Goal: Task Accomplishment & Management: Manage account settings

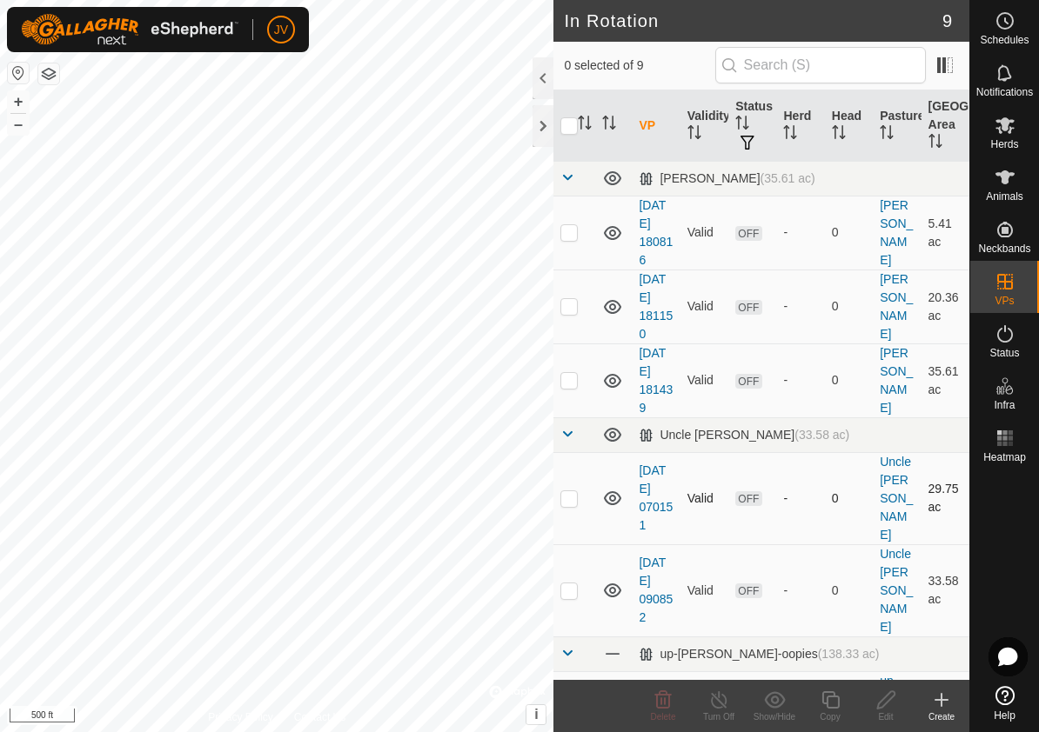
checkbox input "true"
click at [835, 700] on icon at bounding box center [830, 700] width 22 height 21
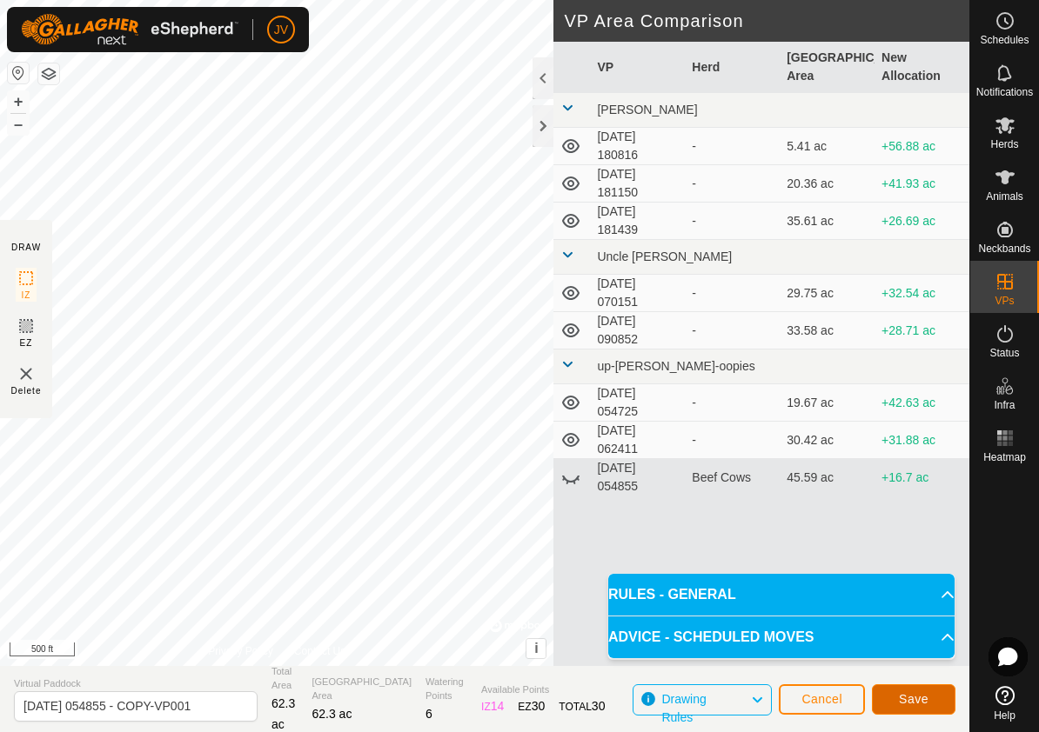
click at [914, 699] on span "Save" at bounding box center [914, 699] width 30 height 14
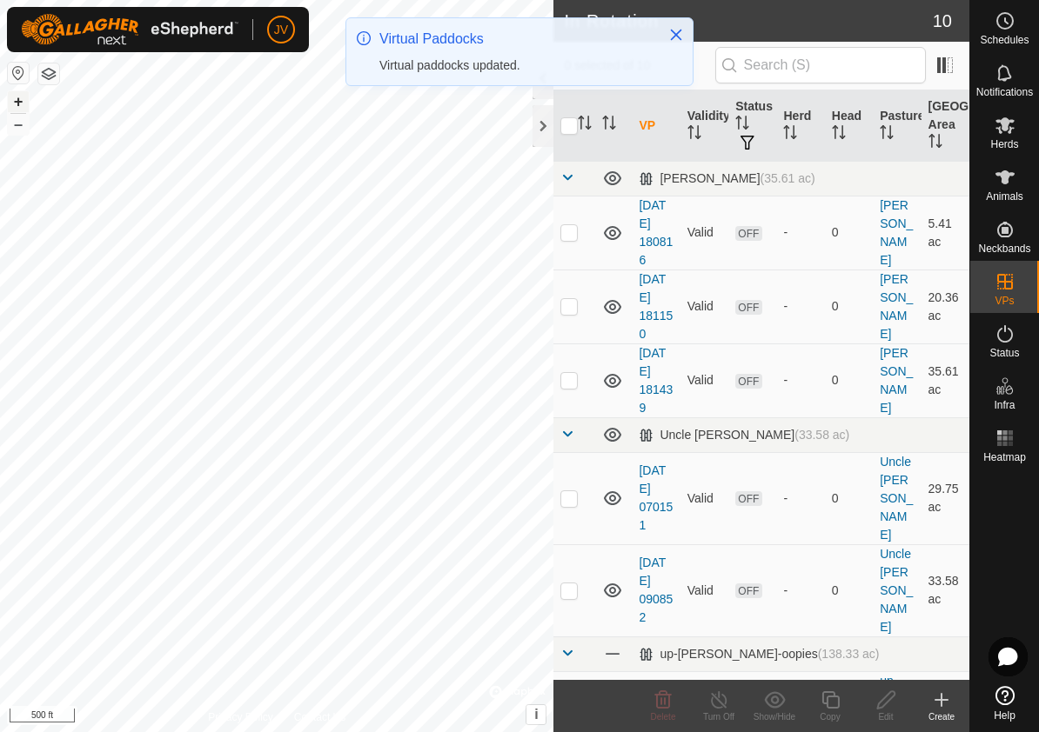
click at [16, 100] on button "+" at bounding box center [18, 101] width 21 height 21
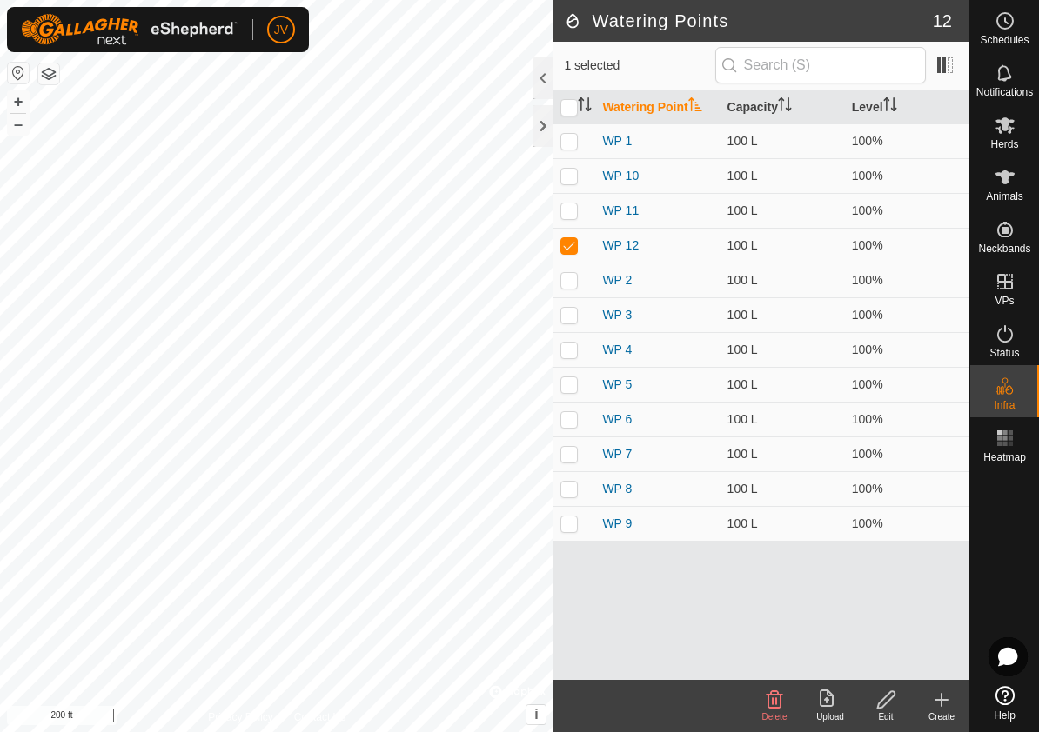
click at [773, 699] on icon at bounding box center [774, 699] width 17 height 17
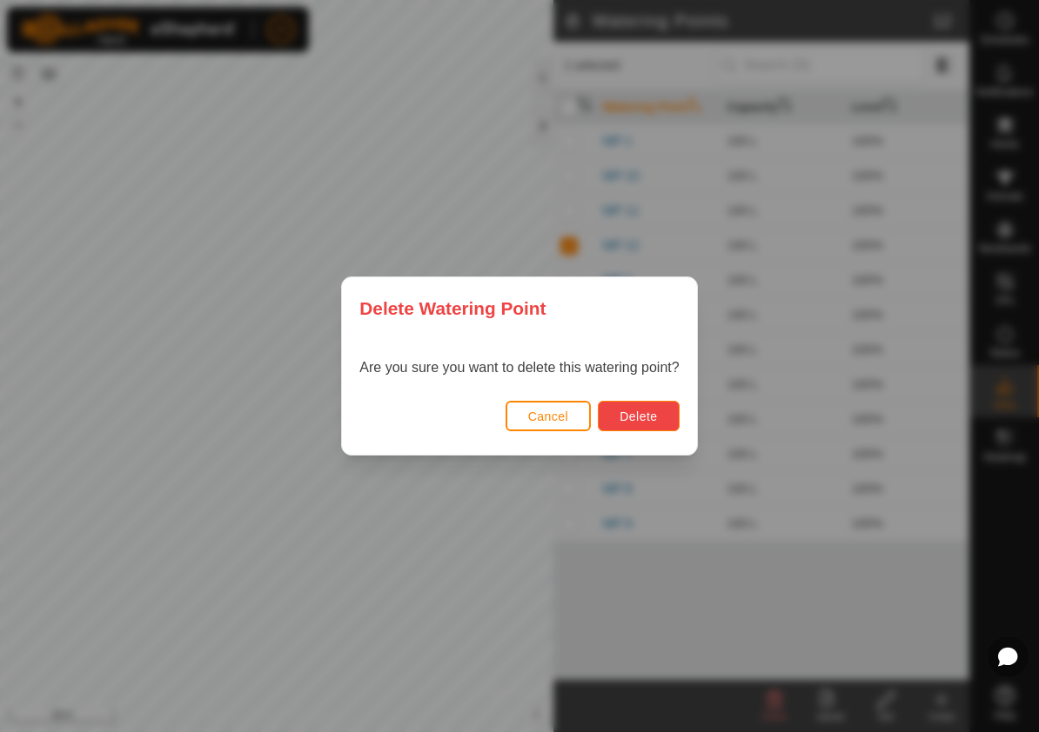
click at [639, 414] on span "Delete" at bounding box center [637, 417] width 37 height 14
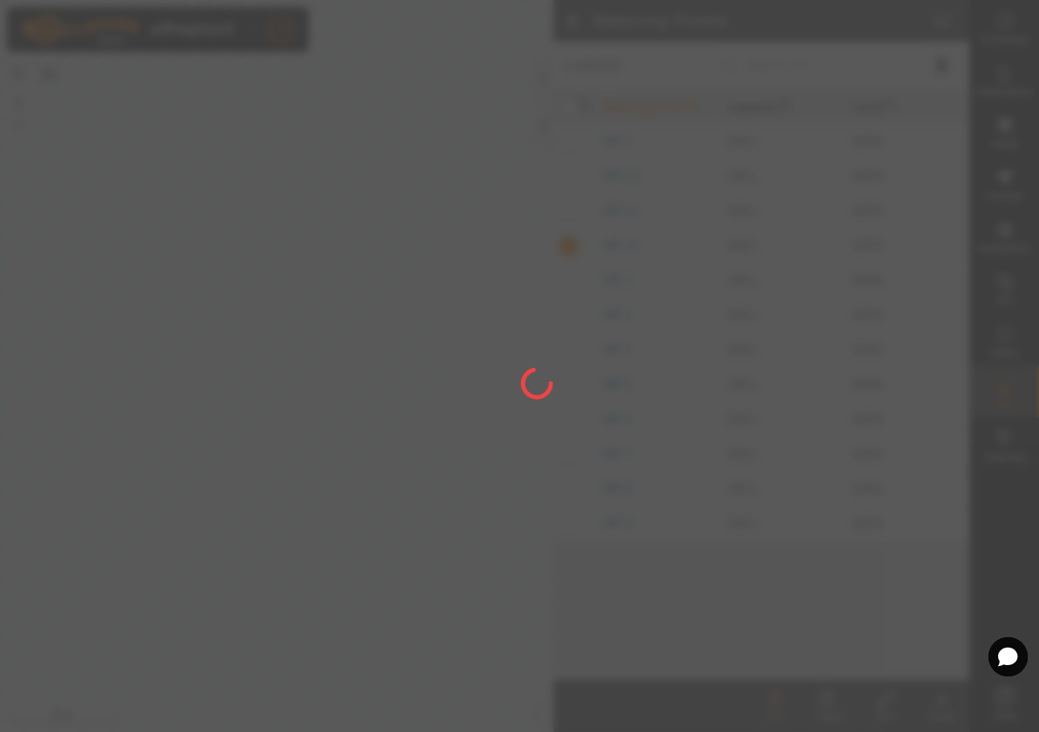
checkbox input "false"
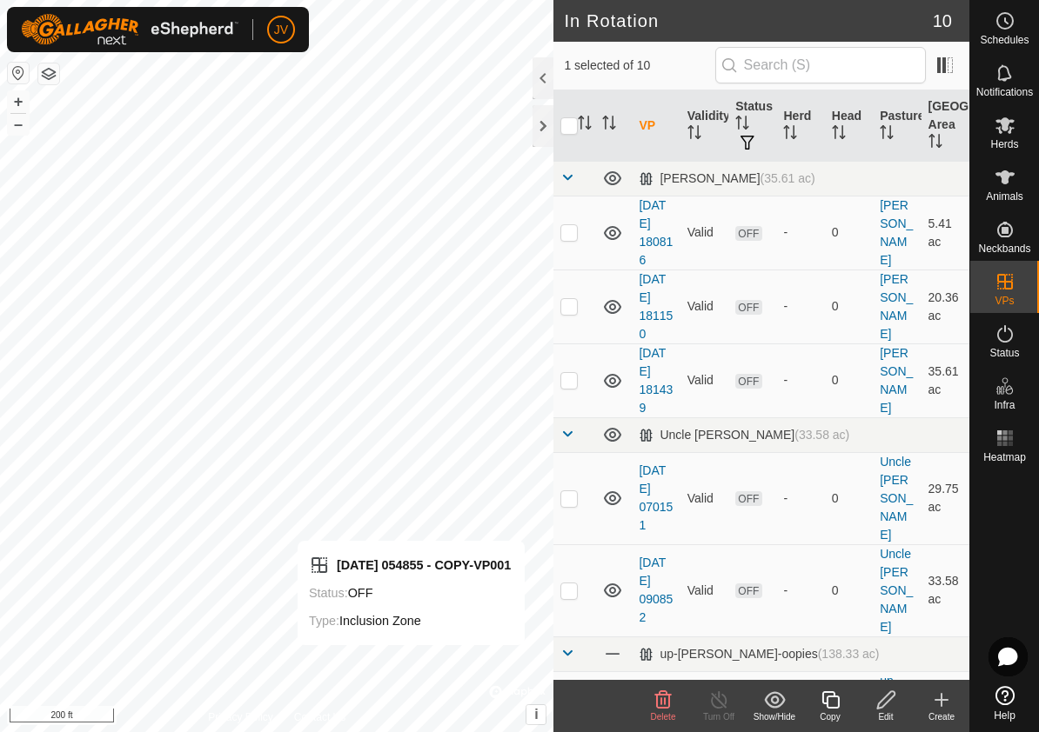
click at [828, 705] on icon at bounding box center [830, 700] width 22 height 21
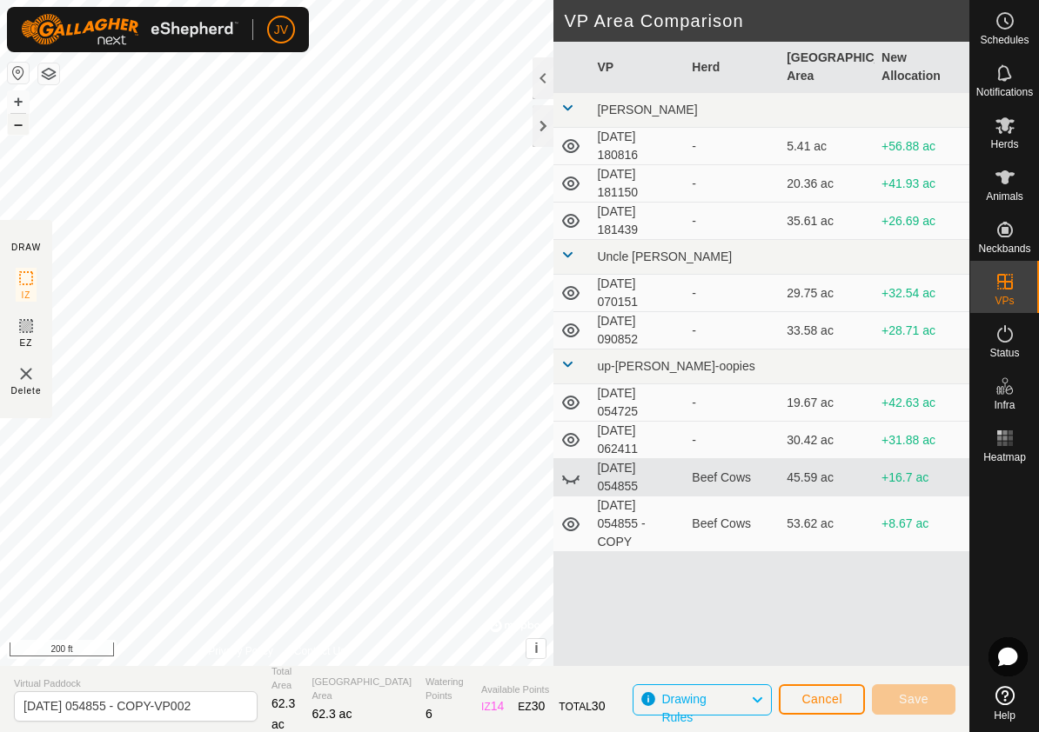
click at [14, 125] on button "–" at bounding box center [18, 124] width 21 height 21
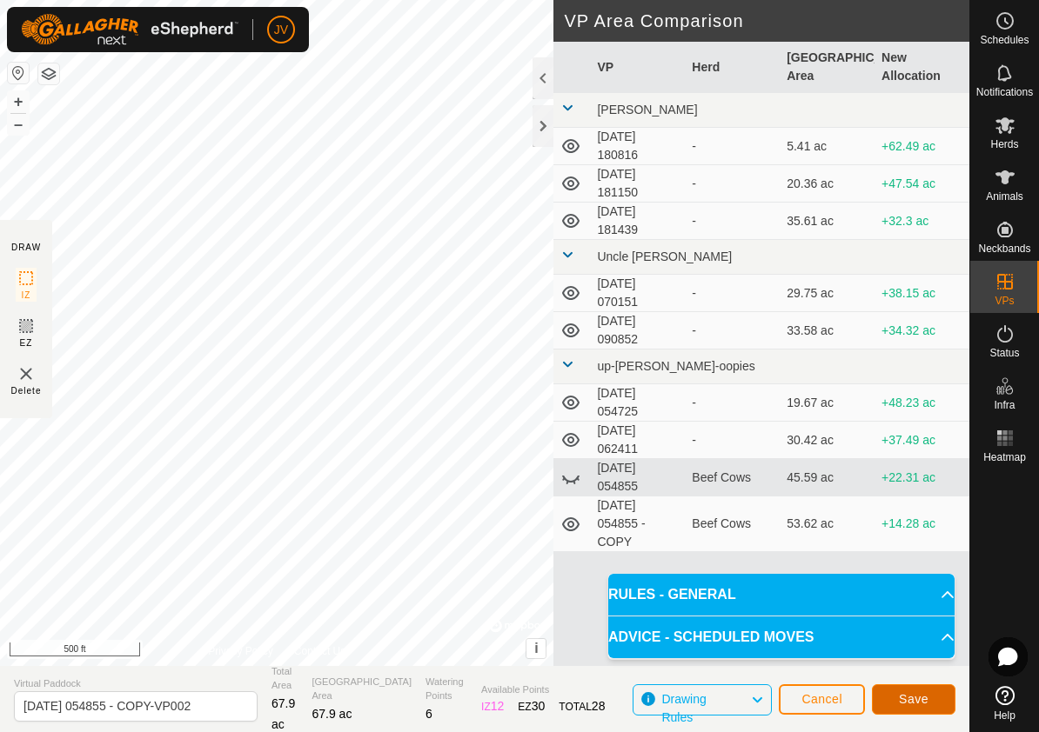
click at [902, 693] on span "Save" at bounding box center [914, 699] width 30 height 14
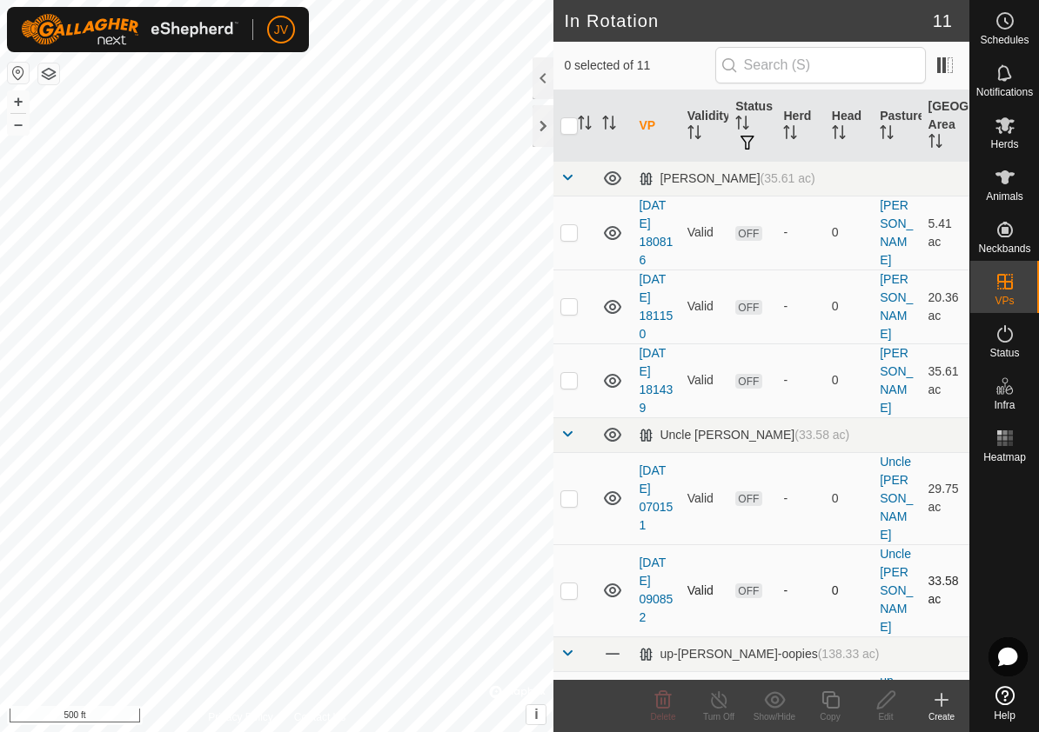
checkbox input "true"
click at [834, 696] on icon at bounding box center [829, 700] width 17 height 17
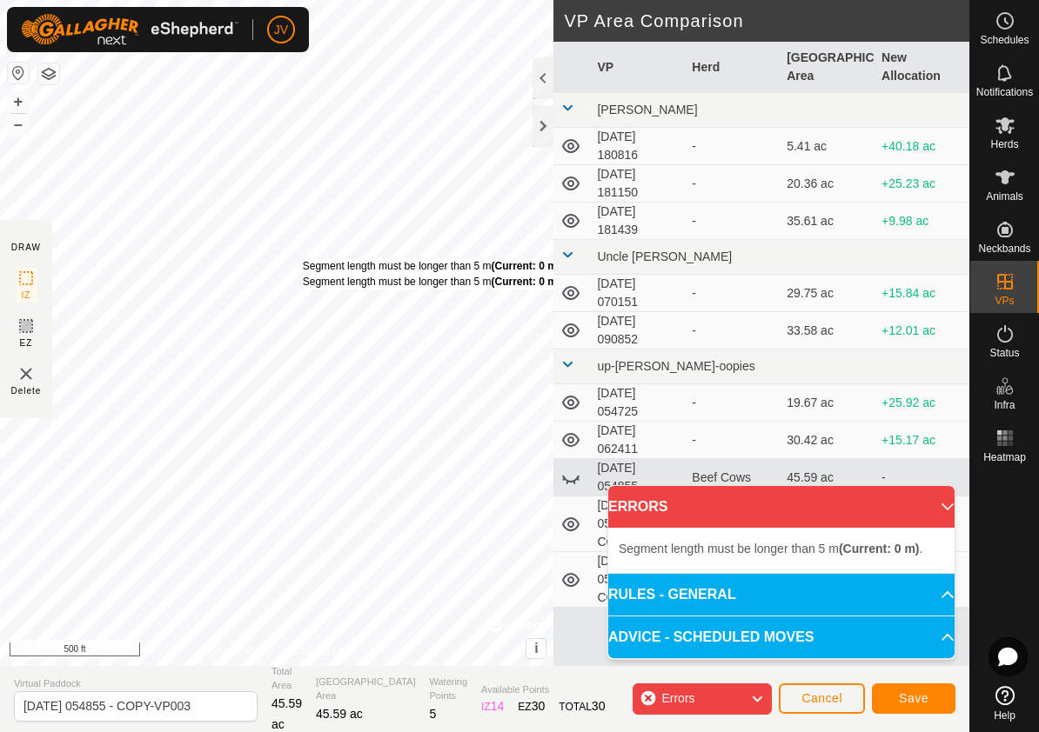
click at [302, 258] on div "Segment length must be longer than 5 m (Current: 0 m) . Segment length must be …" at bounding box center [276, 333] width 553 height 666
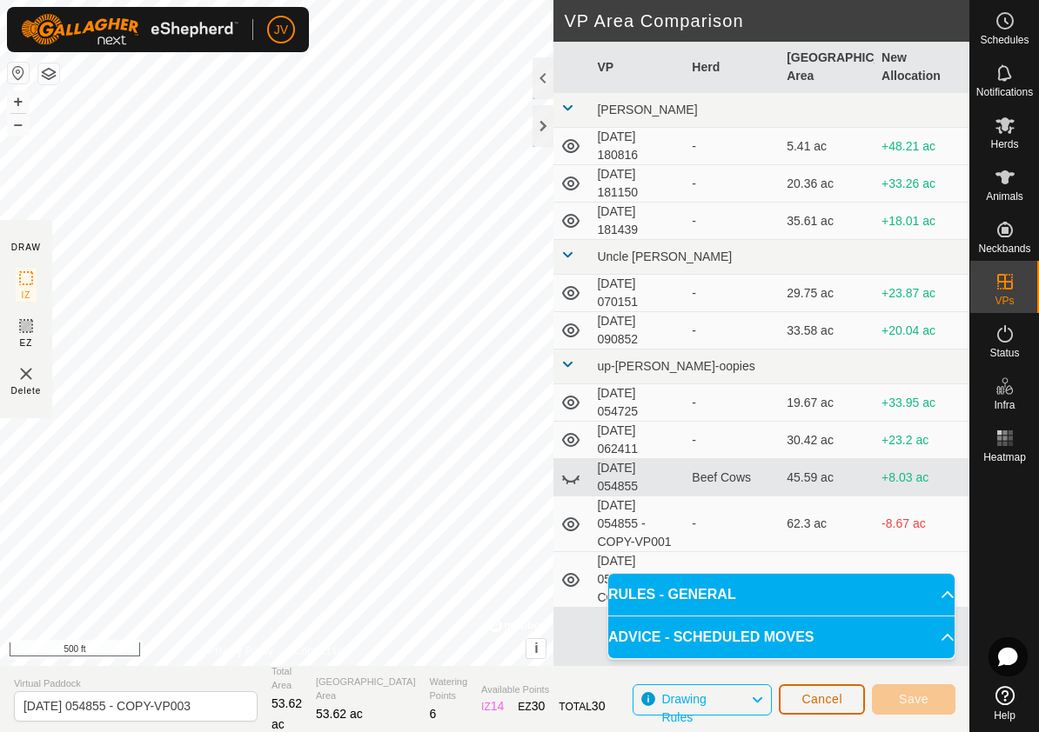
click at [823, 706] on button "Cancel" at bounding box center [822, 700] width 86 height 30
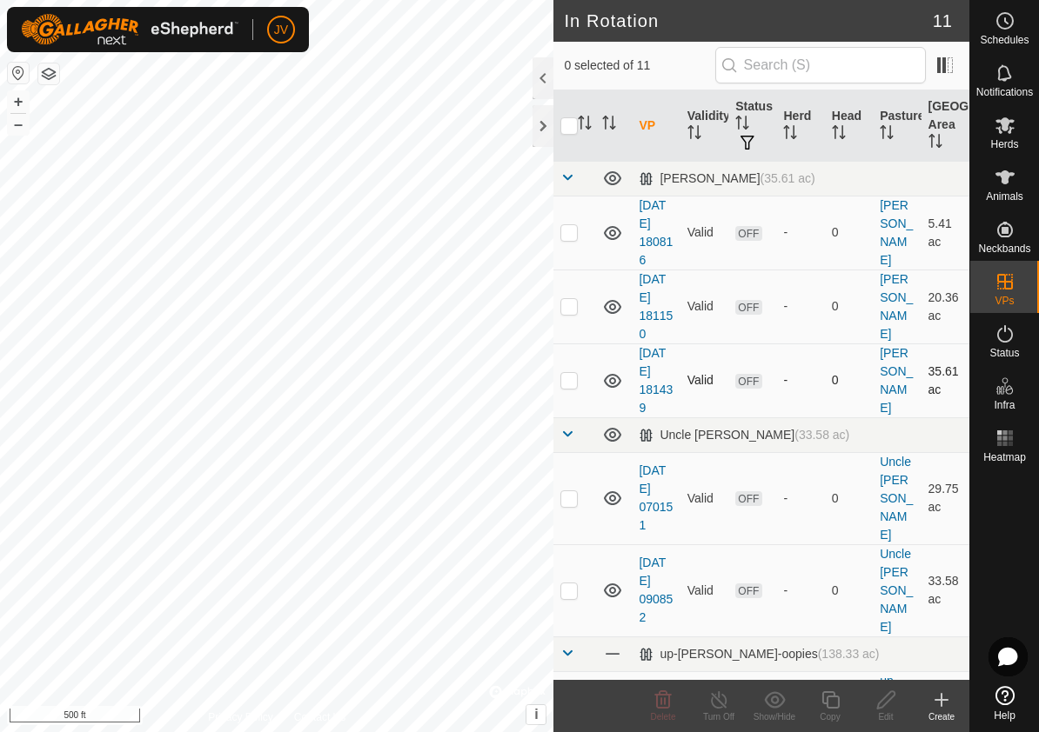
checkbox input "true"
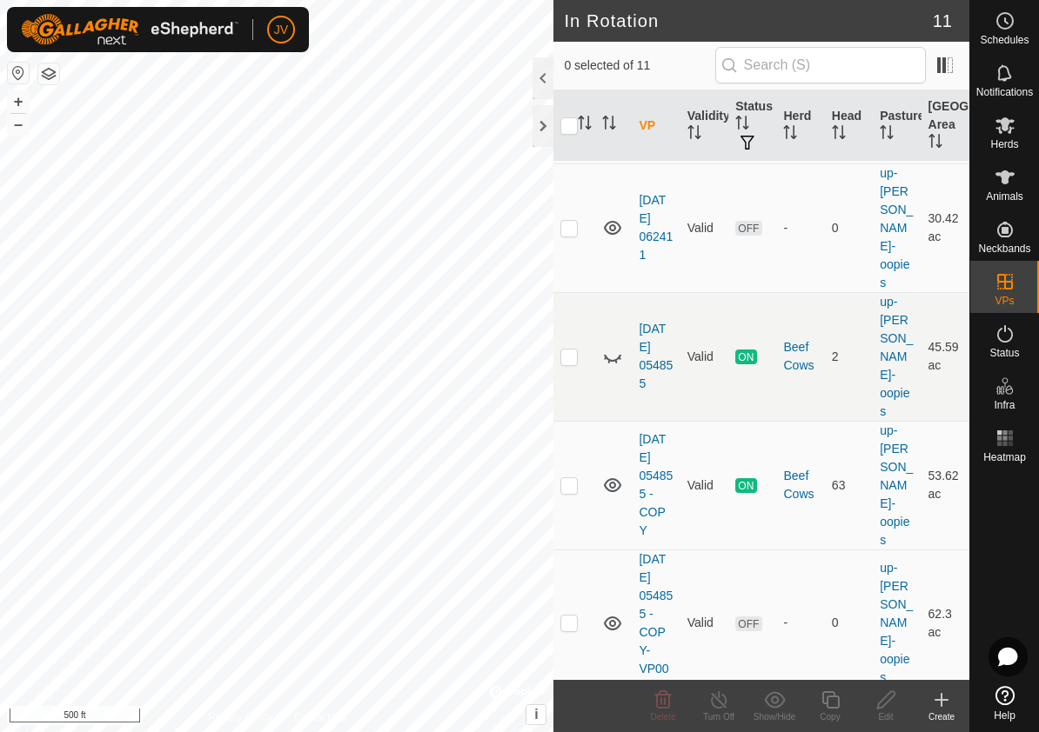
scroll to position [633, 0]
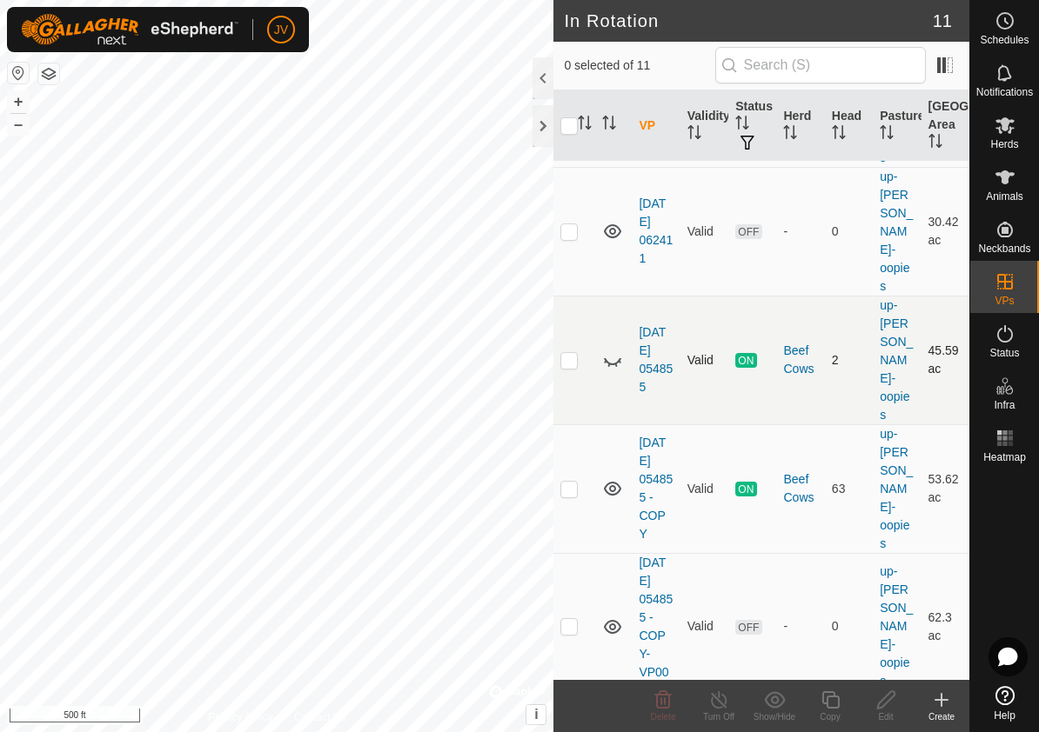
click at [614, 350] on icon at bounding box center [612, 360] width 21 height 21
click at [569, 353] on p-checkbox at bounding box center [568, 360] width 17 height 14
checkbox input "true"
click at [722, 697] on icon at bounding box center [719, 700] width 22 height 21
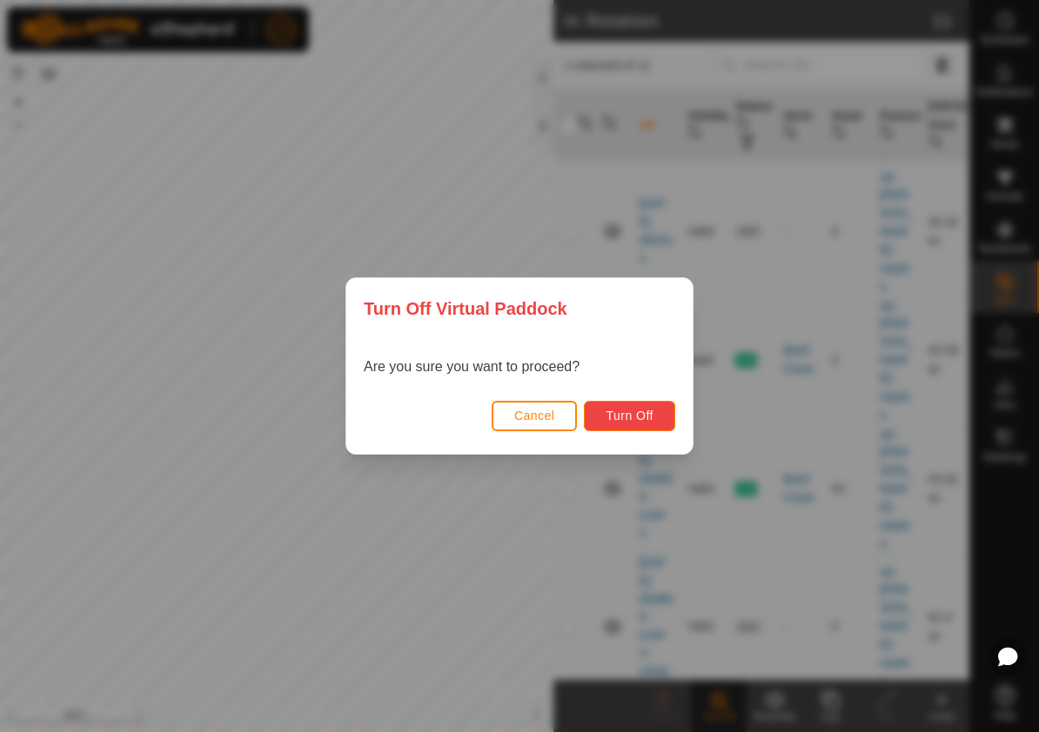
click at [632, 415] on span "Turn Off" at bounding box center [629, 416] width 48 height 14
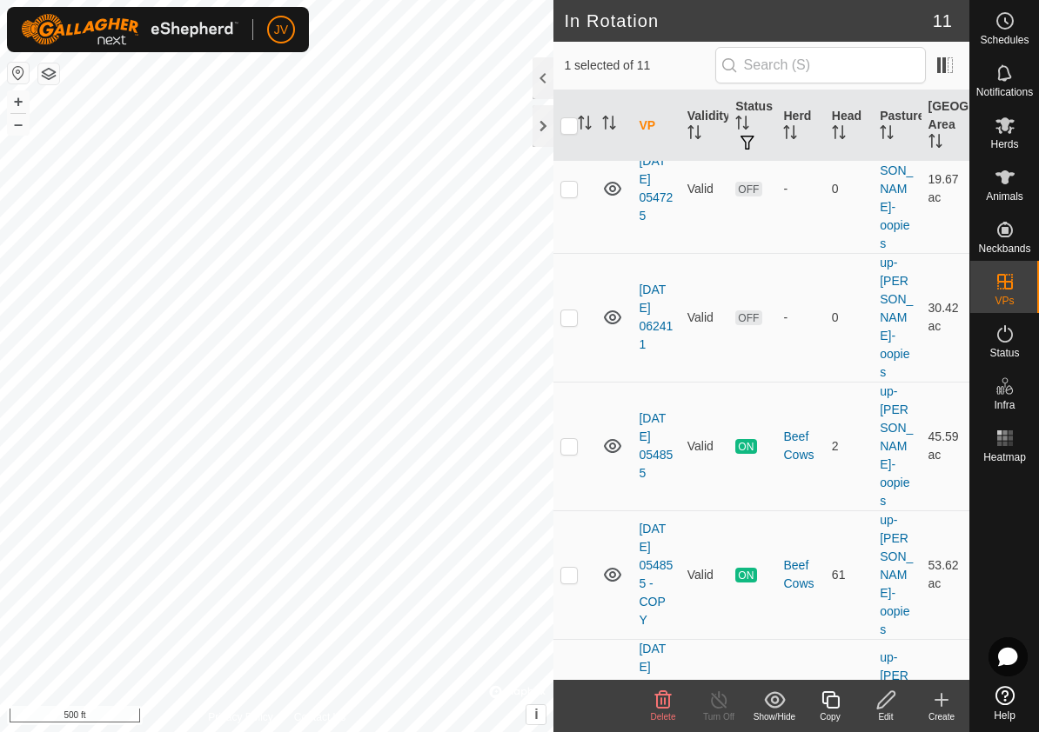
scroll to position [573, 0]
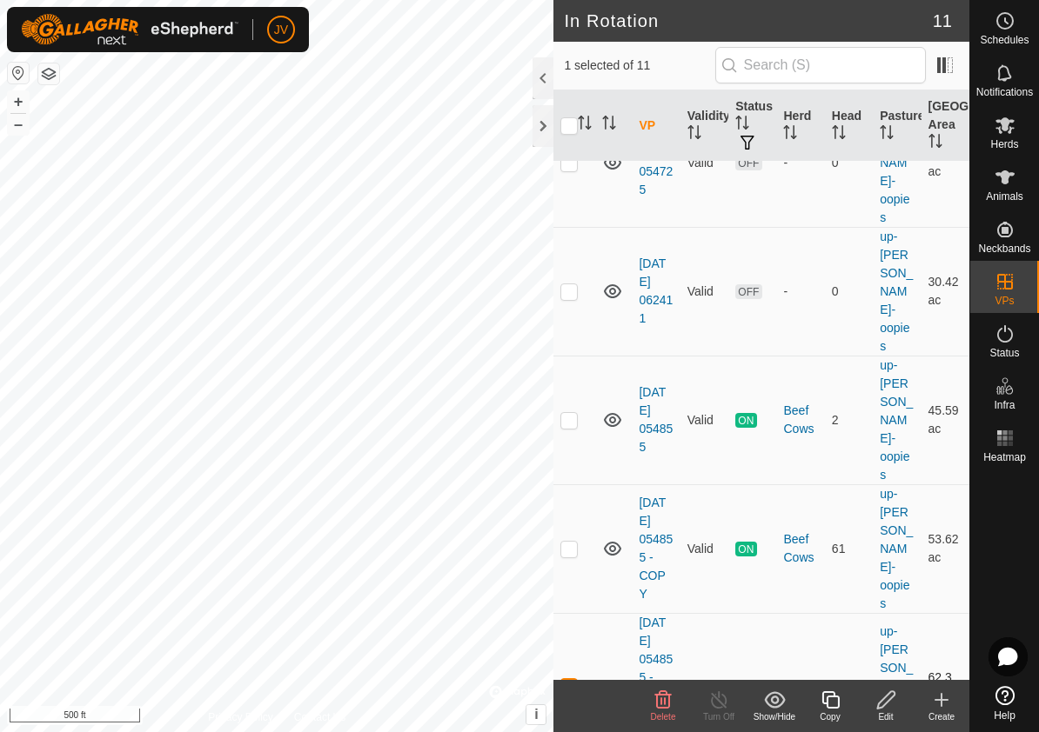
click at [744, 680] on span "OFF" at bounding box center [748, 687] width 26 height 15
click at [564, 679] on p-checkbox at bounding box center [568, 686] width 17 height 14
checkbox input "true"
click at [1004, 137] on es-mob-svg-icon at bounding box center [1004, 125] width 31 height 28
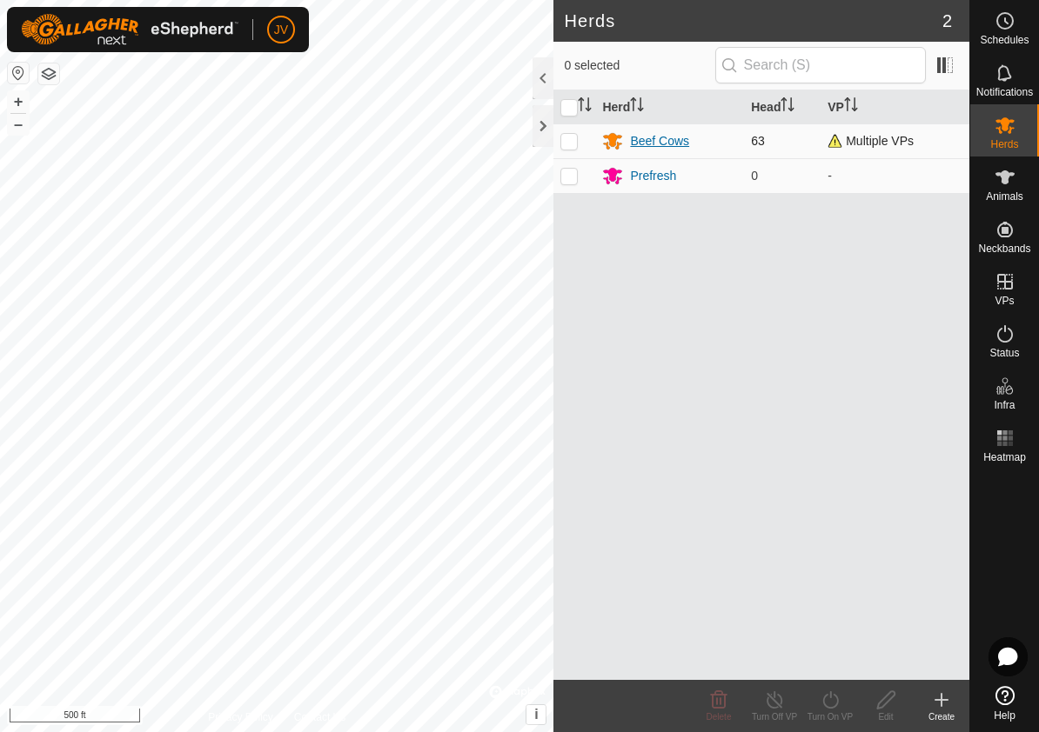
click at [656, 137] on div "Beef Cows" at bounding box center [659, 141] width 59 height 18
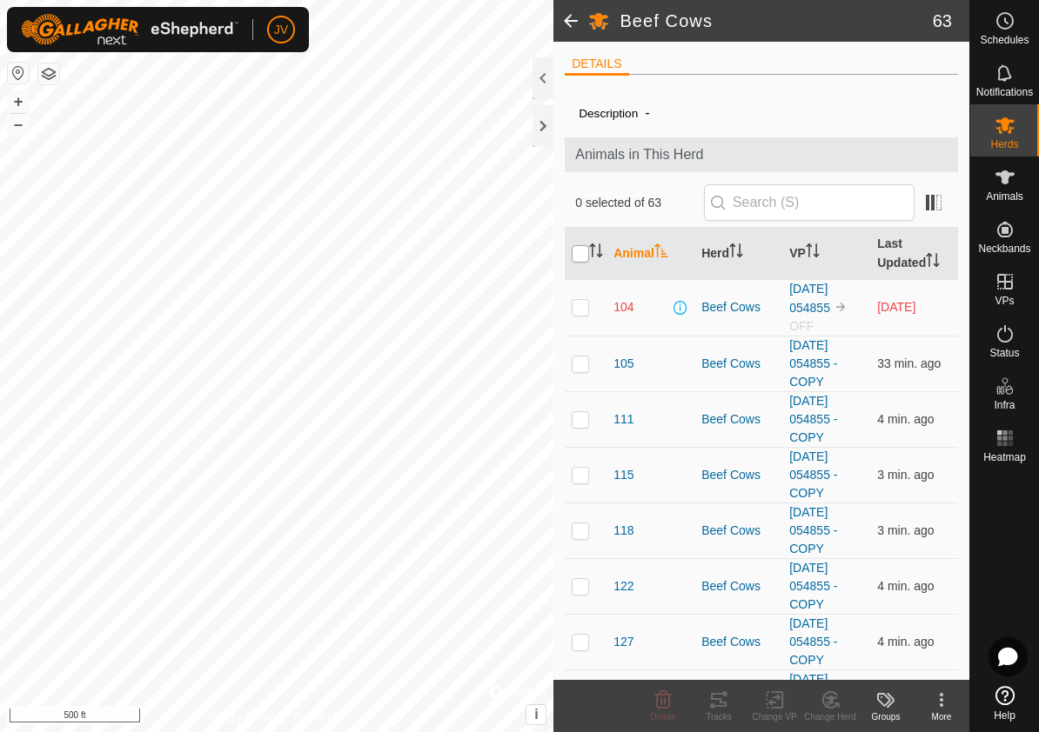
click at [581, 248] on input "checkbox" at bounding box center [580, 253] width 17 height 17
checkbox input "true"
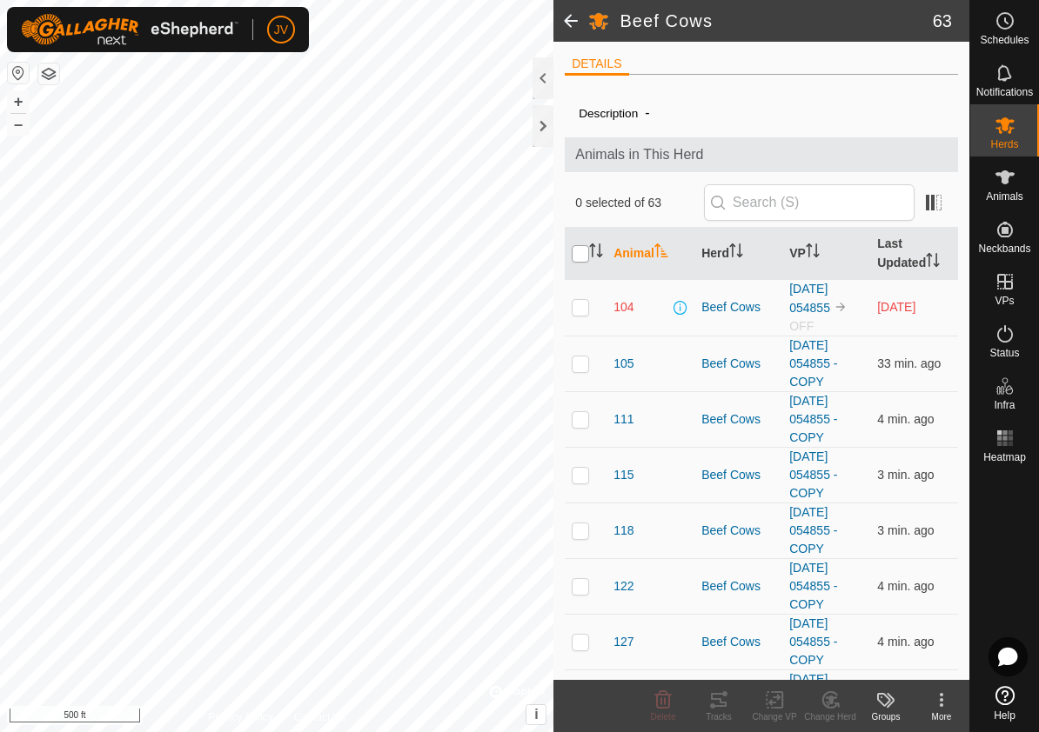
checkbox input "true"
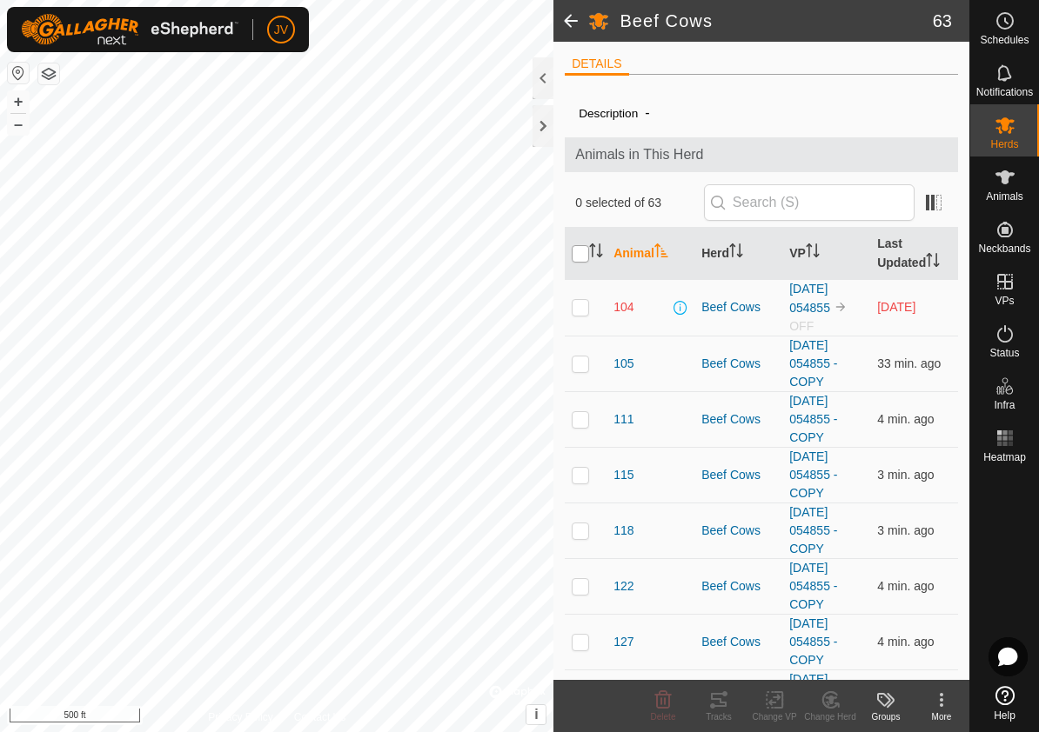
checkbox input "true"
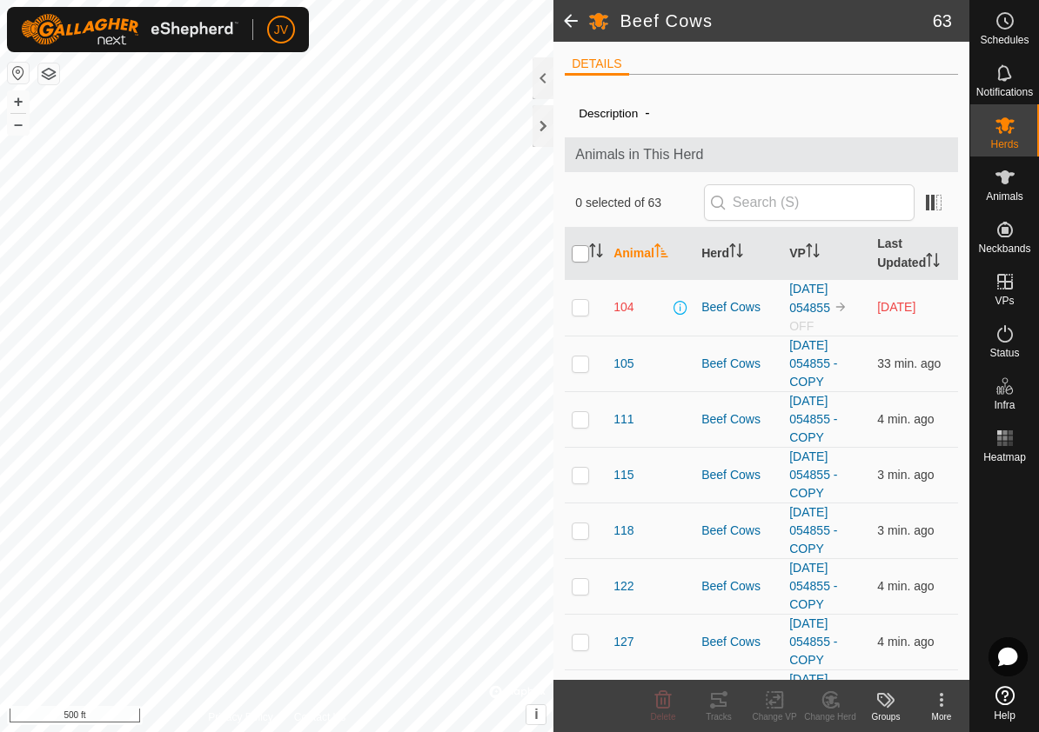
checkbox input "true"
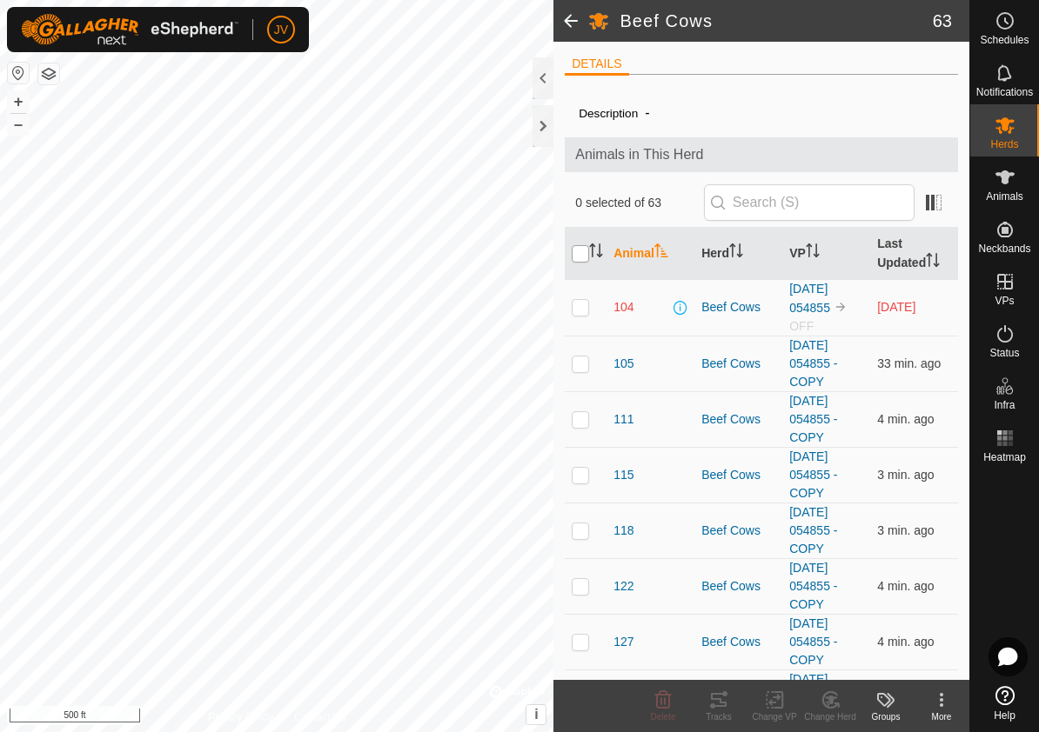
checkbox input "true"
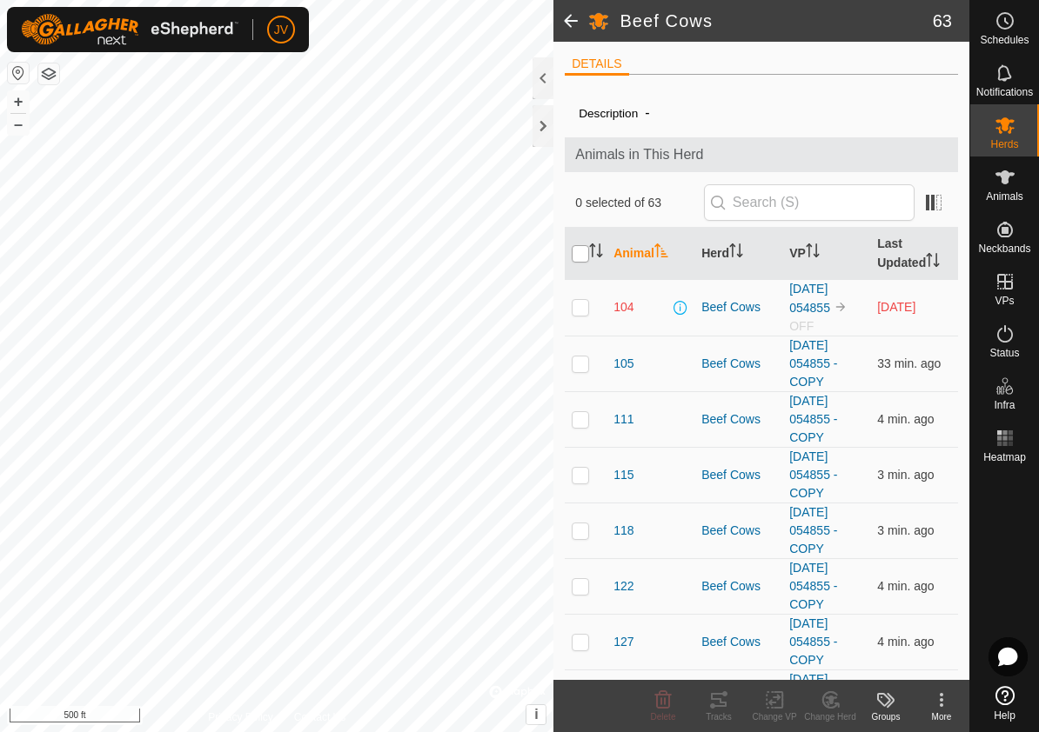
checkbox input "true"
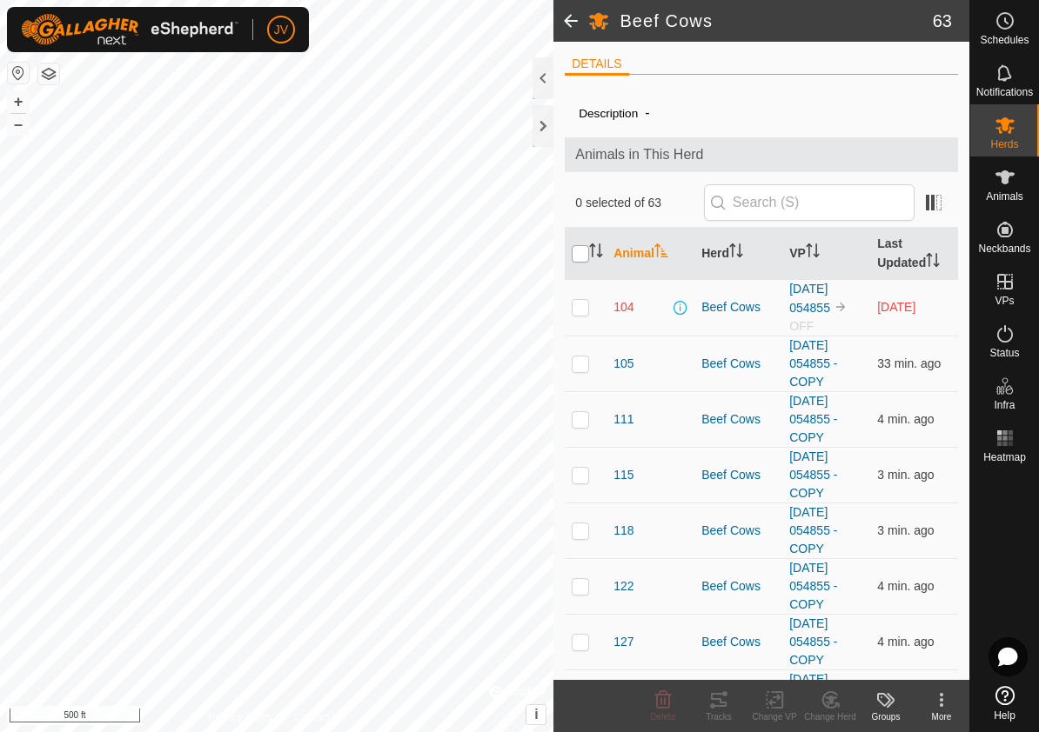
checkbox input "true"
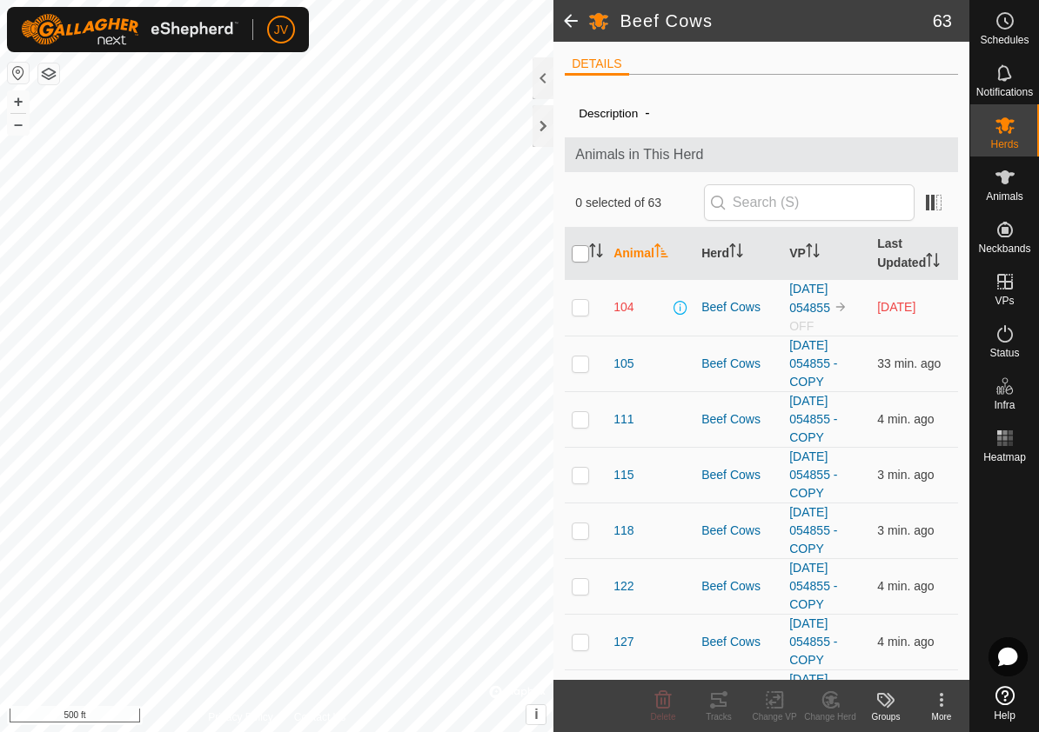
checkbox input "true"
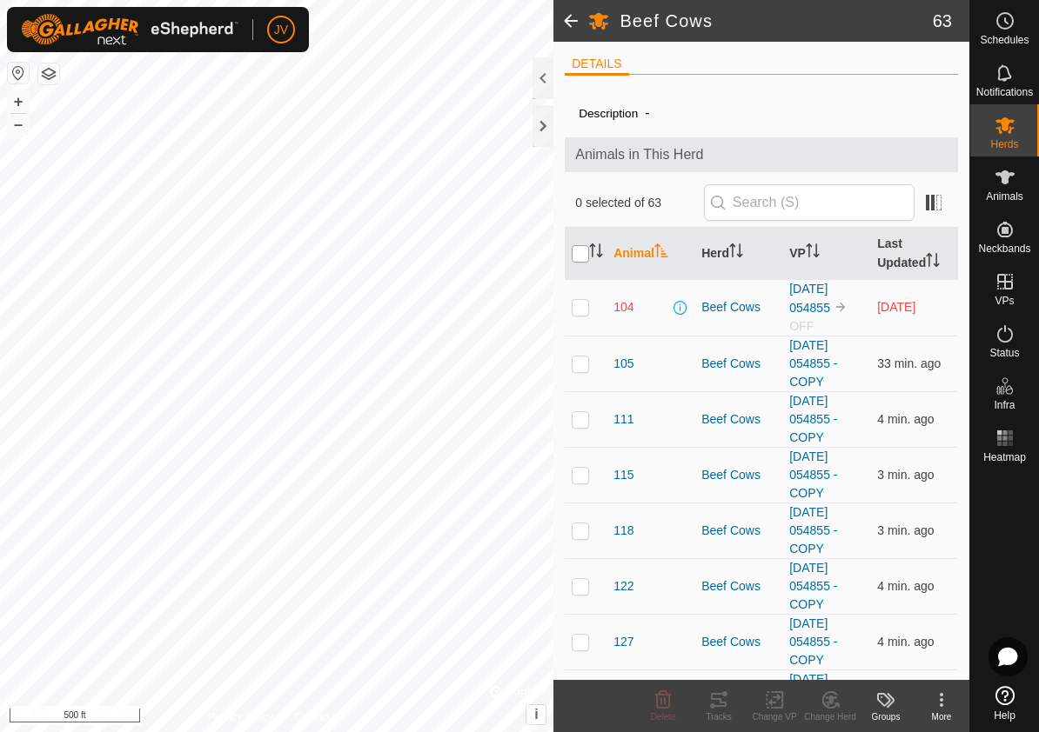
checkbox input "true"
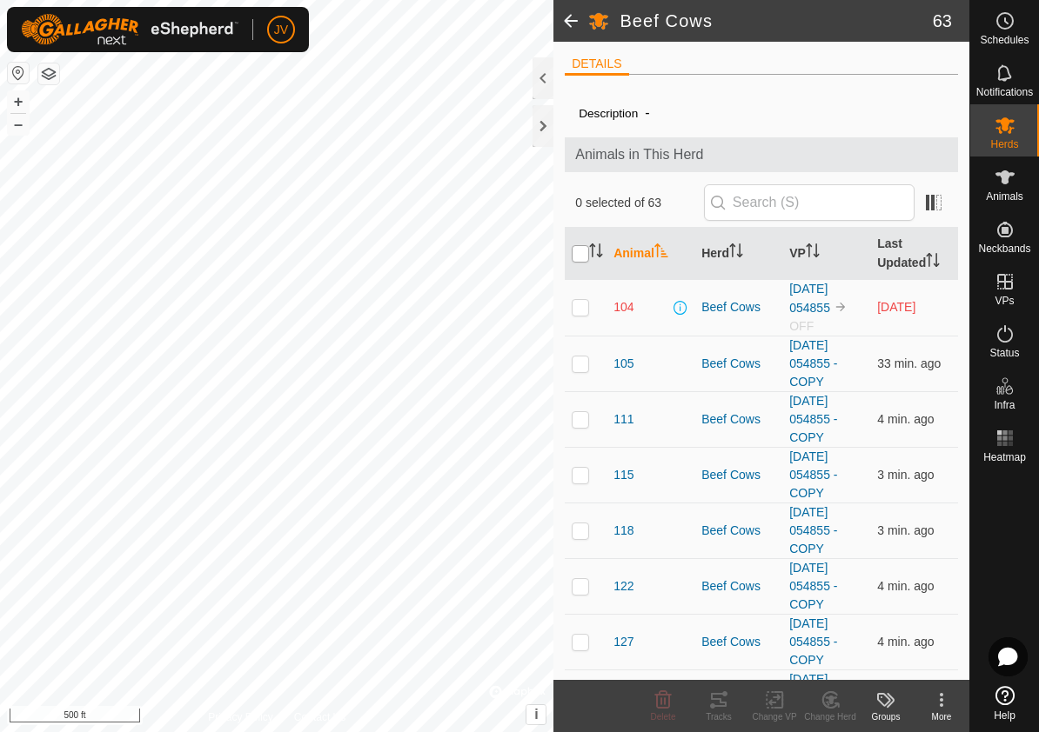
checkbox input "true"
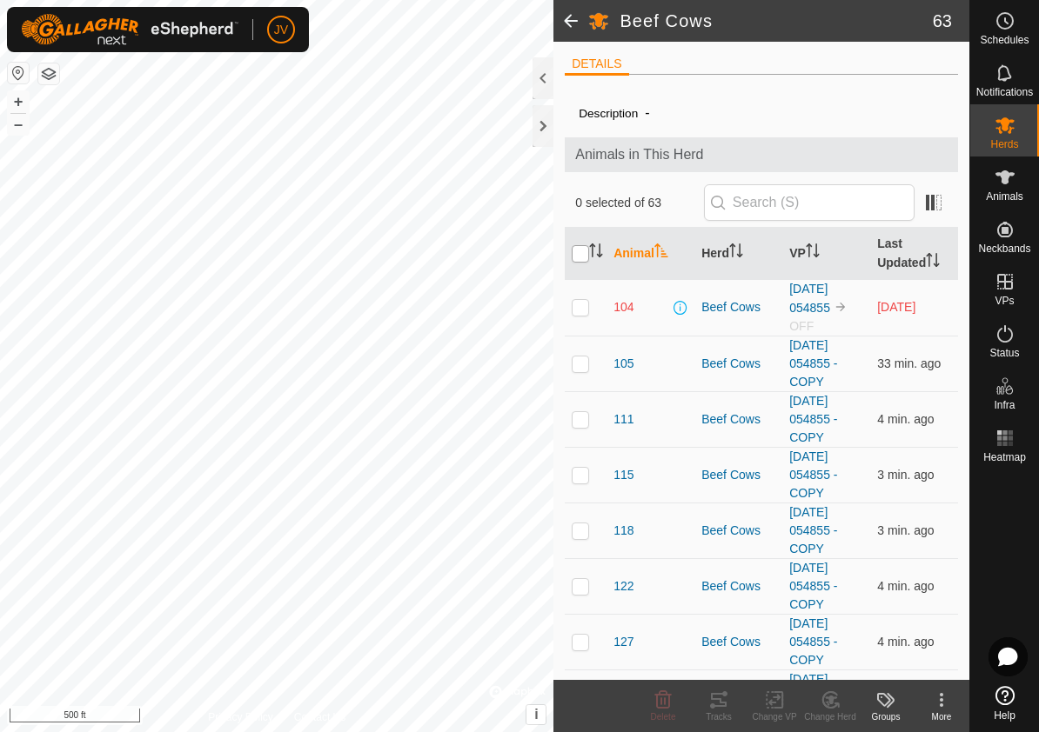
checkbox input "true"
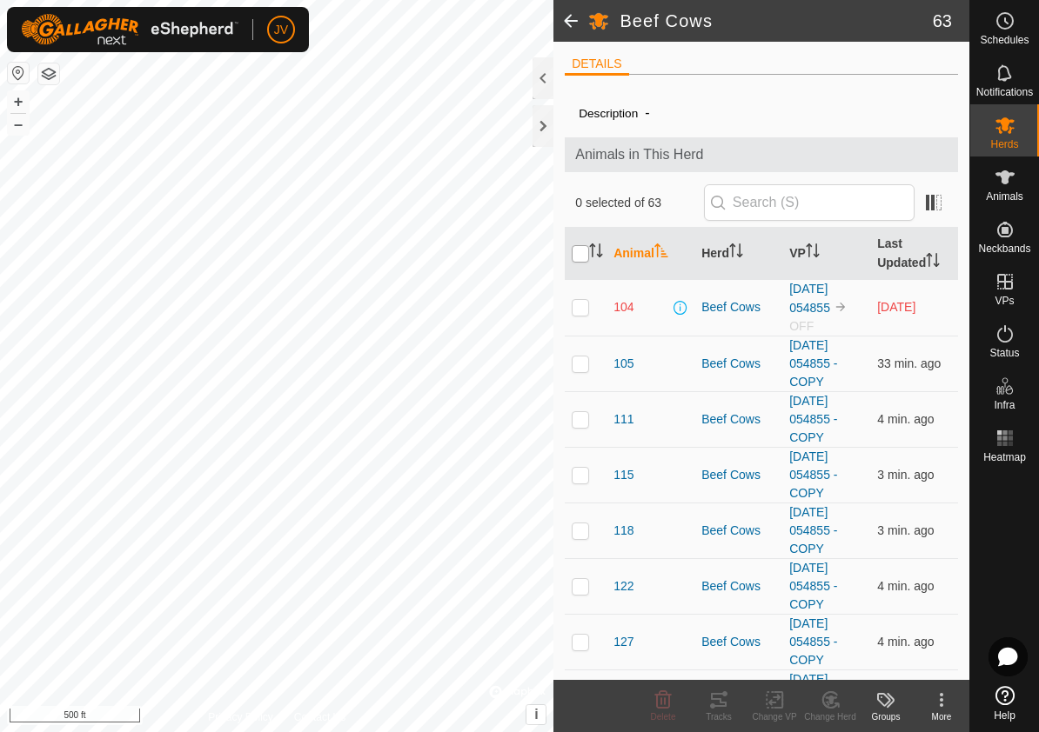
checkbox input "true"
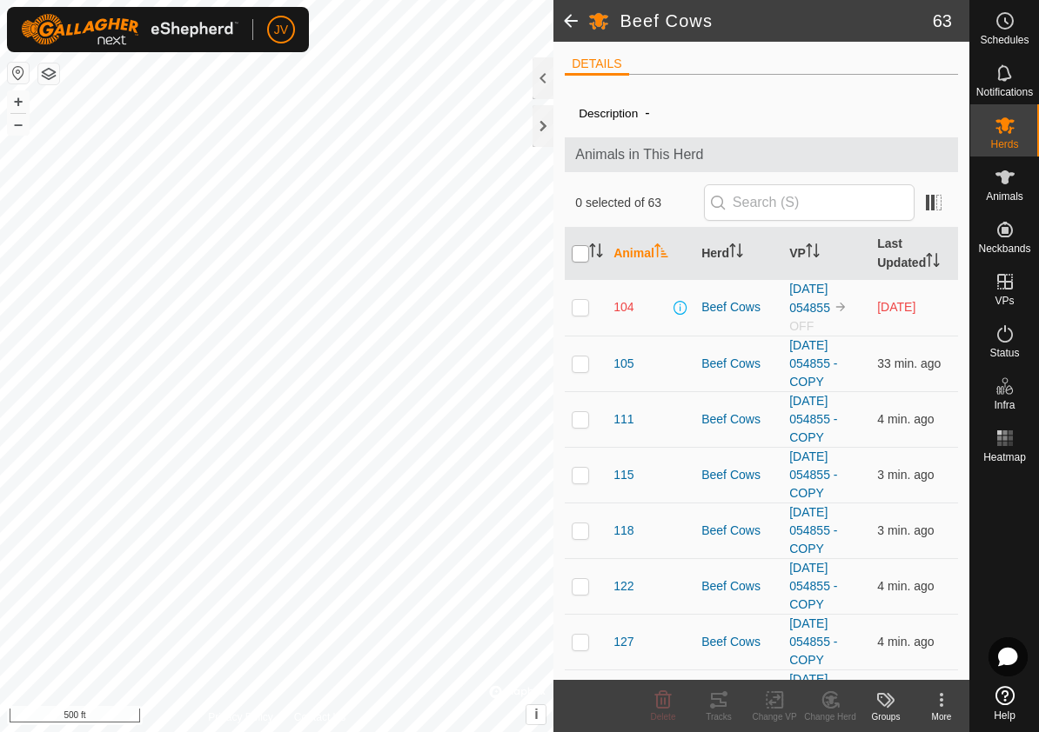
checkbox input "true"
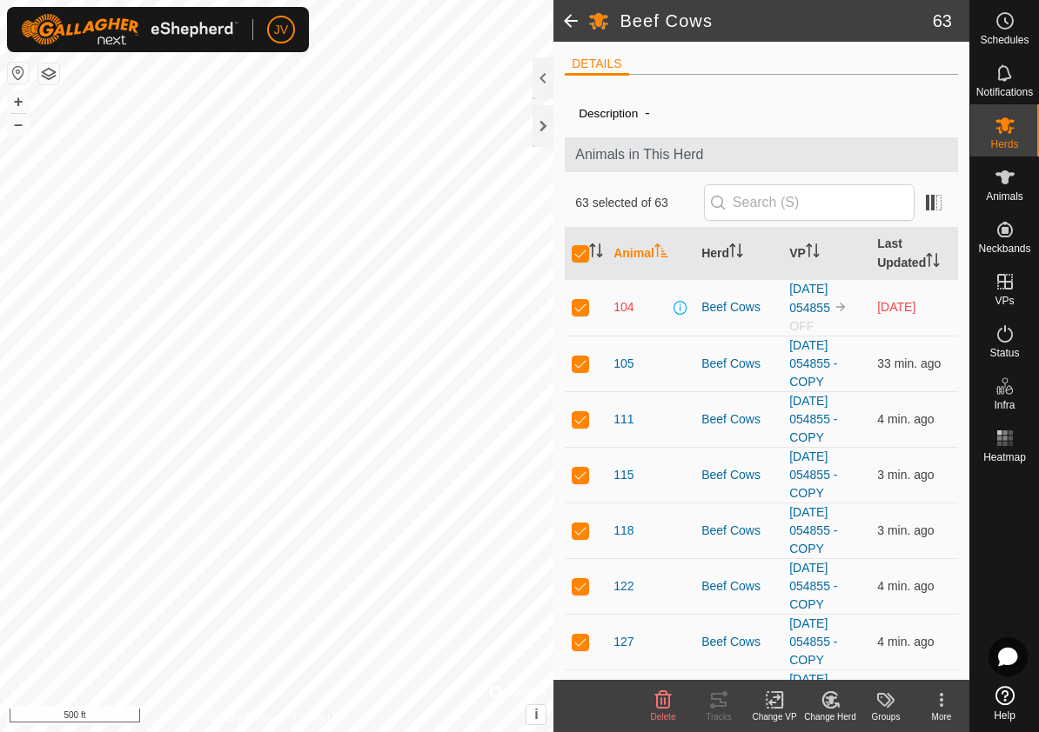
click at [772, 703] on icon at bounding box center [774, 699] width 12 height 11
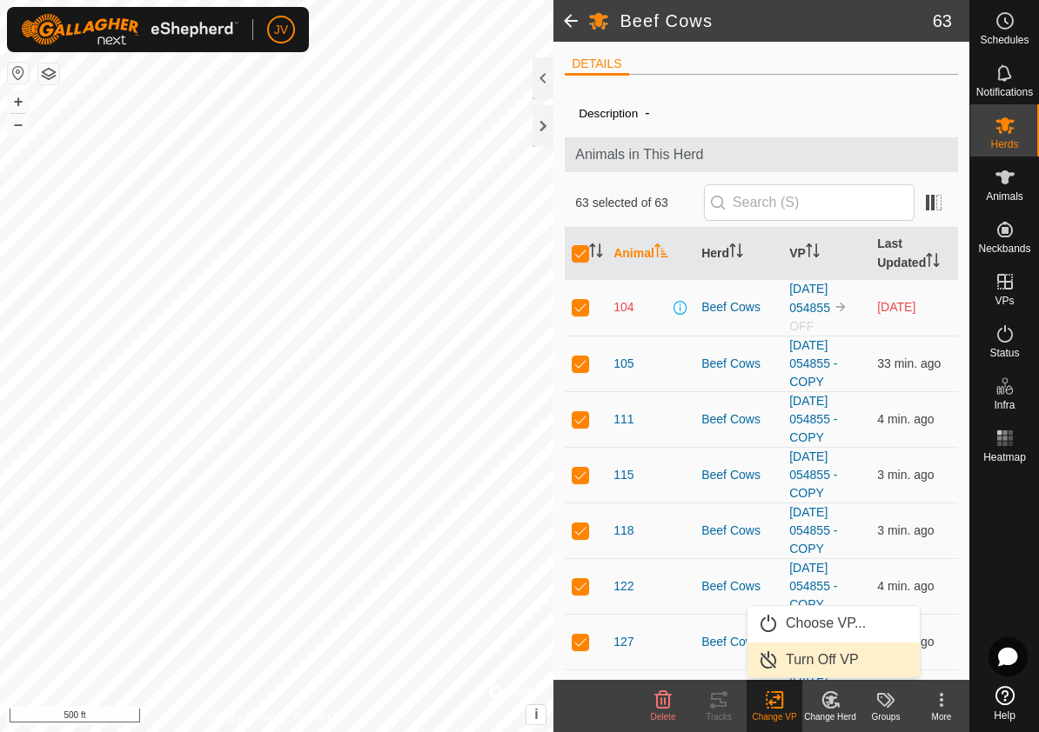
click at [808, 664] on link "Turn Off VP" at bounding box center [833, 660] width 172 height 35
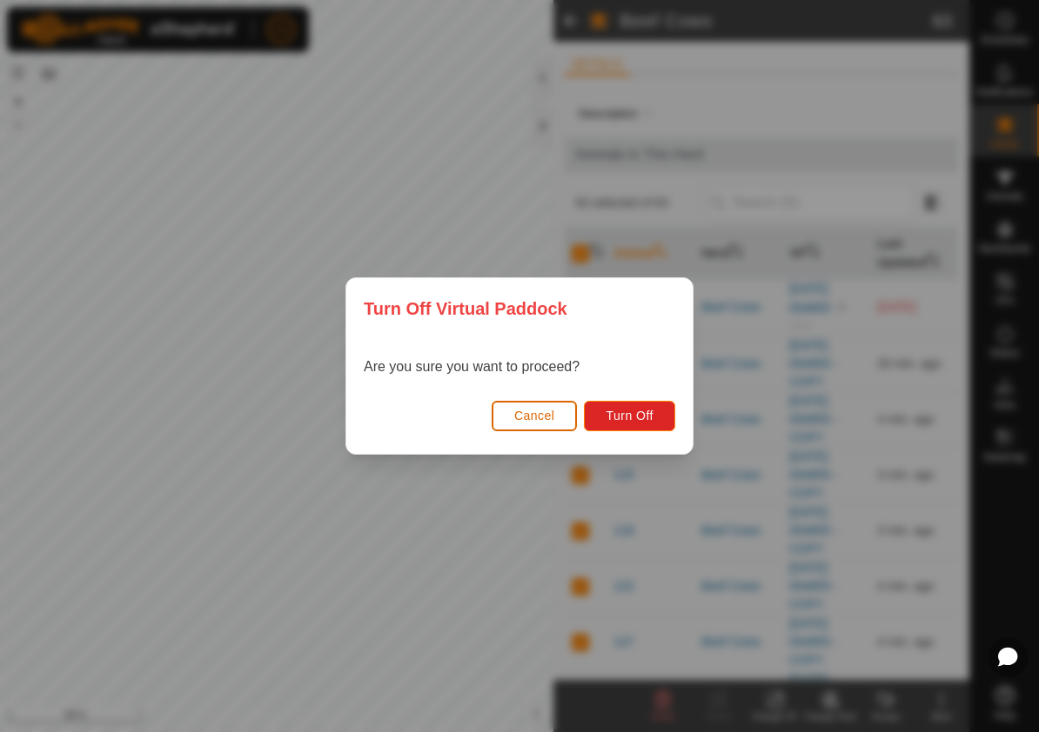
click at [535, 420] on span "Cancel" at bounding box center [534, 416] width 41 height 14
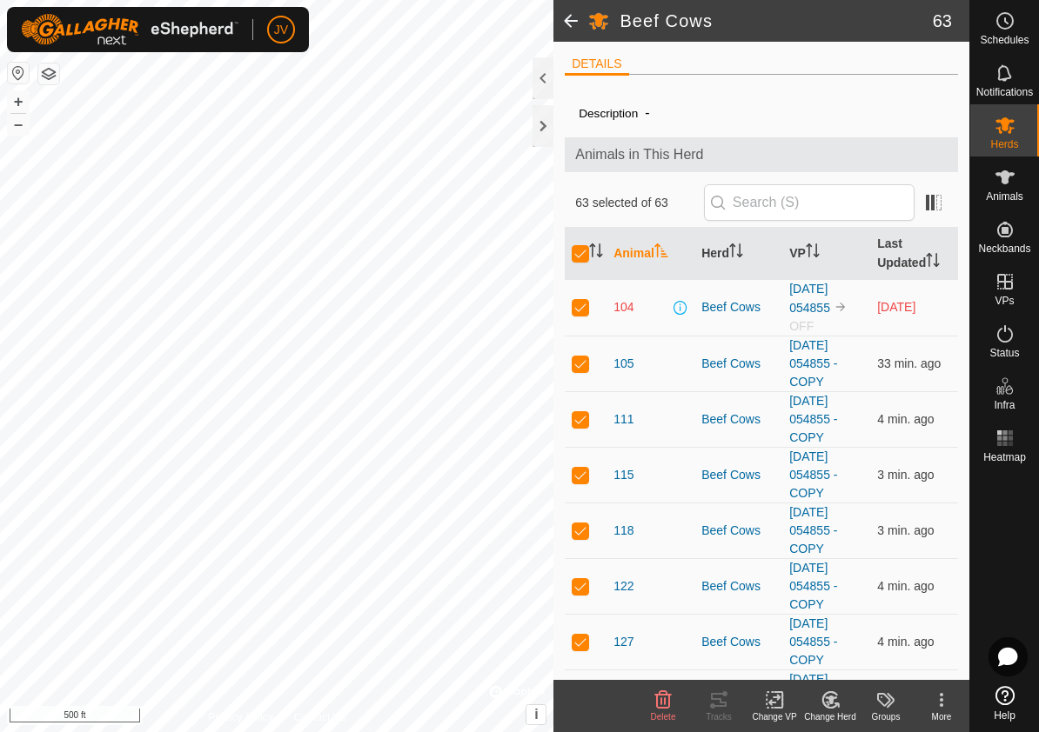
click at [771, 704] on icon at bounding box center [774, 699] width 12 height 11
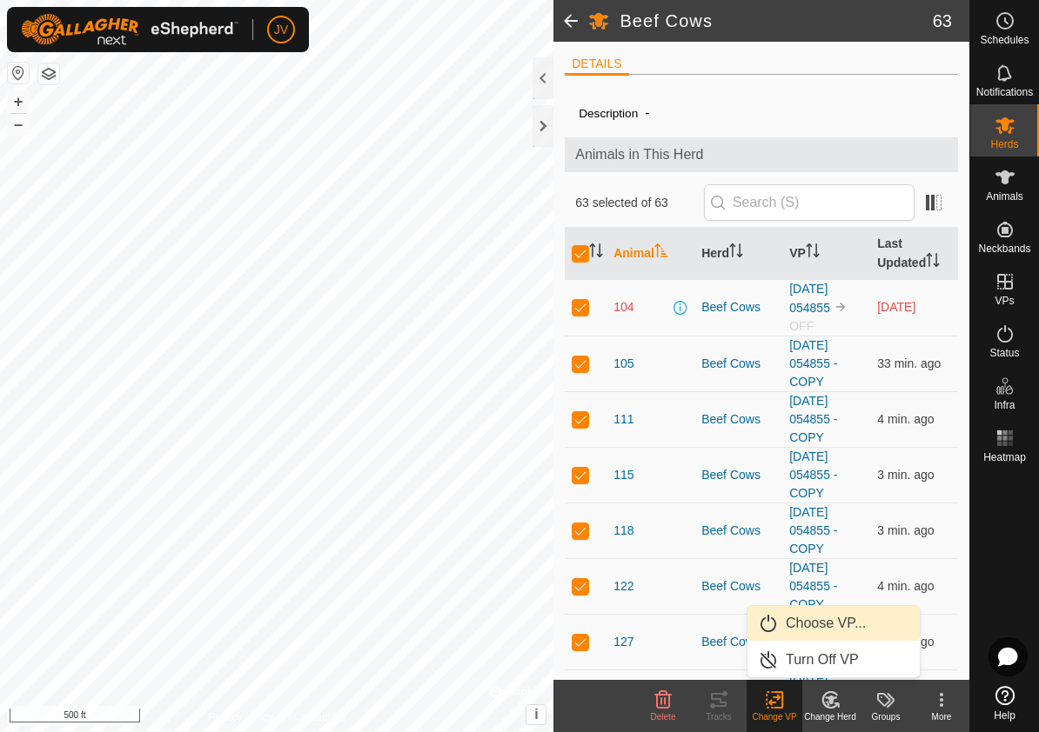
click at [783, 627] on link "Choose VP..." at bounding box center [833, 623] width 172 height 35
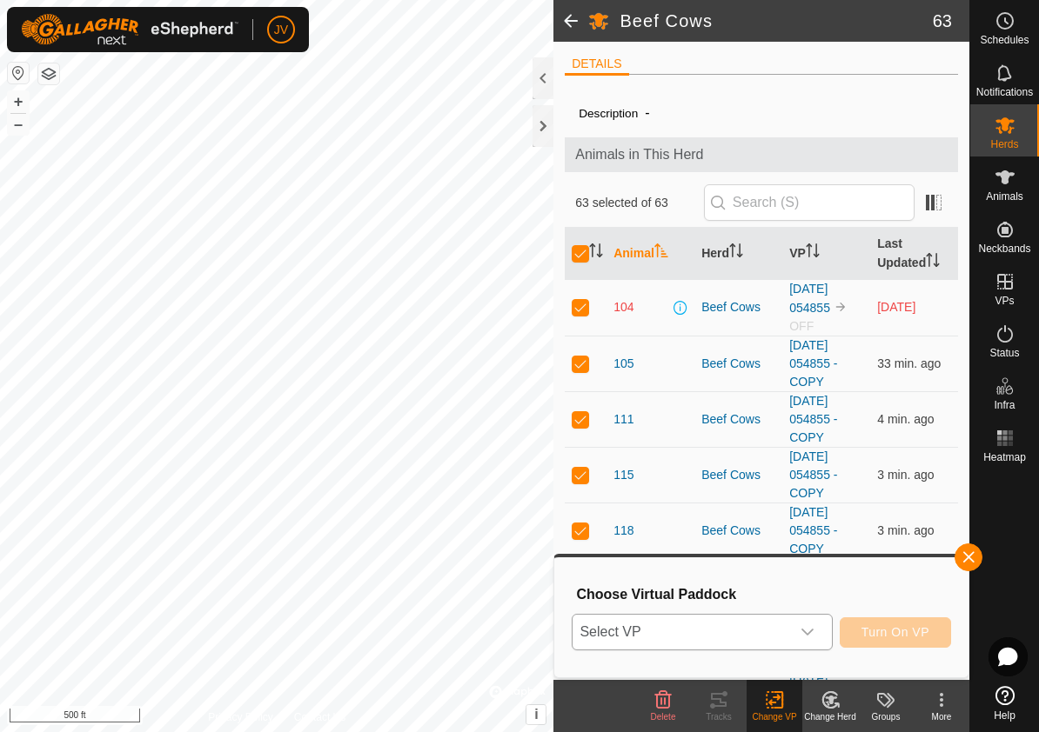
click at [813, 630] on icon "dropdown trigger" at bounding box center [807, 632] width 14 height 14
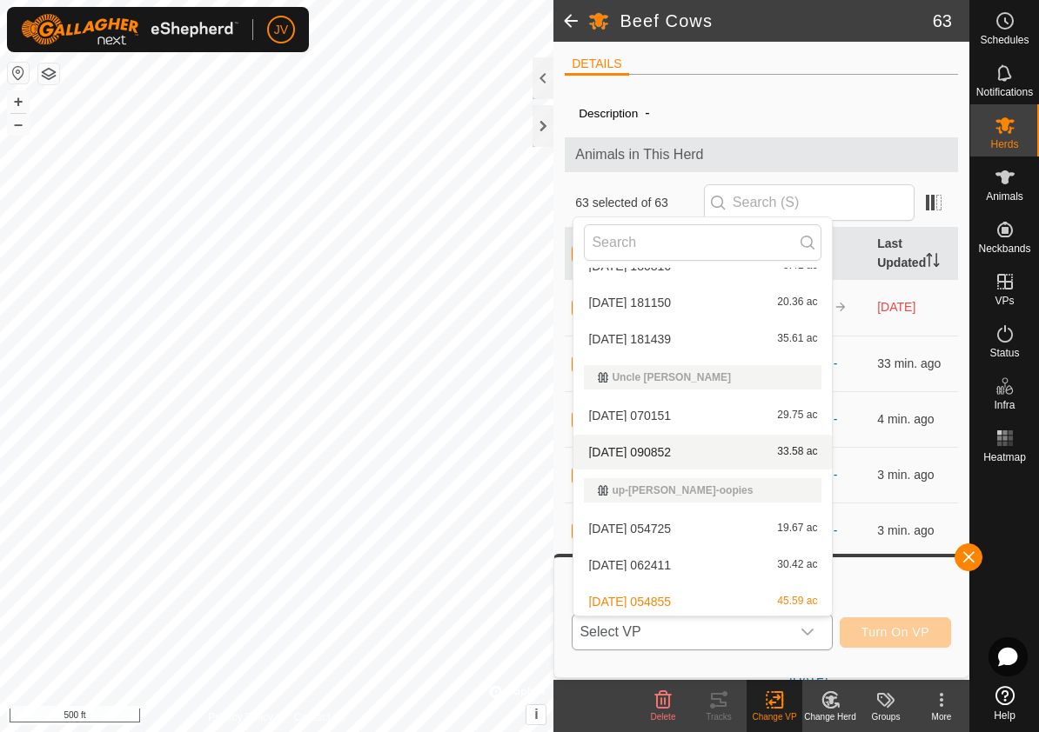
scroll to position [172, 0]
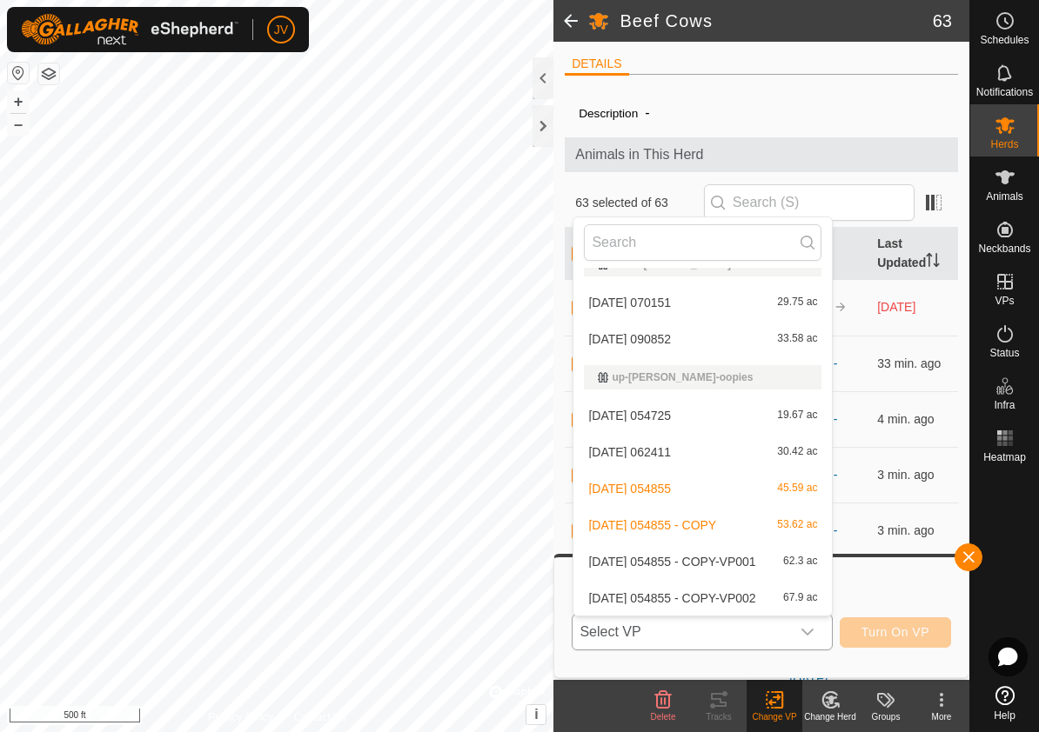
click at [690, 559] on li "2025-07-30 054855 - COPY-VP001 62.3 ac" at bounding box center [702, 562] width 258 height 35
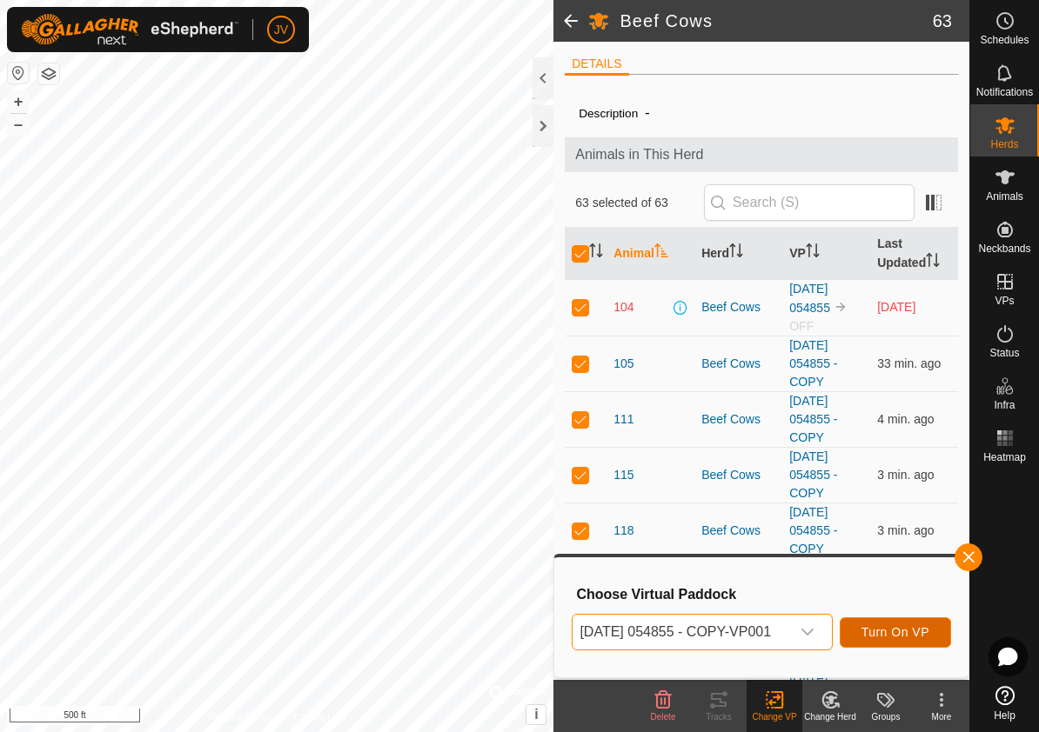
click at [890, 625] on span "Turn On VP" at bounding box center [895, 632] width 68 height 14
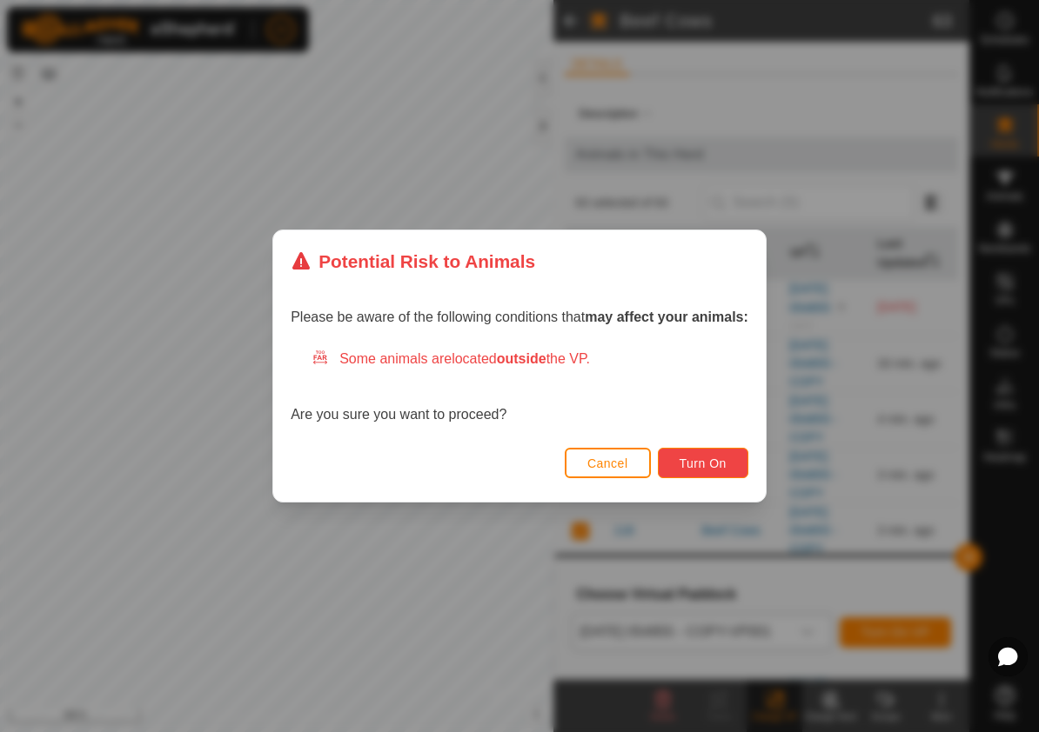
click at [698, 465] on span "Turn On" at bounding box center [702, 464] width 47 height 14
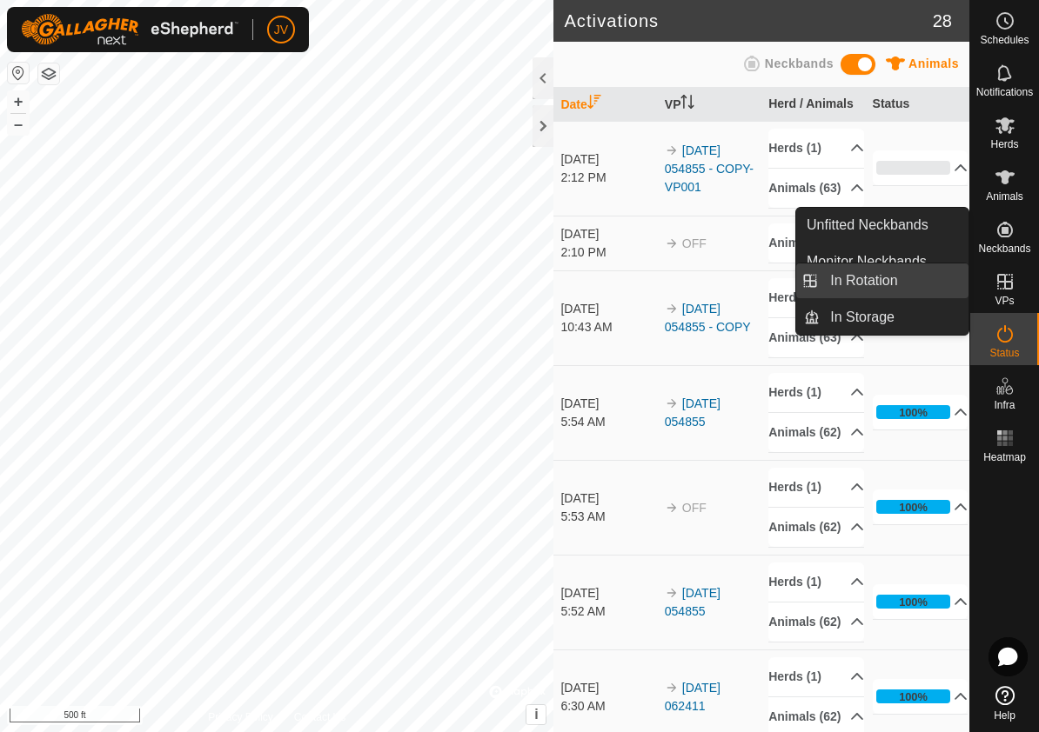
click at [889, 288] on link "In Rotation" at bounding box center [893, 281] width 149 height 35
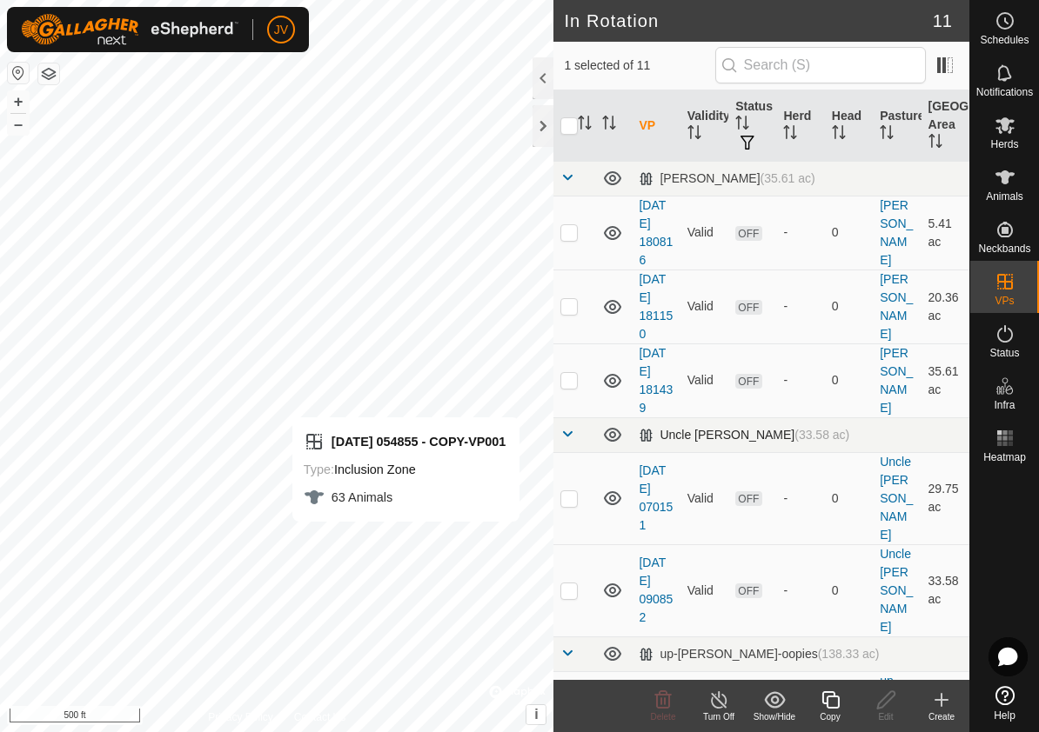
checkbox input "false"
checkbox input "true"
checkbox input "false"
checkbox input "true"
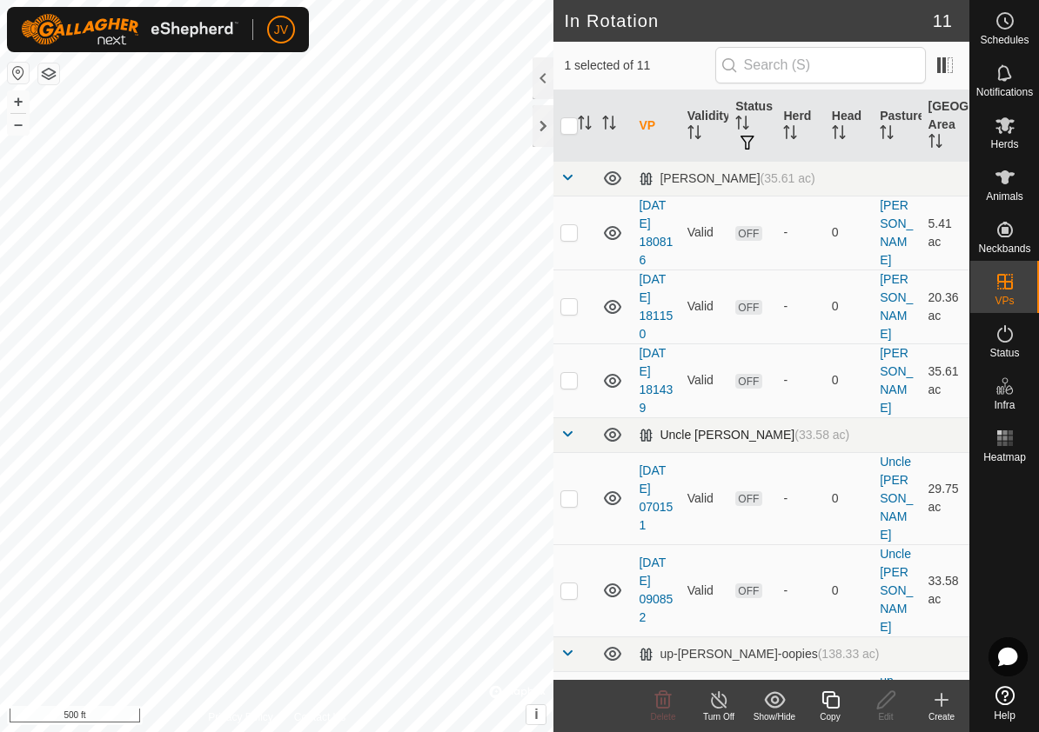
checkbox input "false"
checkbox input "true"
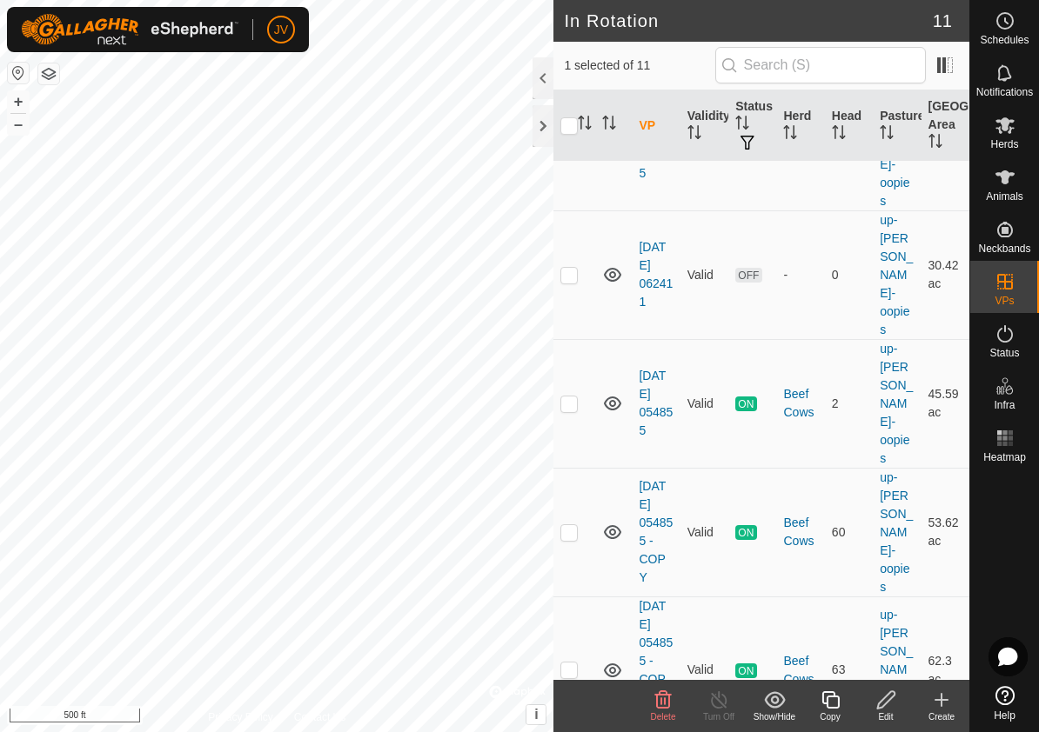
scroll to position [637, 0]
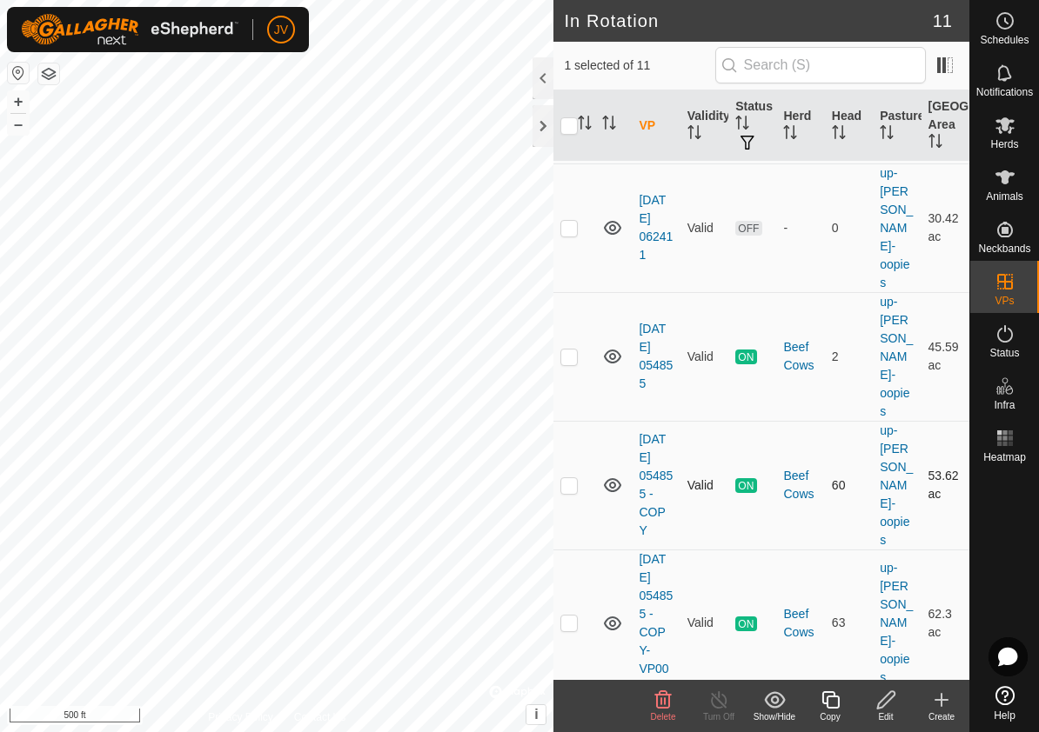
click at [571, 478] on p-checkbox at bounding box center [568, 485] width 17 height 14
checkbox input "true"
click at [572, 616] on p-checkbox at bounding box center [568, 623] width 17 height 14
checkbox input "false"
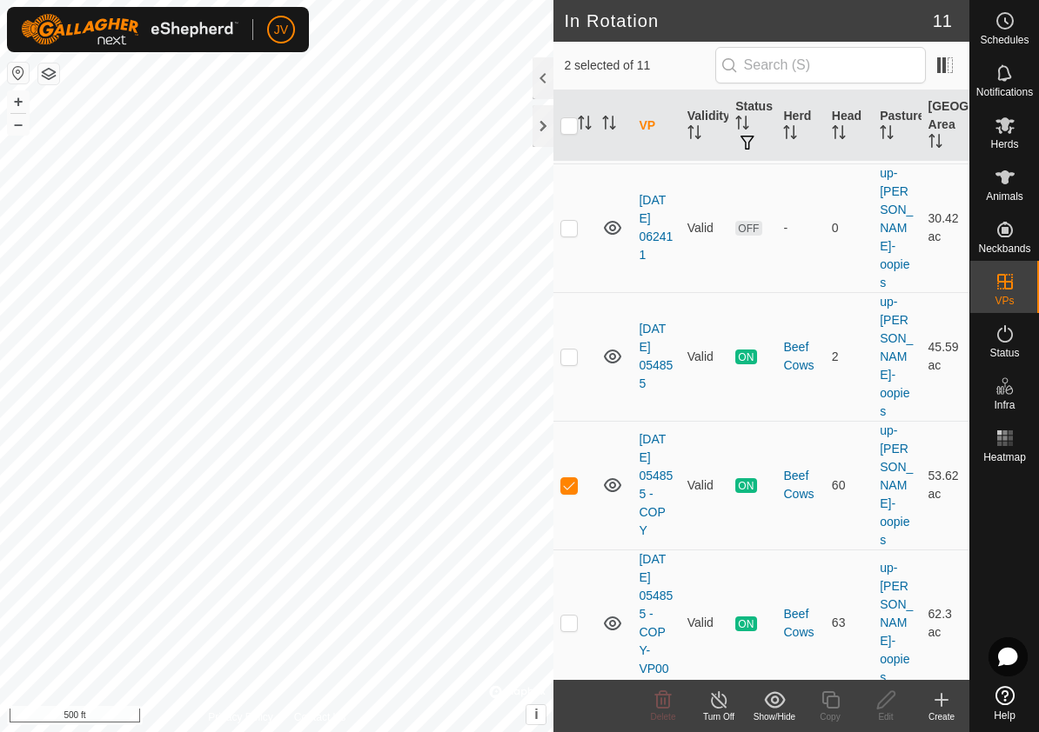
checkbox input "false"
click at [566, 616] on p-checkbox at bounding box center [568, 623] width 17 height 14
click at [569, 616] on p-checkbox at bounding box center [568, 623] width 17 height 14
checkbox input "false"
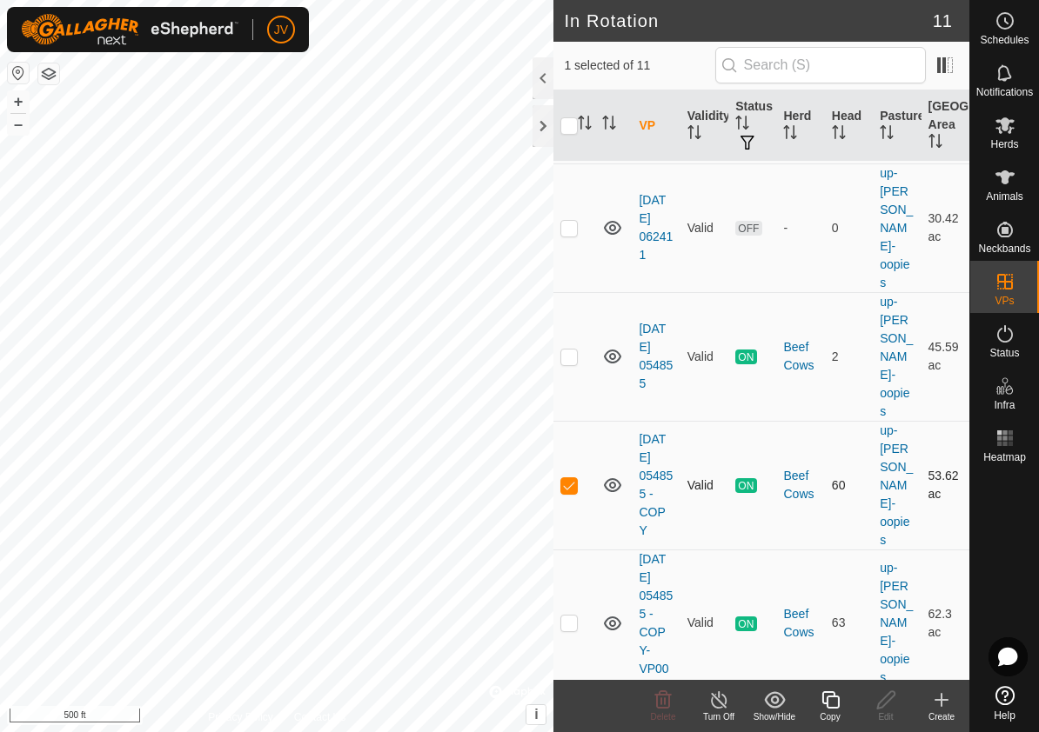
click at [569, 478] on p-checkbox at bounding box center [568, 485] width 17 height 14
checkbox input "false"
click at [572, 350] on p-checkbox at bounding box center [568, 357] width 17 height 14
checkbox input "true"
click at [714, 696] on line at bounding box center [719, 701] width 14 height 14
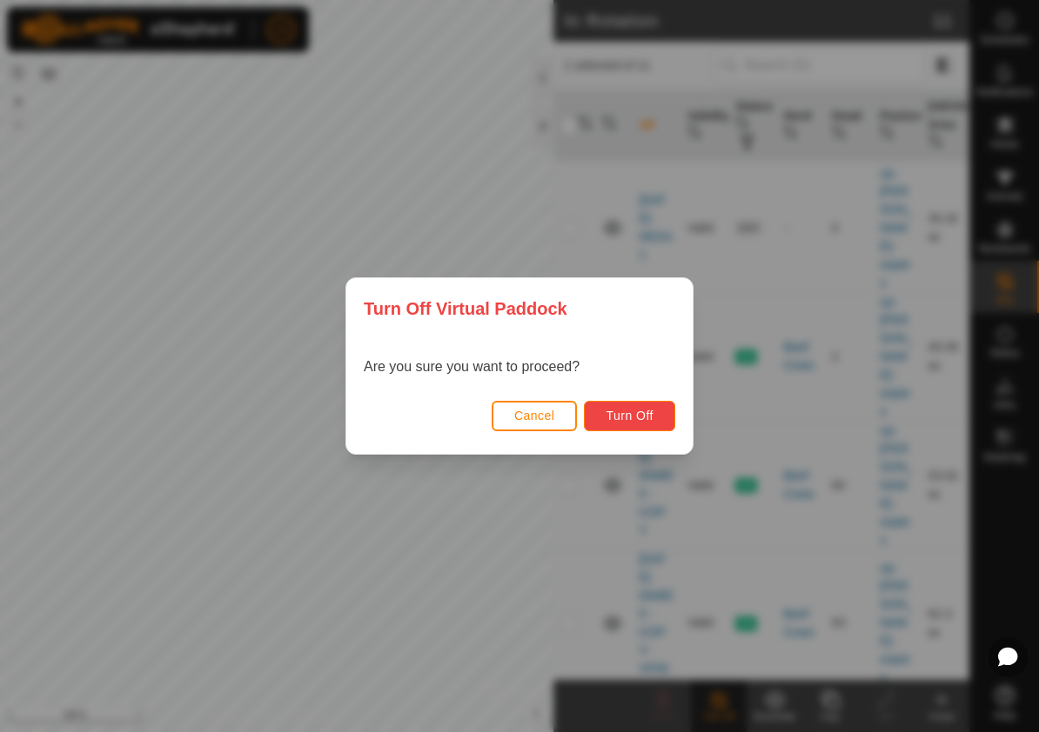
click at [630, 417] on span "Turn Off" at bounding box center [629, 416] width 48 height 14
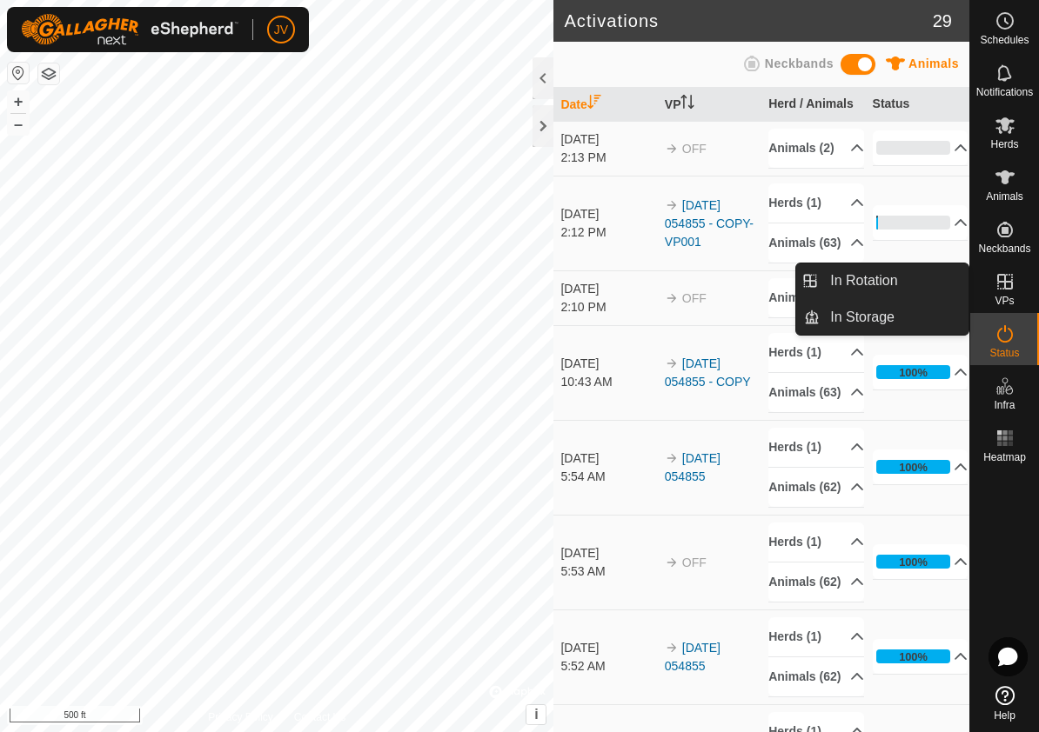
click at [1001, 282] on icon at bounding box center [1005, 282] width 16 height 16
click at [864, 283] on link "In Rotation" at bounding box center [893, 281] width 149 height 35
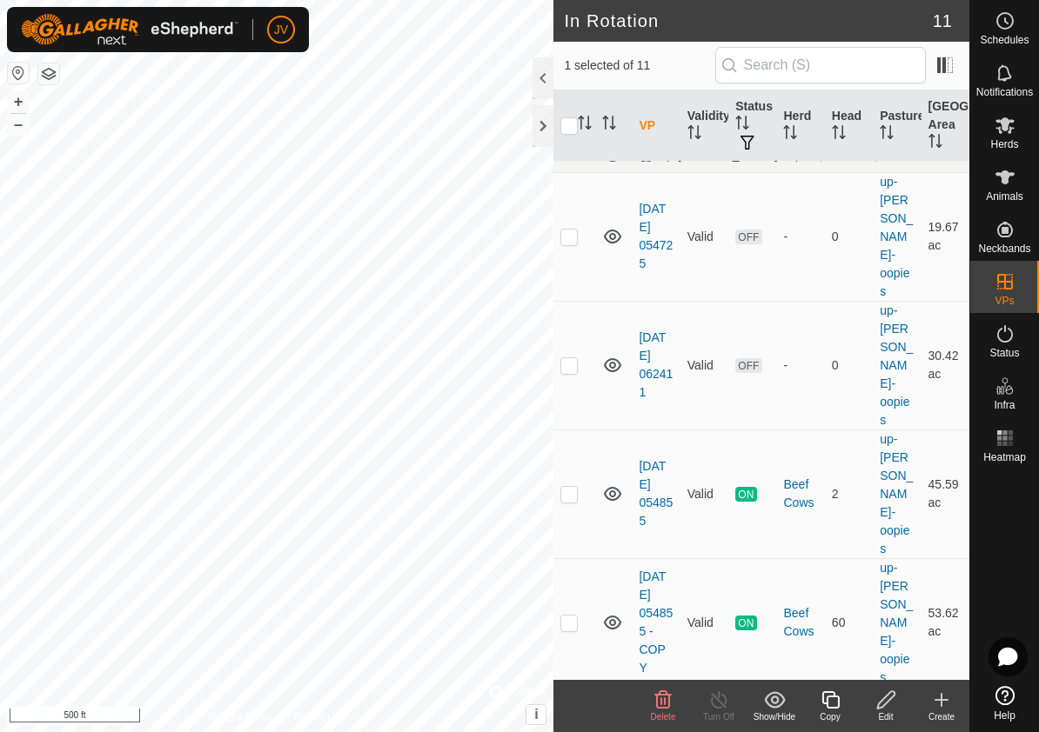
scroll to position [503, 0]
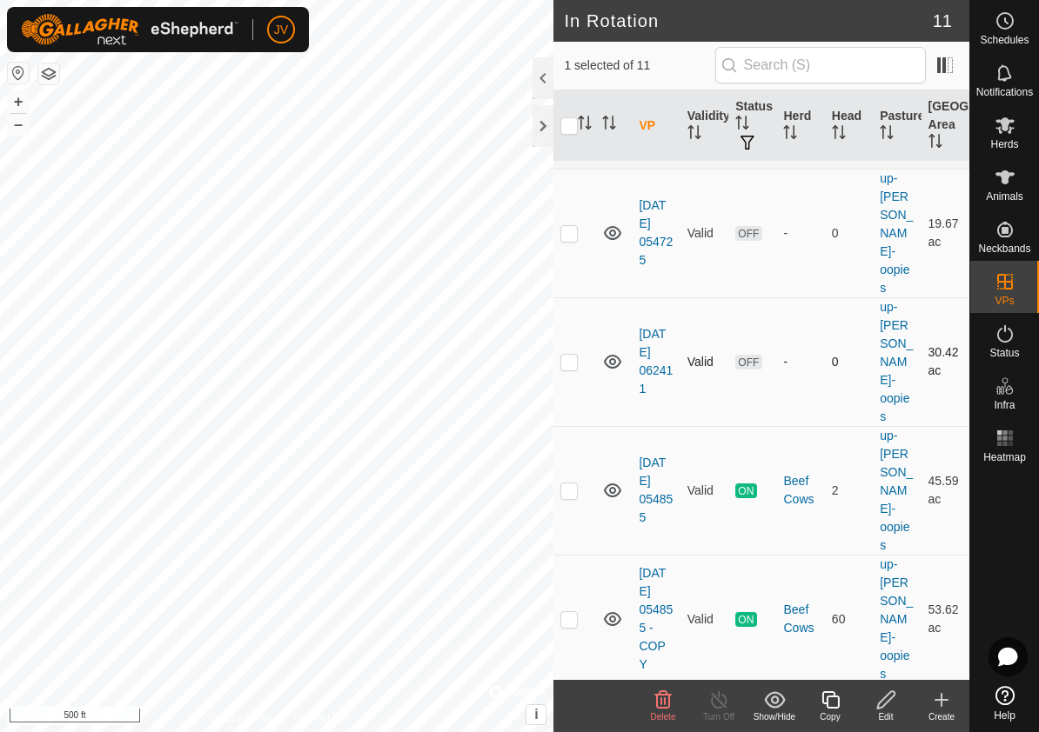
click at [574, 355] on p-checkbox at bounding box center [568, 362] width 17 height 14
click at [569, 355] on p-checkbox at bounding box center [568, 362] width 17 height 14
checkbox input "false"
click at [570, 484] on p-checkbox at bounding box center [568, 491] width 17 height 14
checkbox input "true"
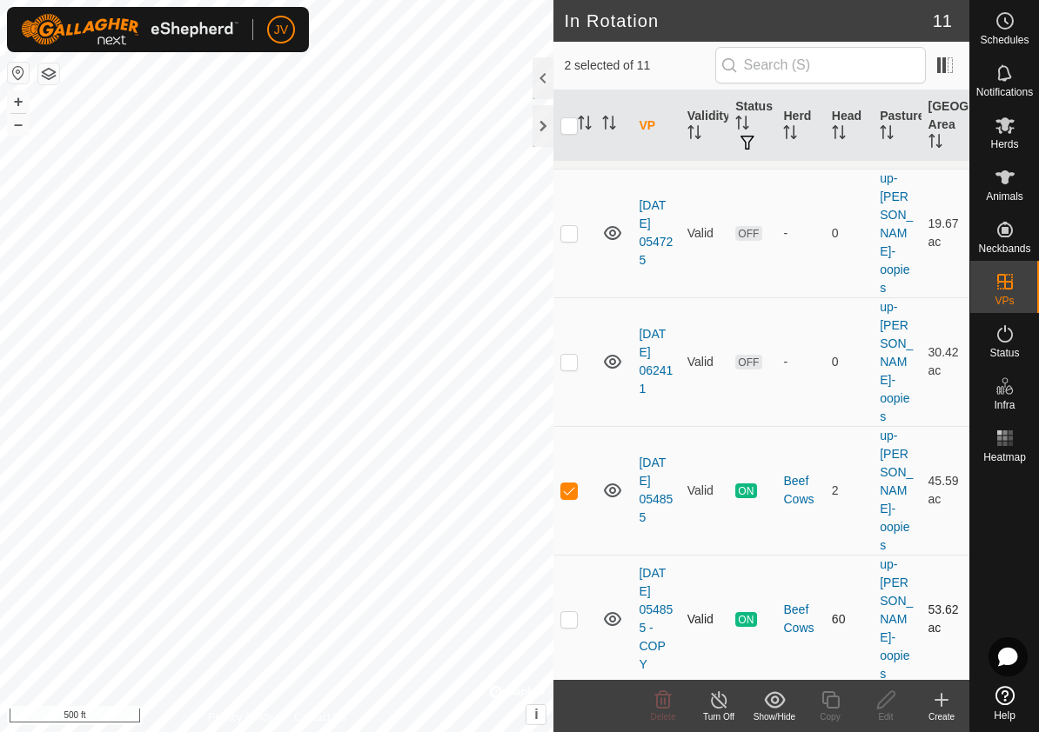
click at [572, 612] on p-checkbox at bounding box center [568, 619] width 17 height 14
checkbox input "true"
checkbox input "false"
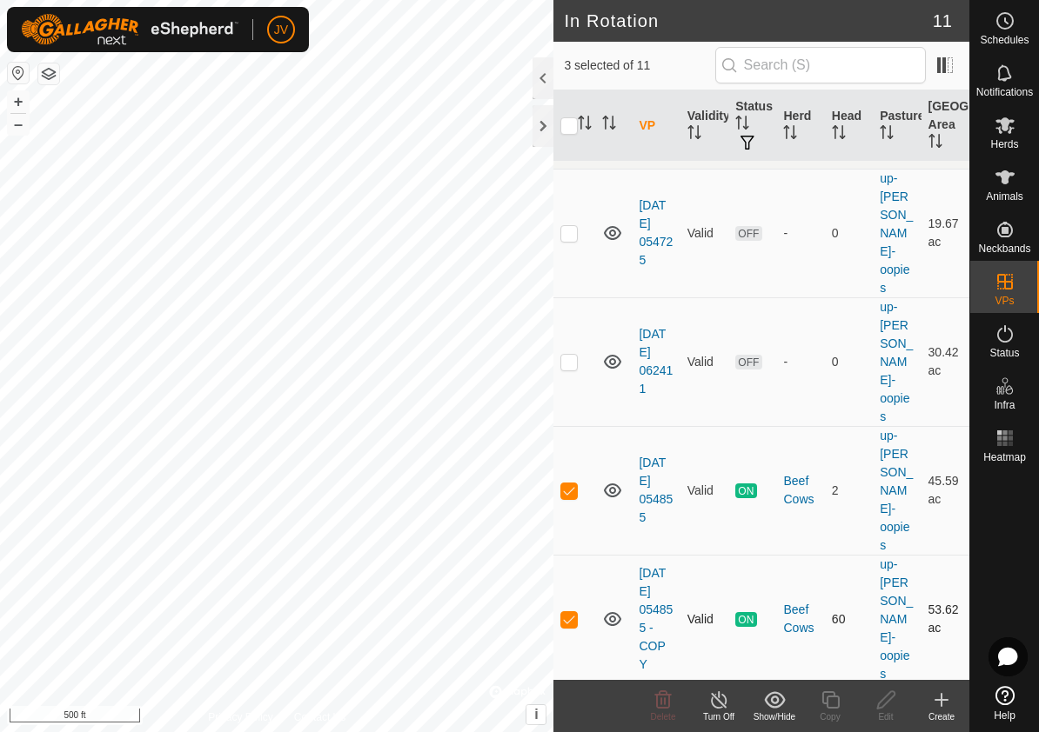
click at [574, 612] on p-checkbox at bounding box center [568, 619] width 17 height 14
checkbox input "false"
click at [570, 484] on p-checkbox at bounding box center [568, 491] width 17 height 14
checkbox input "false"
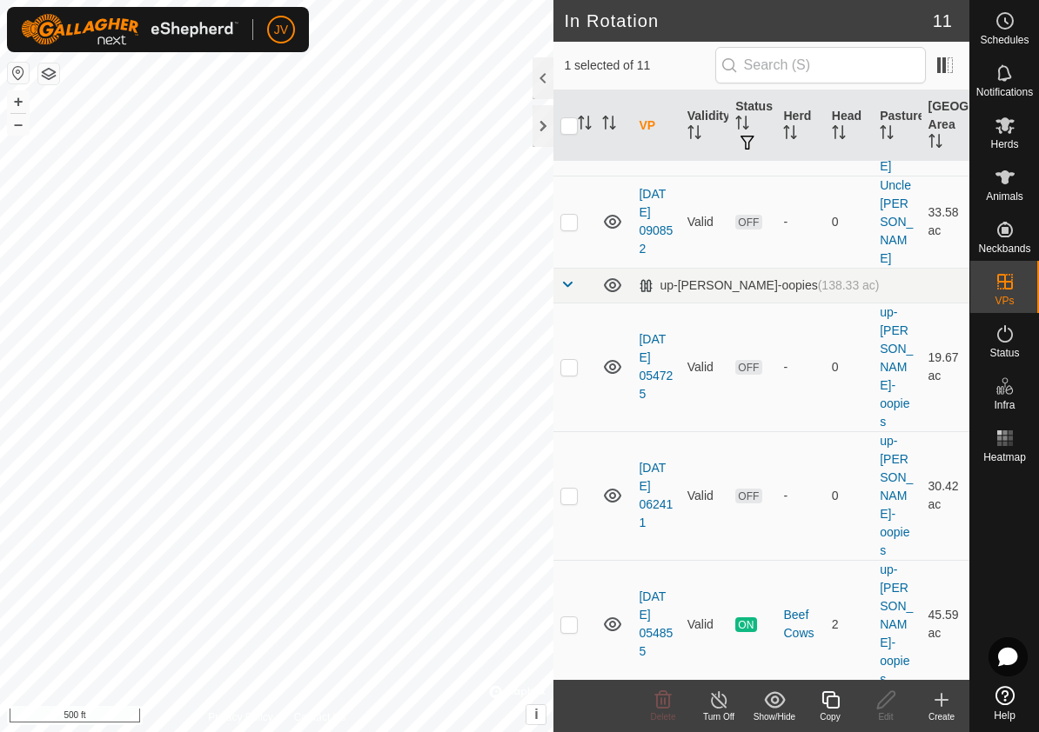
scroll to position [361, 0]
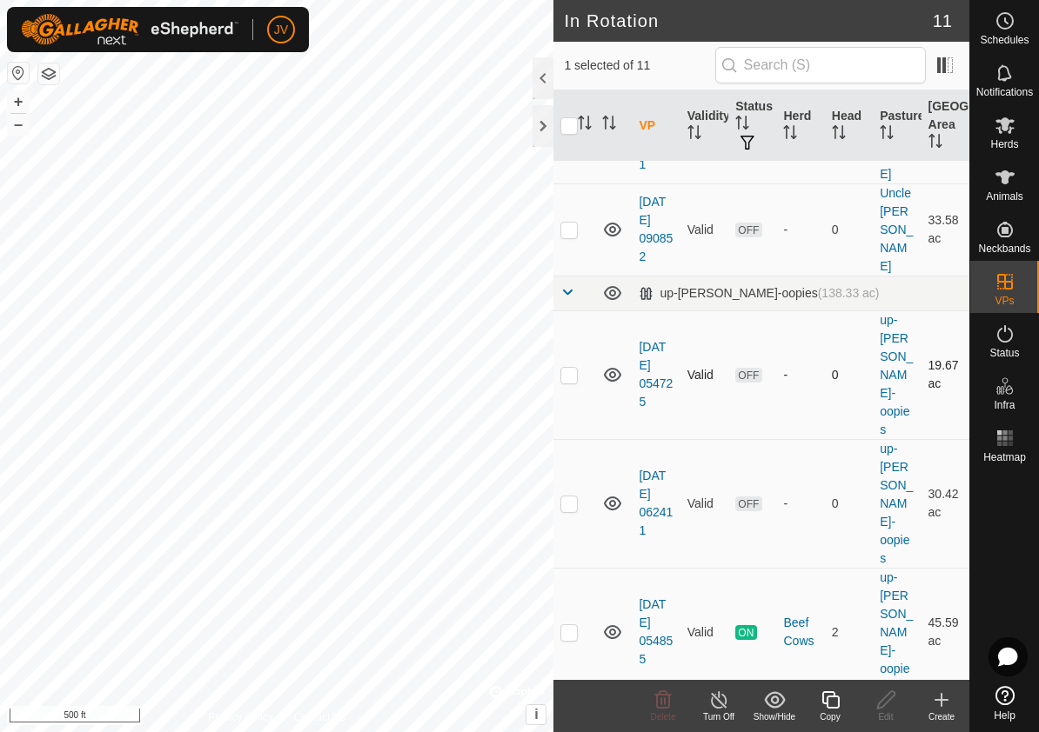
checkbox input "false"
click at [662, 699] on icon at bounding box center [663, 699] width 17 height 17
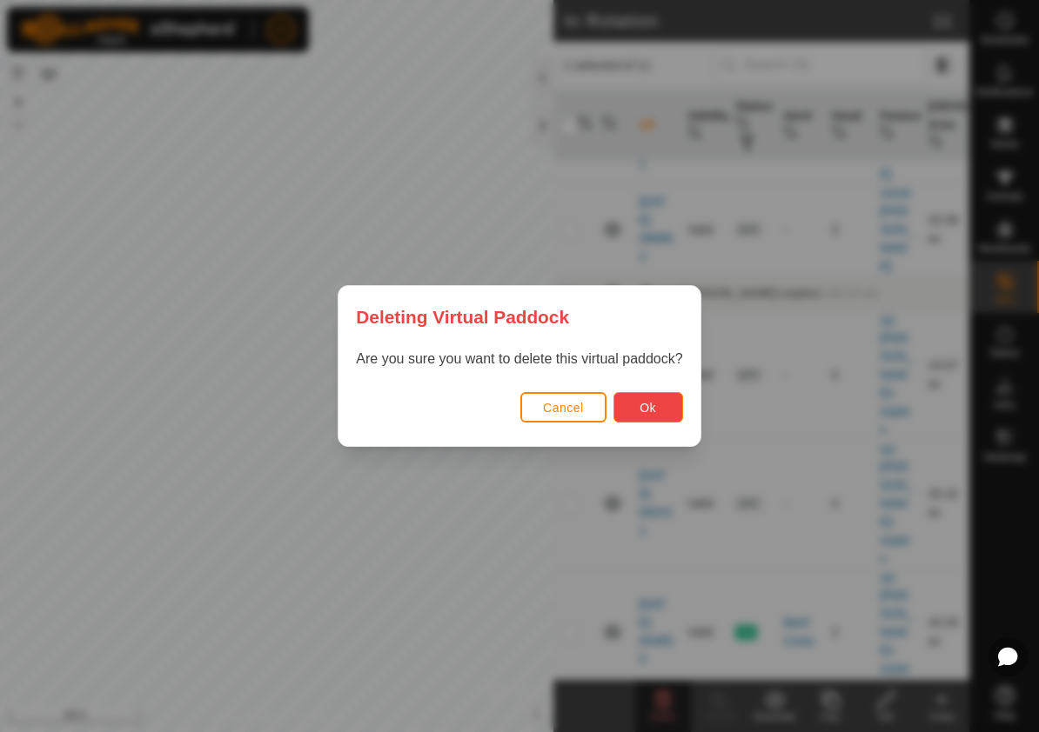
click at [645, 410] on span "Ok" at bounding box center [647, 408] width 17 height 14
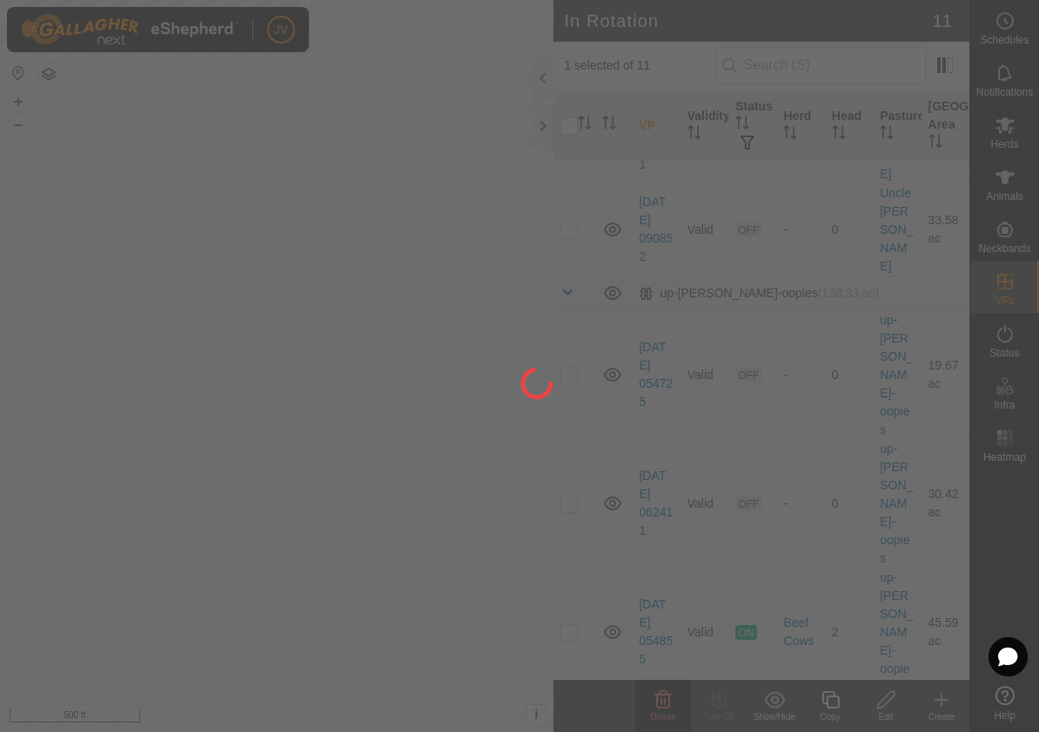
checkbox input "false"
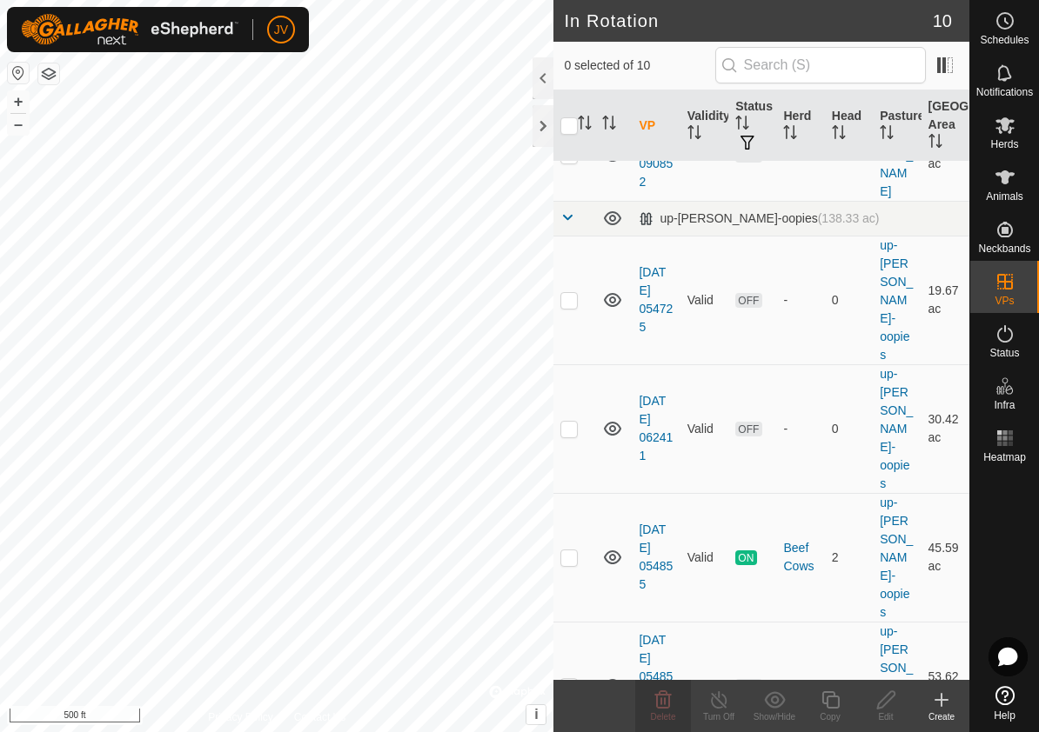
scroll to position [490, 0]
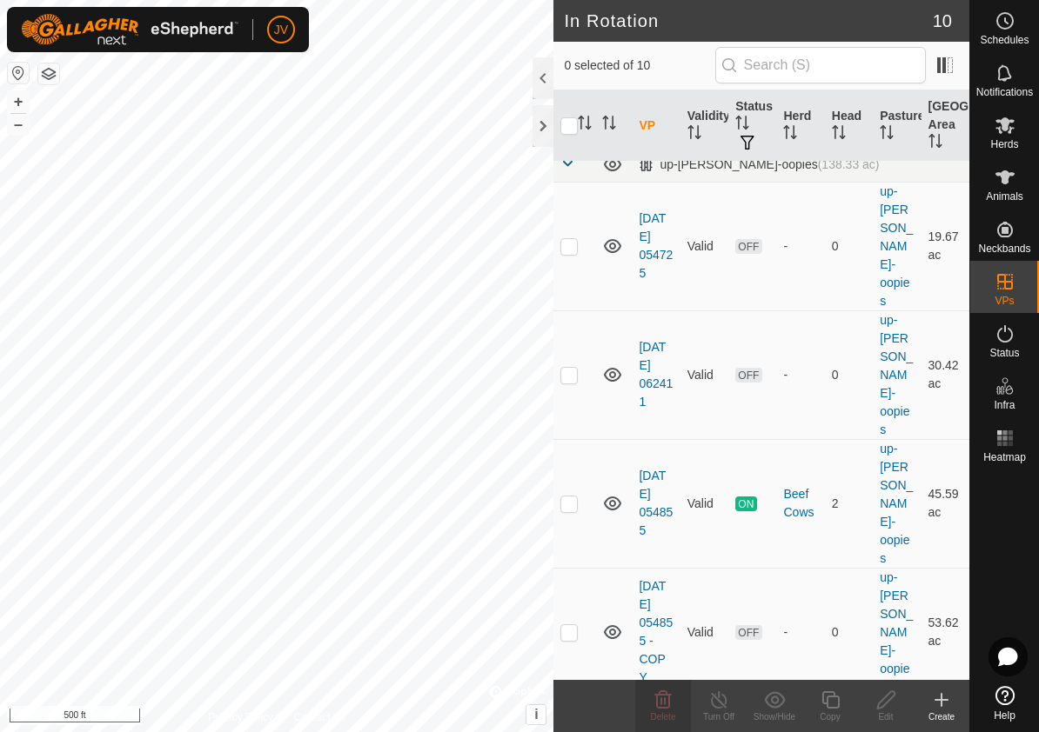
checkbox input "true"
click at [565, 497] on p-checkbox at bounding box center [568, 504] width 17 height 14
checkbox input "true"
click at [571, 625] on p-checkbox at bounding box center [568, 632] width 17 height 14
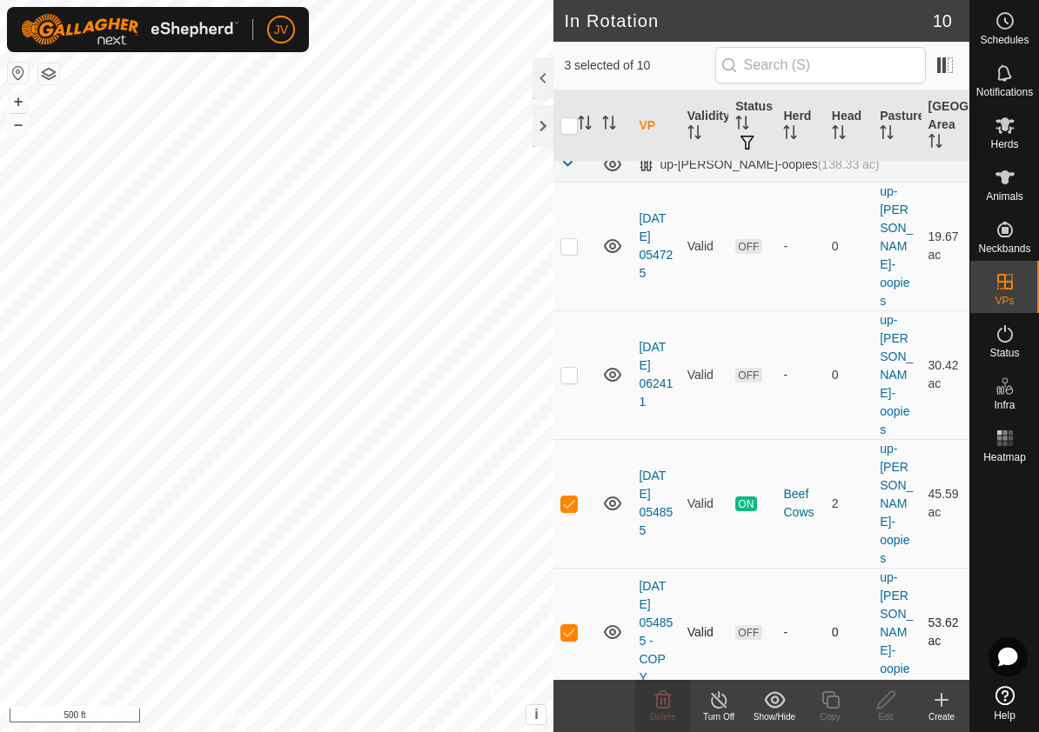
click at [571, 625] on p-checkbox at bounding box center [568, 632] width 17 height 14
checkbox input "false"
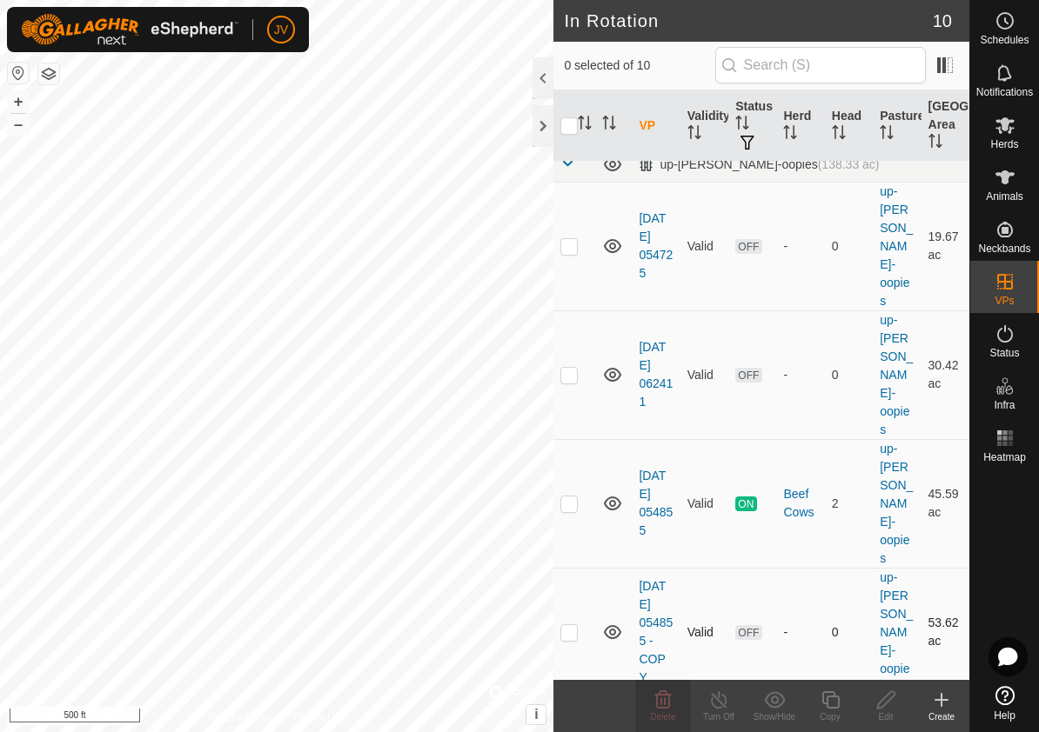
click at [571, 625] on p-checkbox at bounding box center [568, 632] width 17 height 14
checkbox input "true"
click at [713, 700] on icon at bounding box center [719, 700] width 22 height 21
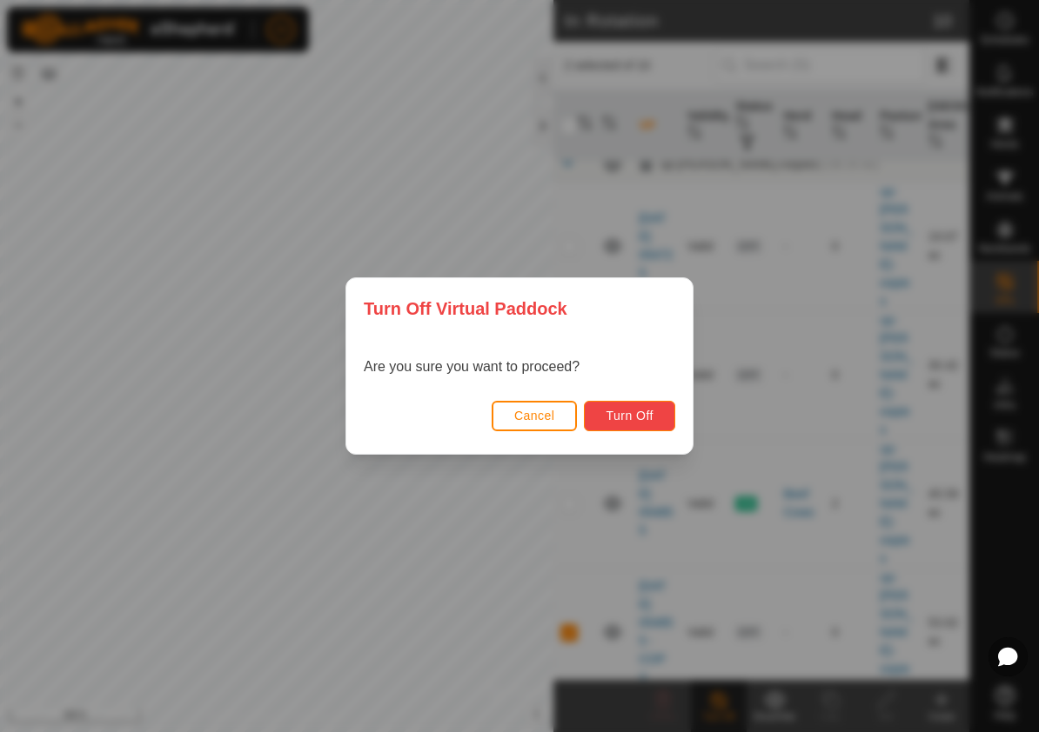
click at [632, 429] on button "Turn Off" at bounding box center [629, 416] width 91 height 30
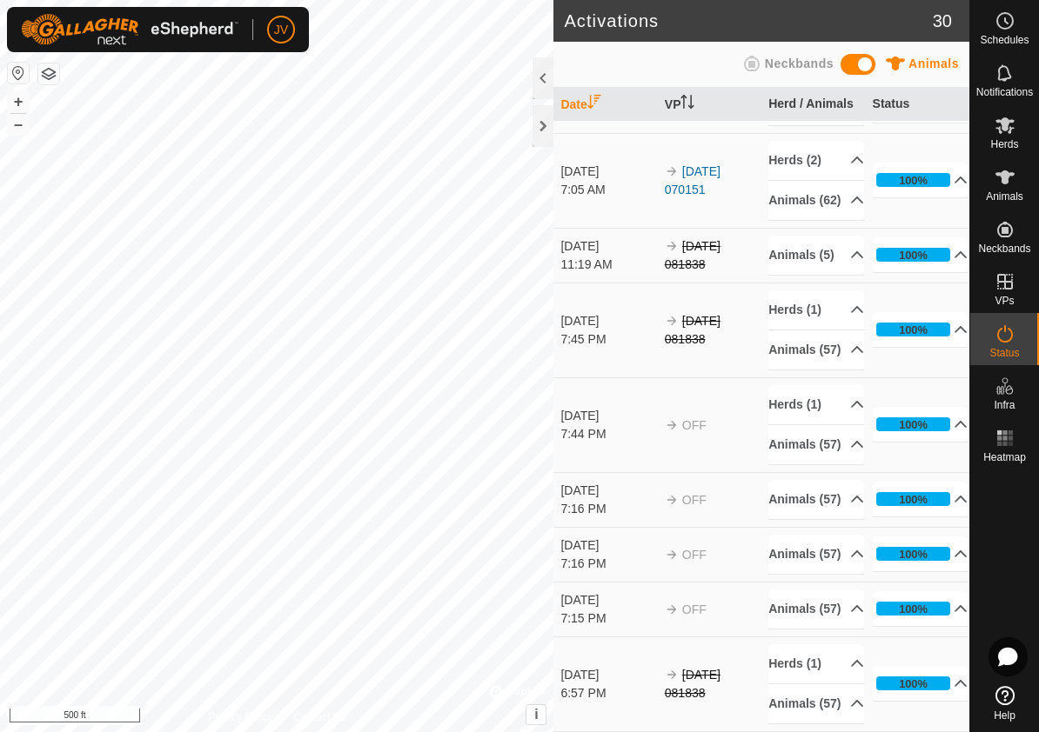
scroll to position [2262, 0]
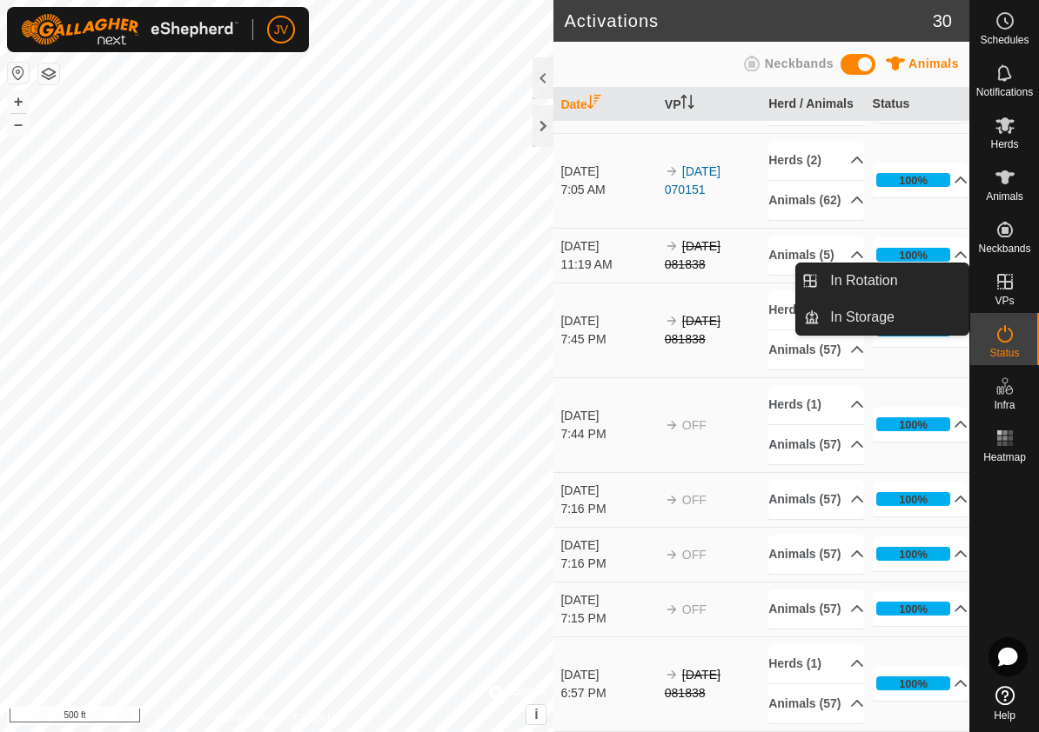
click at [1004, 284] on icon at bounding box center [1005, 282] width 16 height 16
click at [1001, 285] on icon at bounding box center [1004, 281] width 21 height 21
click at [886, 290] on link "In Rotation" at bounding box center [893, 281] width 149 height 35
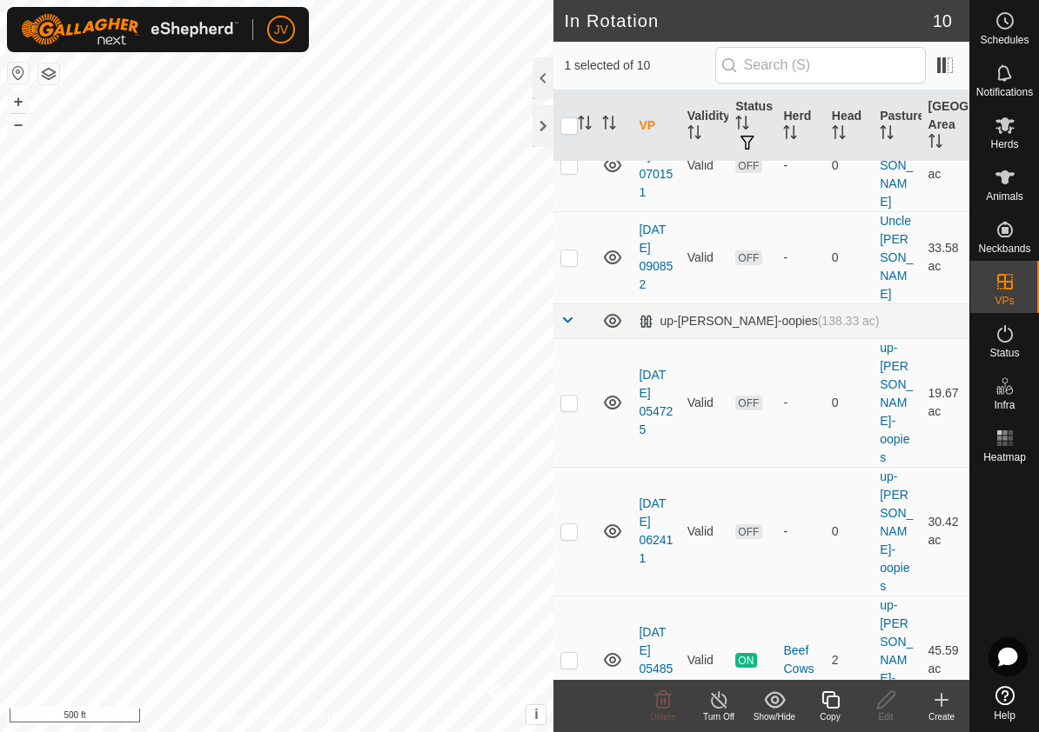
scroll to position [490, 0]
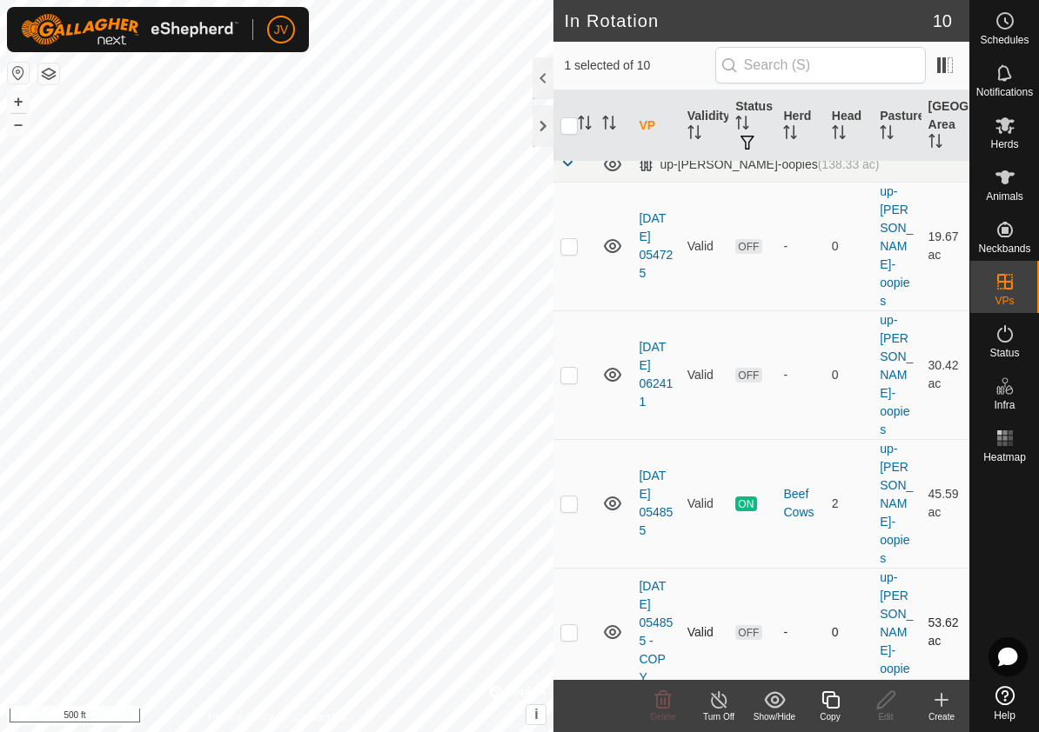
click at [568, 625] on p-checkbox at bounding box center [568, 632] width 17 height 14
checkbox input "false"
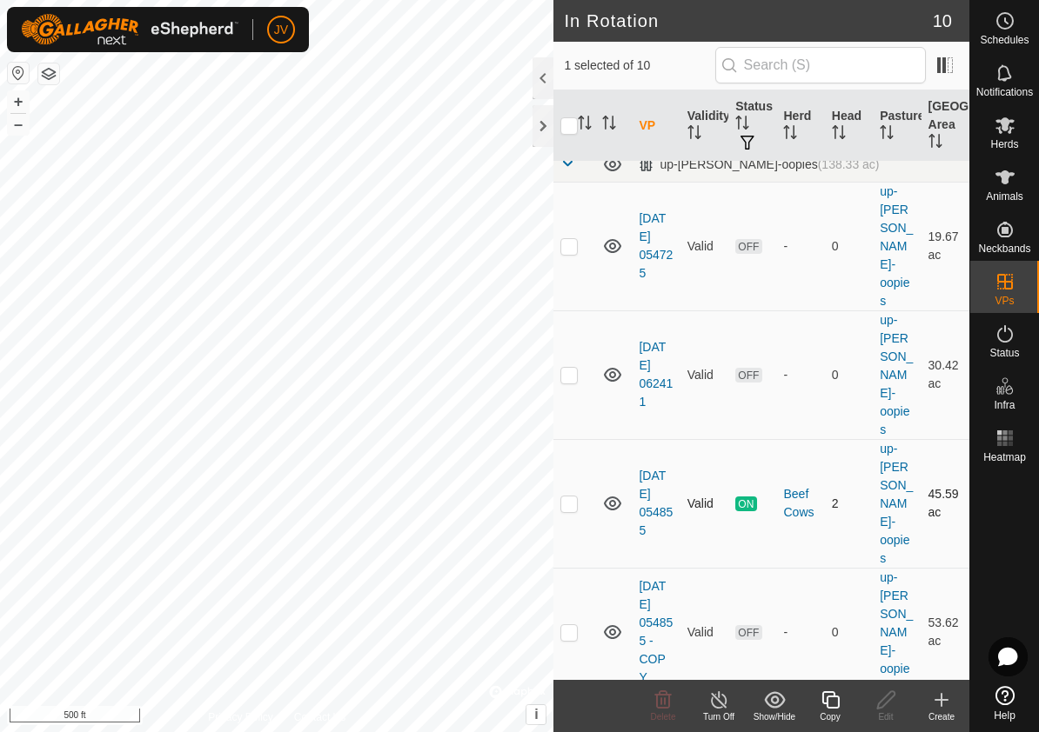
click at [573, 497] on p-checkbox at bounding box center [568, 504] width 17 height 14
checkbox input "true"
click at [575, 625] on p-checkbox at bounding box center [568, 632] width 17 height 14
checkbox input "true"
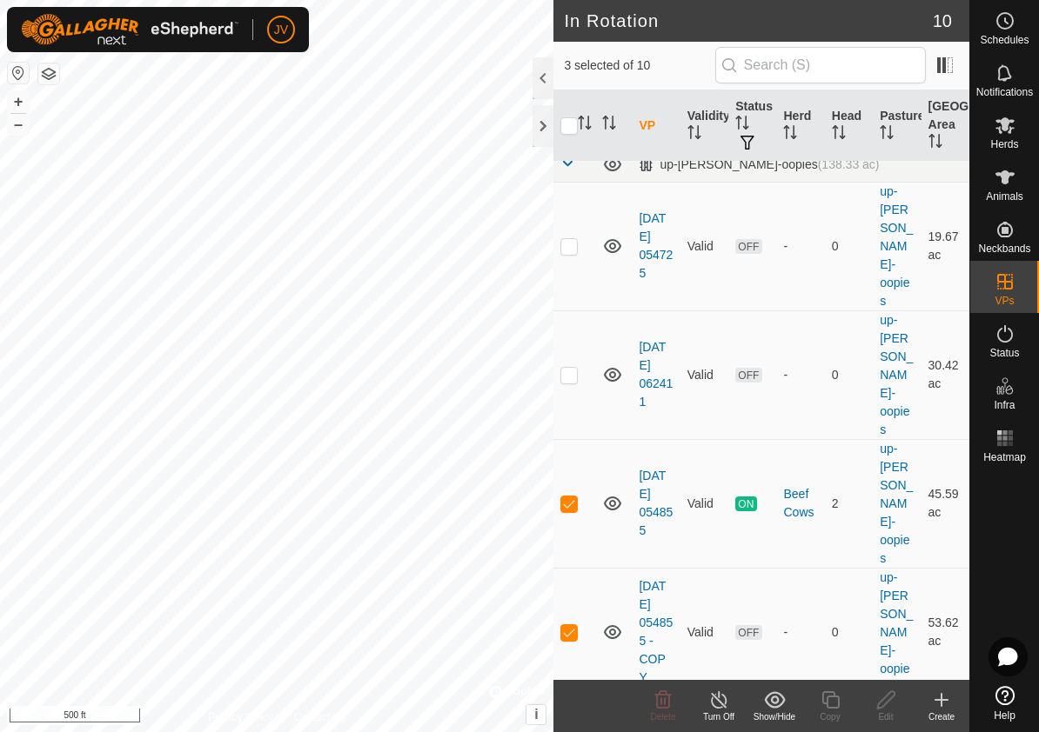
checkbox input "false"
checkbox input "true"
click at [575, 625] on p-tablecheckbox at bounding box center [568, 632] width 17 height 14
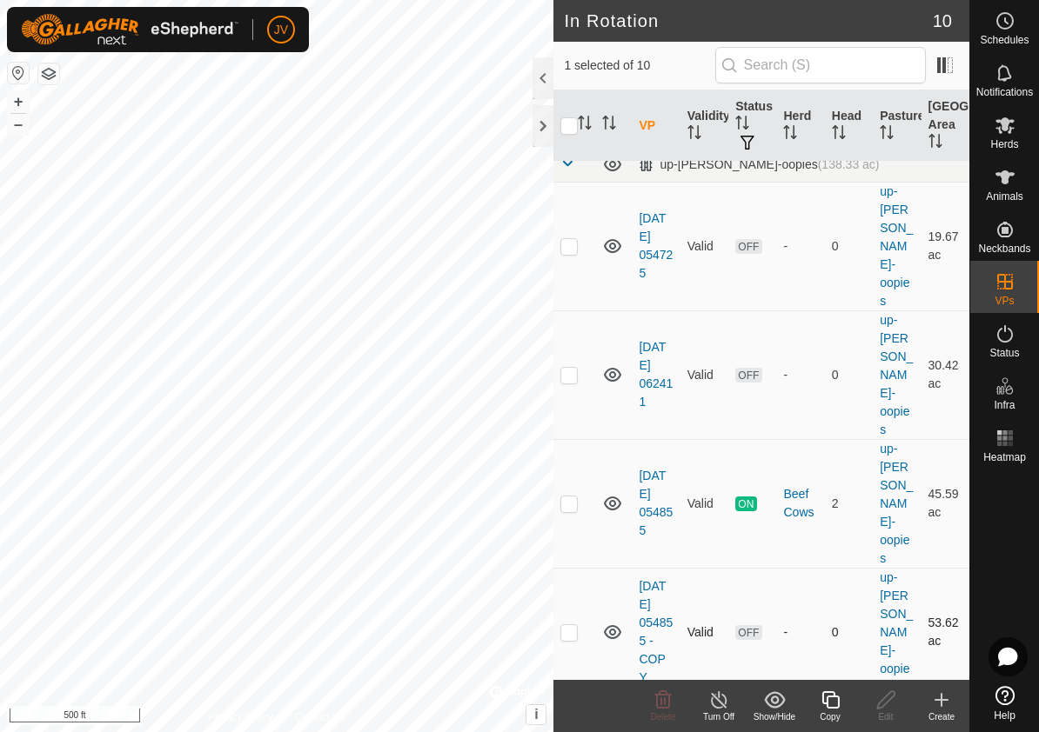
checkbox input "true"
checkbox input "false"
click at [573, 625] on p-checkbox at bounding box center [568, 632] width 17 height 14
checkbox input "false"
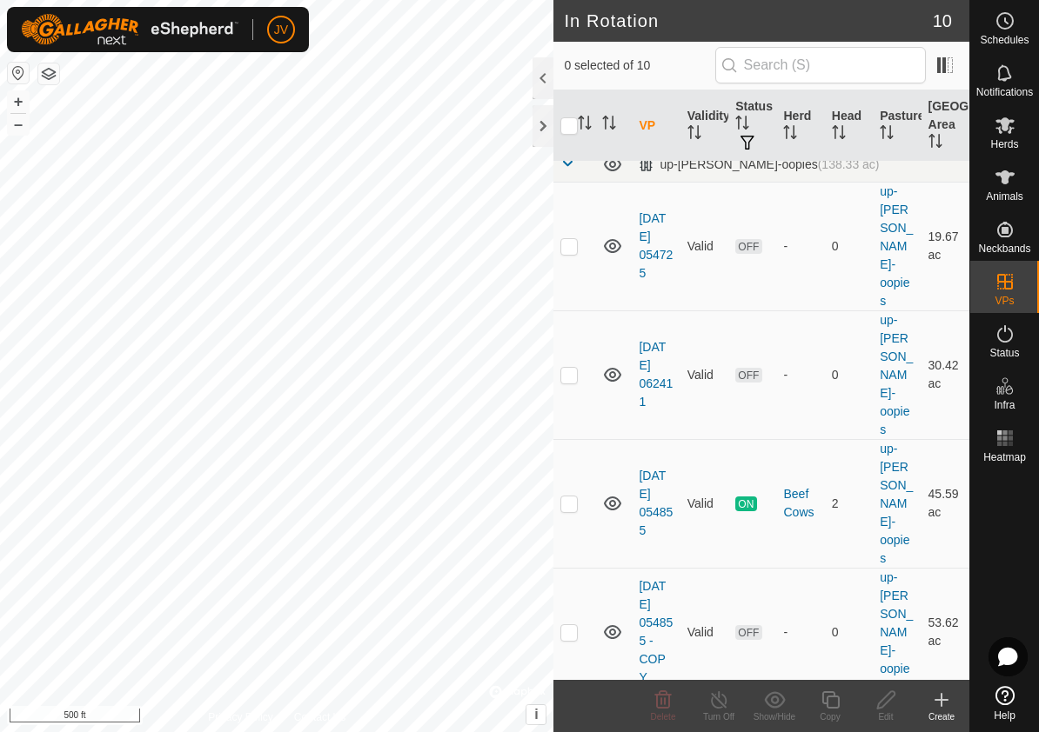
checkbox input "true"
click at [720, 699] on icon at bounding box center [719, 700] width 22 height 21
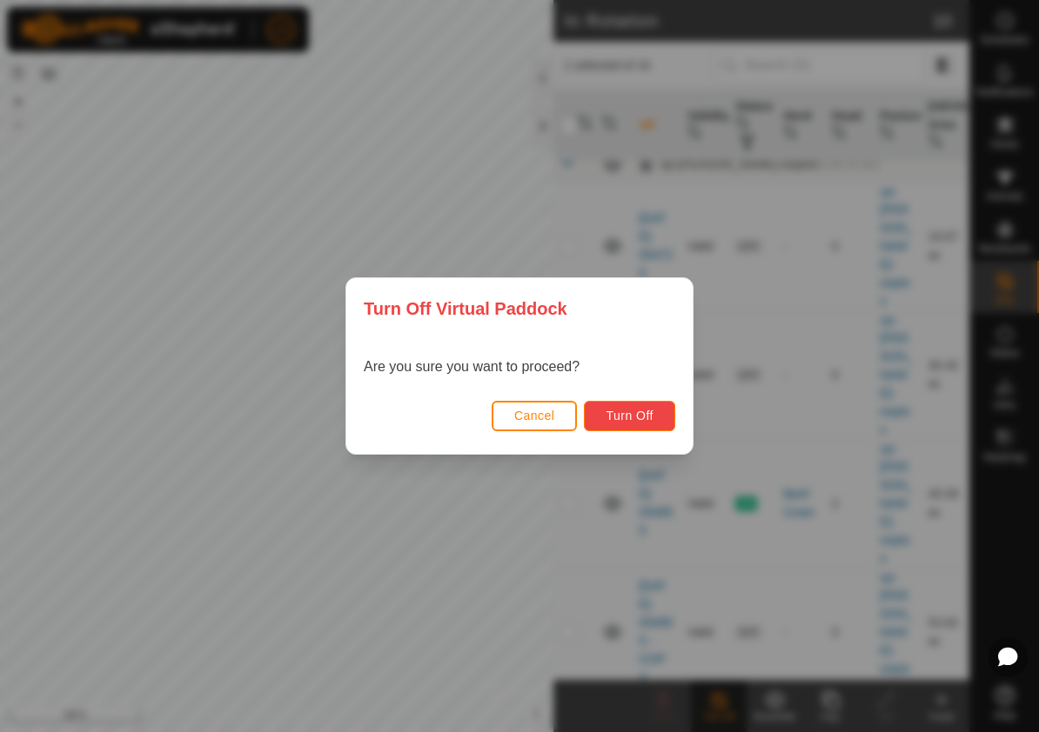
click at [638, 414] on span "Turn Off" at bounding box center [629, 416] width 48 height 14
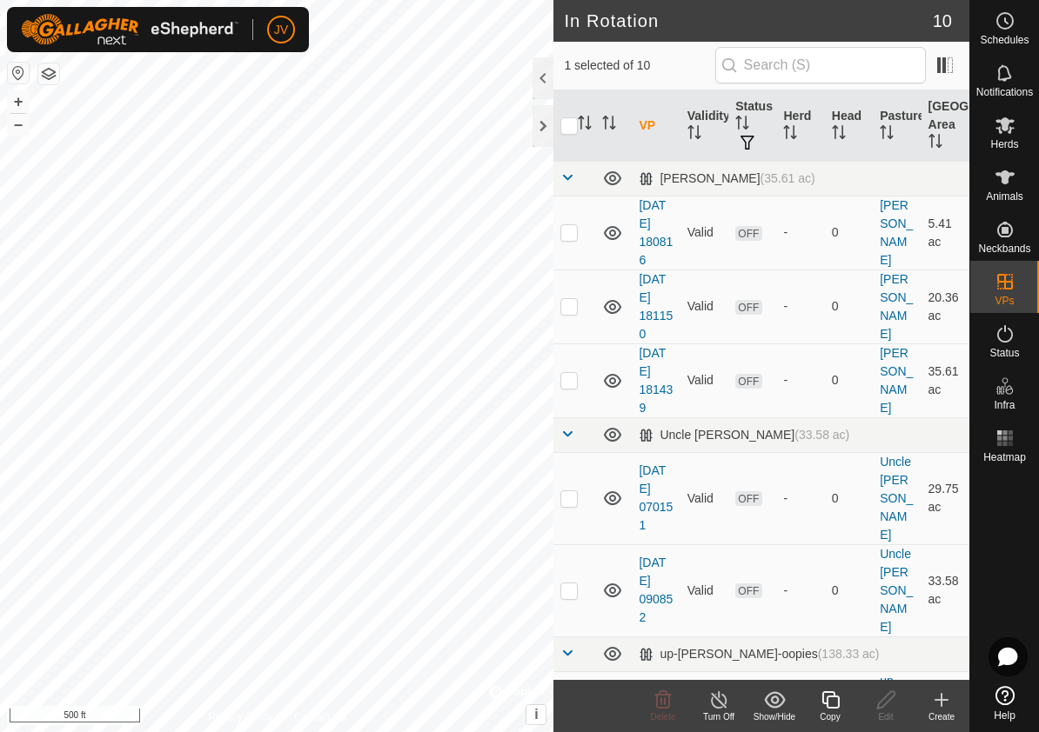
checkbox input "false"
checkbox input "true"
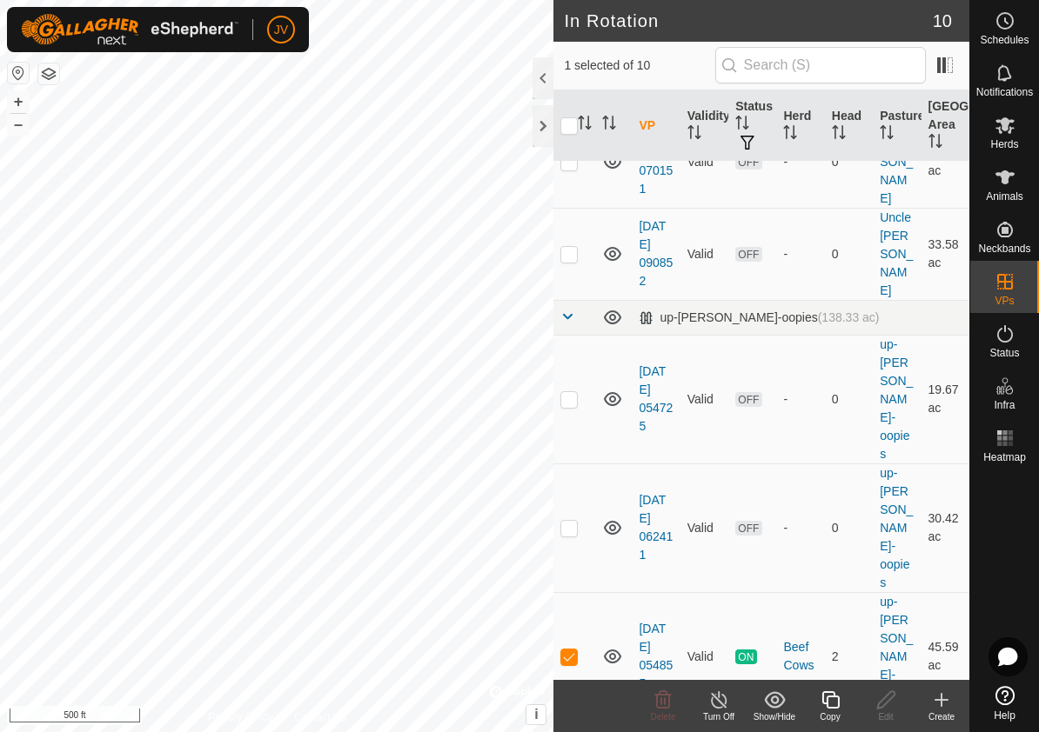
scroll to position [490, 0]
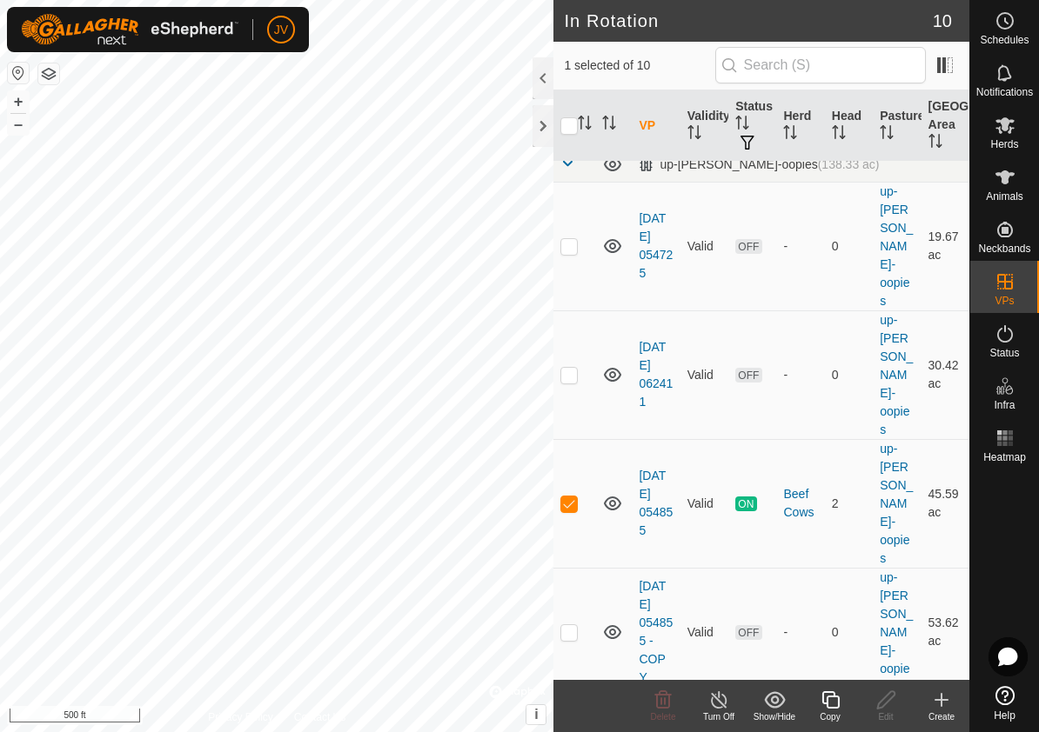
checkbox input "true"
click at [567, 625] on p-checkbox at bounding box center [568, 632] width 17 height 14
checkbox input "true"
click at [1001, 134] on icon at bounding box center [1004, 125] width 21 height 21
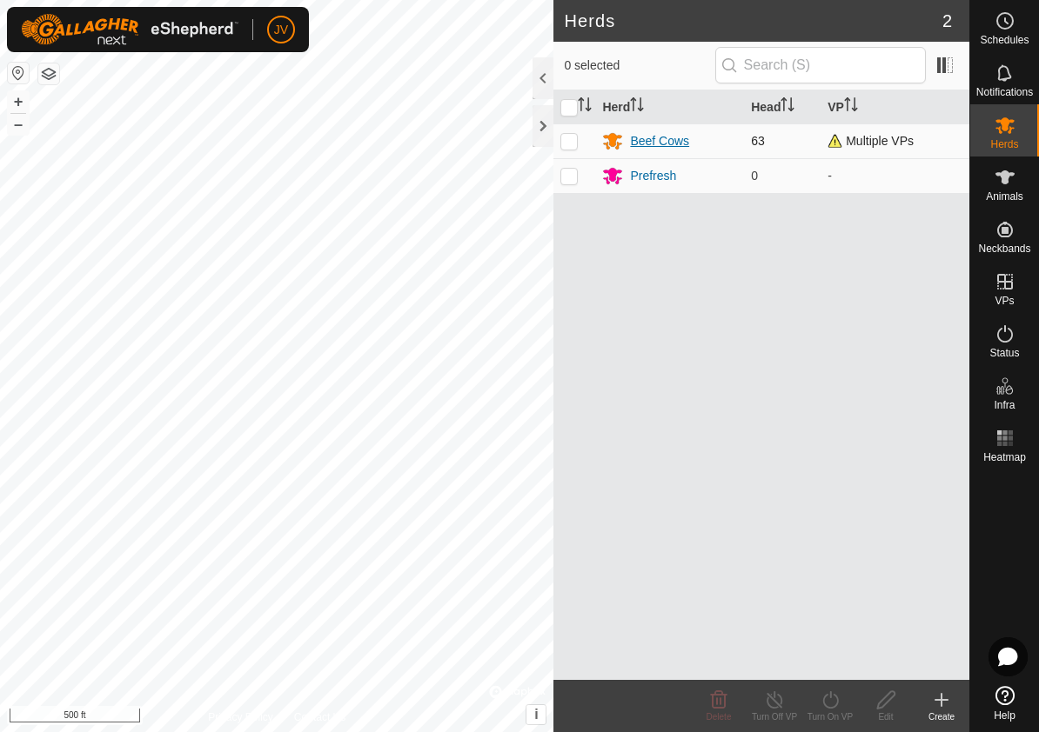
click at [662, 142] on div "Beef Cows" at bounding box center [659, 141] width 59 height 18
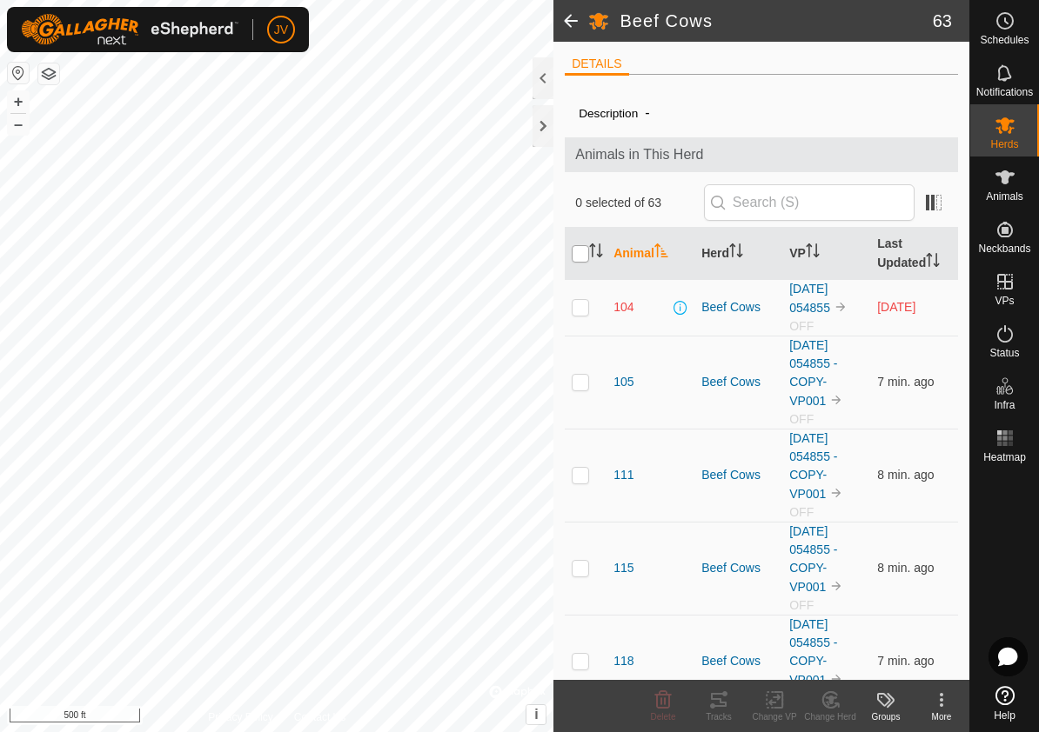
click at [582, 258] on input "checkbox" at bounding box center [580, 253] width 17 height 17
checkbox input "true"
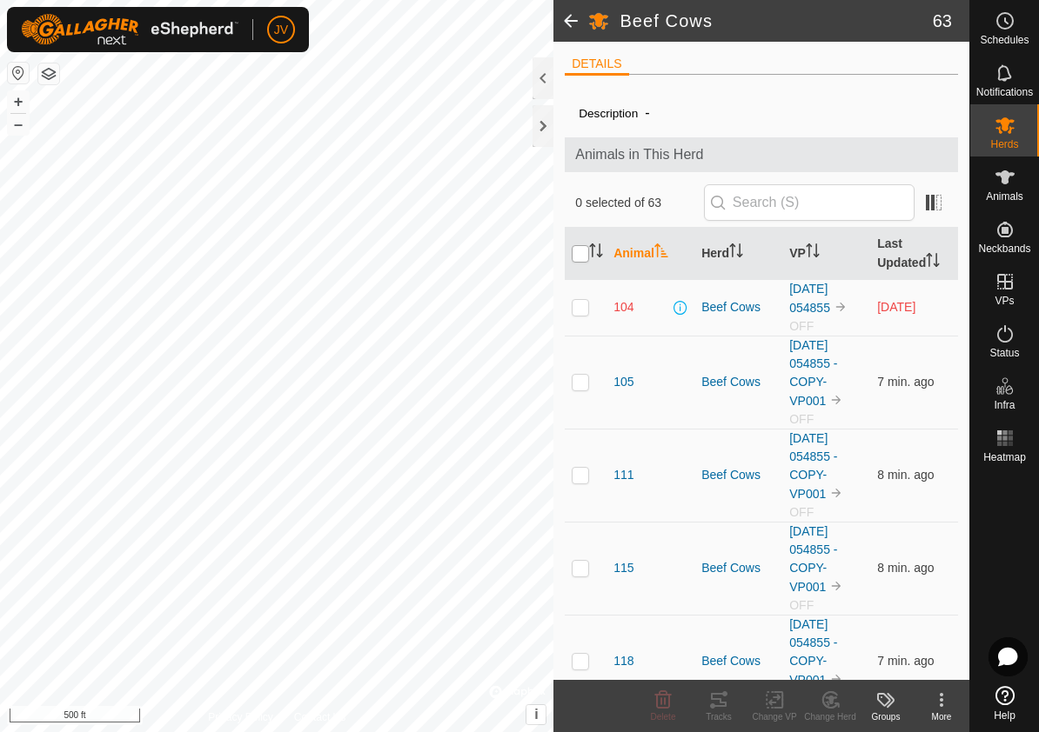
checkbox input "true"
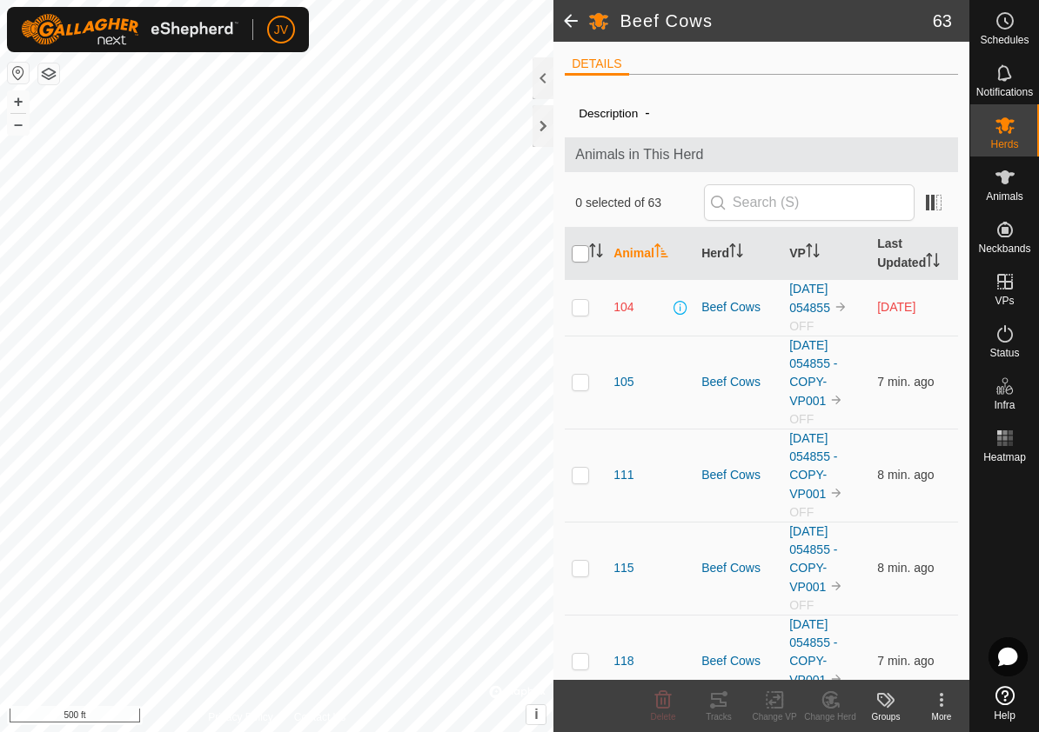
checkbox input "true"
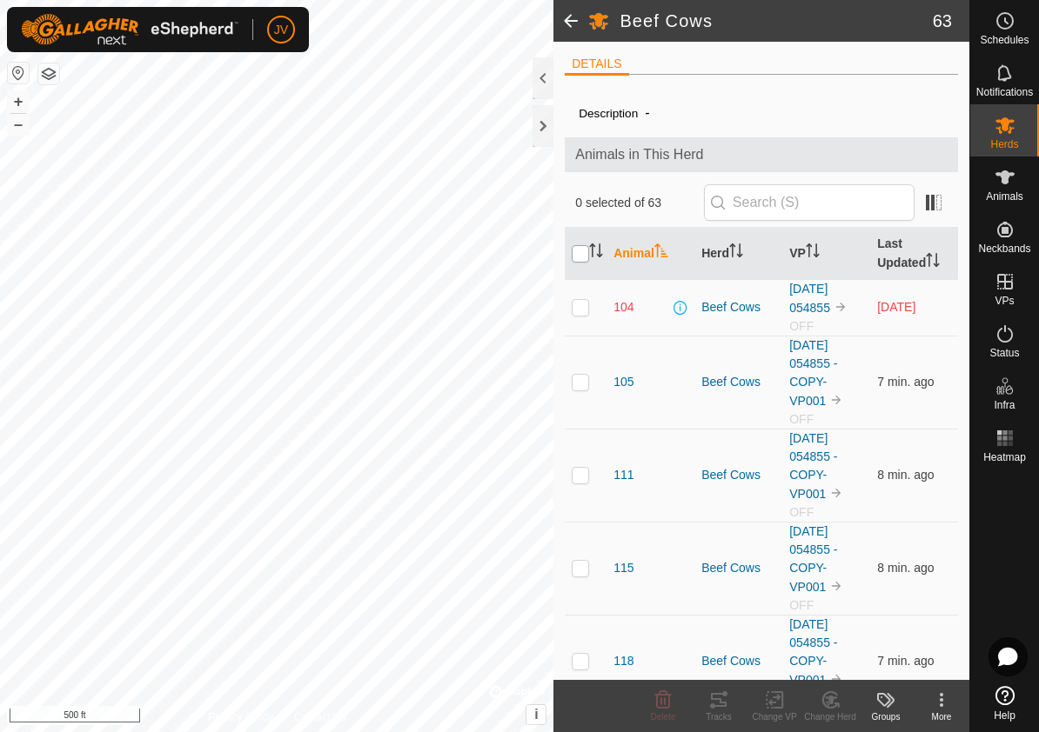
checkbox input "true"
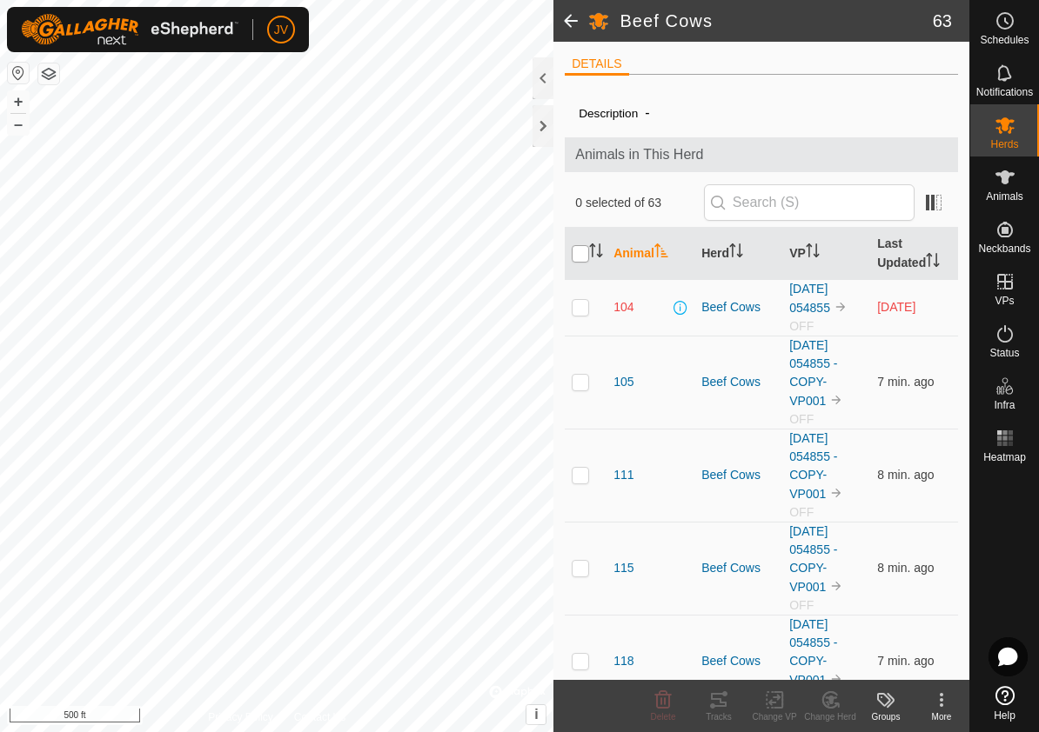
checkbox input "true"
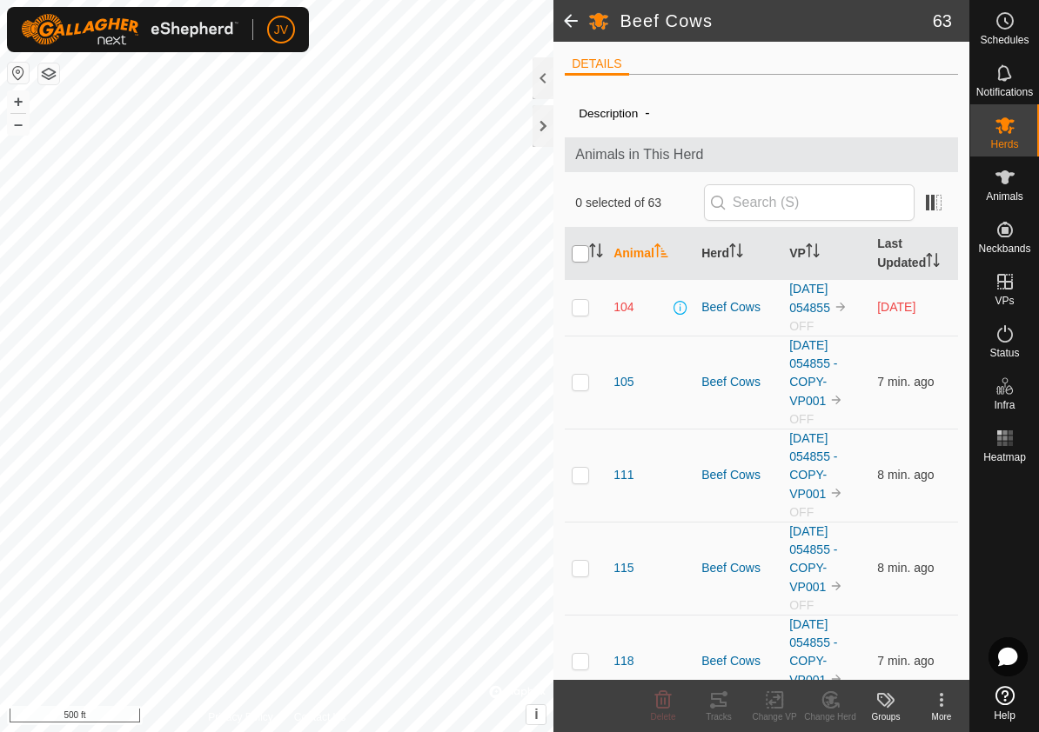
checkbox input "true"
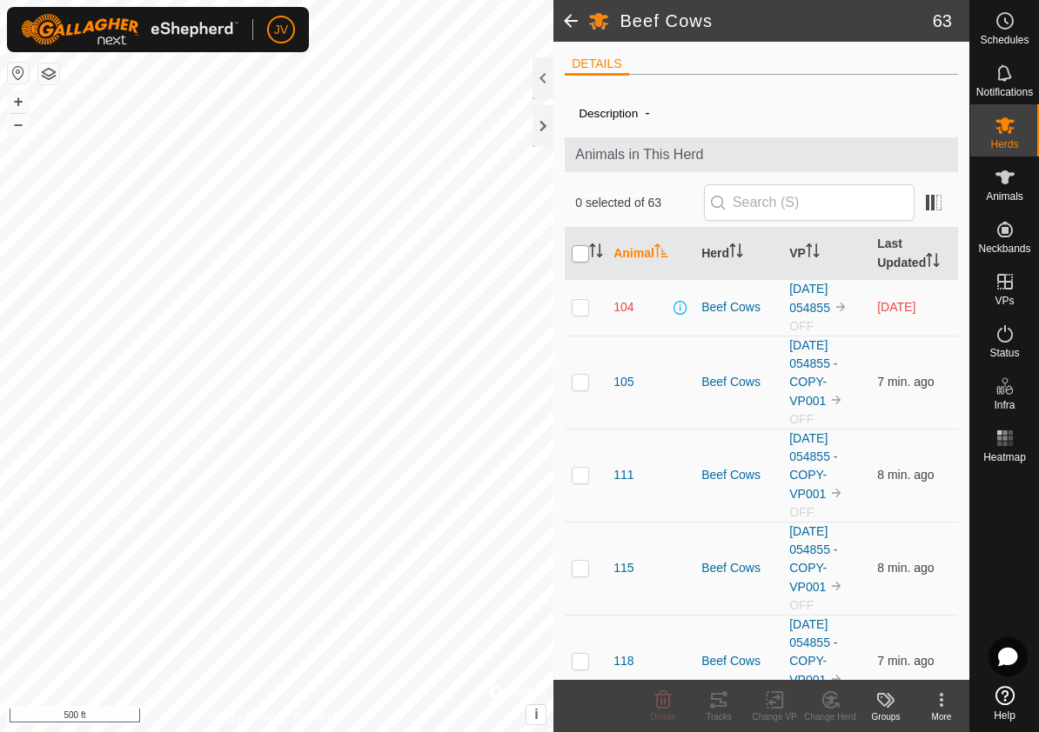
checkbox input "true"
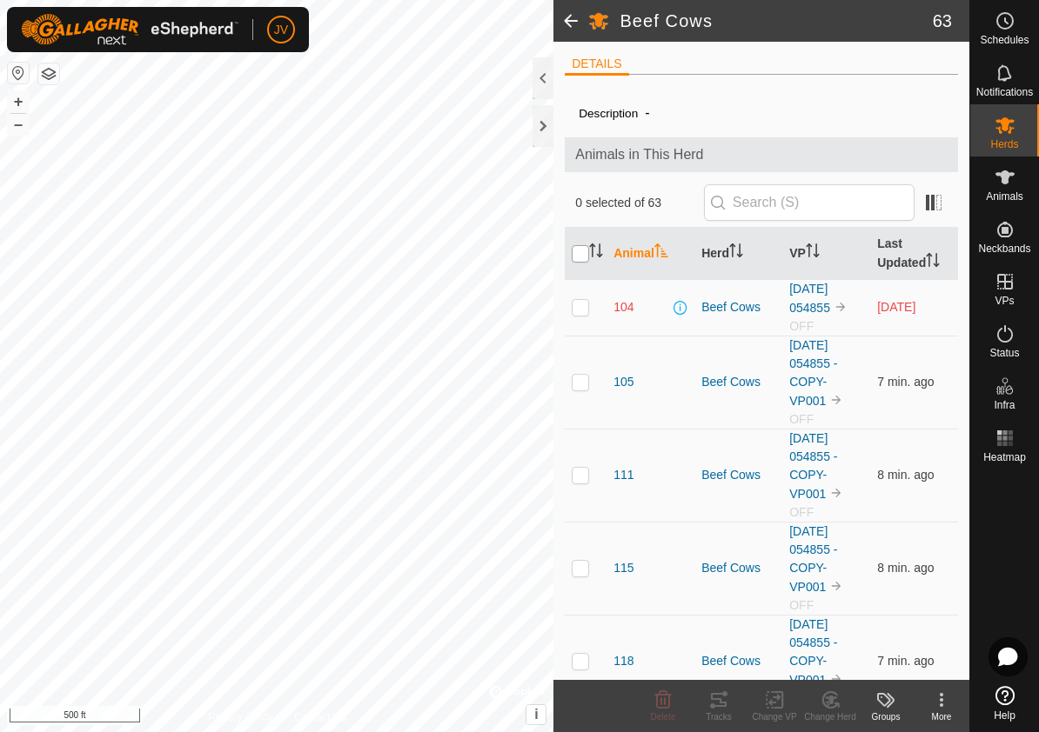
checkbox input "true"
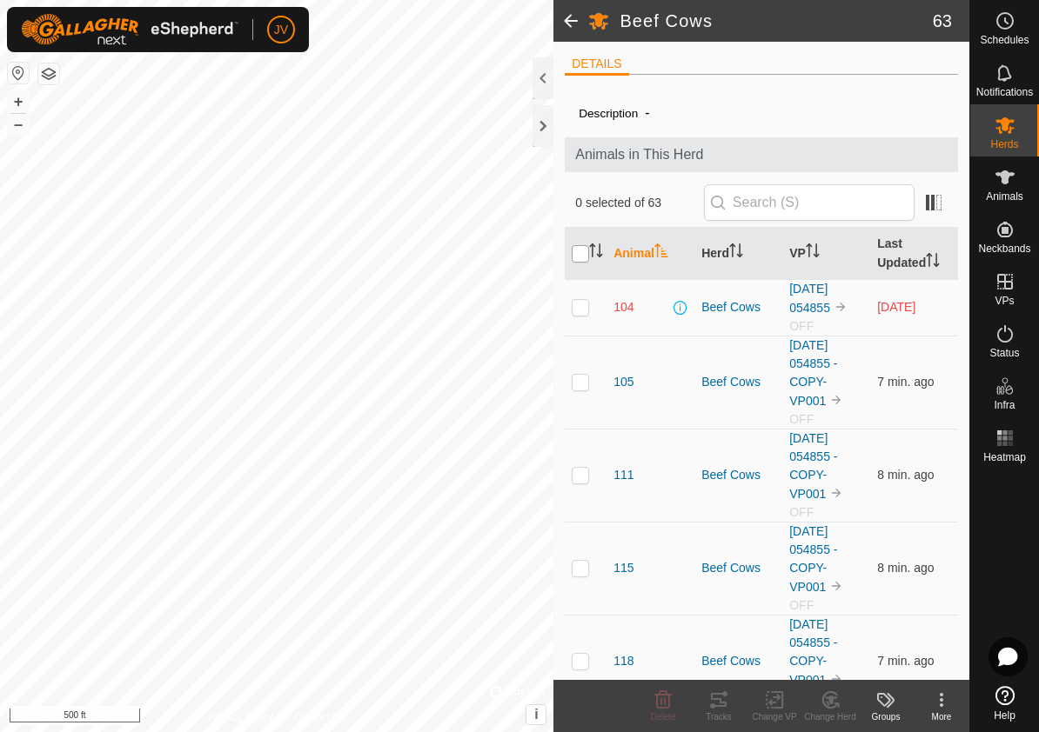
checkbox input "true"
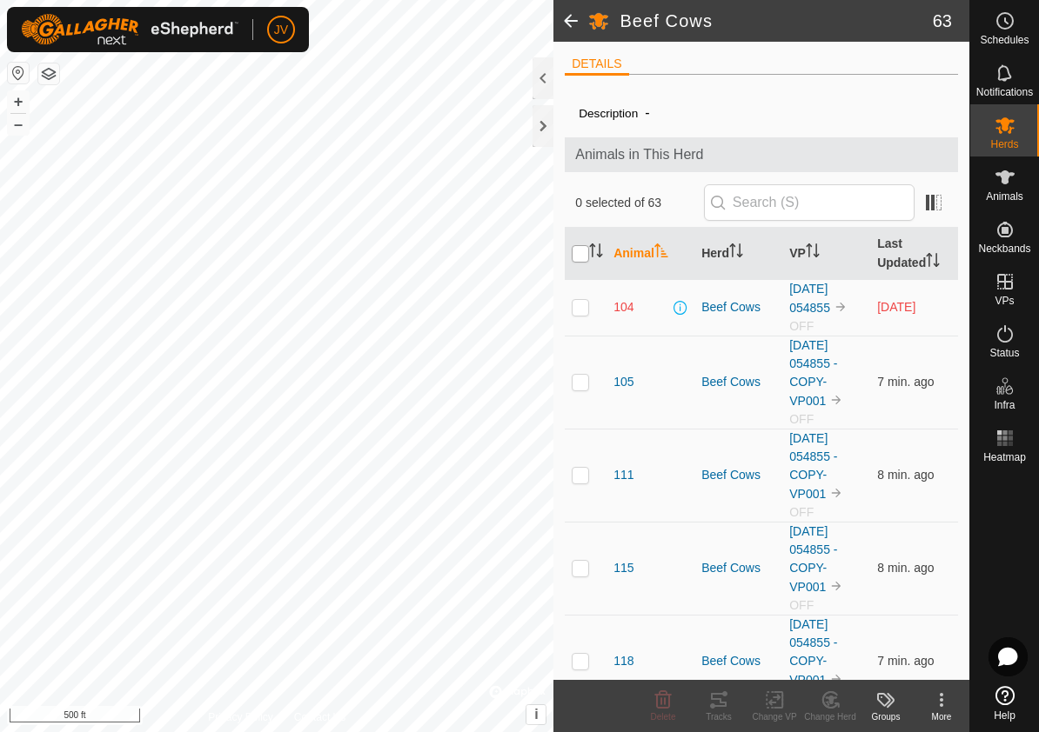
checkbox input "true"
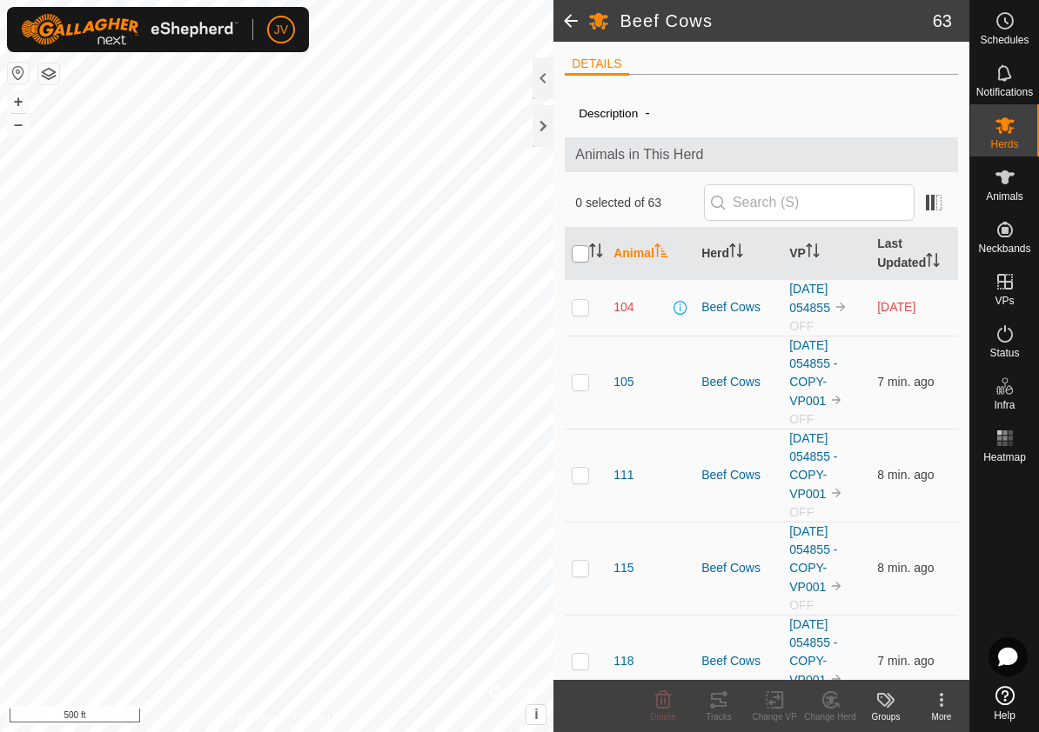
checkbox input "true"
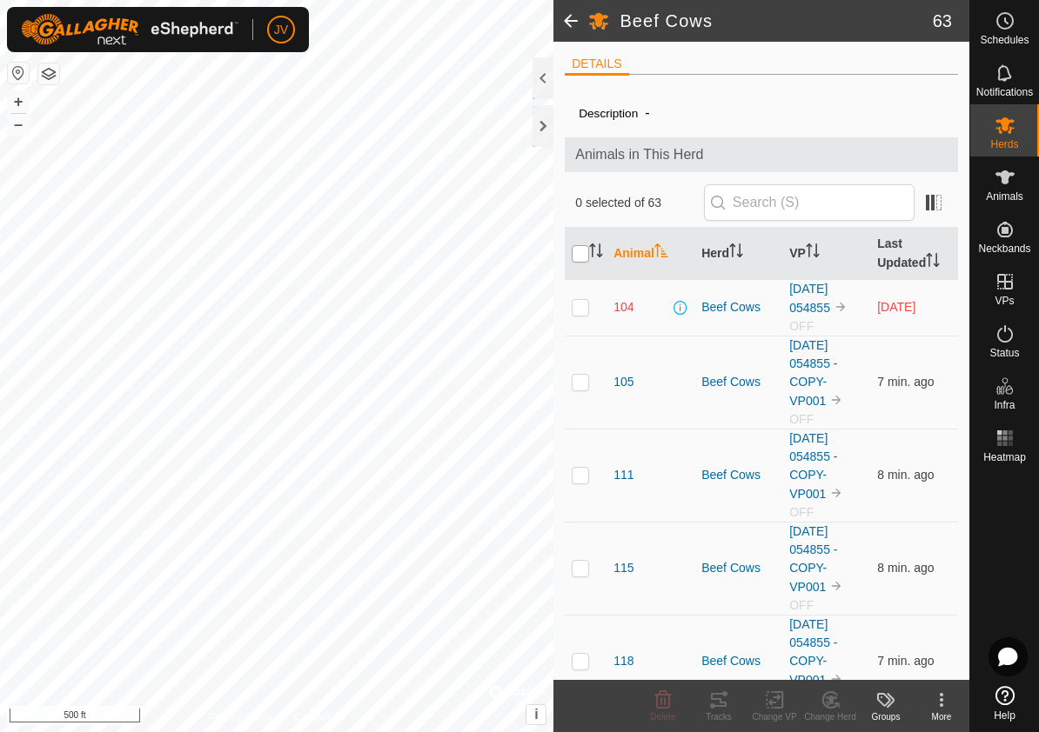
checkbox input "true"
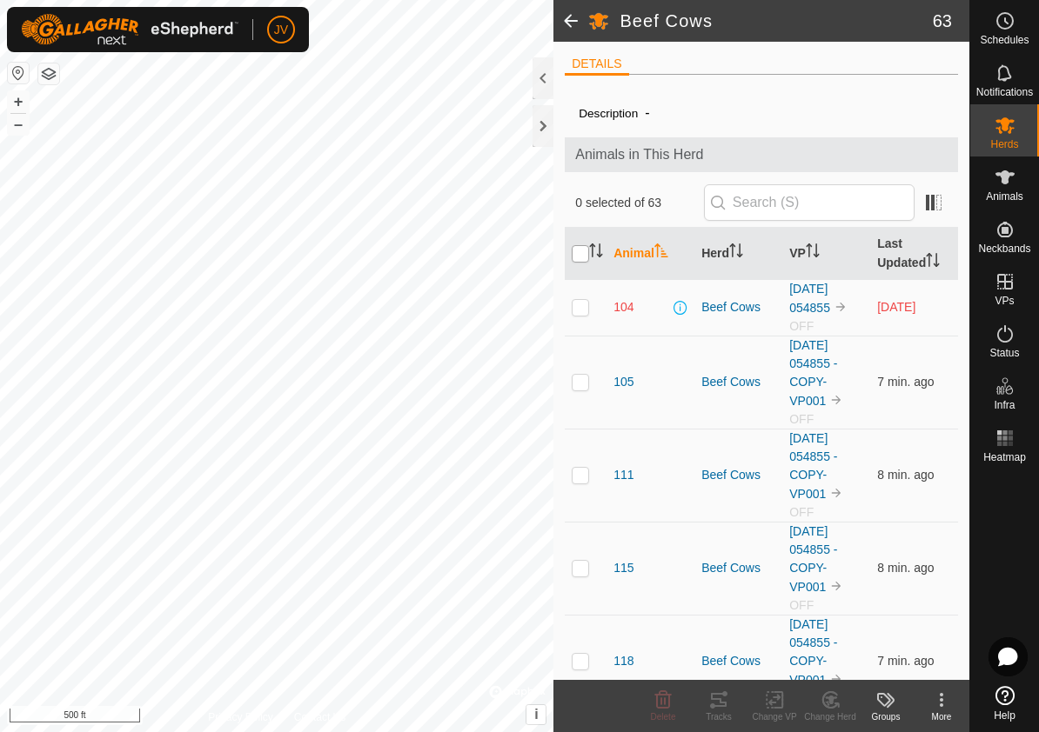
checkbox input "true"
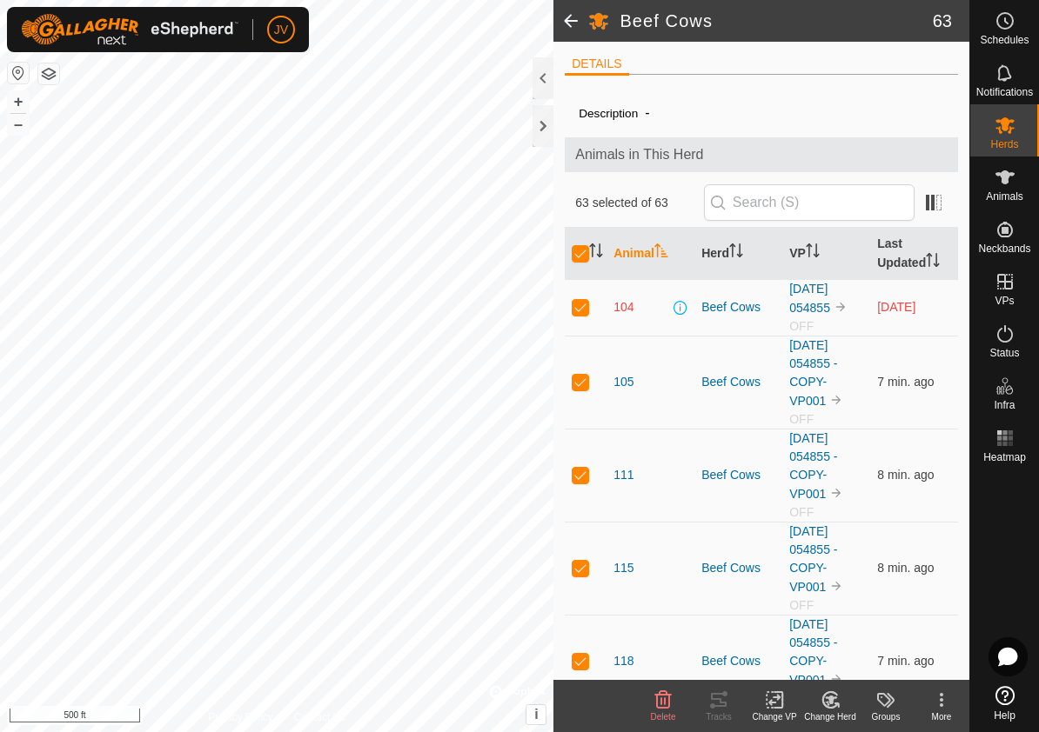
click at [770, 698] on icon at bounding box center [775, 700] width 22 height 21
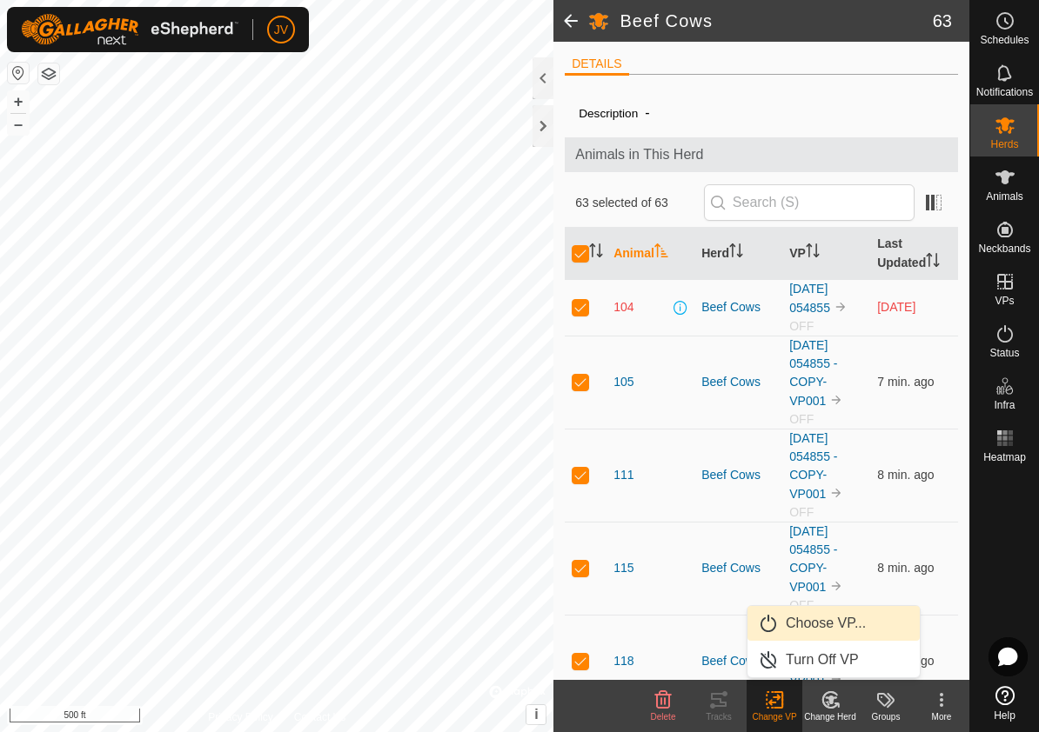
click at [812, 623] on link "Choose VP..." at bounding box center [833, 623] width 172 height 35
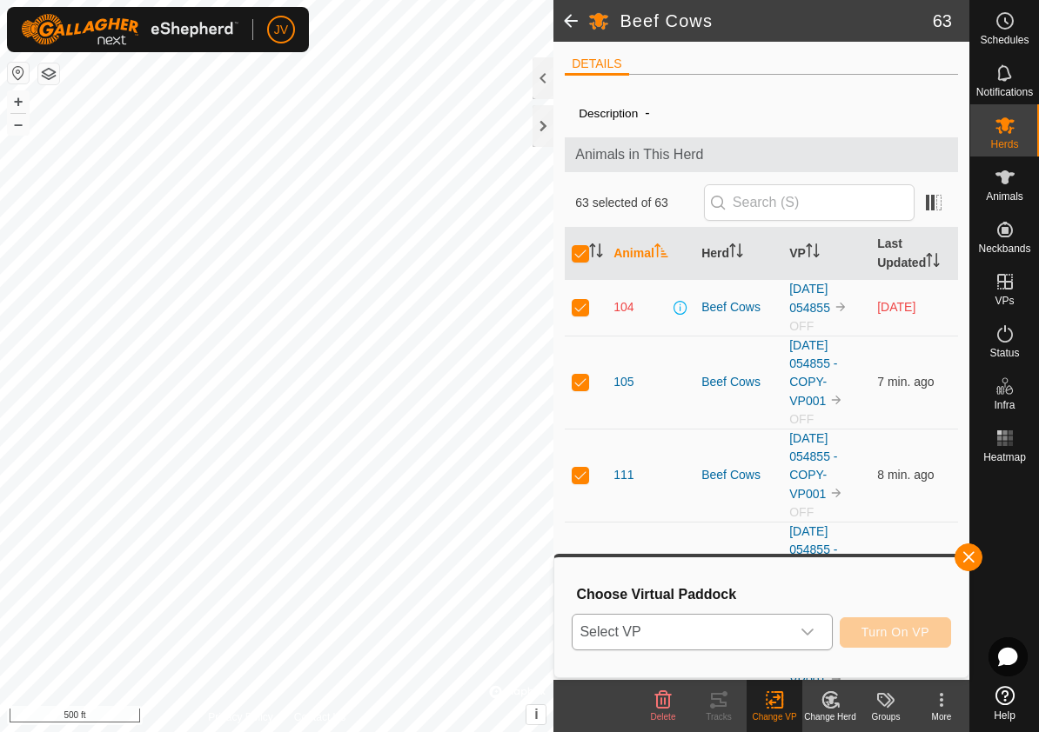
click at [806, 629] on icon "dropdown trigger" at bounding box center [807, 632] width 14 height 14
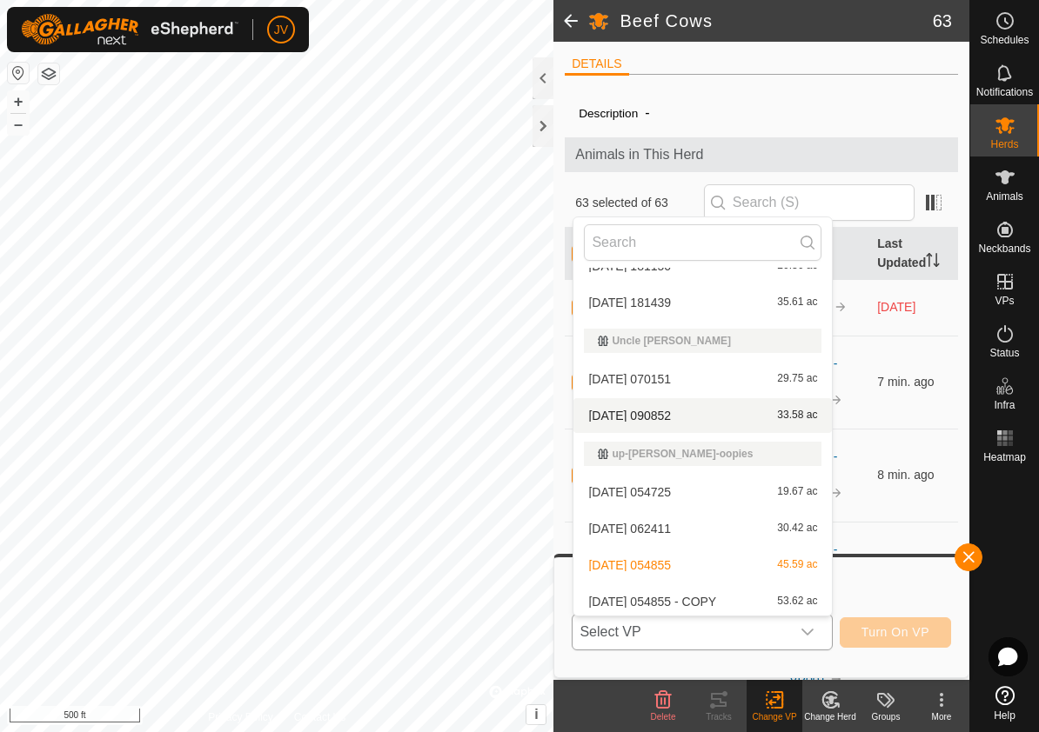
scroll to position [136, 0]
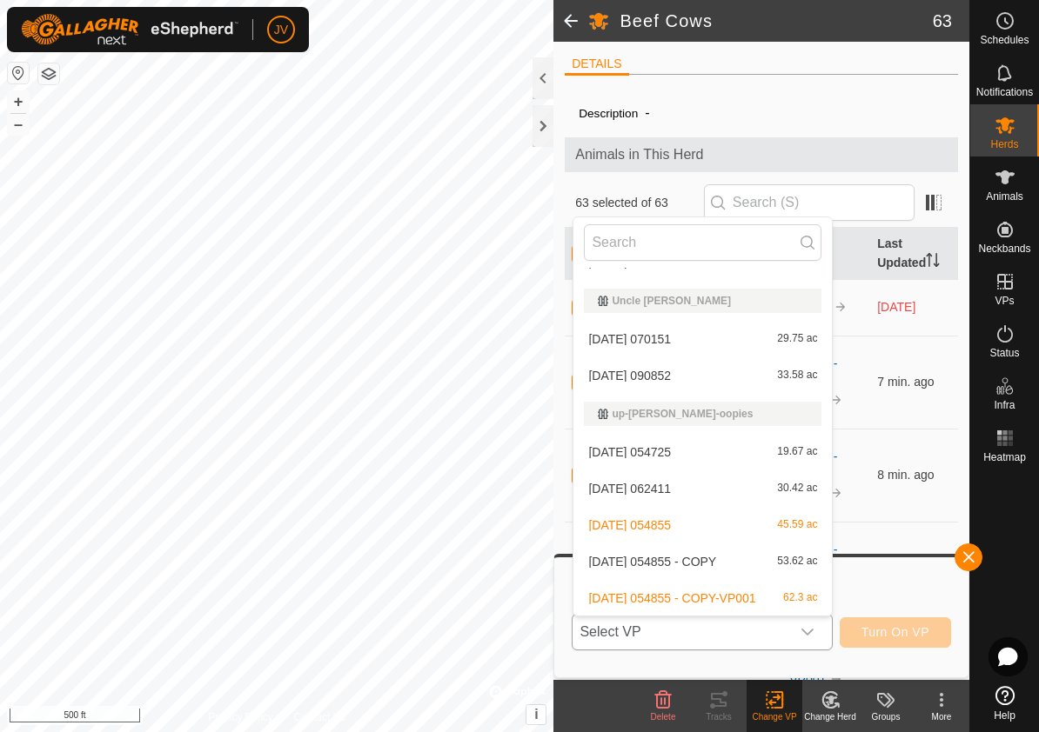
click at [690, 564] on li "2025-07-30 054855 - COPY 53.62 ac" at bounding box center [702, 562] width 258 height 35
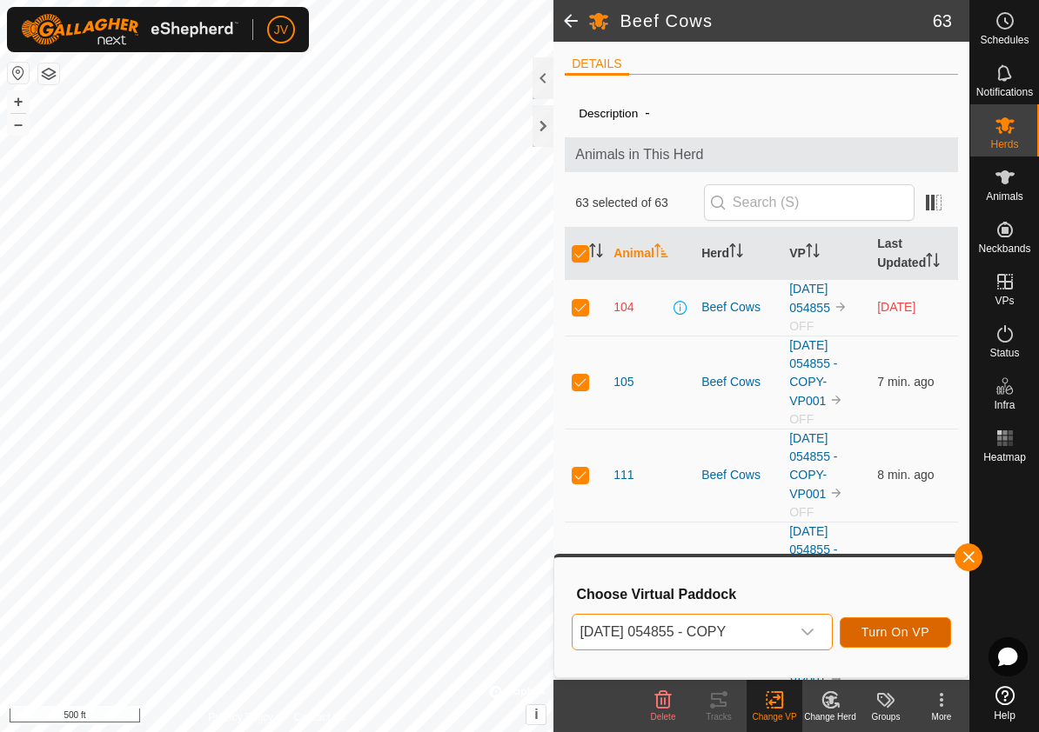
click at [881, 629] on span "Turn On VP" at bounding box center [895, 632] width 68 height 14
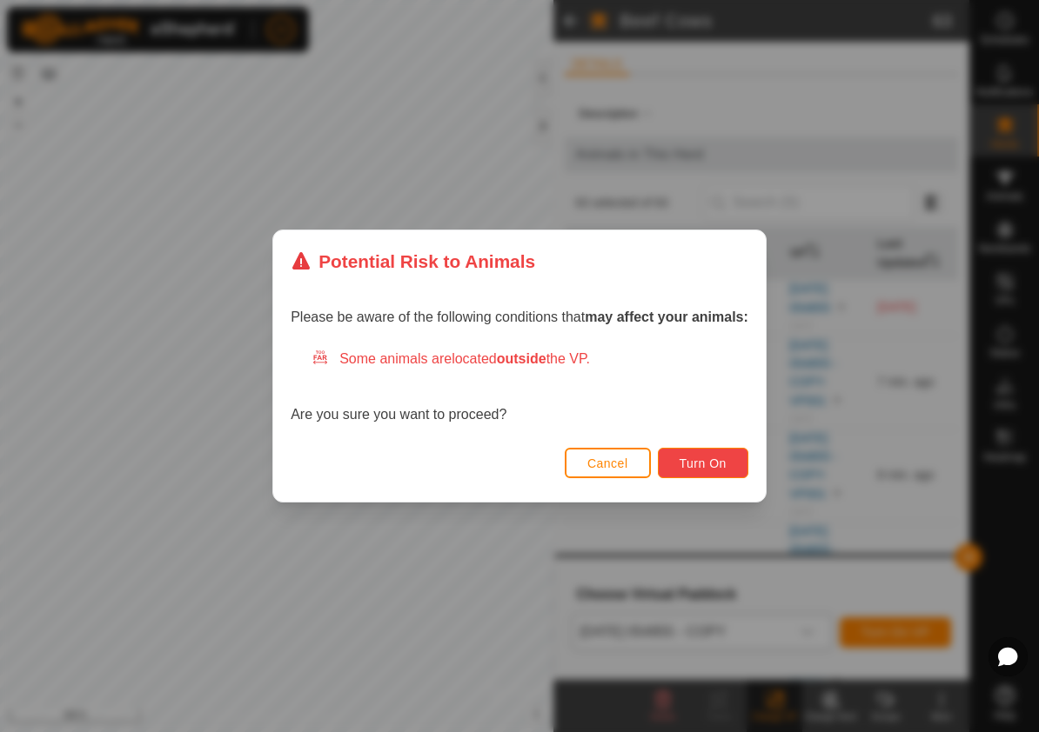
click at [719, 461] on span "Turn On" at bounding box center [702, 464] width 47 height 14
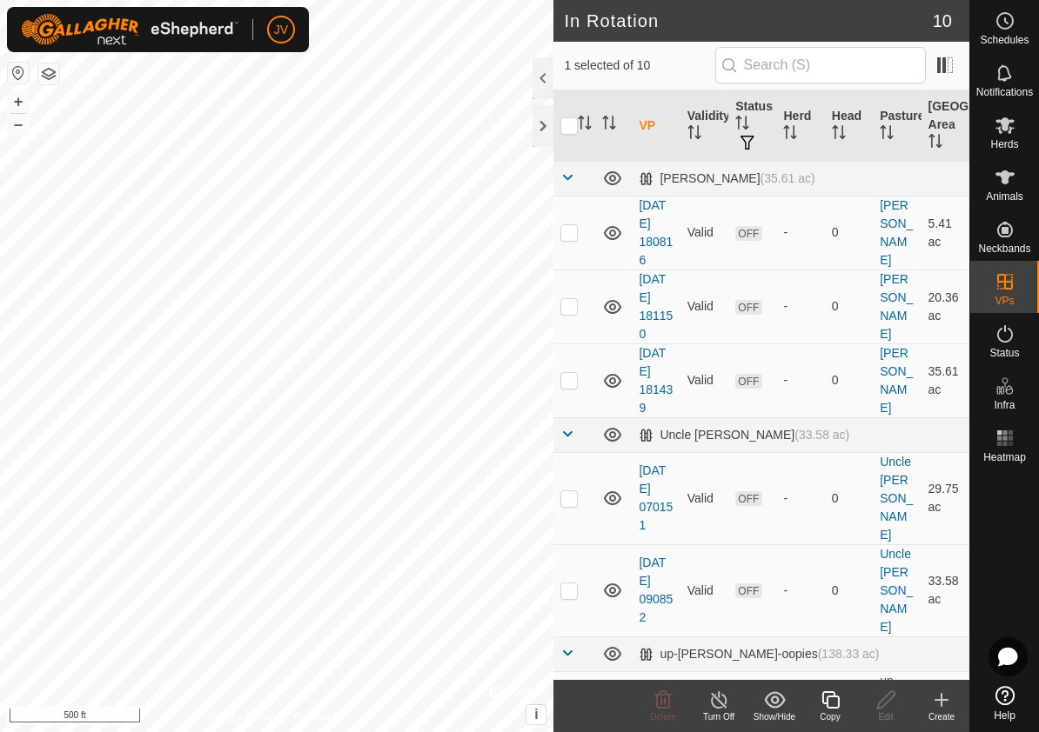
click at [717, 702] on icon at bounding box center [719, 700] width 22 height 21
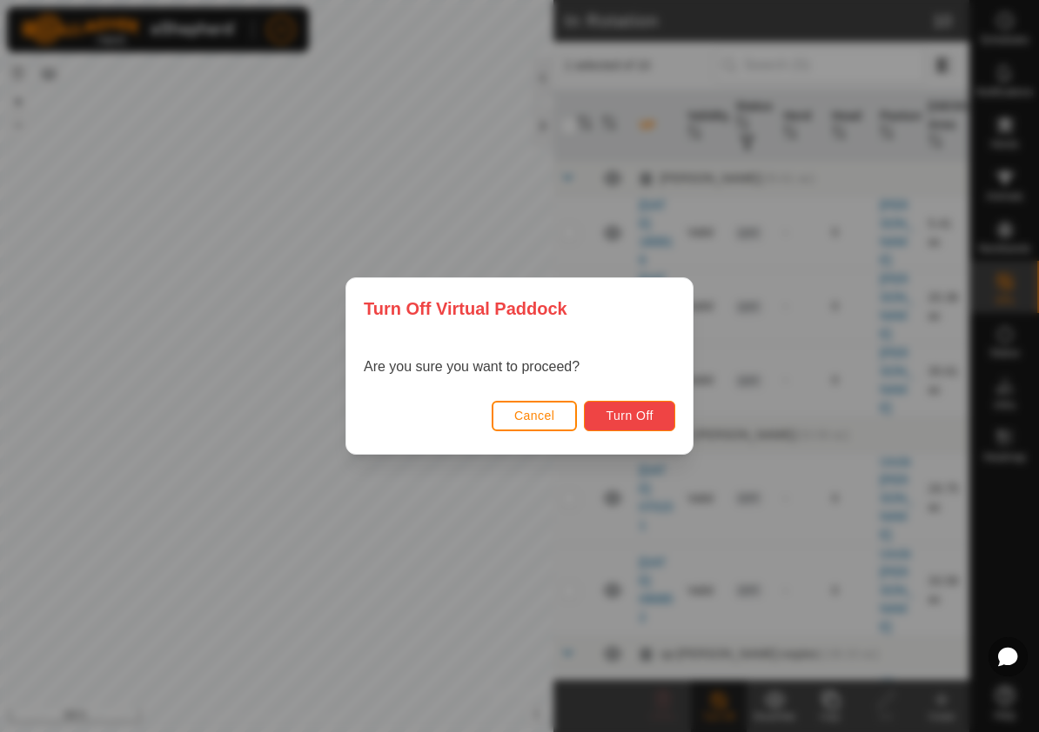
click at [643, 418] on span "Turn Off" at bounding box center [629, 416] width 48 height 14
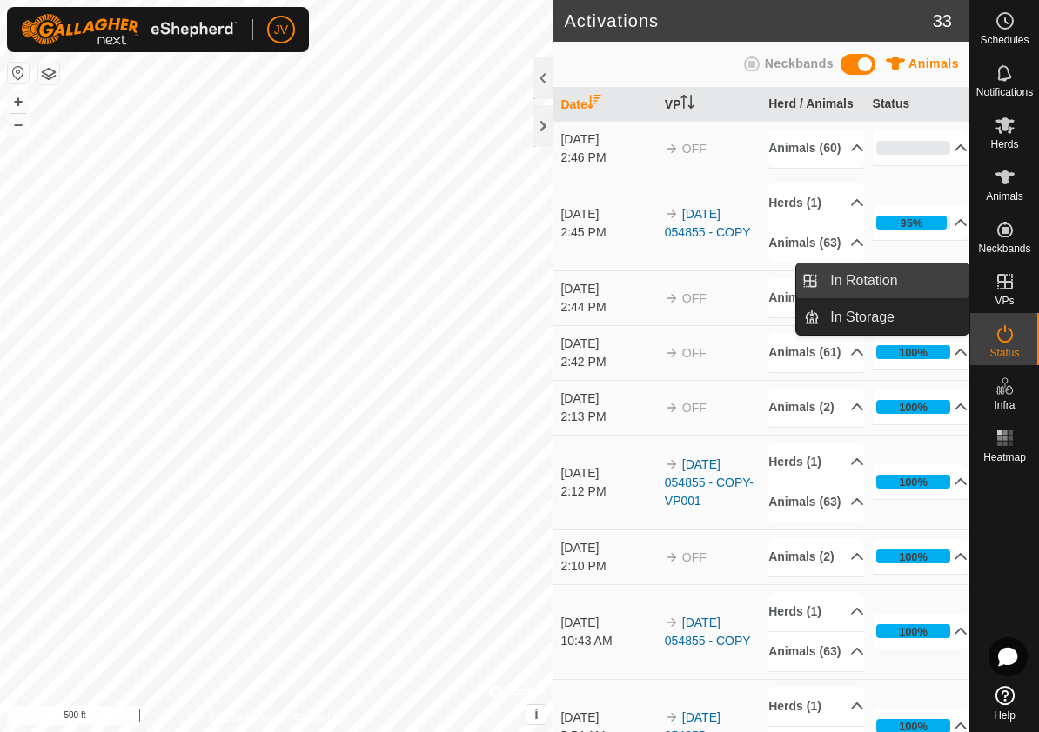
click at [858, 277] on link "In Rotation" at bounding box center [893, 281] width 149 height 35
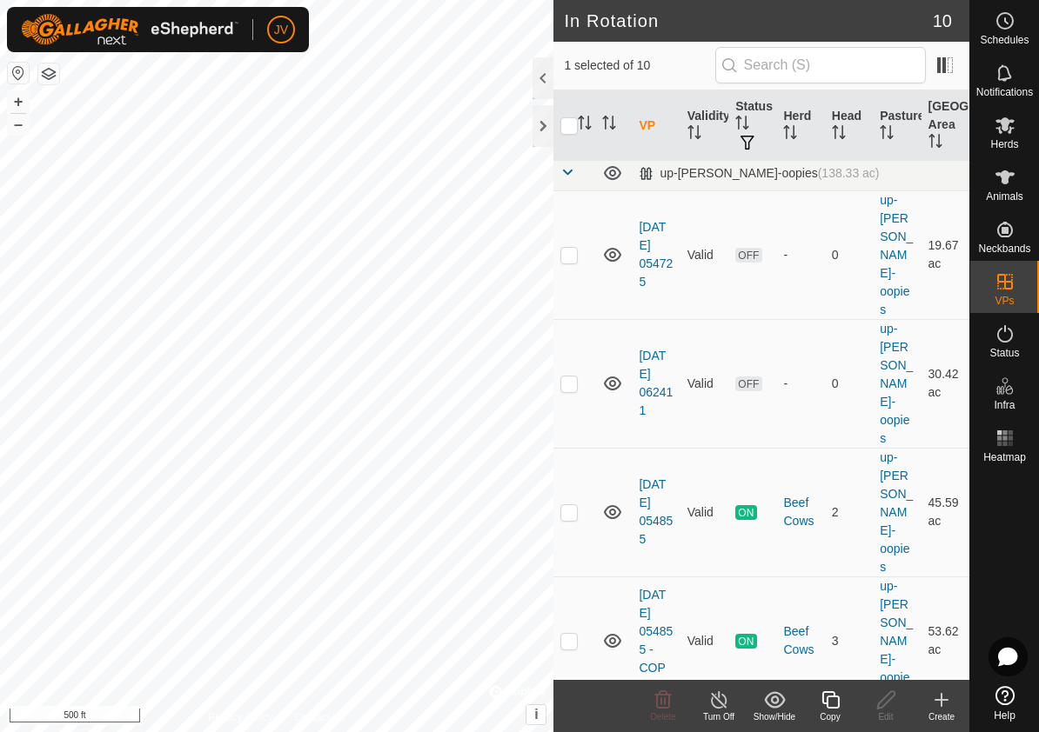
scroll to position [490, 0]
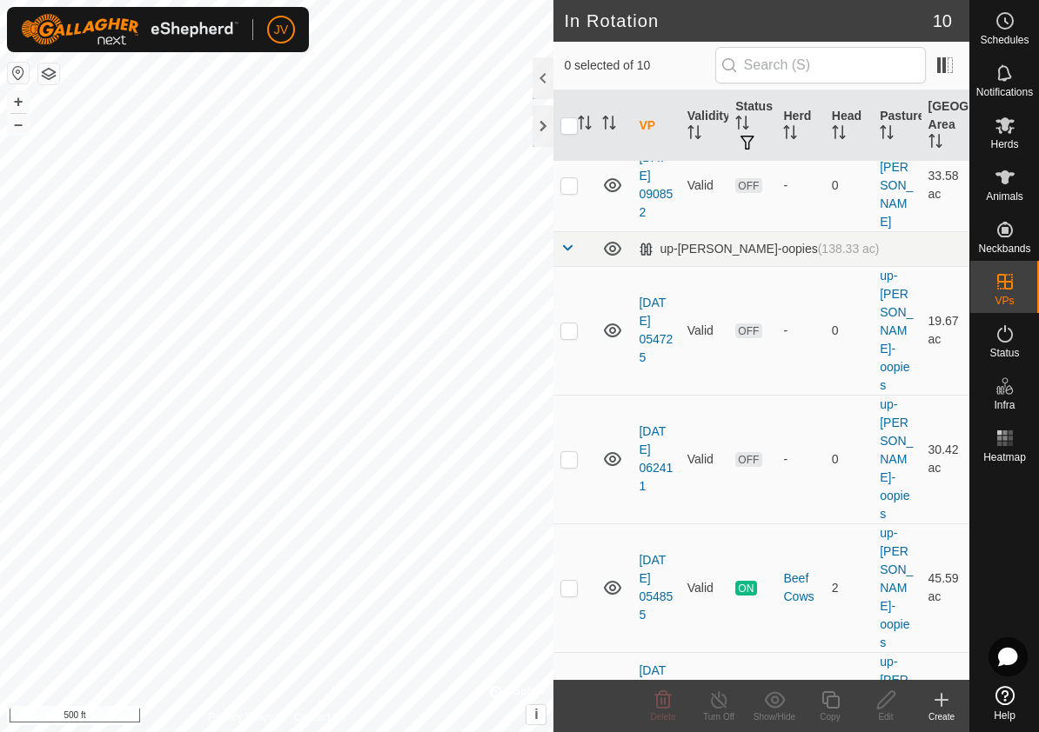
scroll to position [490, 0]
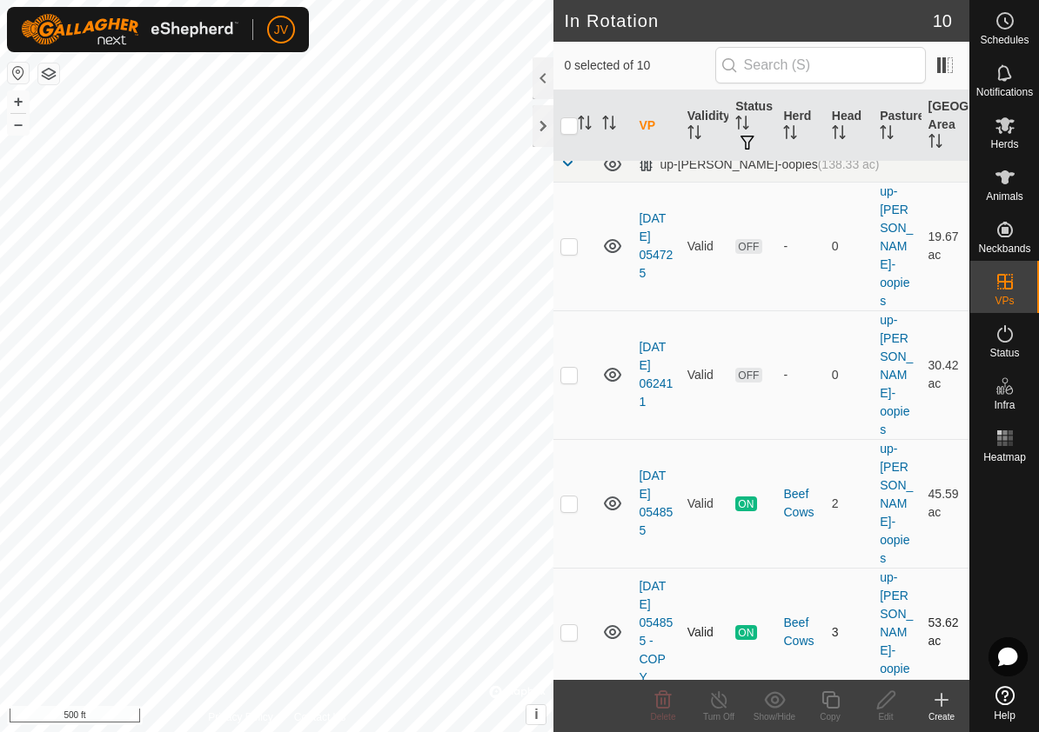
checkbox input "true"
click at [571, 625] on p-checkbox at bounding box center [568, 632] width 17 height 14
checkbox input "true"
checkbox input "false"
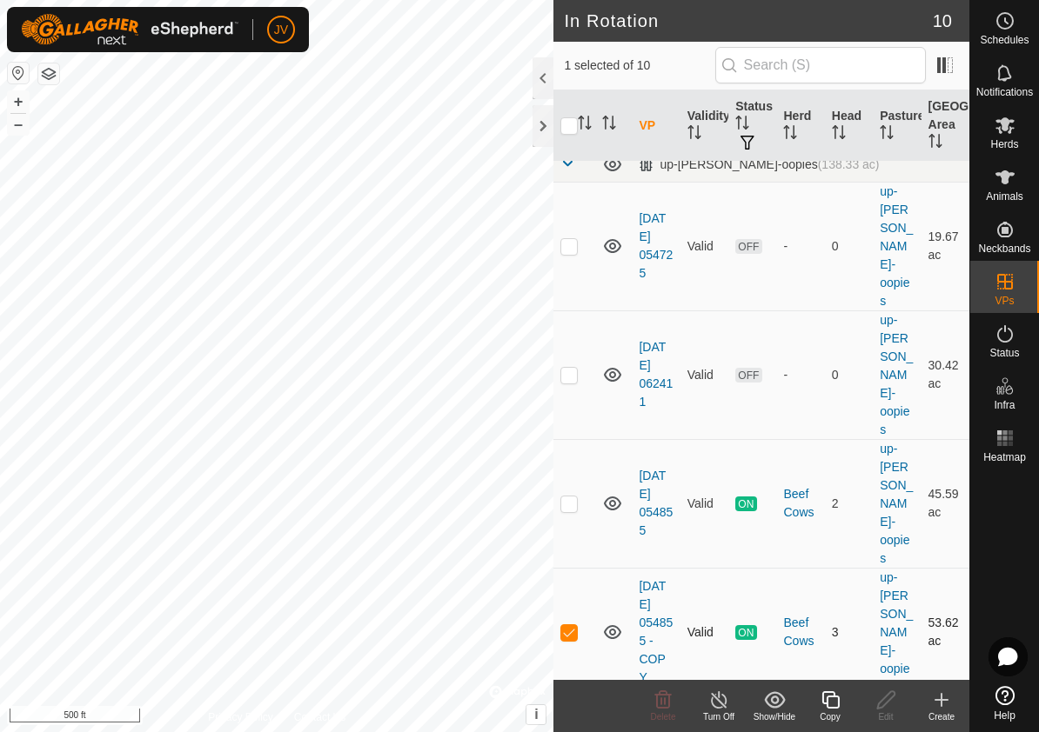
click at [568, 625] on p-checkbox at bounding box center [568, 632] width 17 height 14
checkbox input "false"
checkbox input "true"
click at [722, 694] on icon at bounding box center [719, 700] width 16 height 17
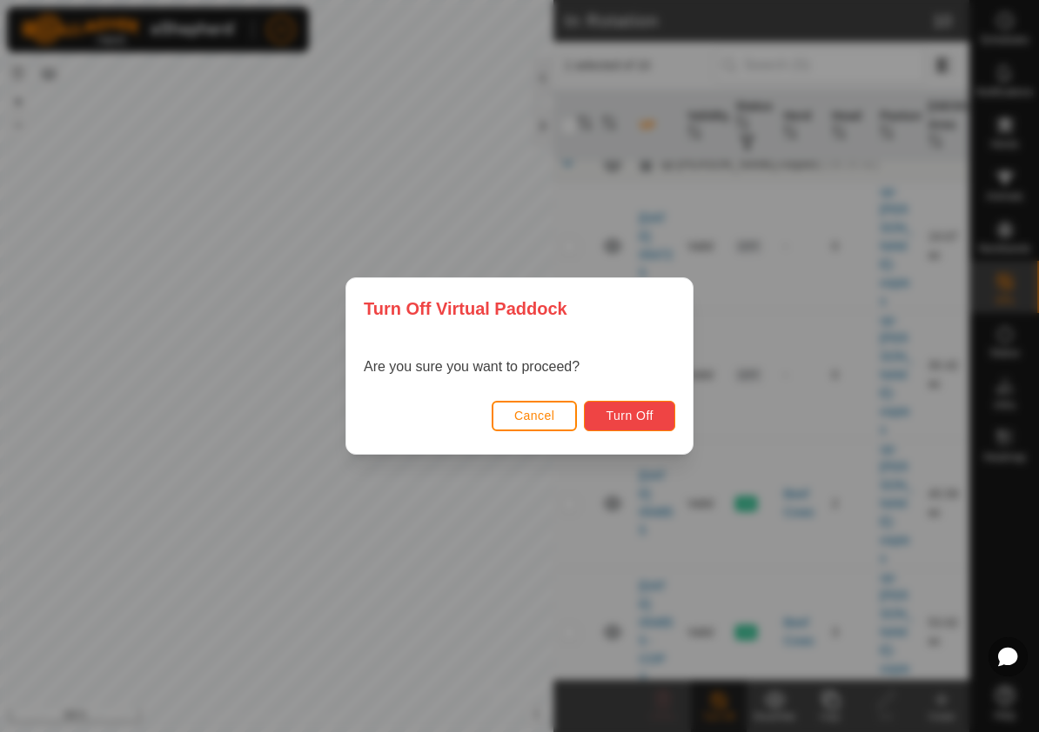
click at [635, 412] on span "Turn Off" at bounding box center [629, 416] width 48 height 14
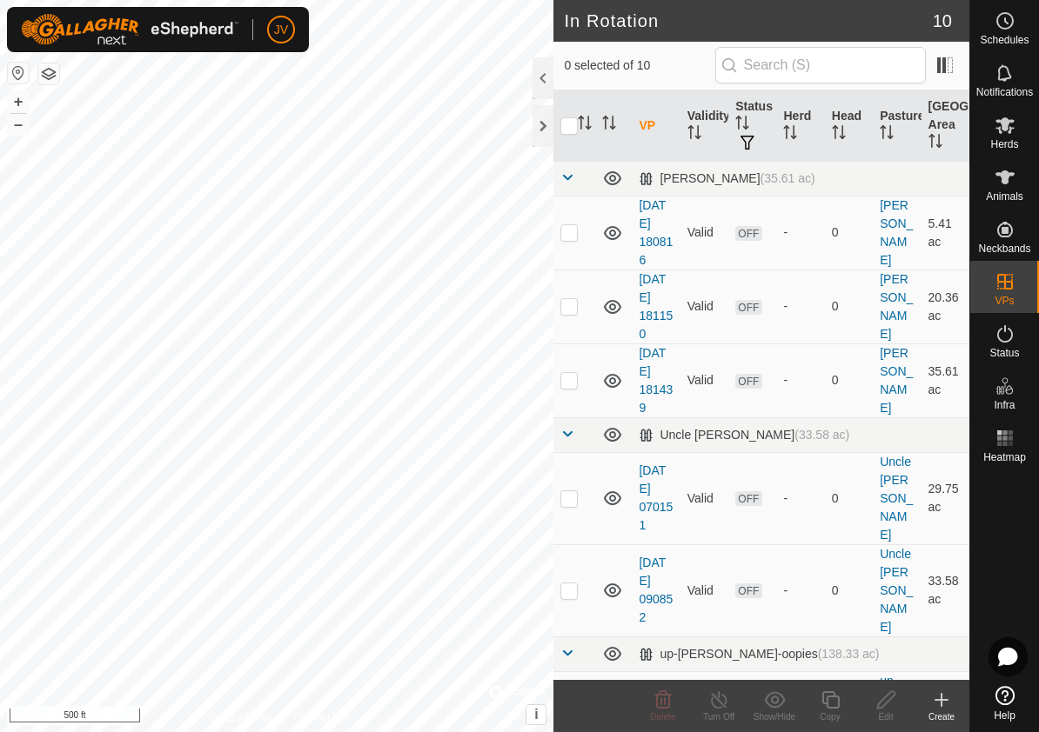
checkbox input "true"
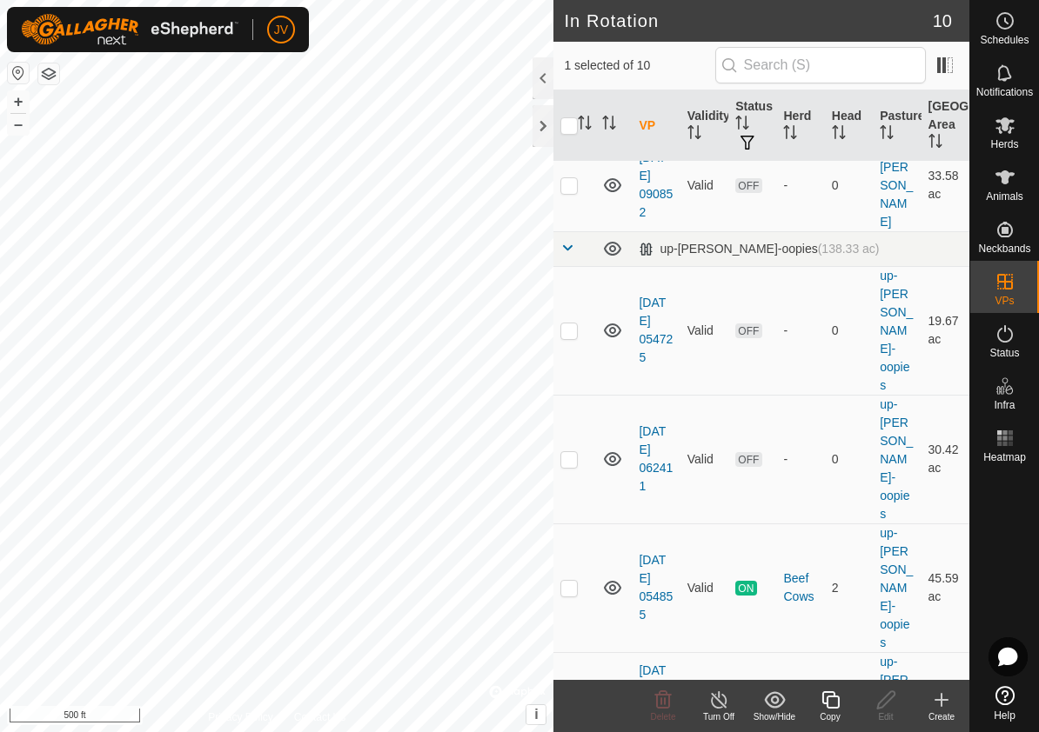
scroll to position [490, 0]
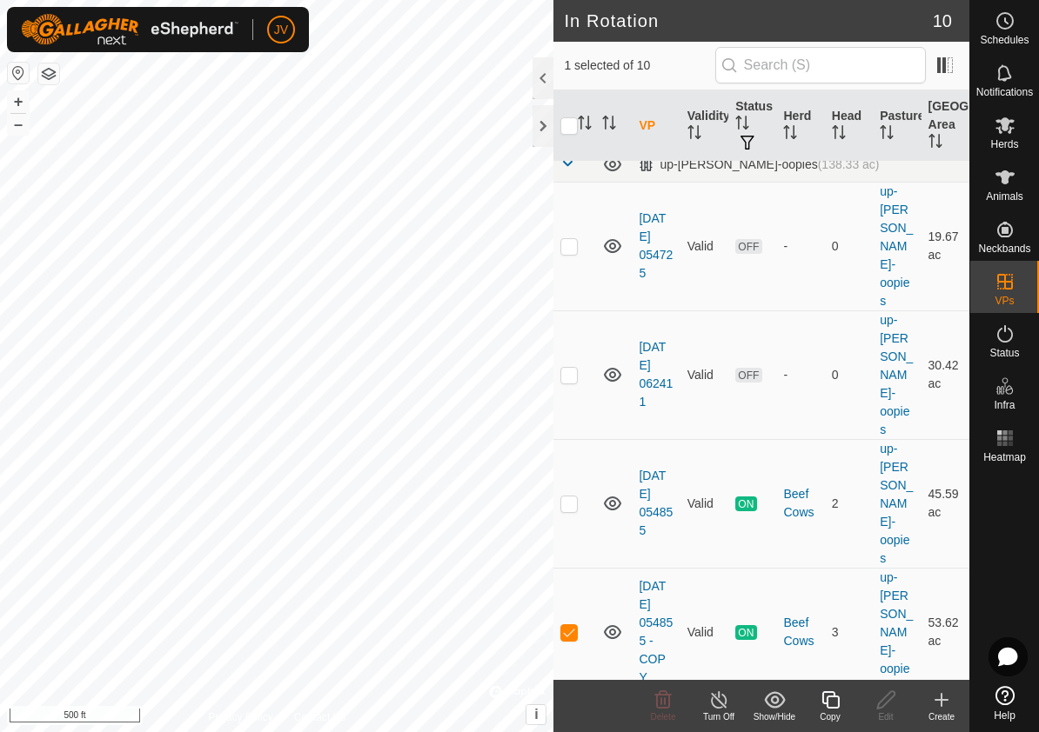
checkbox input "true"
click at [568, 625] on p-checkbox at bounding box center [568, 632] width 17 height 14
checkbox input "false"
click at [722, 700] on icon at bounding box center [719, 700] width 22 height 21
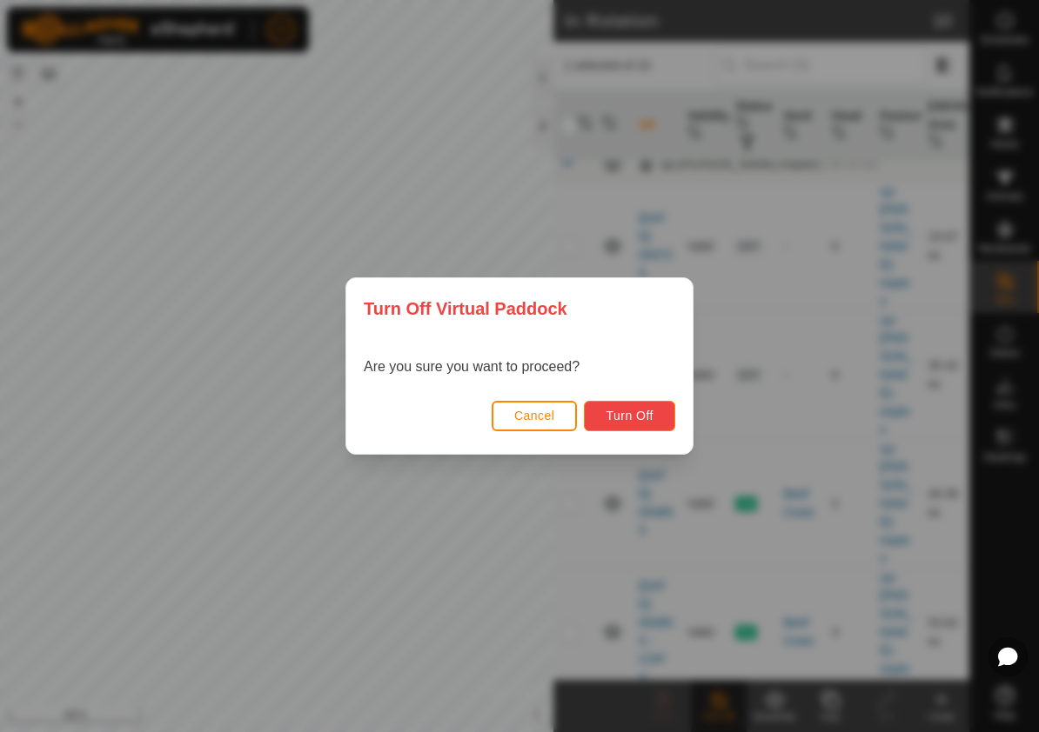
click at [626, 417] on span "Turn Off" at bounding box center [629, 416] width 48 height 14
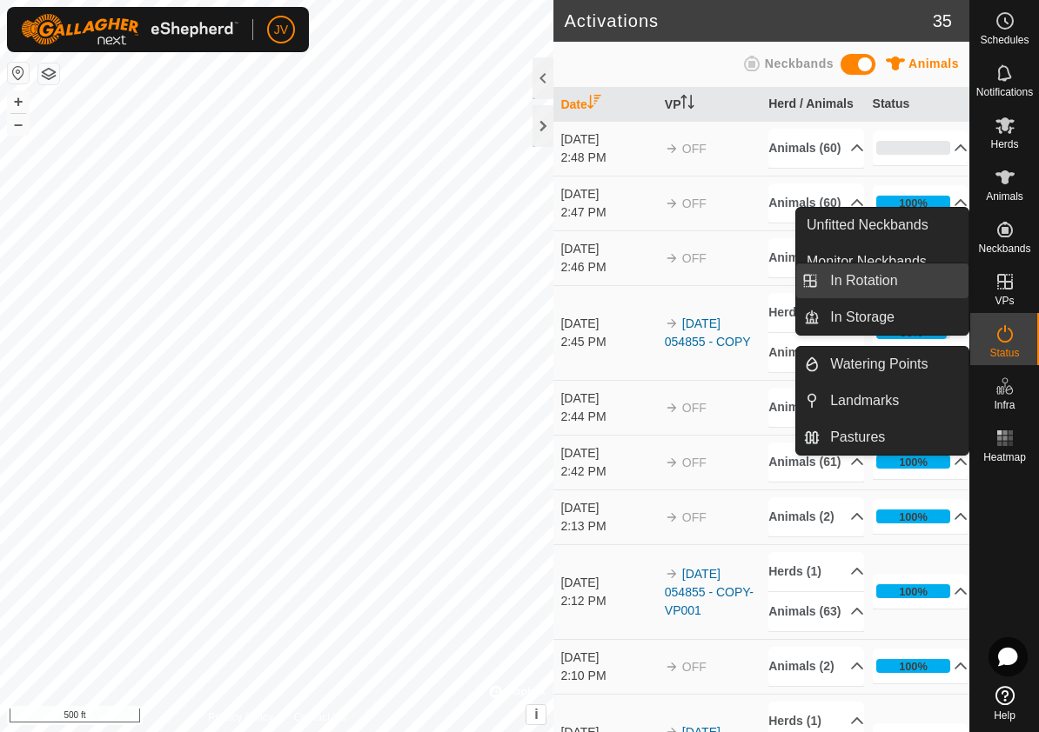
click at [912, 284] on link "In Rotation" at bounding box center [893, 281] width 149 height 35
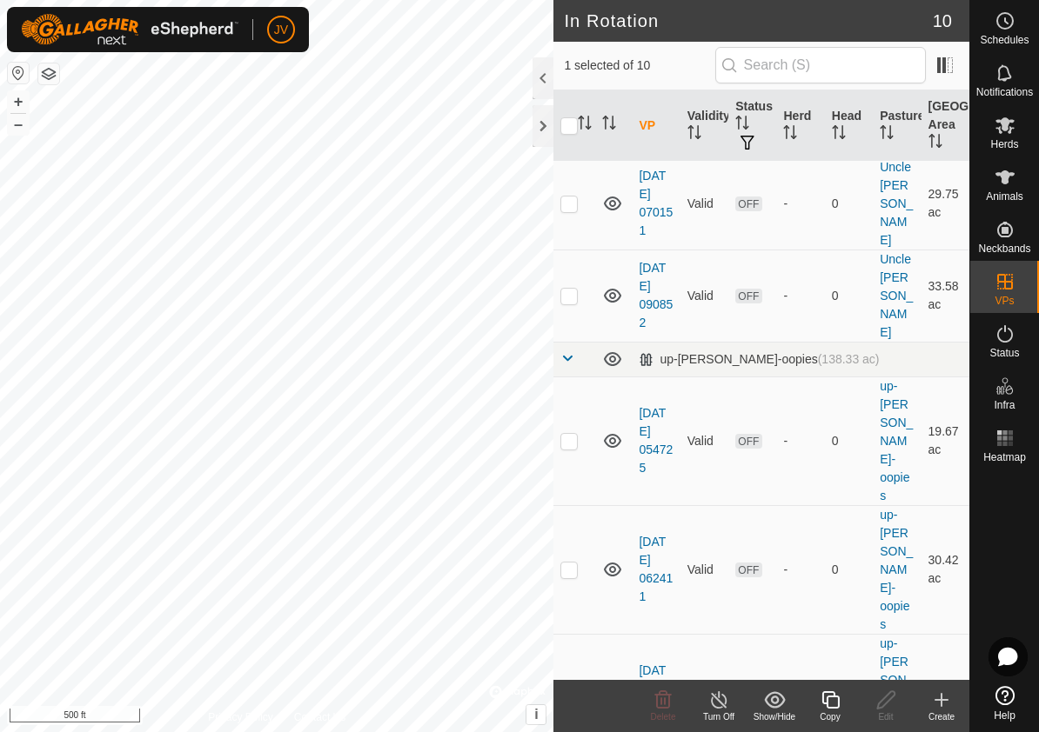
scroll to position [490, 0]
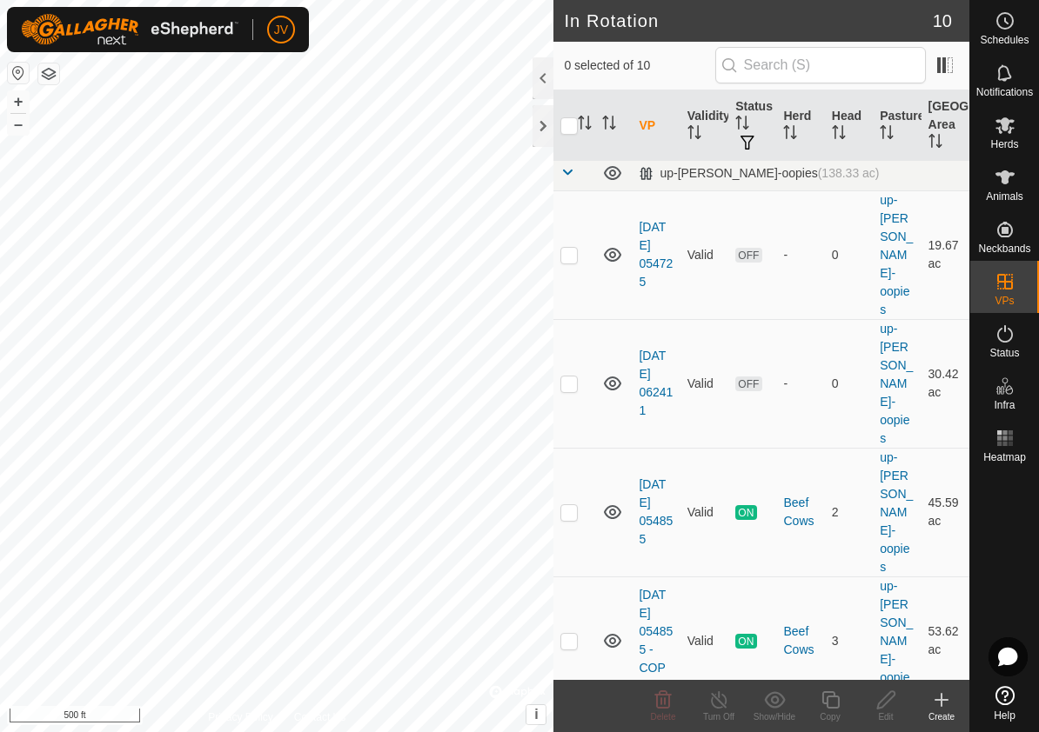
scroll to position [490, 0]
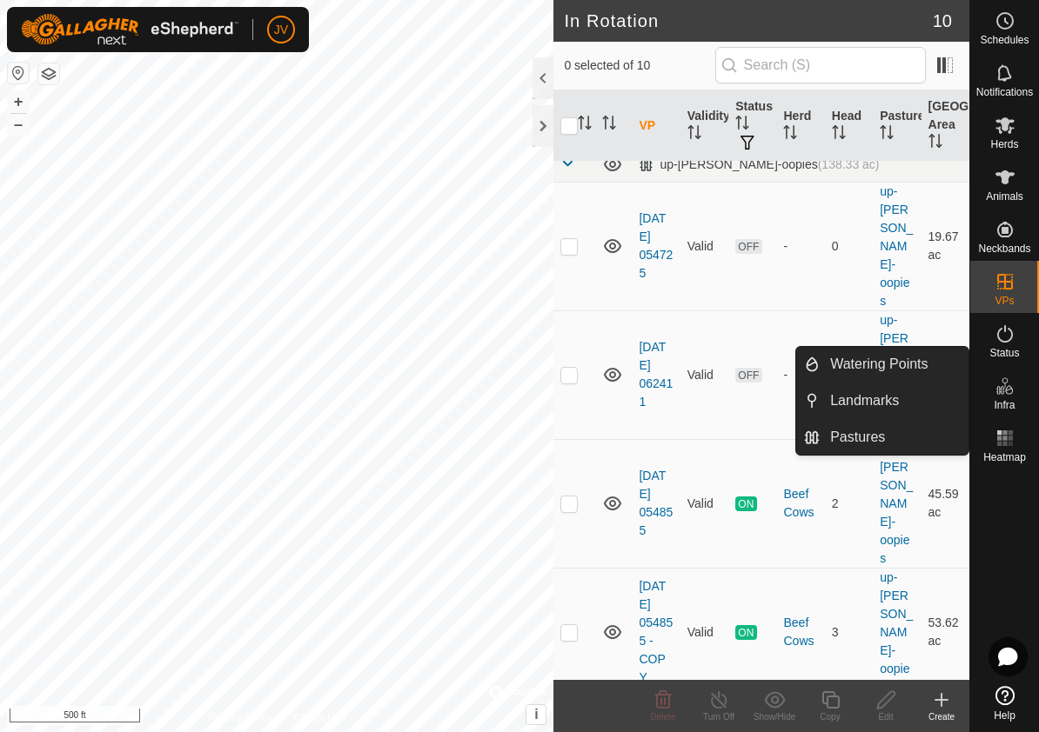
click at [939, 698] on icon at bounding box center [941, 700] width 21 height 21
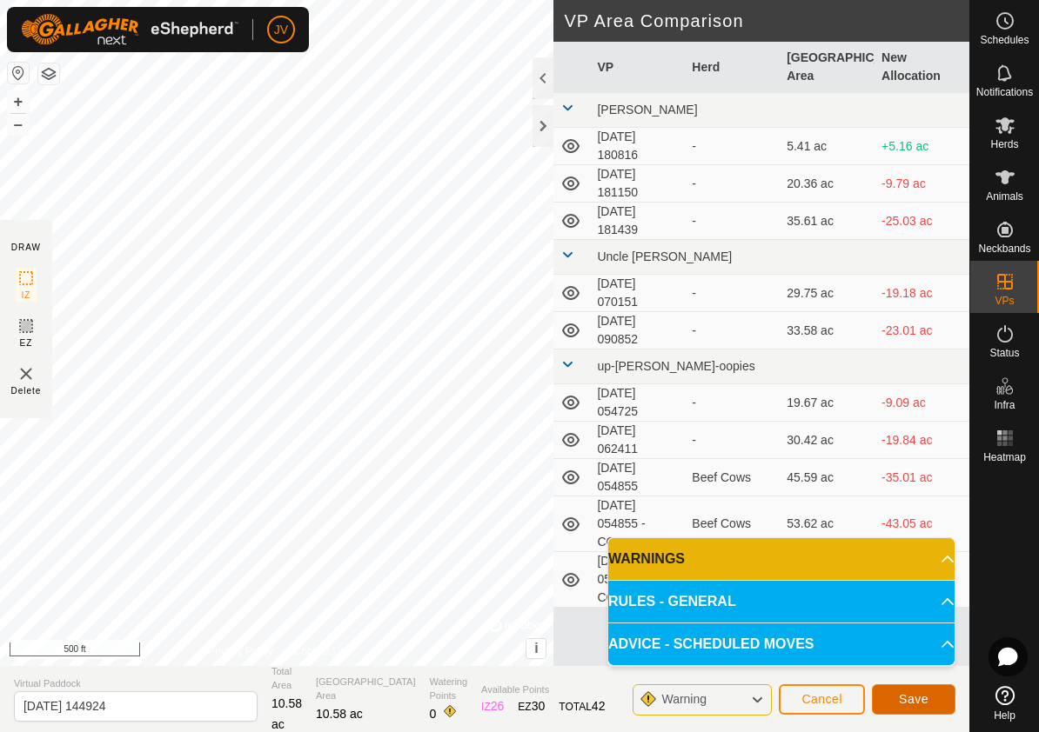
click at [909, 694] on span "Save" at bounding box center [914, 699] width 30 height 14
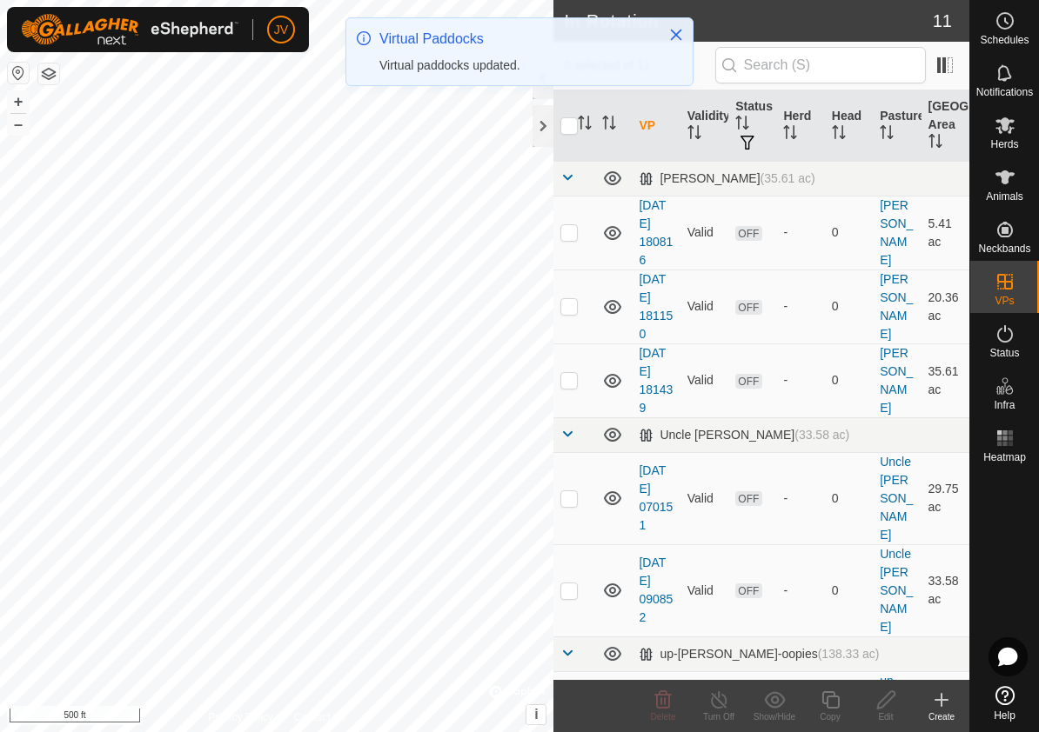
checkbox input "true"
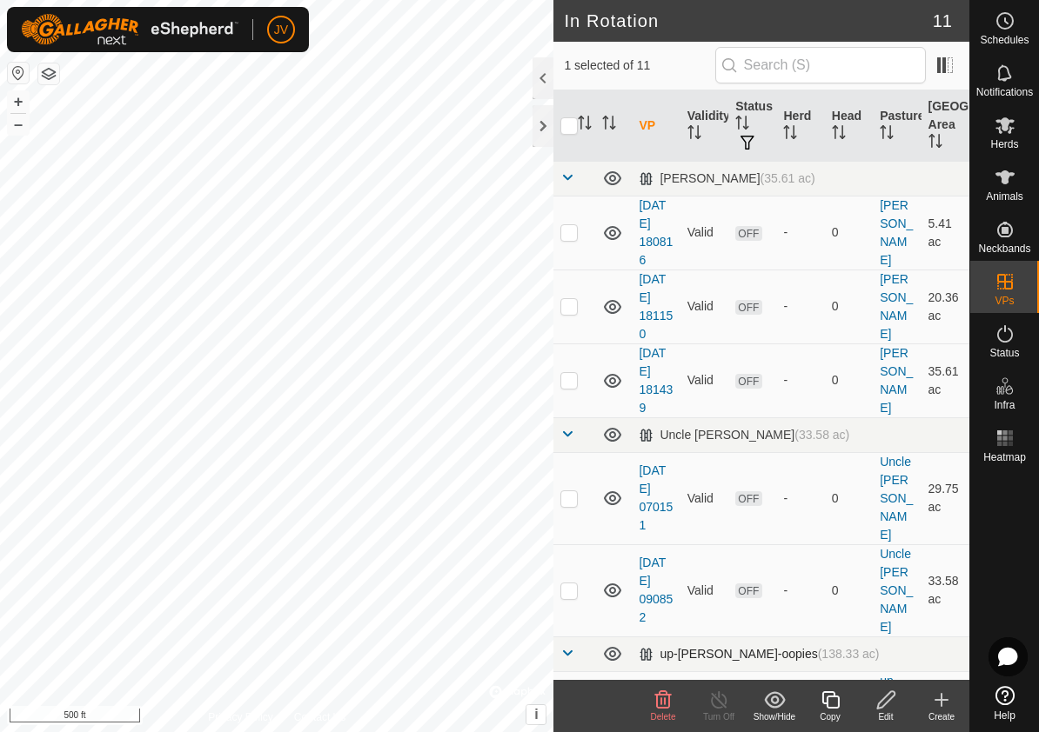
checkbox input "true"
checkbox input "false"
click at [945, 697] on icon at bounding box center [941, 700] width 21 height 21
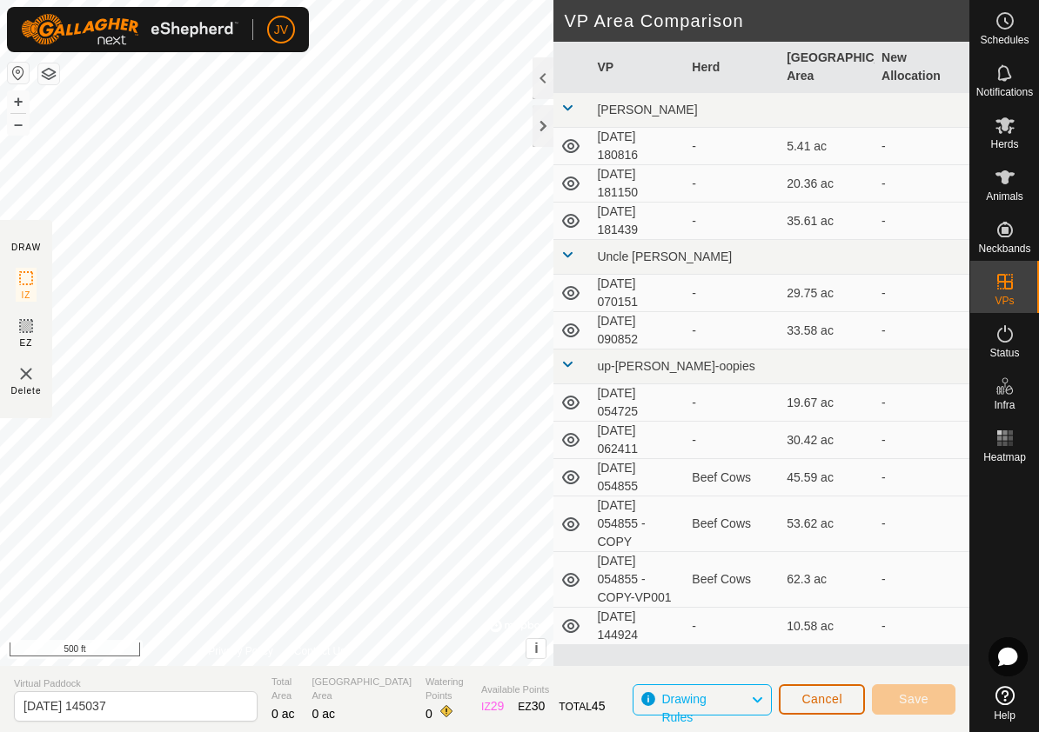
click at [814, 696] on span "Cancel" at bounding box center [821, 699] width 41 height 14
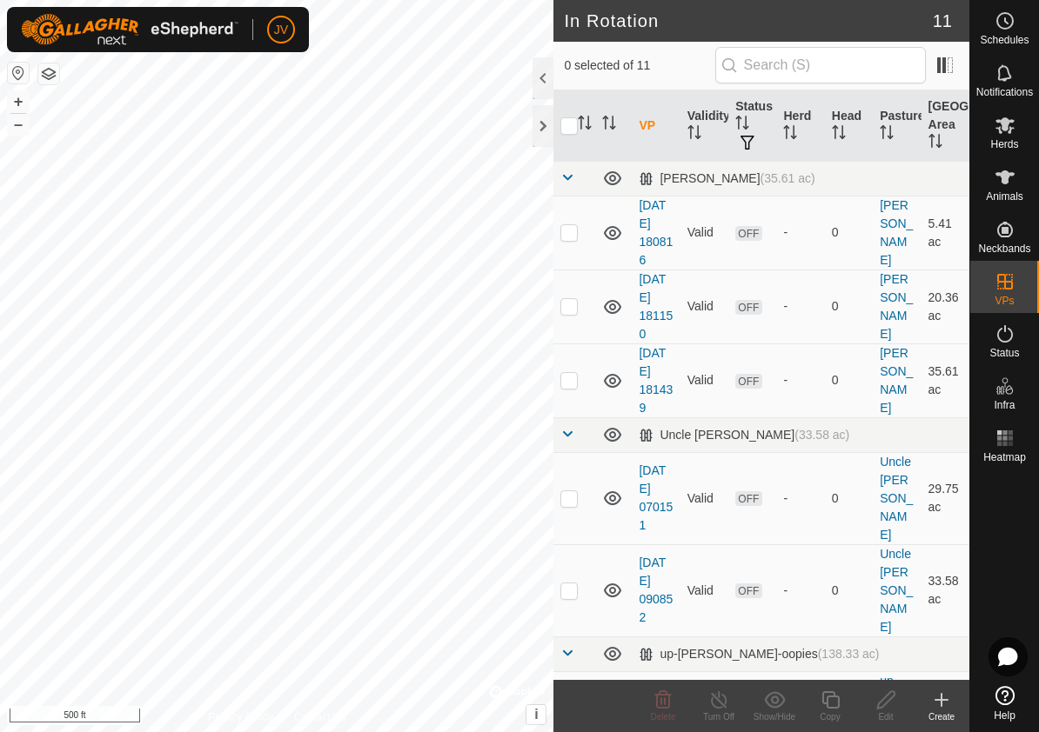
checkbox input "true"
click at [944, 697] on icon at bounding box center [941, 700] width 21 height 21
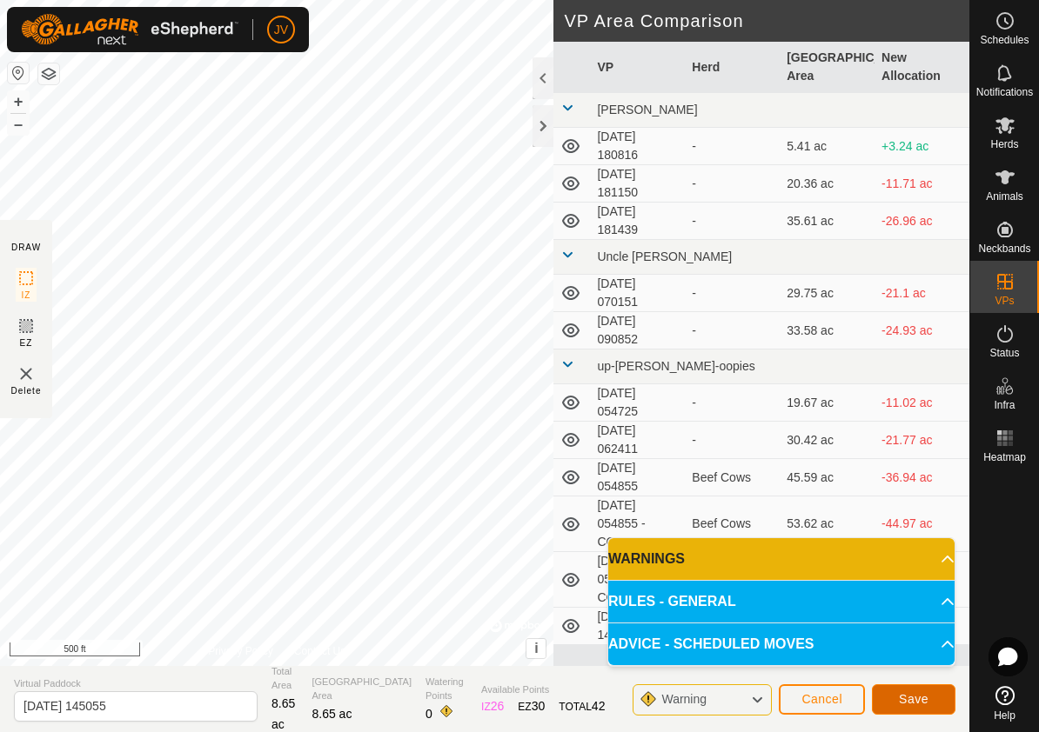
click at [907, 698] on span "Save" at bounding box center [914, 699] width 30 height 14
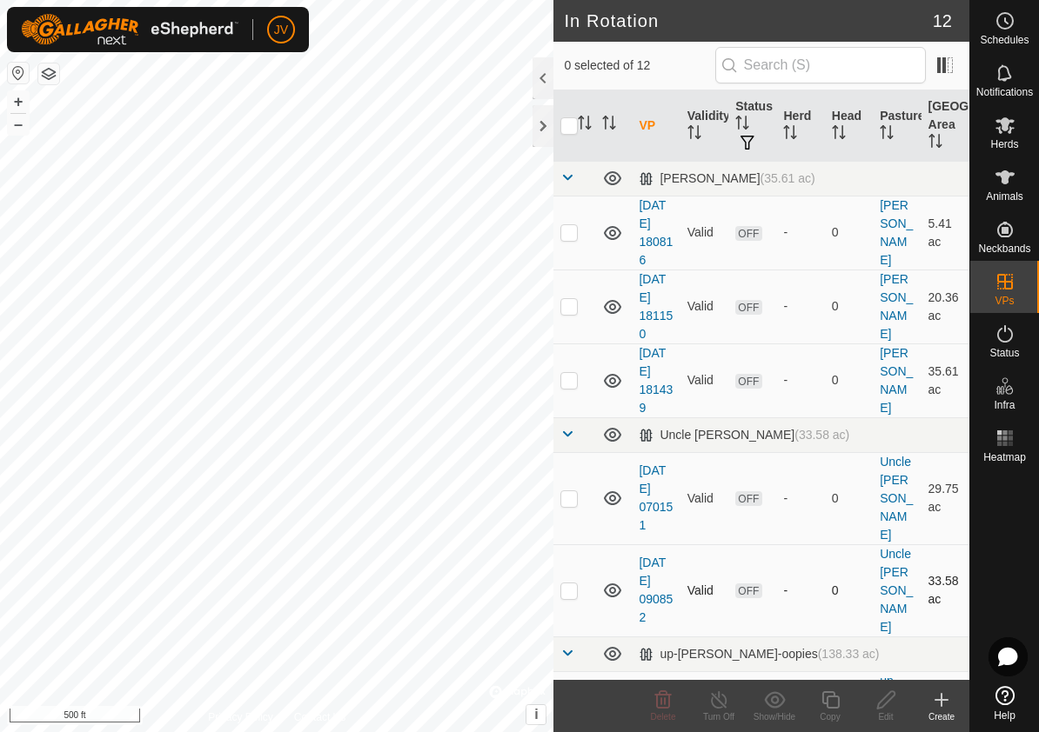
checkbox input "true"
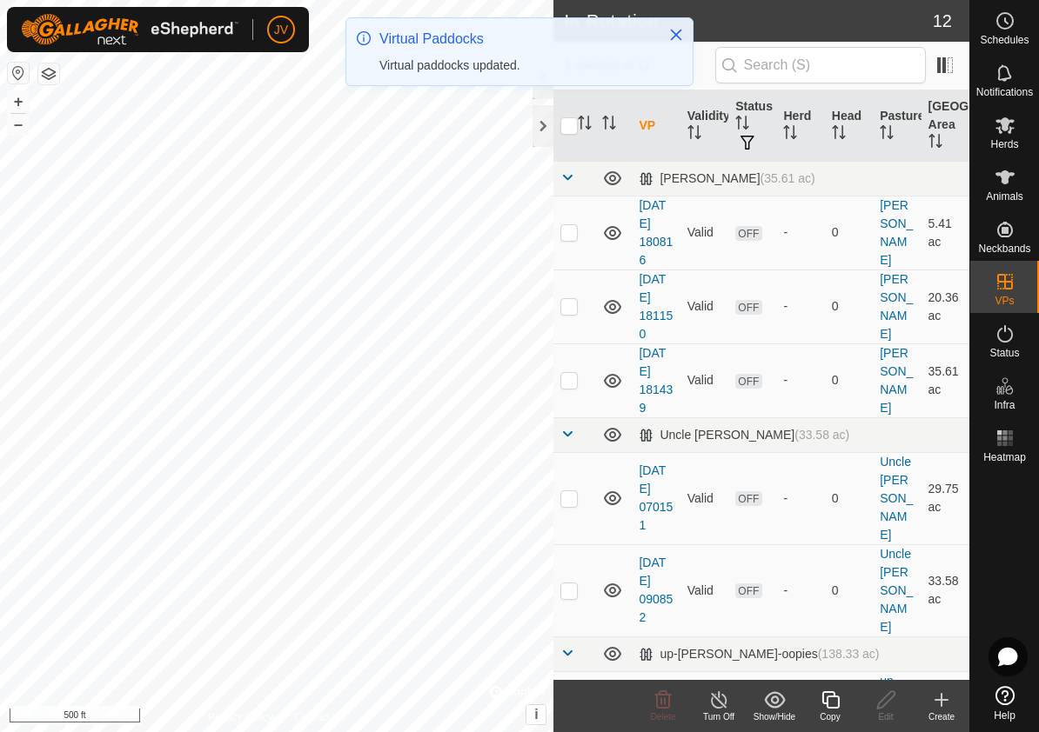
checkbox input "false"
checkbox input "true"
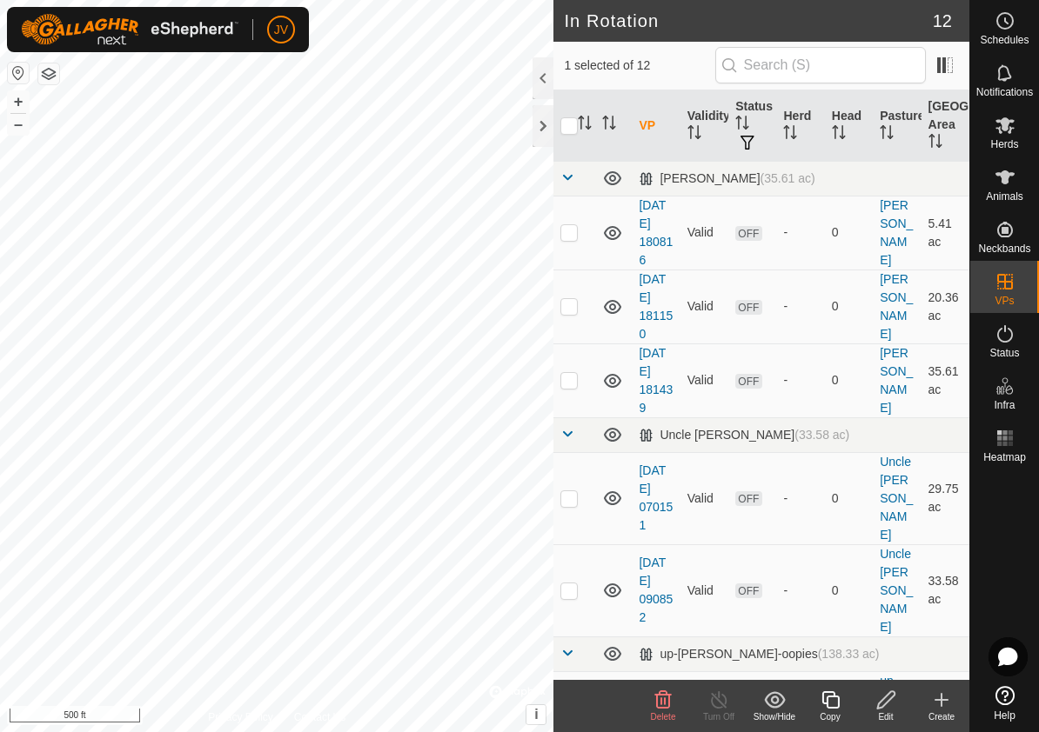
checkbox input "true"
checkbox input "false"
click at [941, 698] on icon at bounding box center [941, 700] width 0 height 12
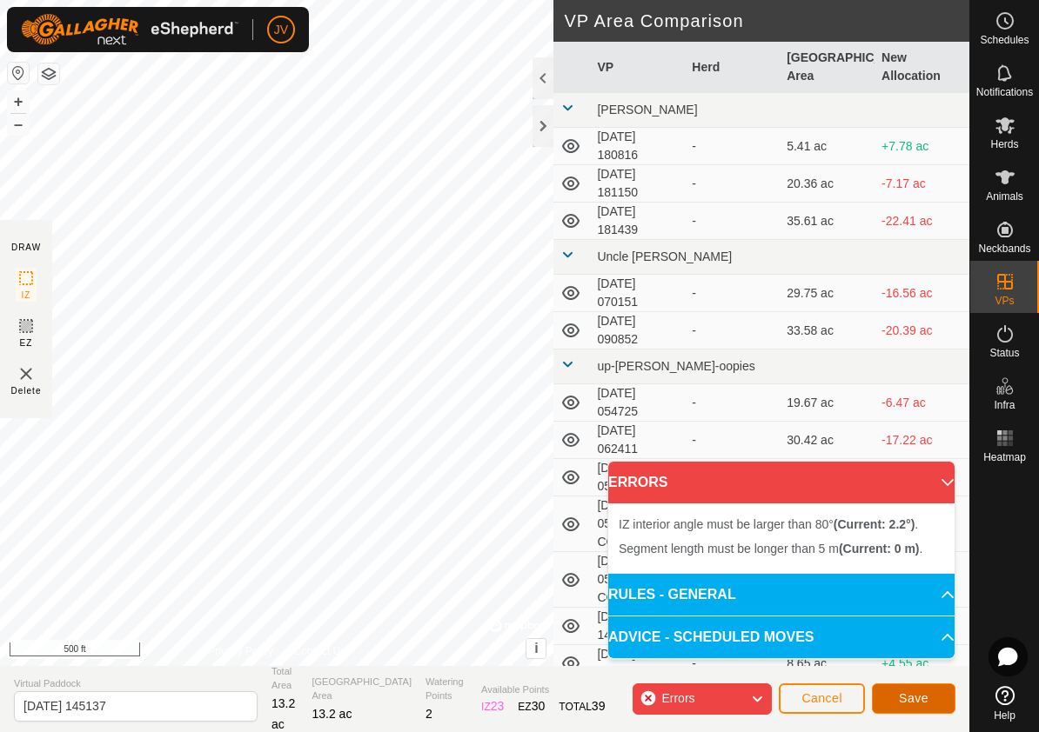
click at [920, 699] on span "Save" at bounding box center [914, 699] width 30 height 14
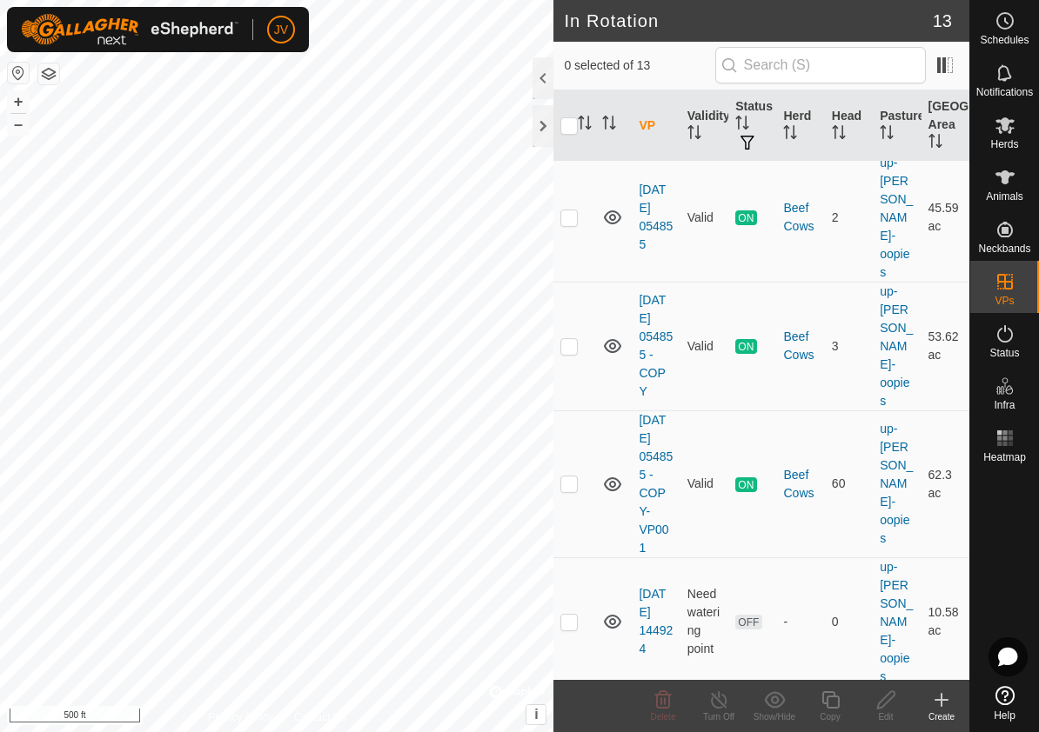
scroll to position [785, 0]
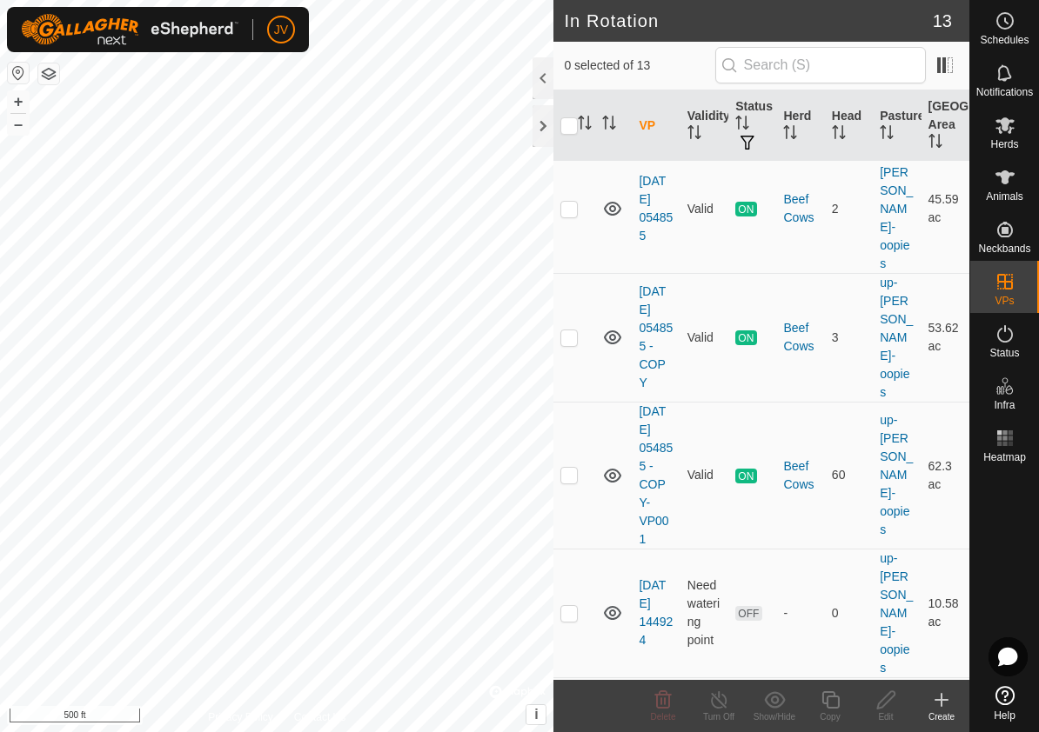
checkbox input "false"
click at [571, 732] on p-checkbox at bounding box center [568, 742] width 17 height 14
checkbox input "true"
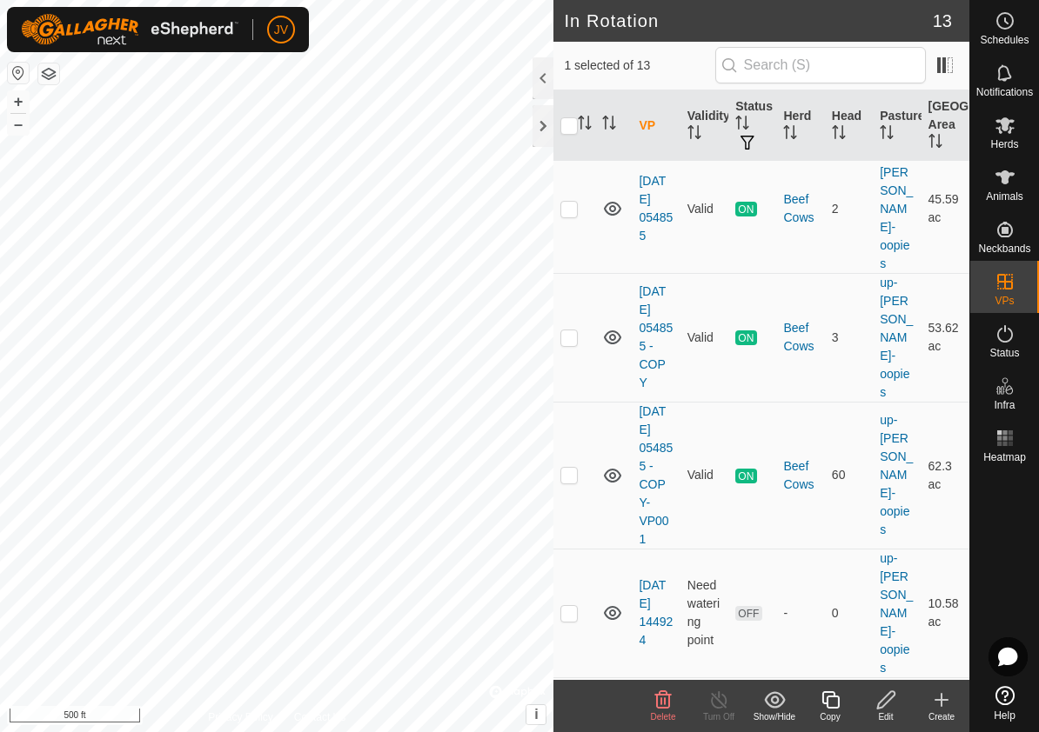
click at [891, 699] on icon at bounding box center [886, 700] width 22 height 21
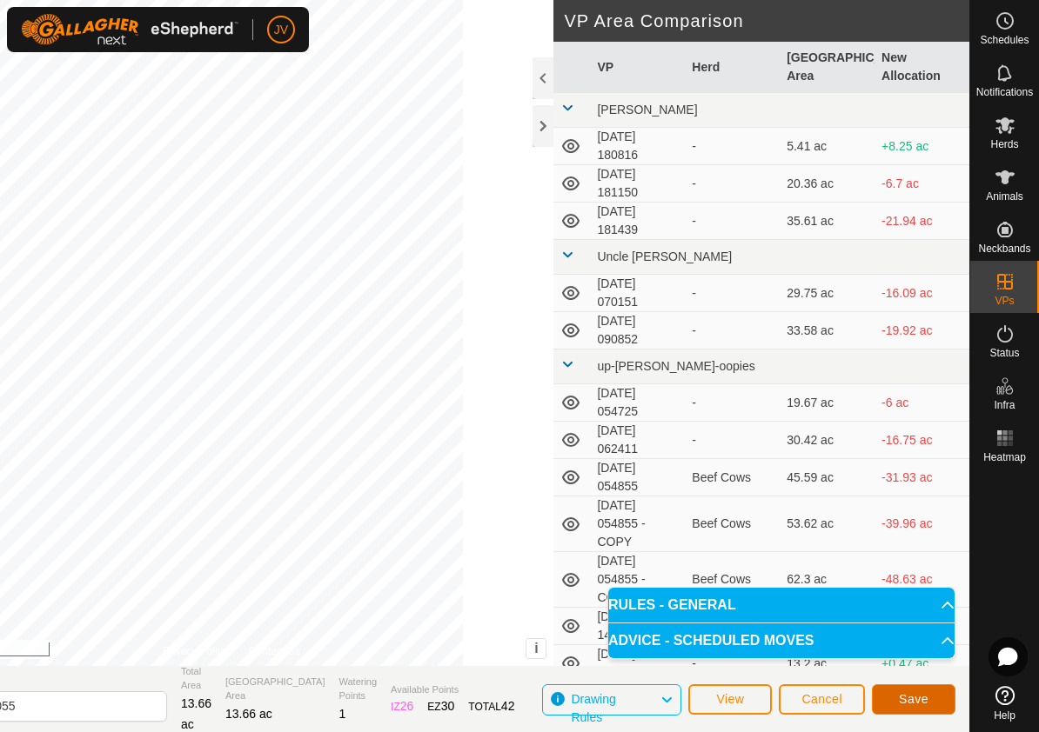
click at [912, 699] on span "Save" at bounding box center [914, 699] width 30 height 14
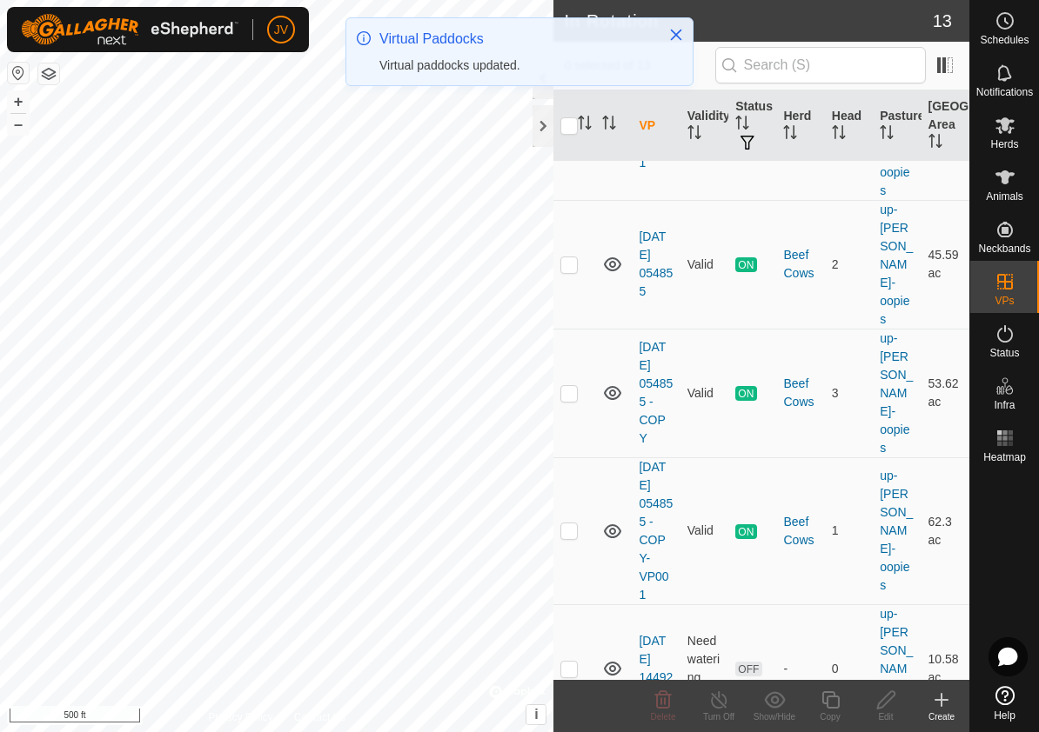
scroll to position [785, 0]
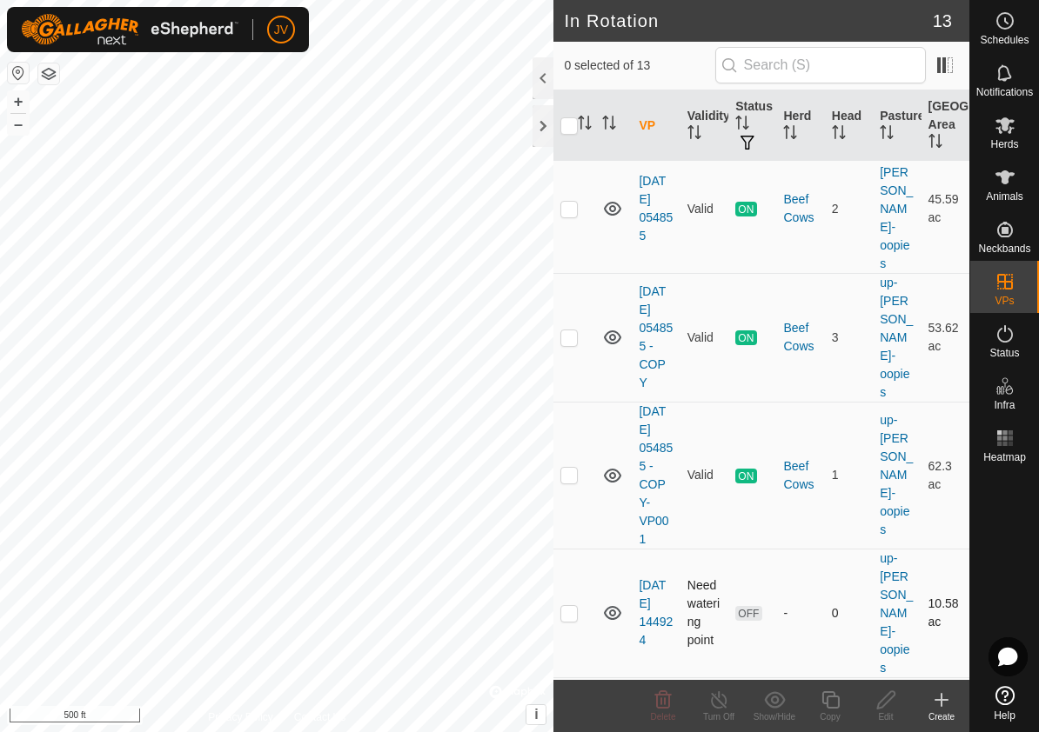
click at [567, 606] on p-checkbox at bounding box center [568, 613] width 17 height 14
checkbox input "true"
click at [888, 694] on icon at bounding box center [885, 700] width 17 height 17
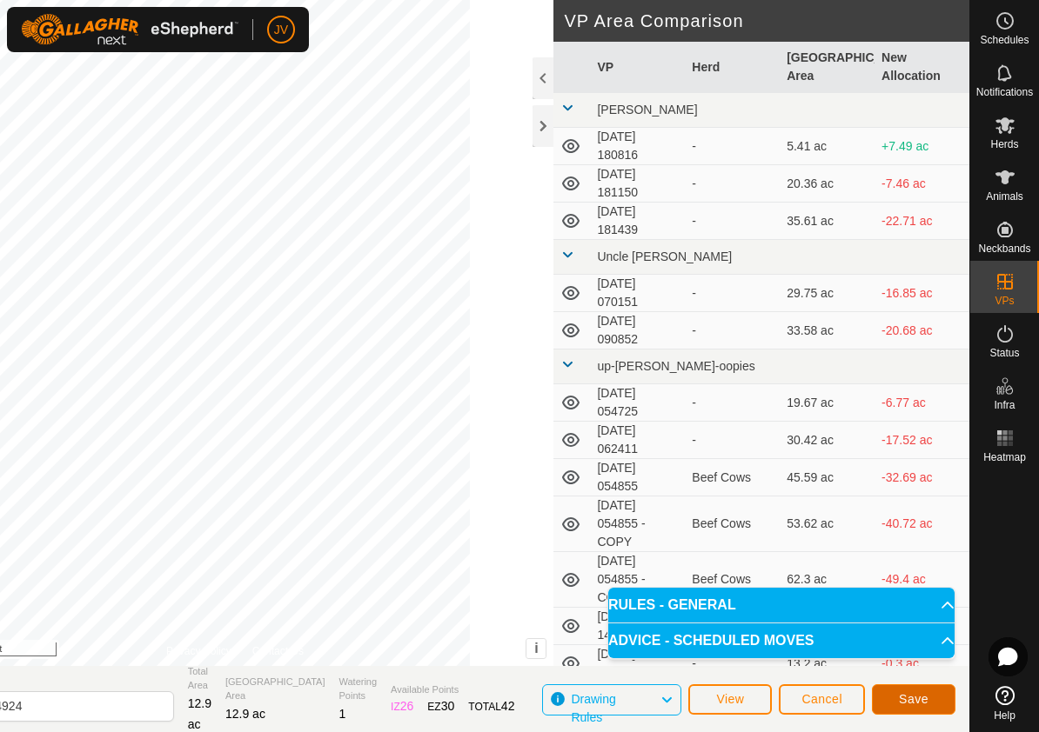
click at [900, 693] on span "Save" at bounding box center [914, 699] width 30 height 14
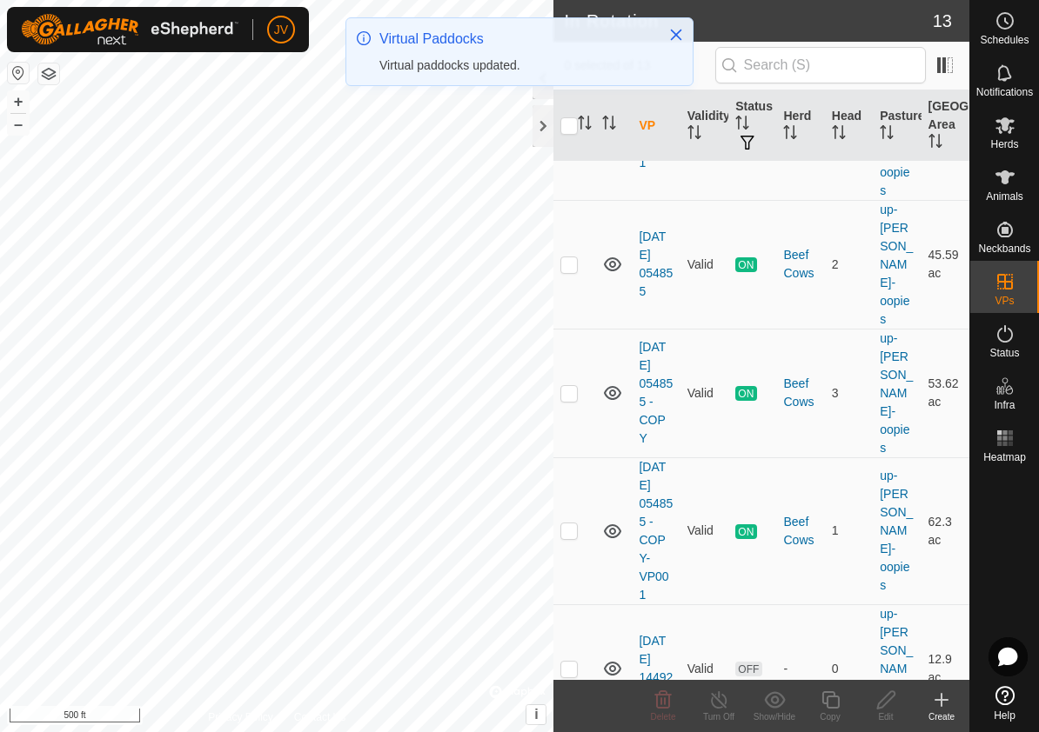
scroll to position [785, 0]
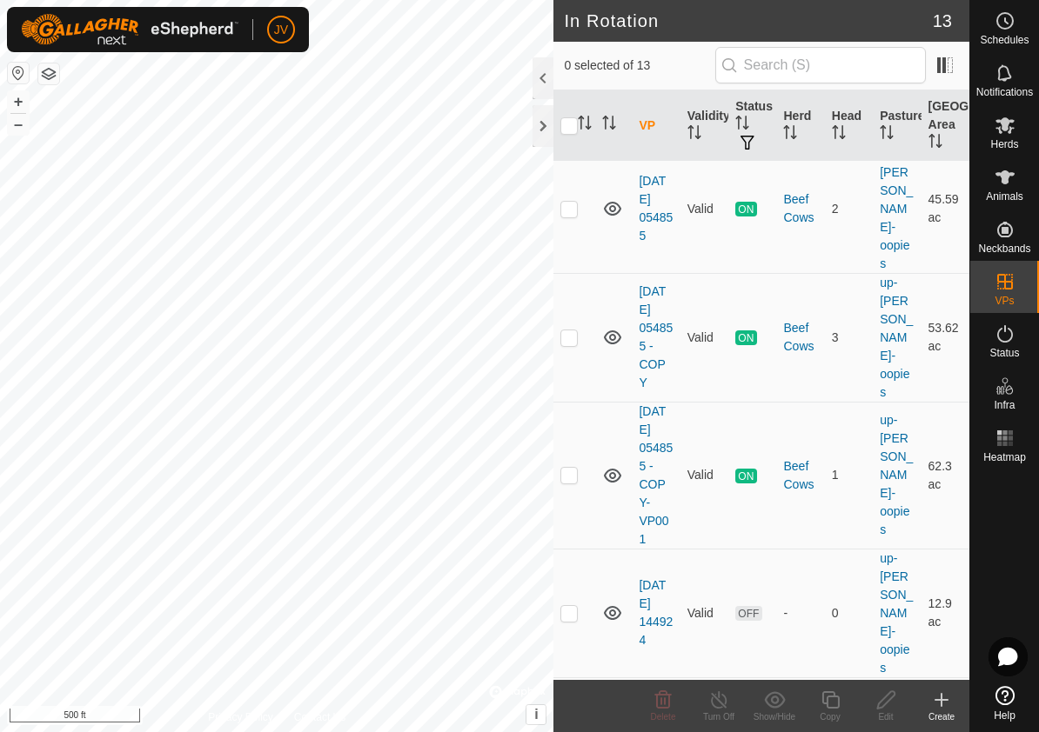
checkbox input "true"
click at [887, 699] on icon at bounding box center [886, 700] width 22 height 21
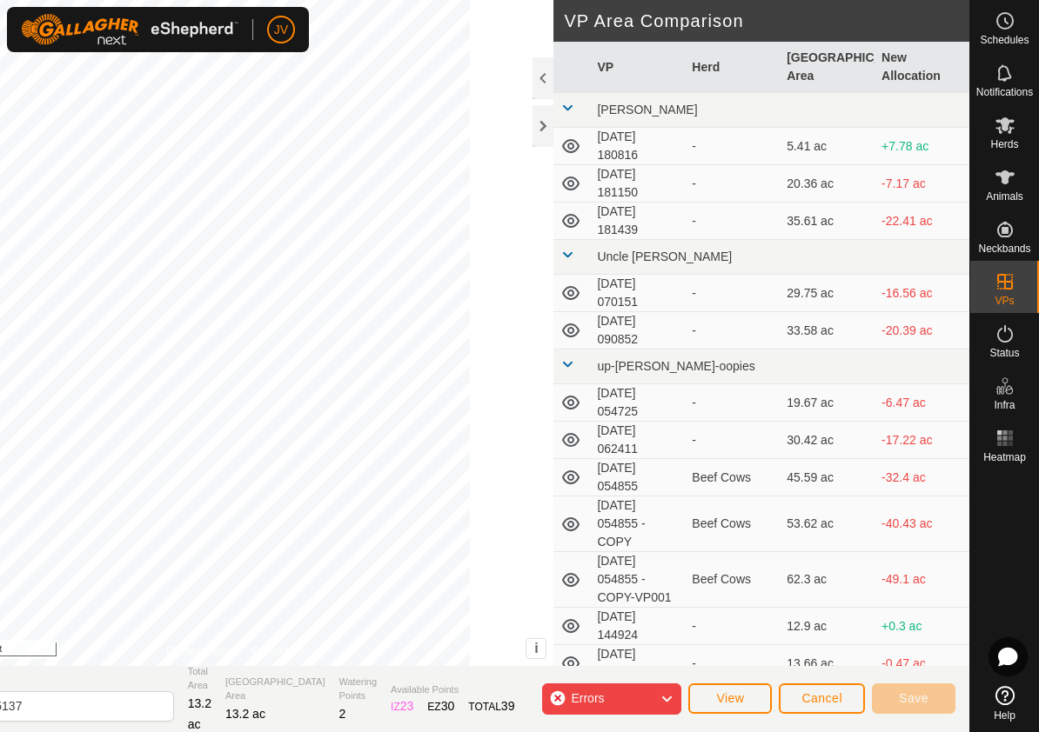
click at [665, 694] on icon at bounding box center [666, 699] width 14 height 23
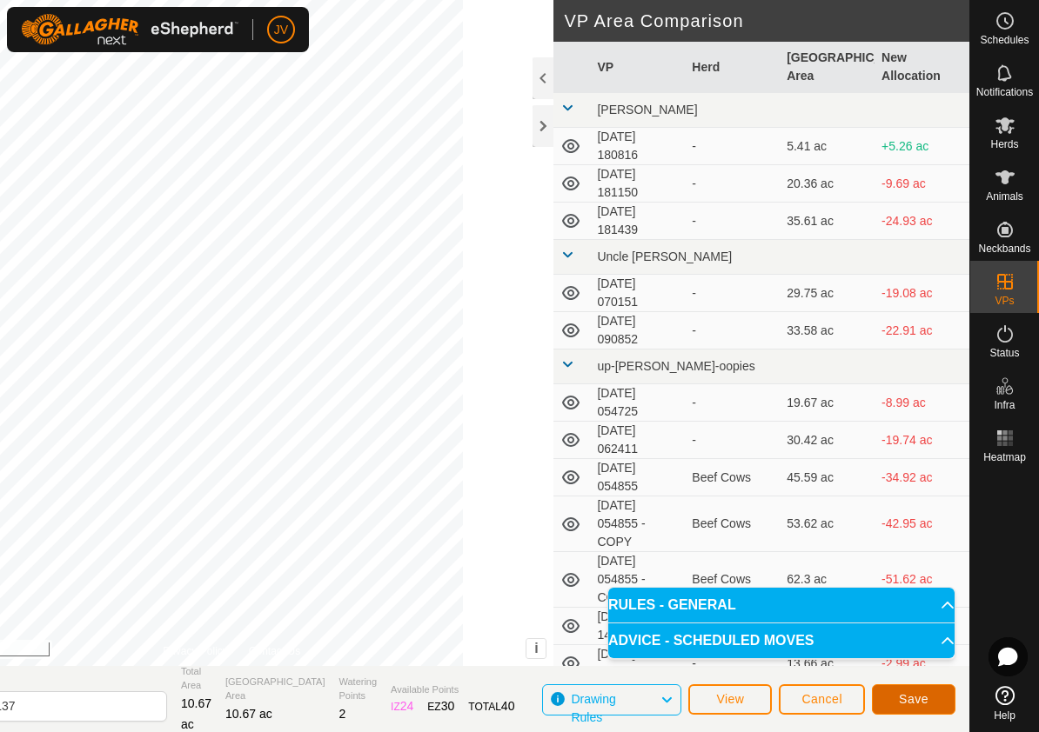
click at [911, 694] on span "Save" at bounding box center [914, 699] width 30 height 14
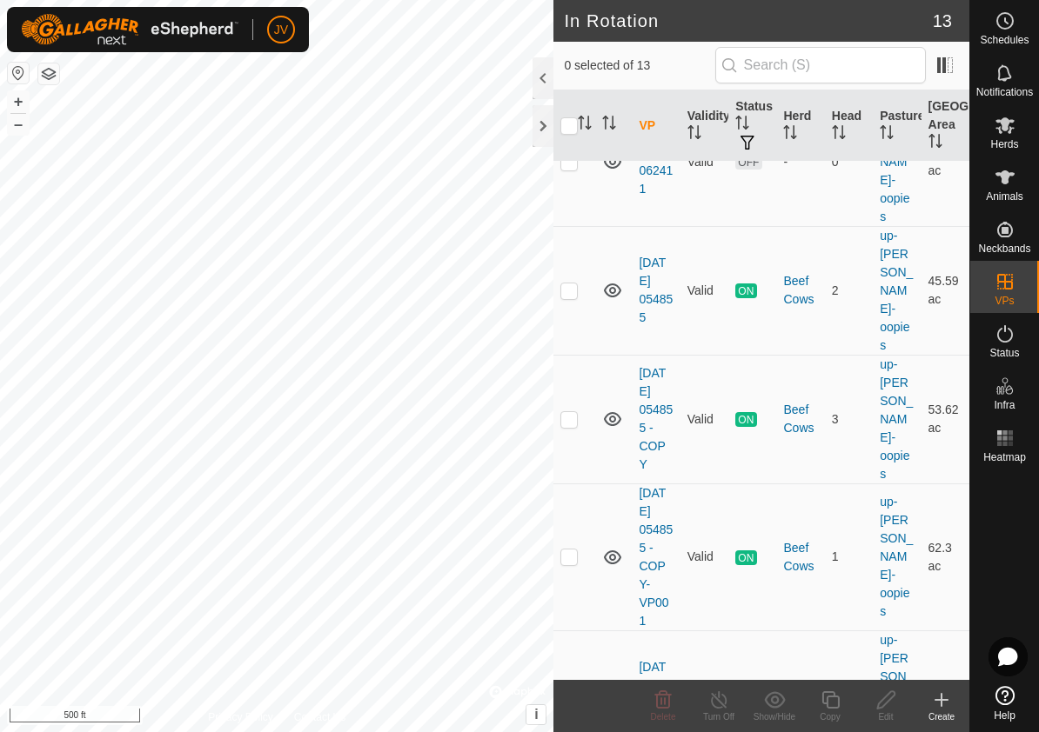
scroll to position [766, 0]
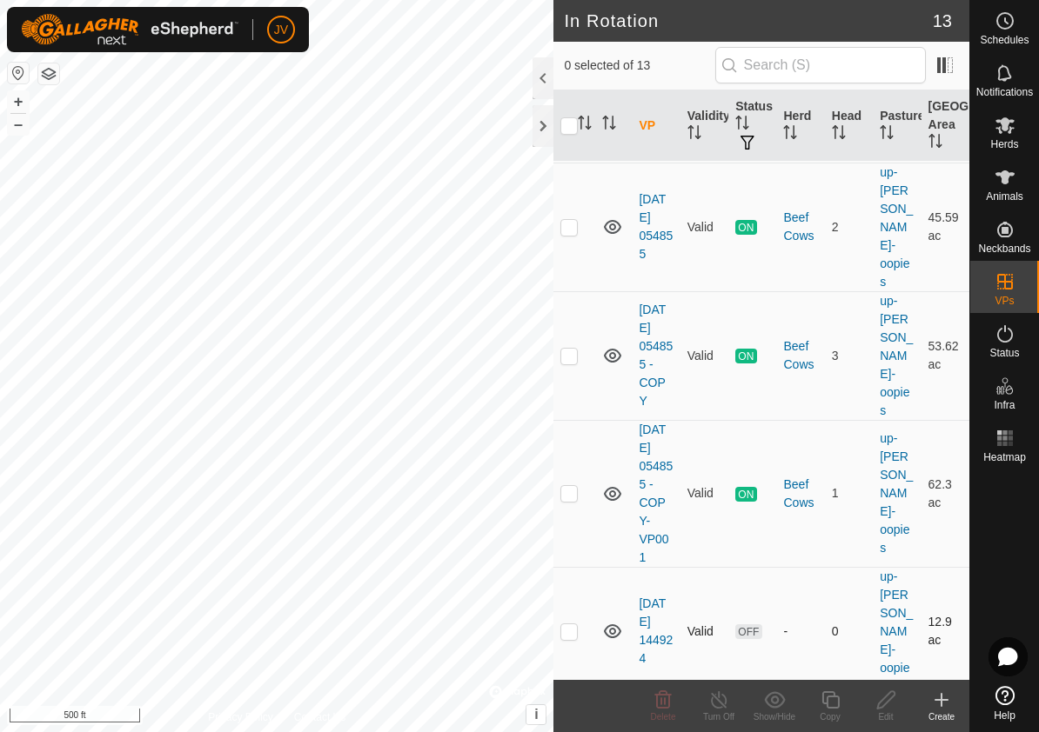
click at [565, 625] on p-checkbox at bounding box center [568, 632] width 17 height 14
click at [571, 625] on p-checkbox at bounding box center [568, 632] width 17 height 14
checkbox input "false"
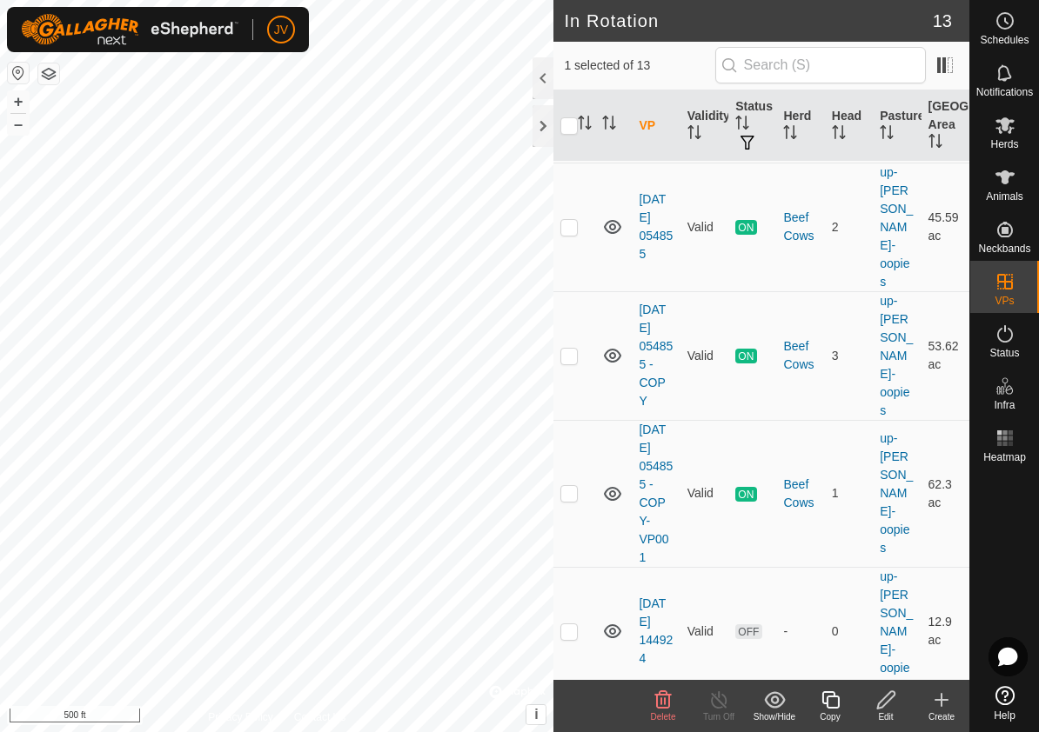
checkbox input "false"
click at [1004, 128] on icon at bounding box center [1004, 125] width 19 height 17
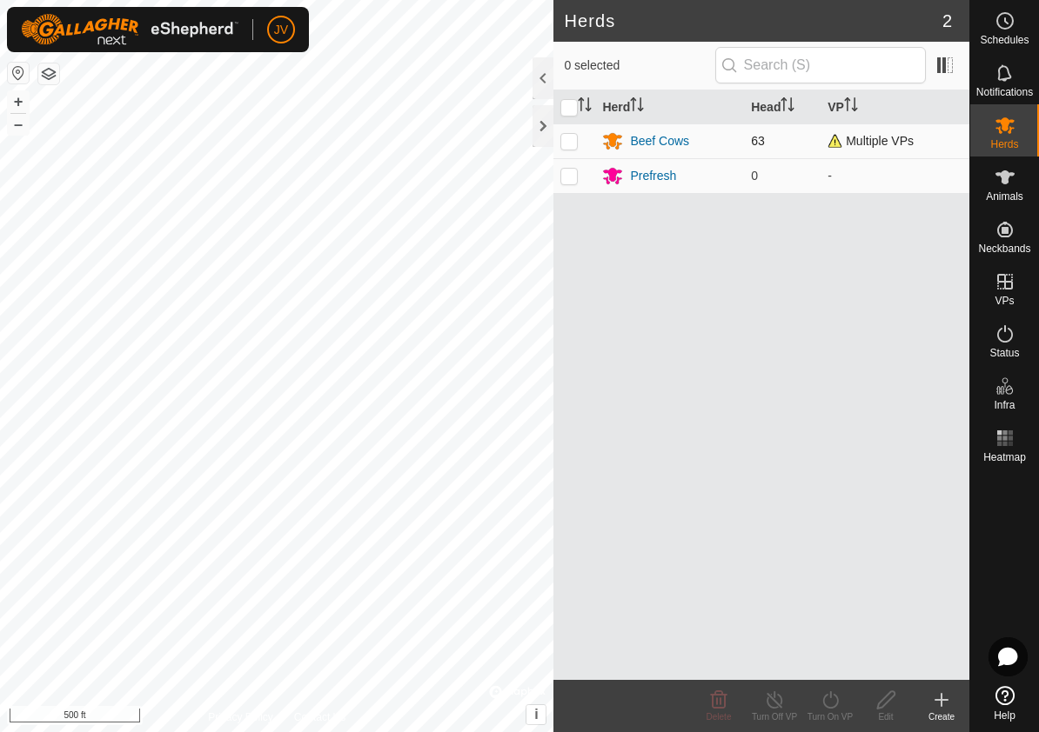
click at [573, 140] on p-checkbox at bounding box center [568, 141] width 17 height 14
checkbox input "true"
click at [833, 702] on icon at bounding box center [830, 700] width 22 height 21
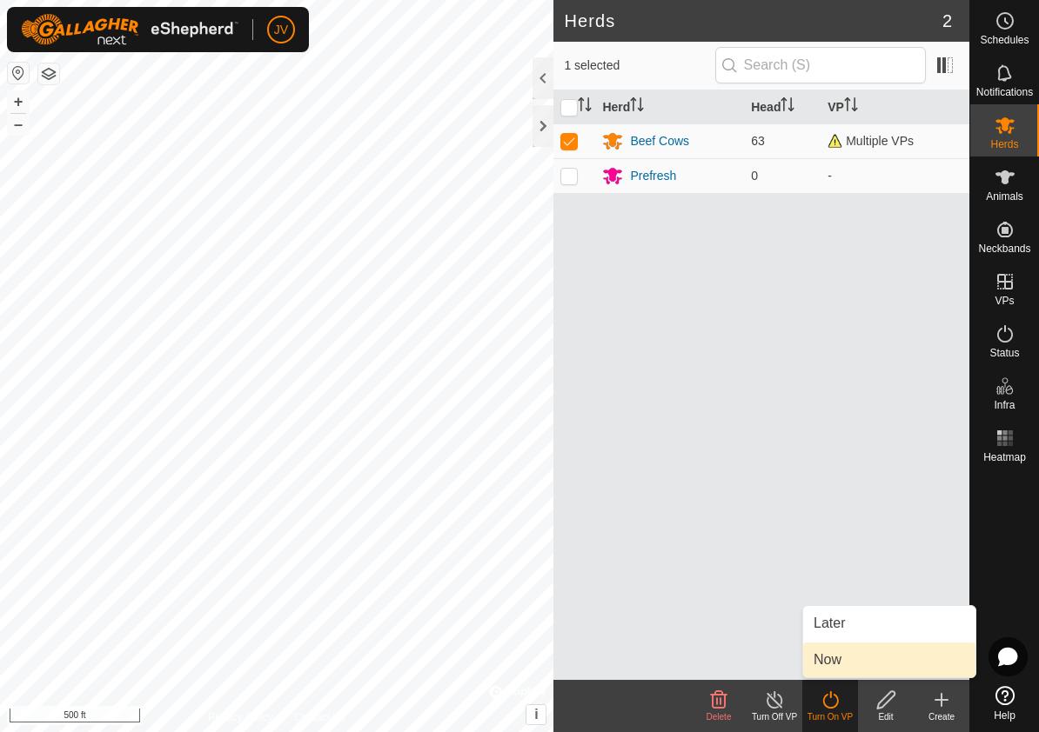
click at [832, 663] on link "Now" at bounding box center [889, 660] width 172 height 35
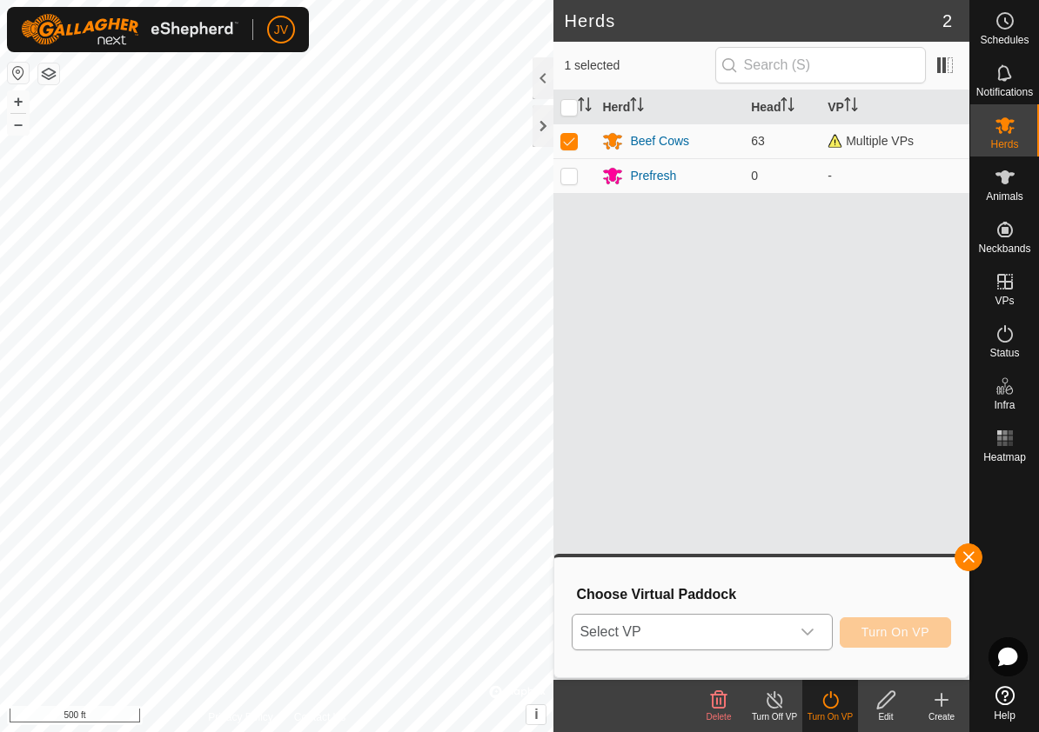
click at [805, 632] on icon "dropdown trigger" at bounding box center [807, 632] width 14 height 14
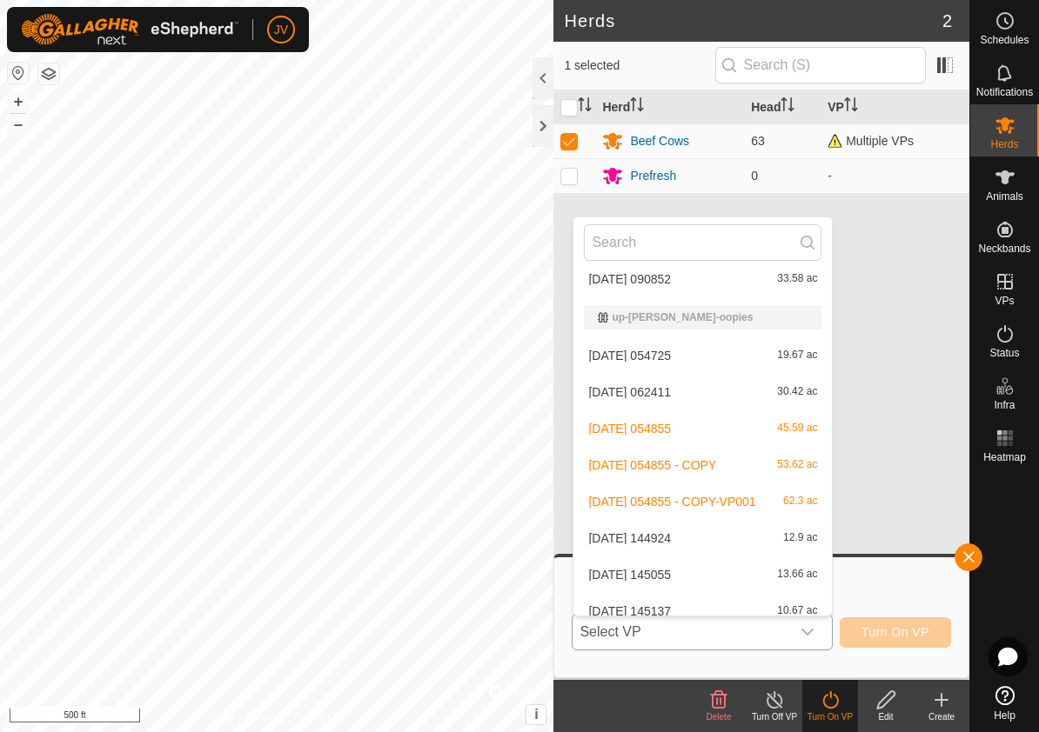
scroll to position [245, 0]
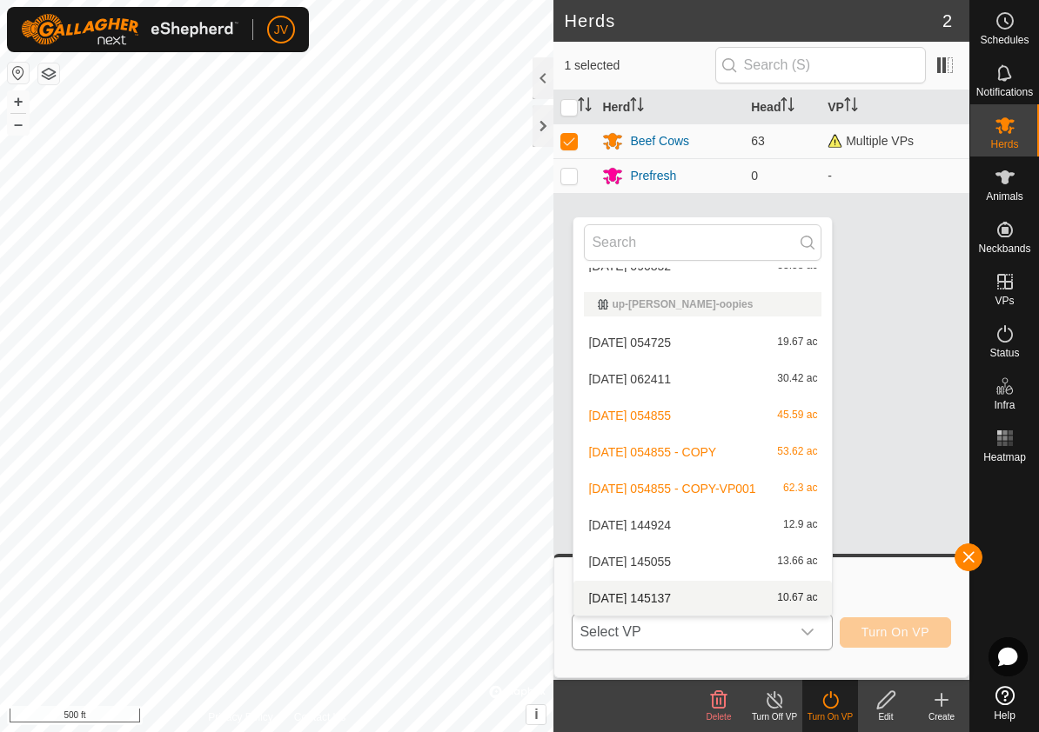
click at [661, 600] on li "2025-08-15 145137 10.67 ac" at bounding box center [702, 598] width 258 height 35
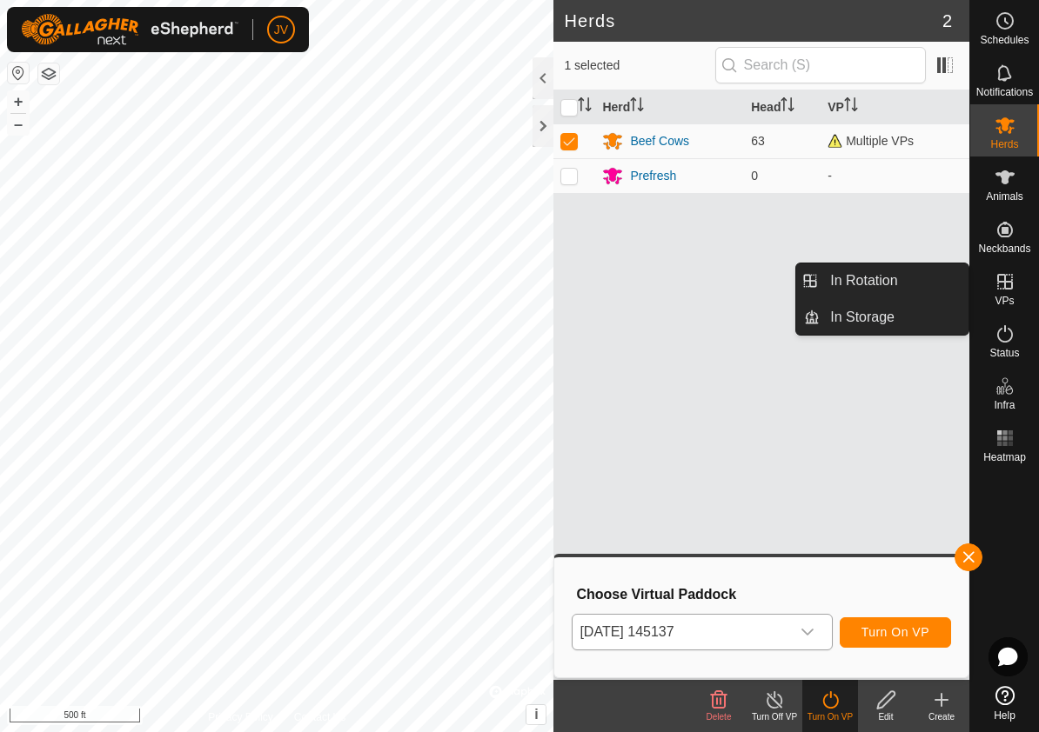
click at [1003, 289] on icon at bounding box center [1005, 282] width 16 height 16
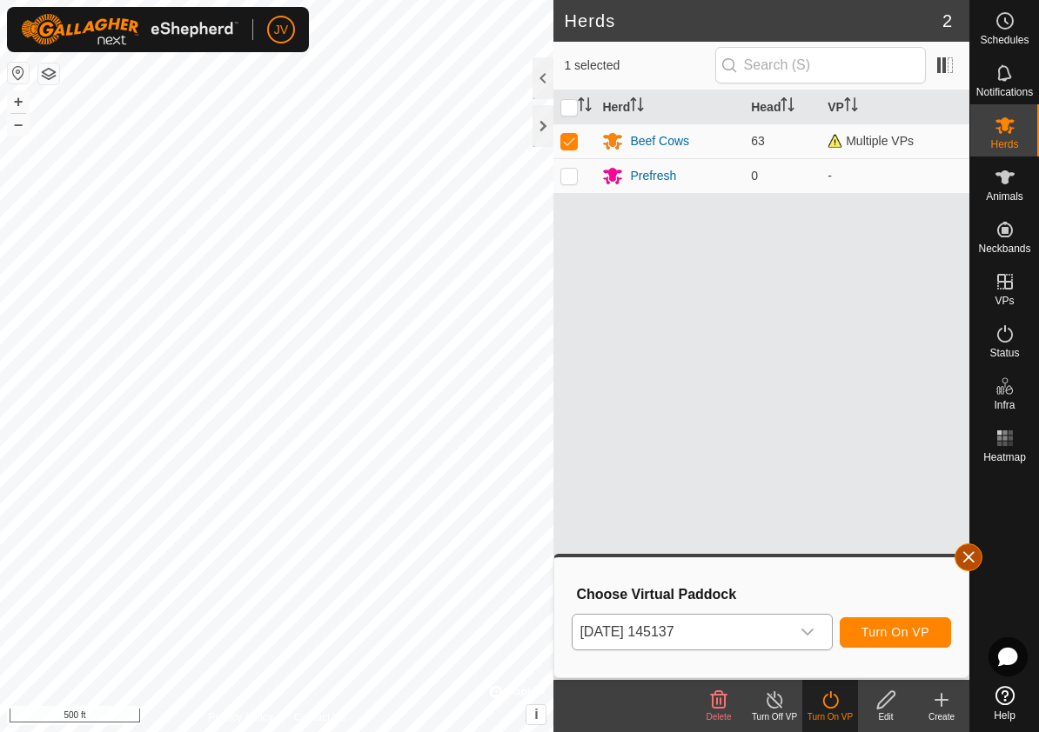
click at [970, 555] on button "button" at bounding box center [968, 558] width 28 height 28
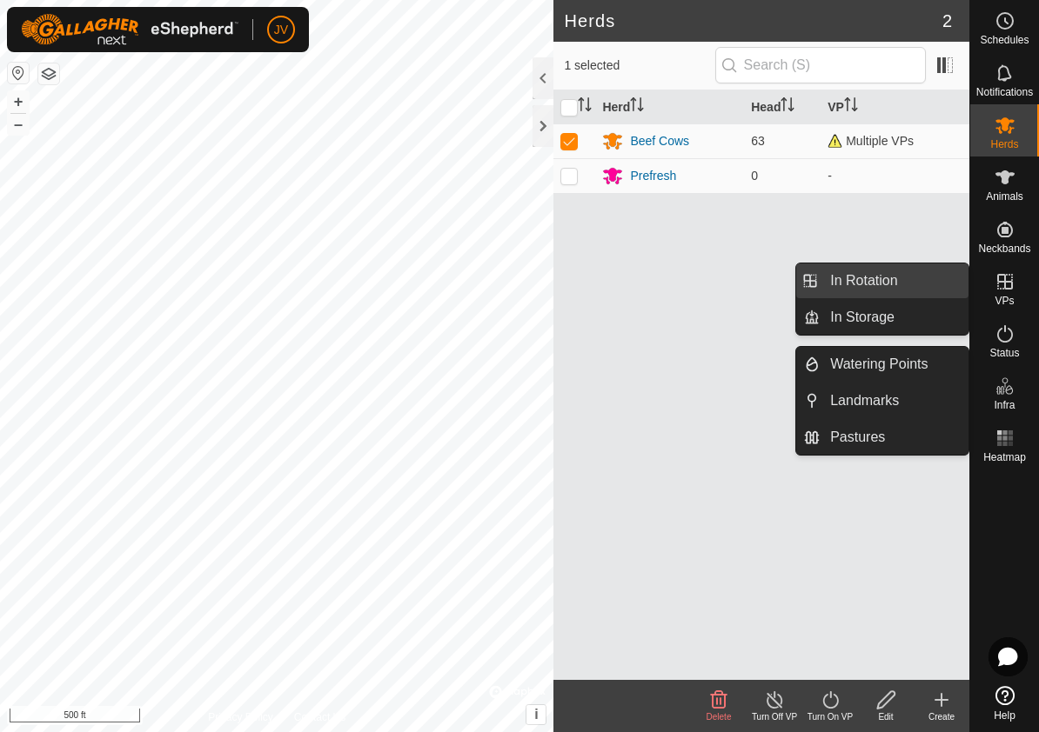
click at [899, 282] on link "In Rotation" at bounding box center [893, 281] width 149 height 35
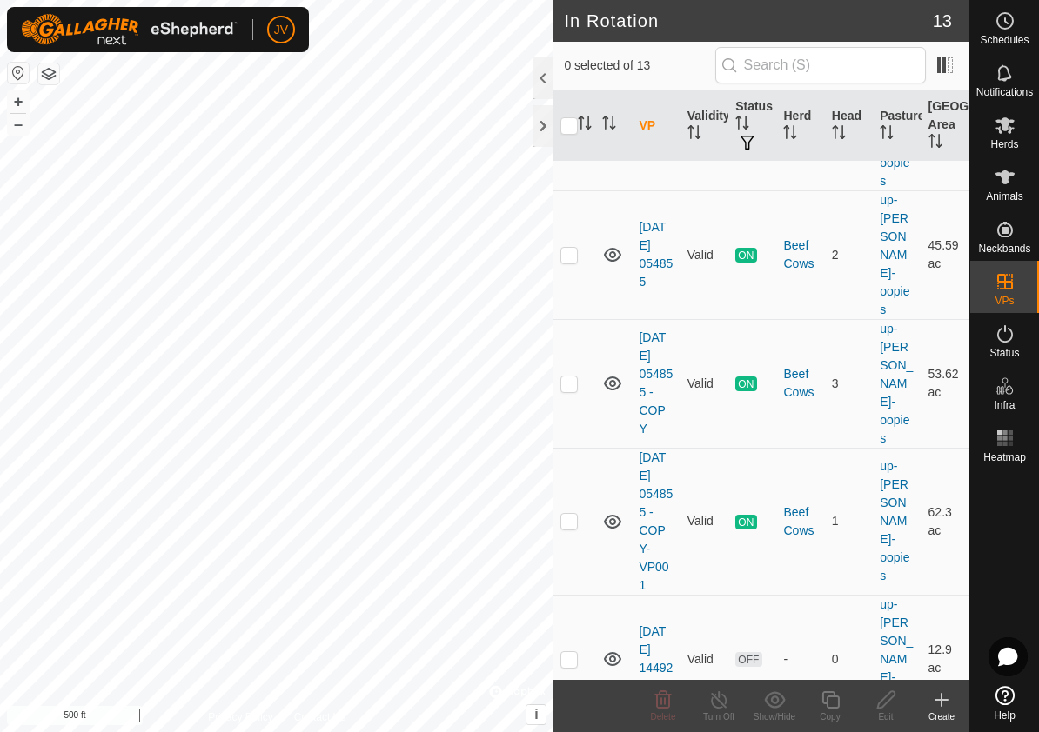
scroll to position [766, 0]
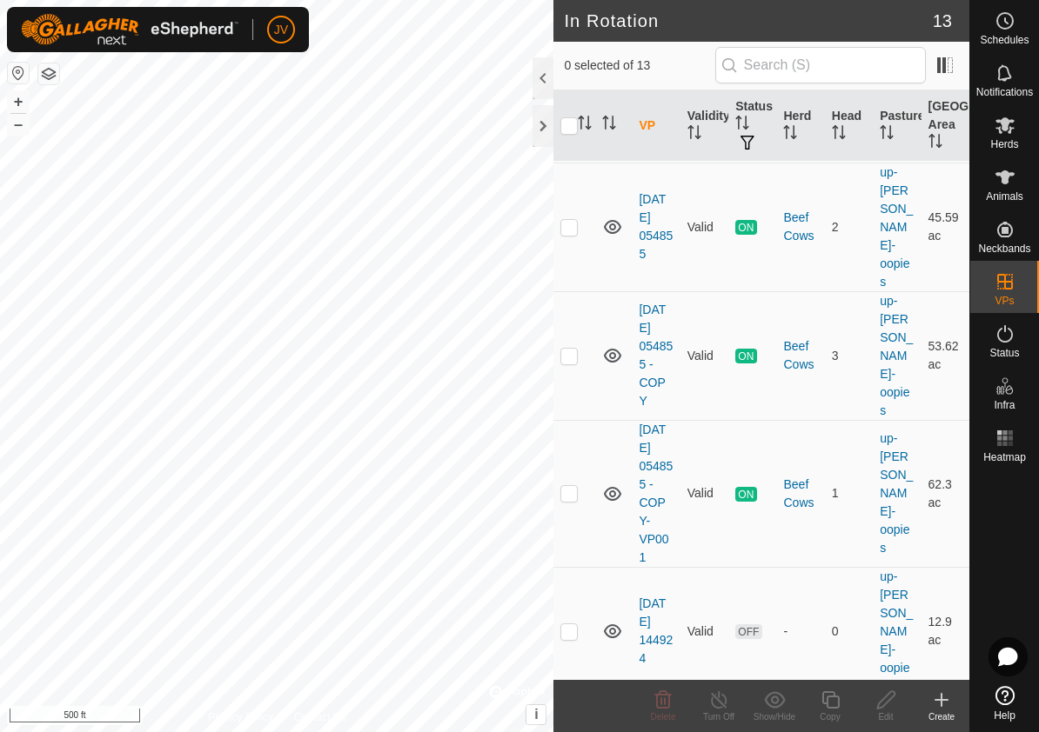
checkbox input "true"
click at [574, 625] on p-checkbox at bounding box center [568, 632] width 17 height 14
checkbox input "true"
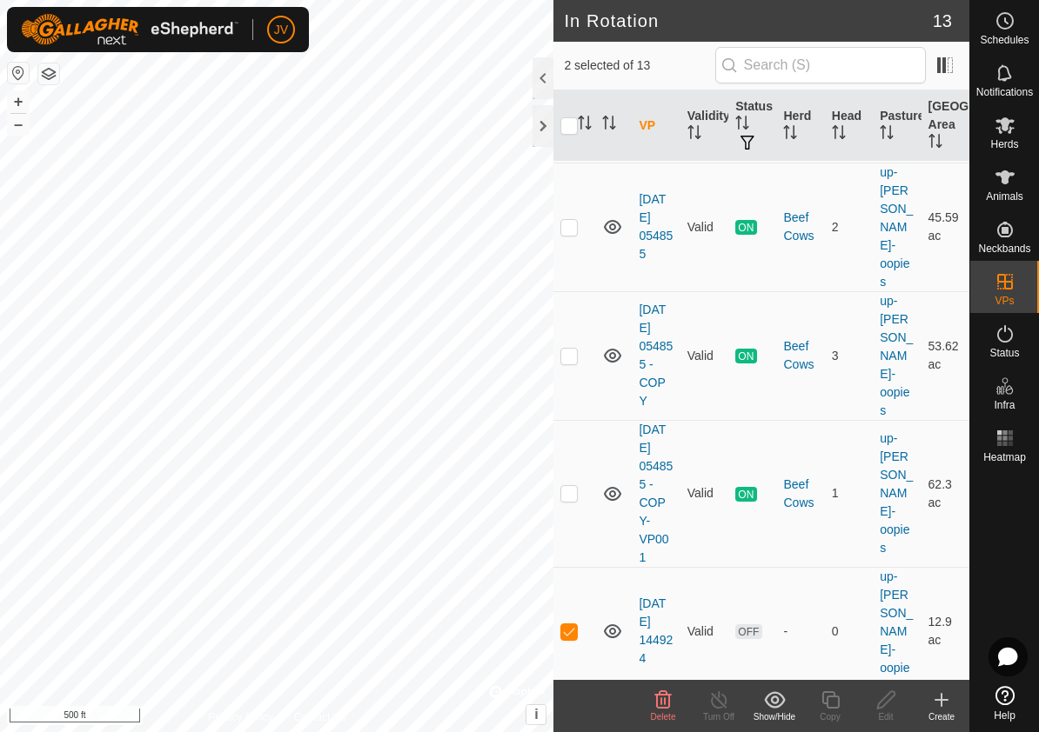
checkbox input "true"
checkbox input "false"
click at [572, 625] on p-checkbox at bounding box center [568, 632] width 17 height 14
checkbox input "false"
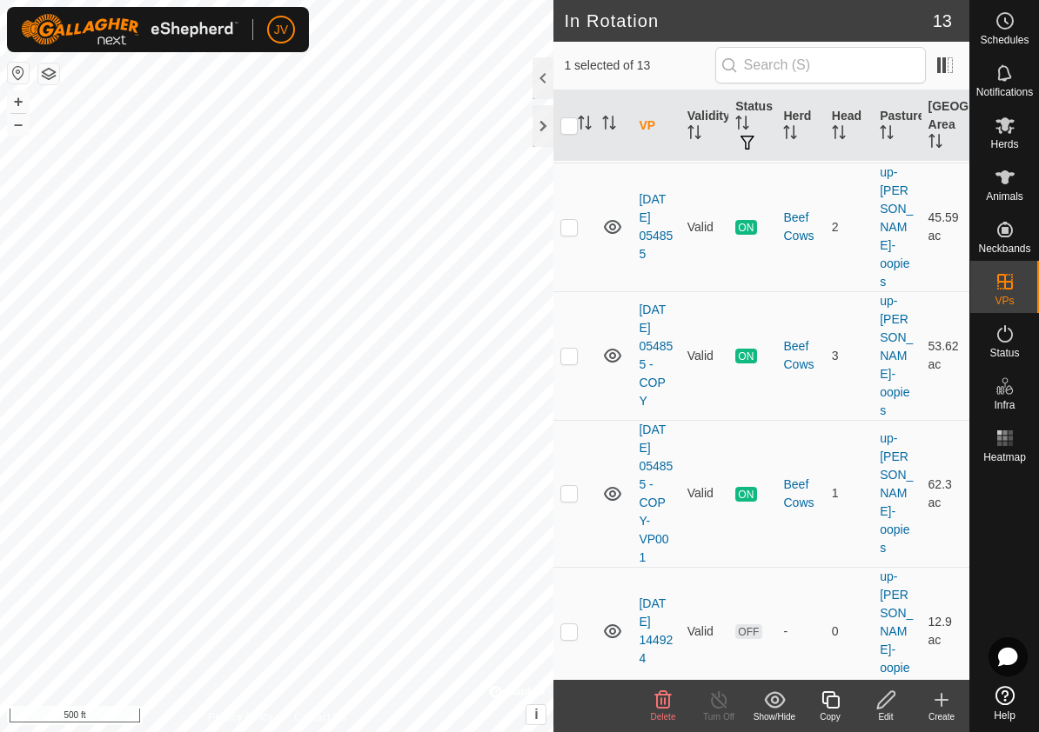
click at [884, 694] on icon at bounding box center [886, 700] width 22 height 21
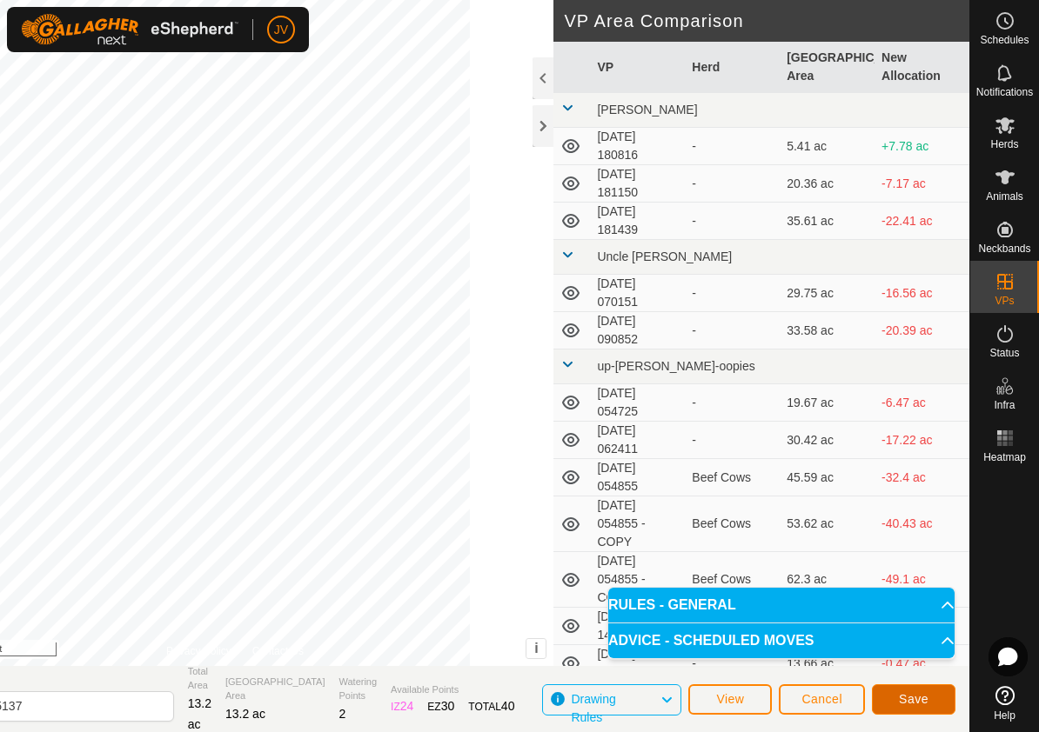
click at [924, 695] on span "Save" at bounding box center [914, 699] width 30 height 14
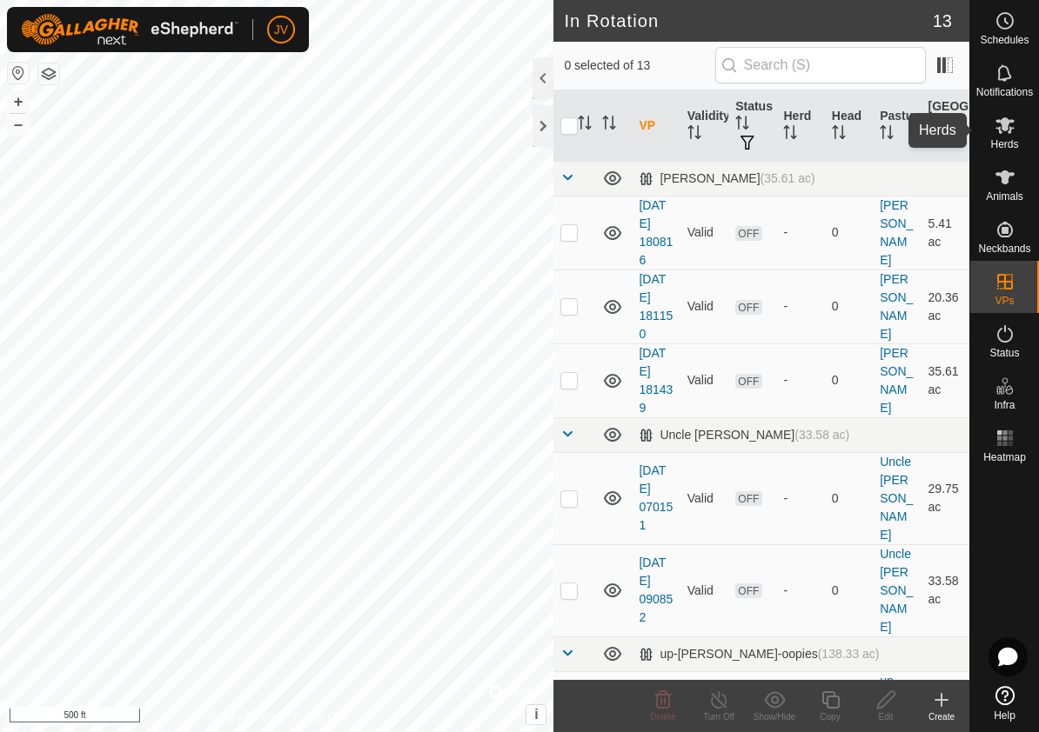
click at [1005, 127] on icon at bounding box center [1004, 125] width 19 height 17
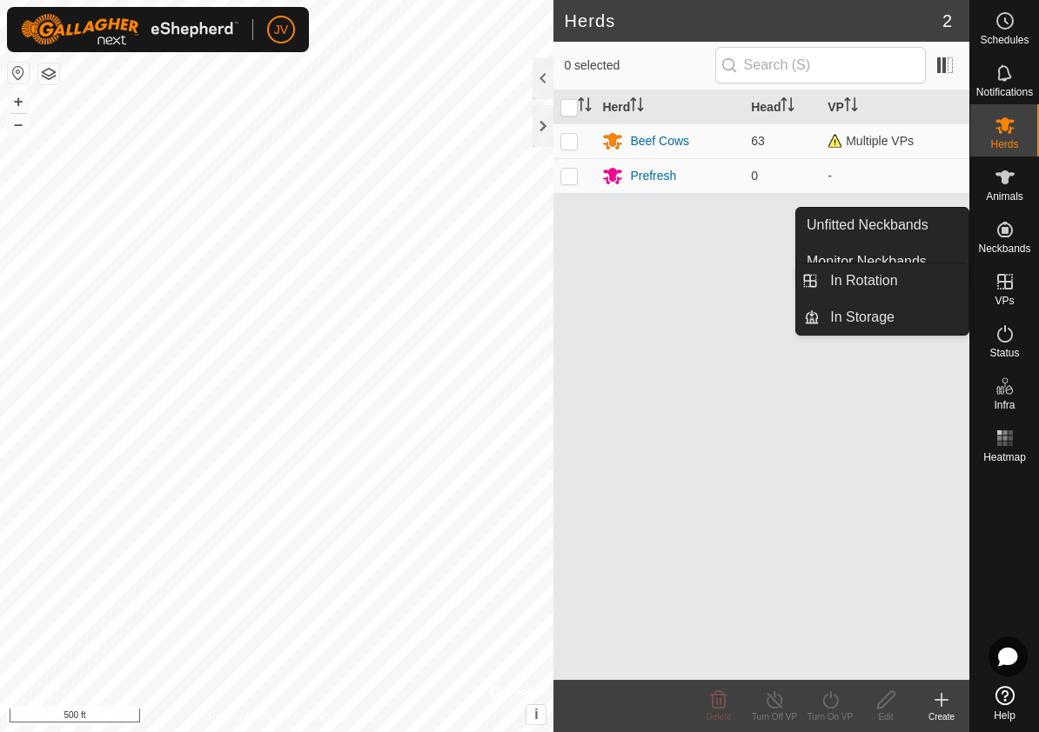
click at [1005, 283] on icon at bounding box center [1005, 282] width 16 height 16
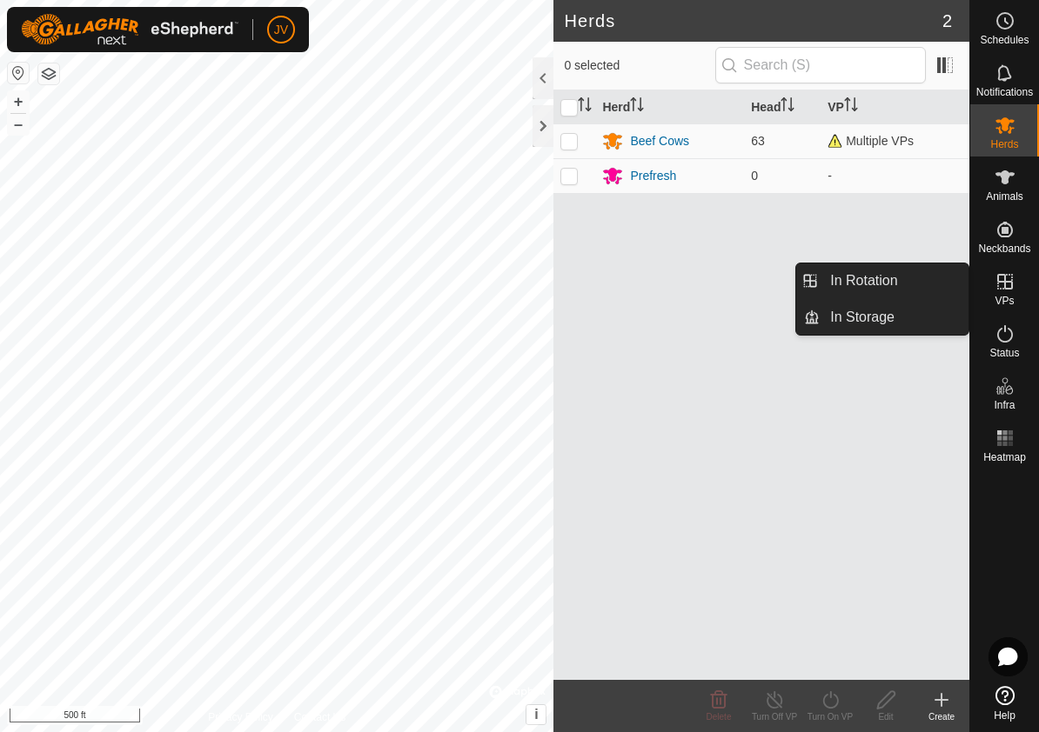
click at [872, 285] on link "In Rotation" at bounding box center [893, 281] width 149 height 35
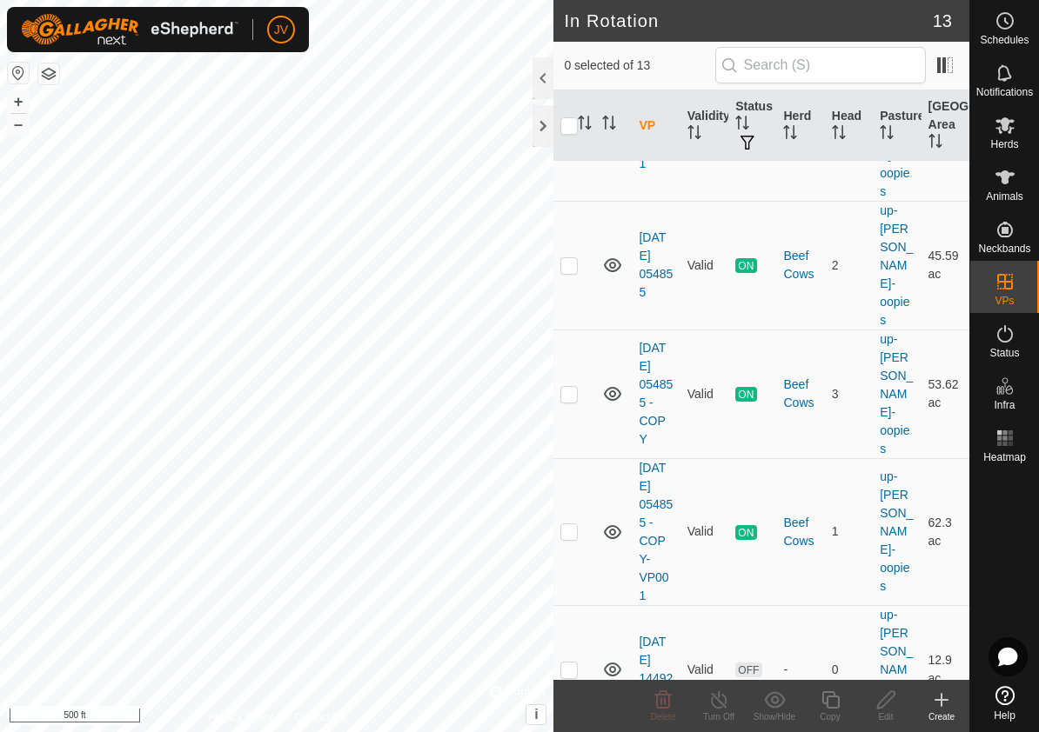
scroll to position [766, 0]
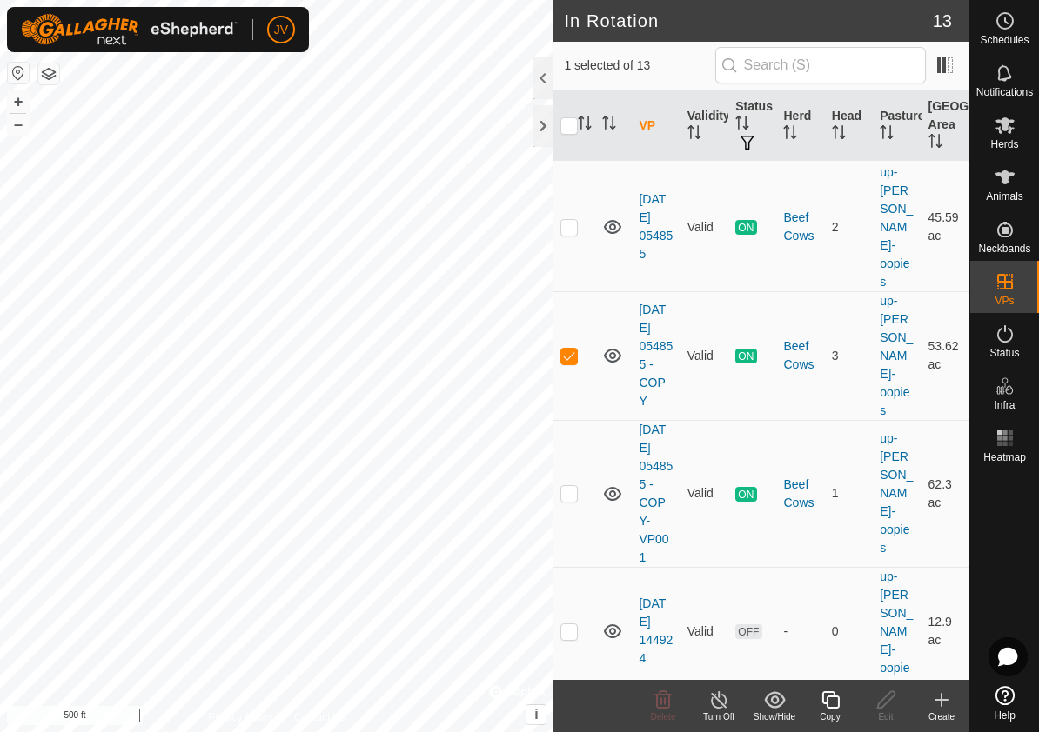
checkbox input "false"
checkbox input "true"
checkbox input "false"
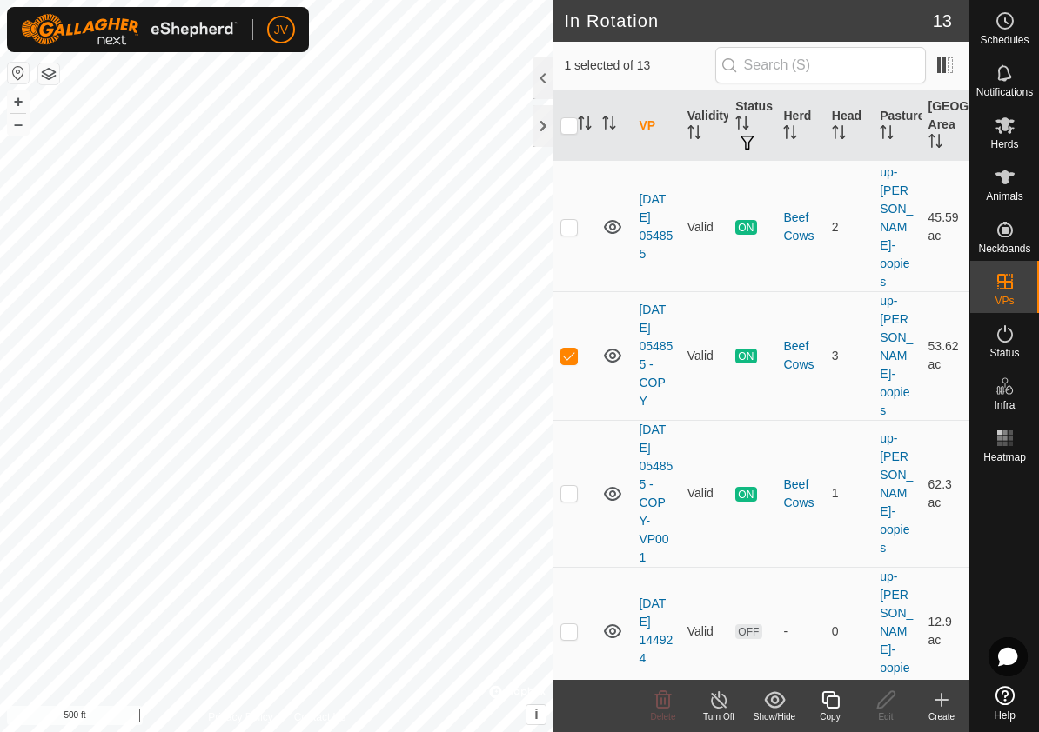
checkbox input "false"
checkbox input "true"
click at [566, 625] on p-checkbox at bounding box center [568, 632] width 17 height 14
checkbox input "true"
click at [568, 486] on p-checkbox at bounding box center [568, 493] width 17 height 14
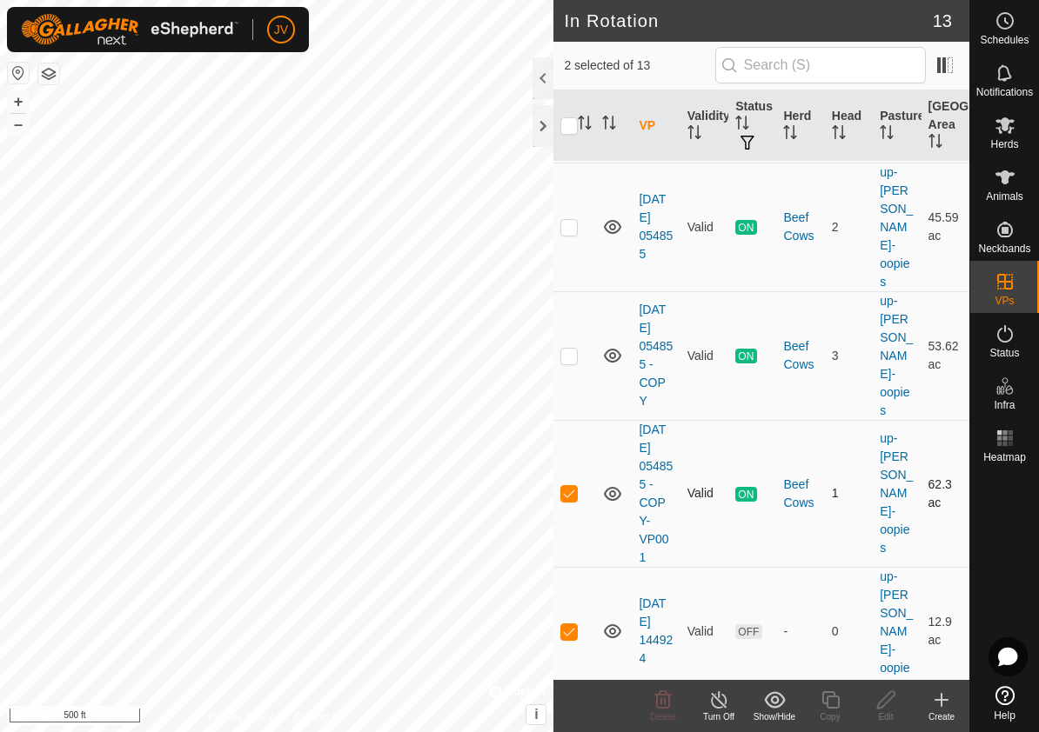
checkbox input "false"
click at [572, 625] on p-checkbox at bounding box center [568, 632] width 17 height 14
checkbox input "false"
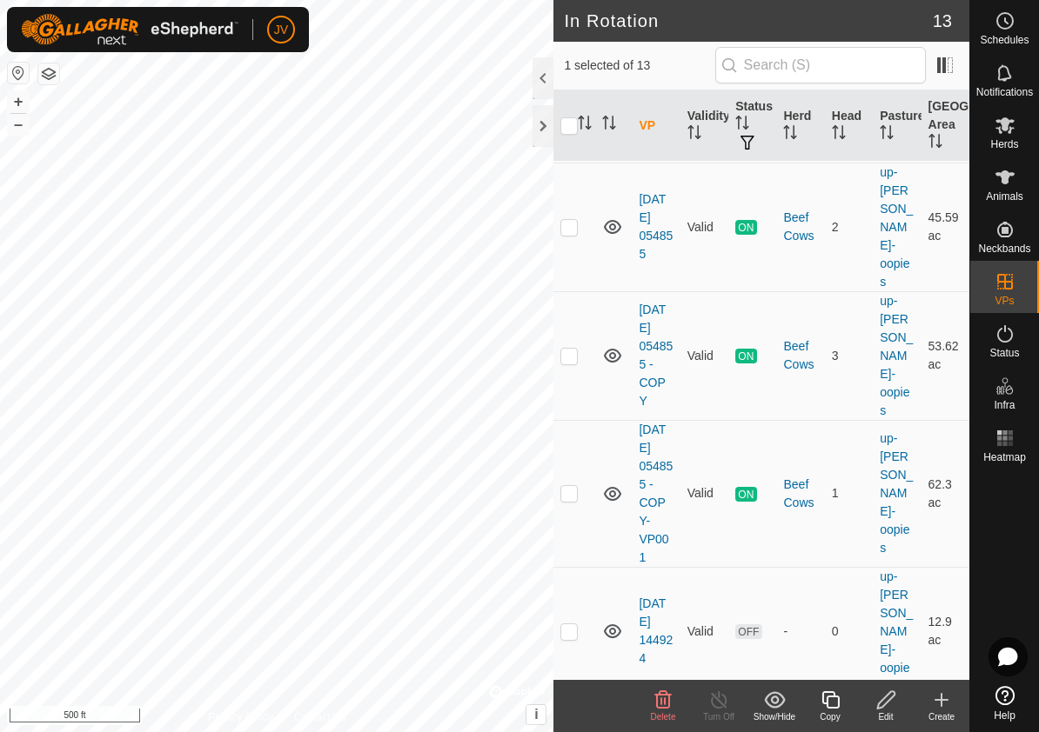
checkbox input "false"
checkbox input "true"
click at [1011, 126] on icon at bounding box center [1004, 125] width 21 height 21
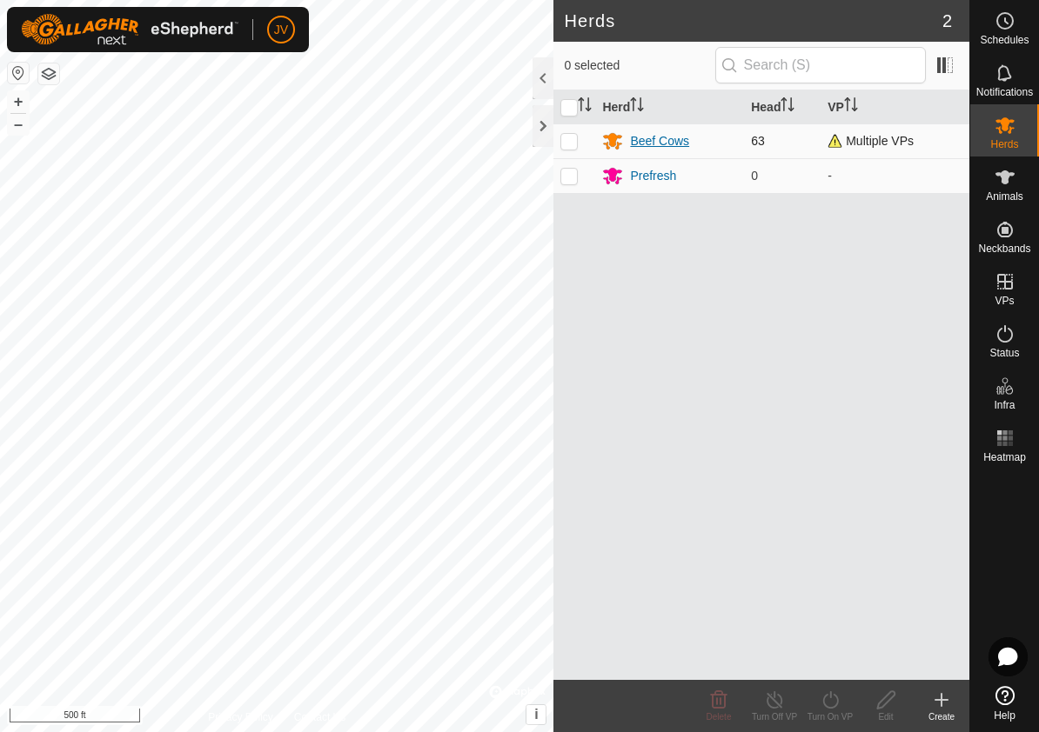
click at [629, 143] on div "Beef Cows" at bounding box center [669, 140] width 135 height 21
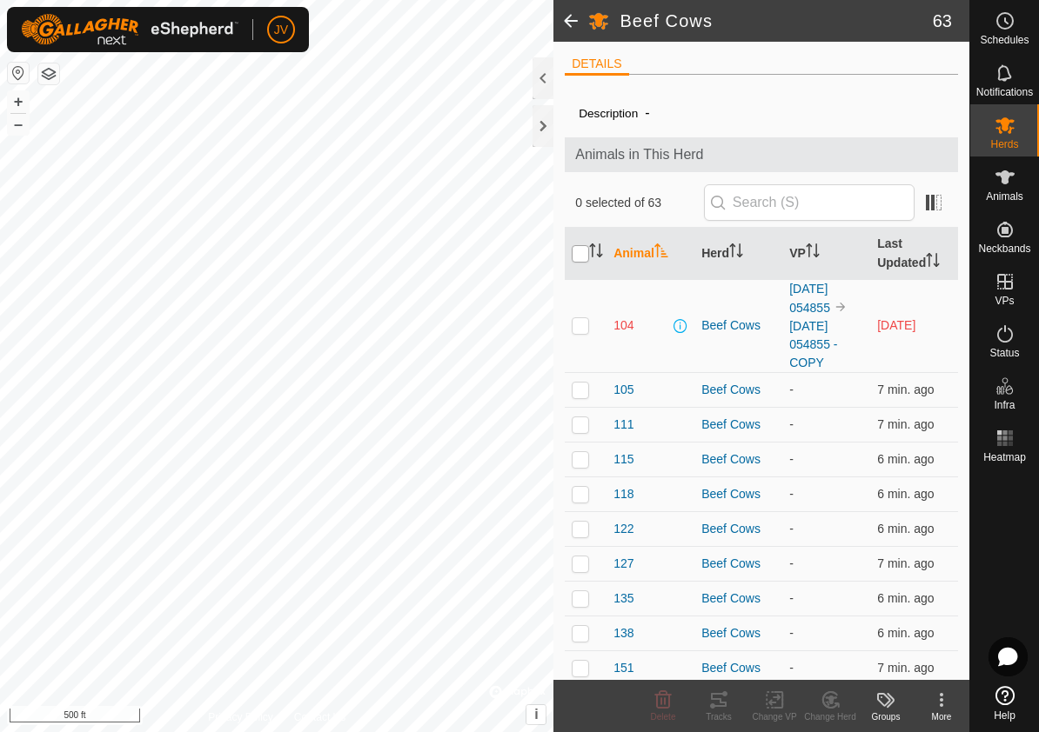
click at [580, 252] on input "checkbox" at bounding box center [580, 253] width 17 height 17
checkbox input "true"
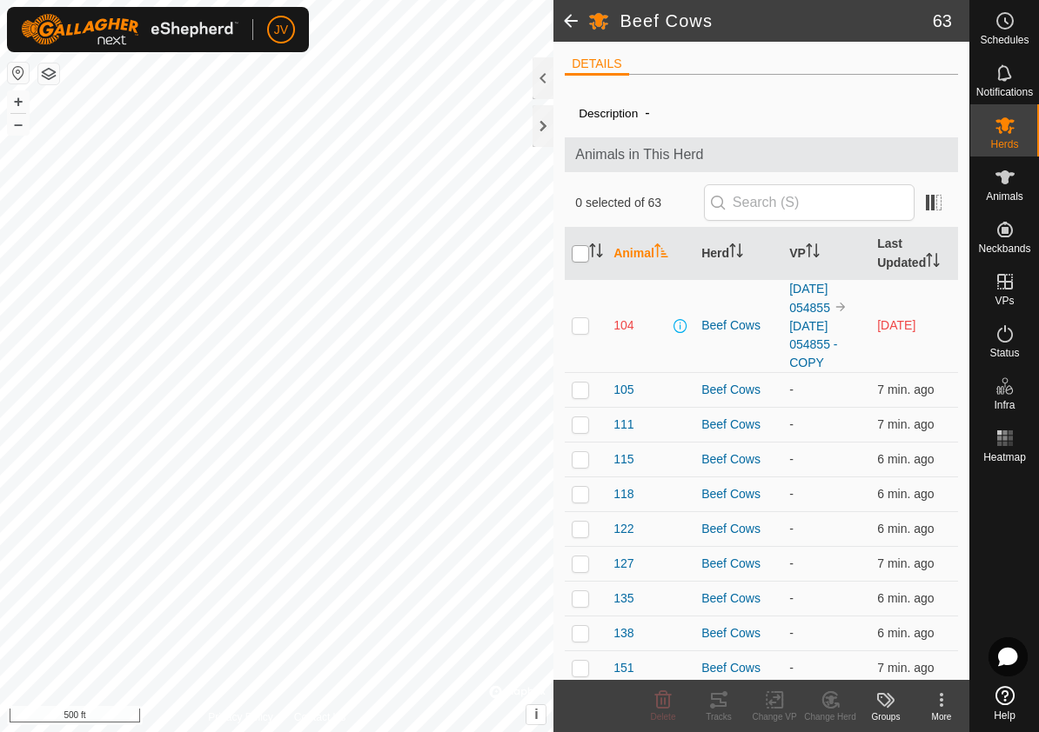
checkbox input "true"
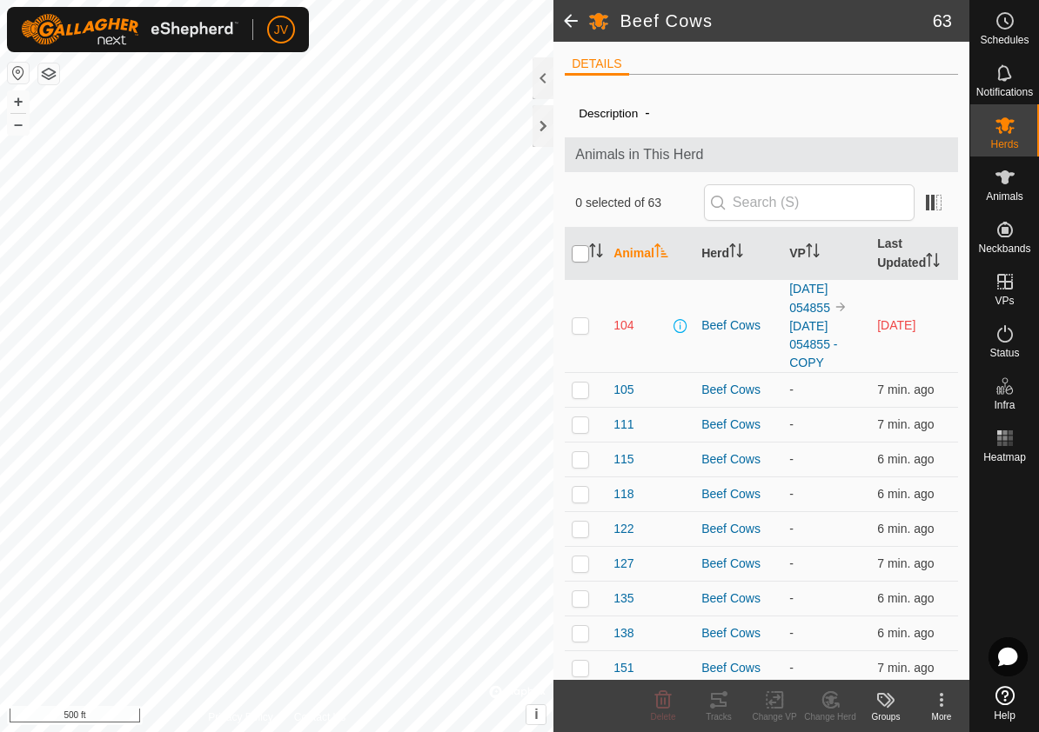
checkbox input "true"
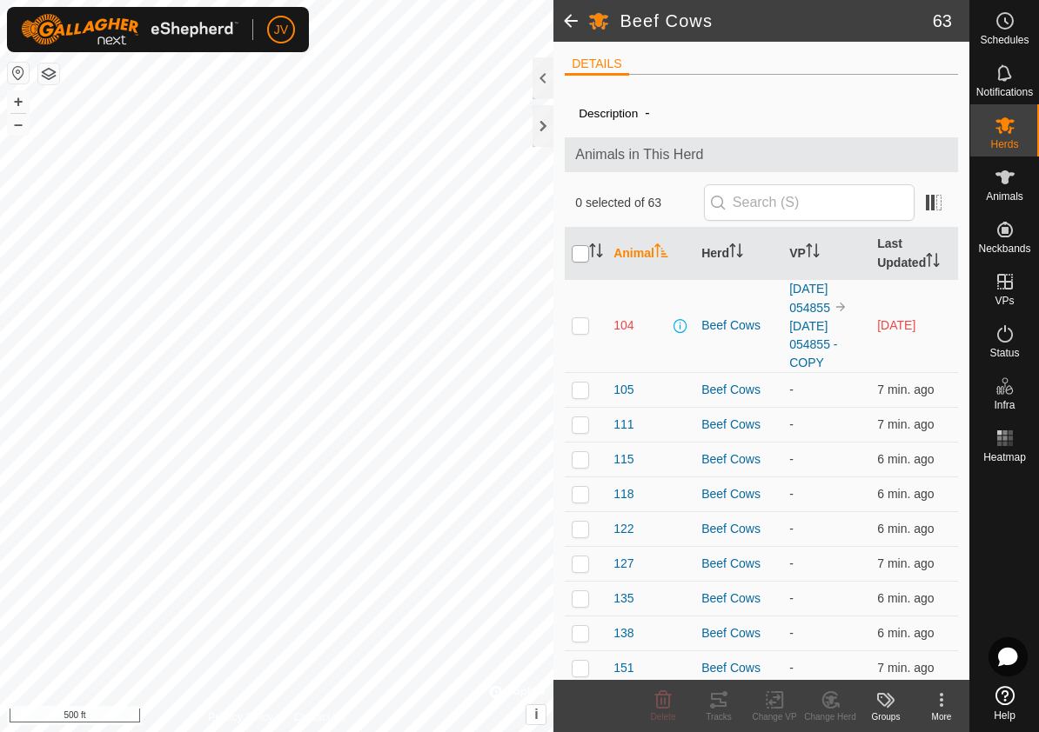
checkbox input "true"
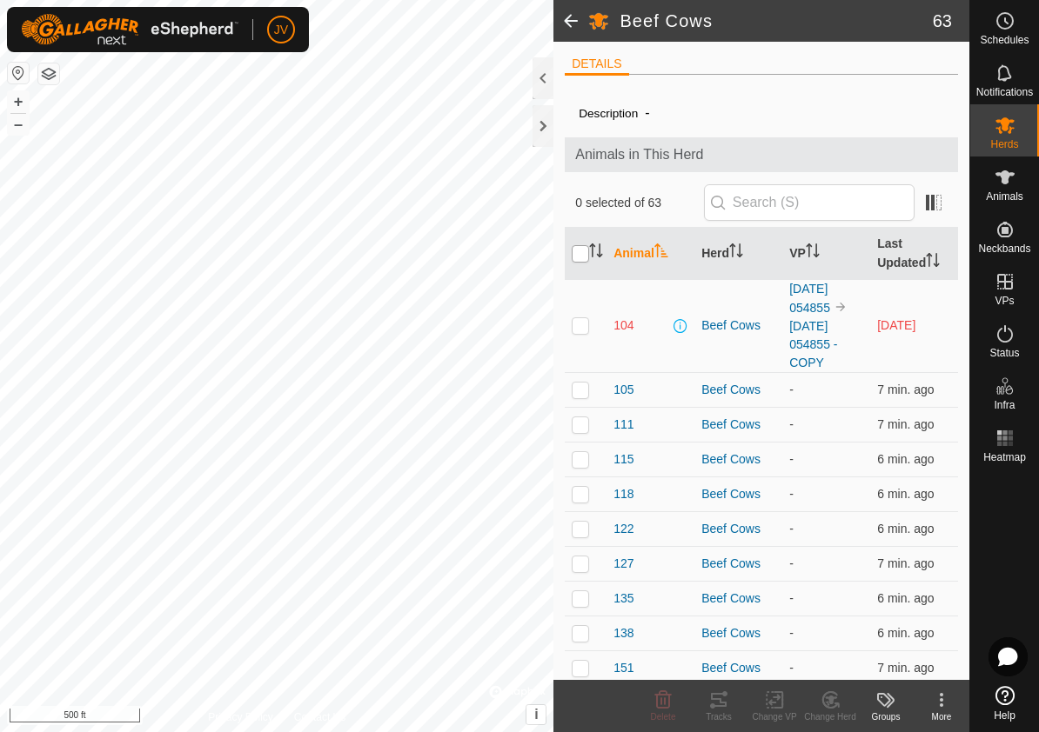
checkbox input "true"
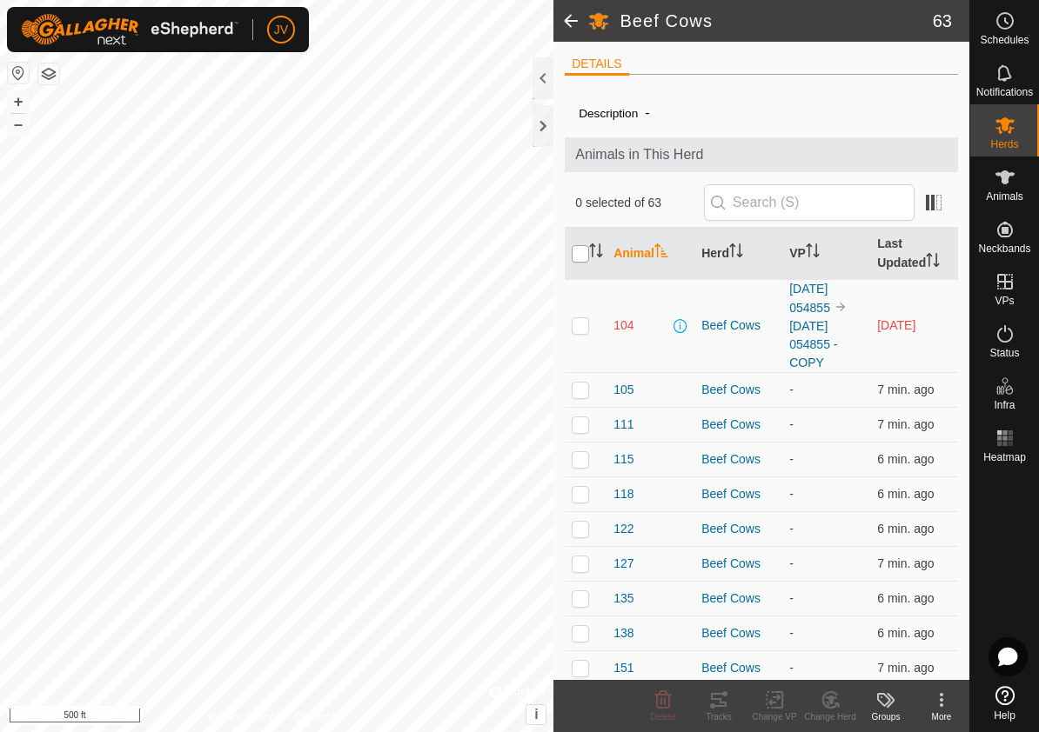
checkbox input "true"
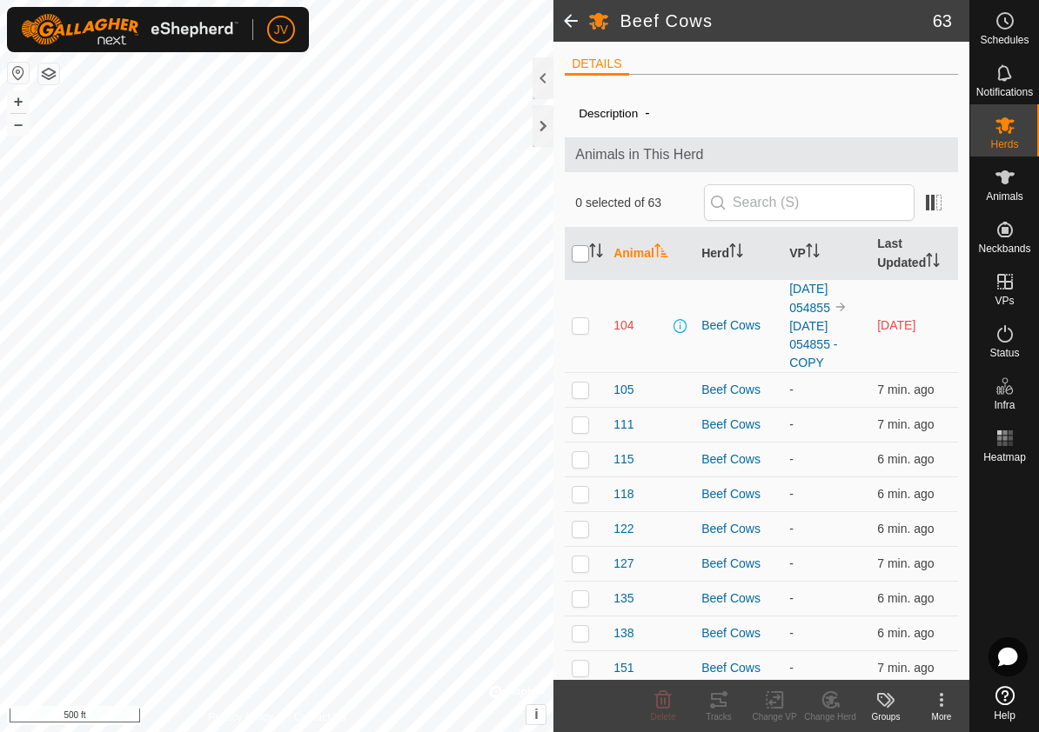
checkbox input "true"
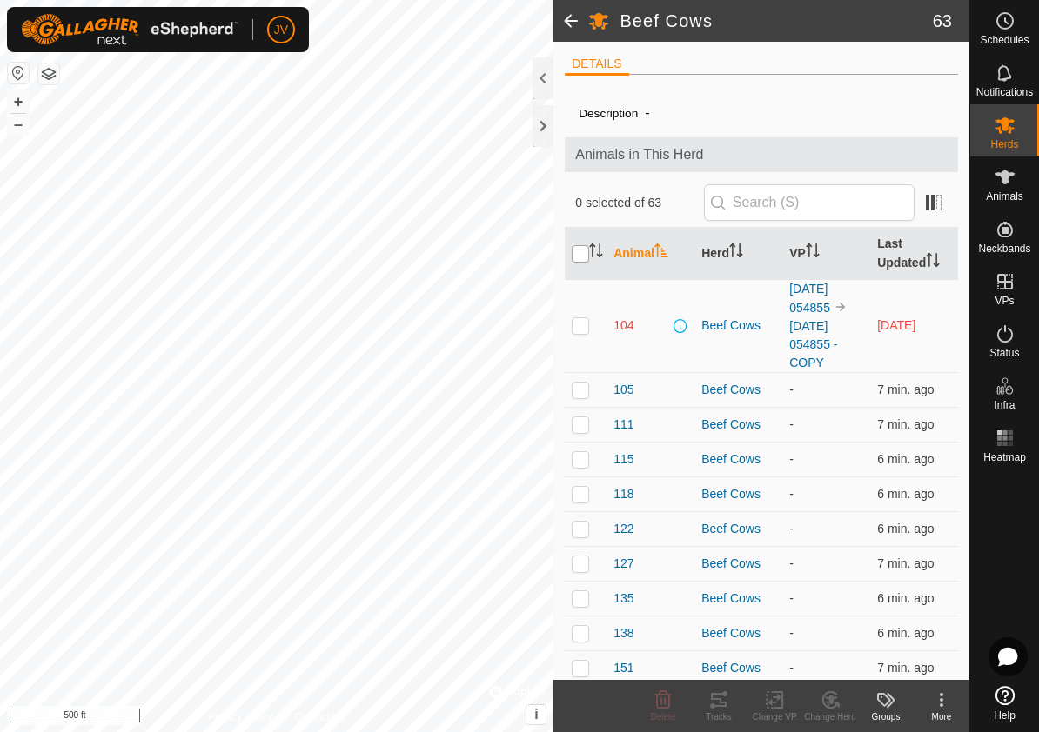
checkbox input "true"
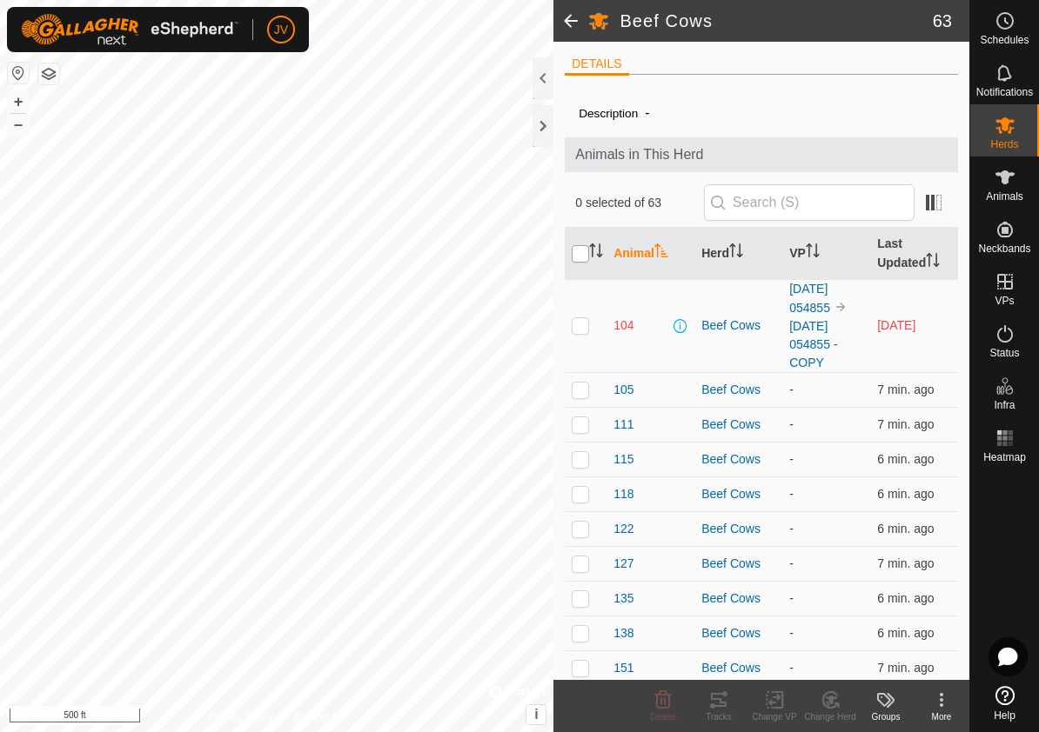
checkbox input "true"
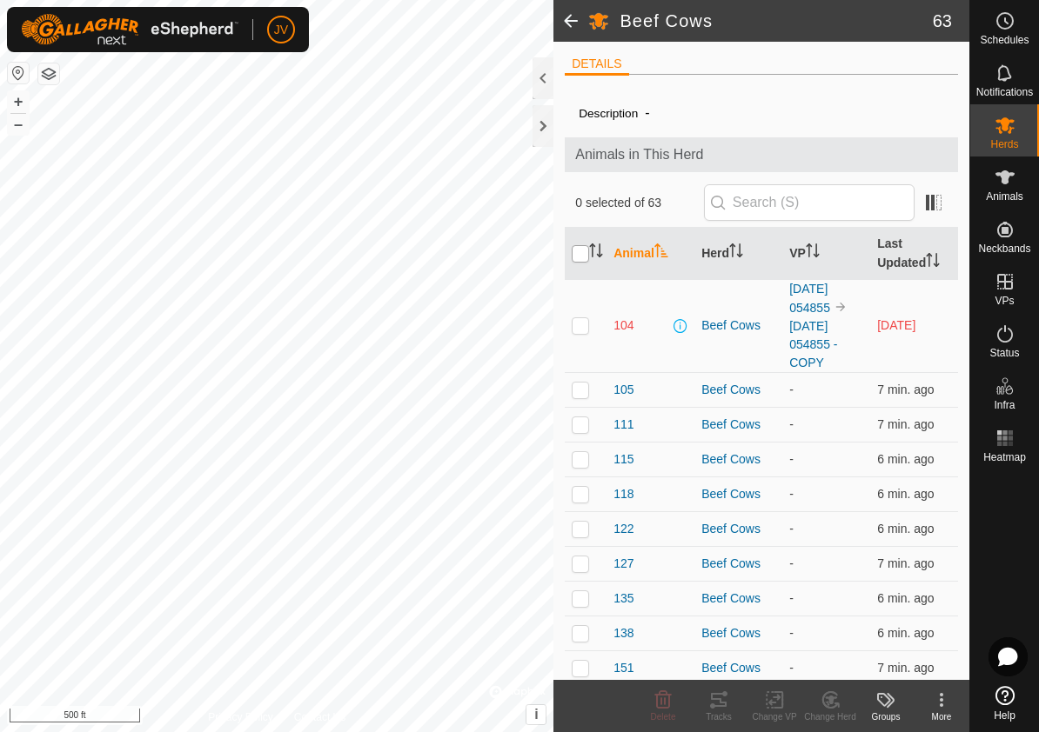
checkbox input "true"
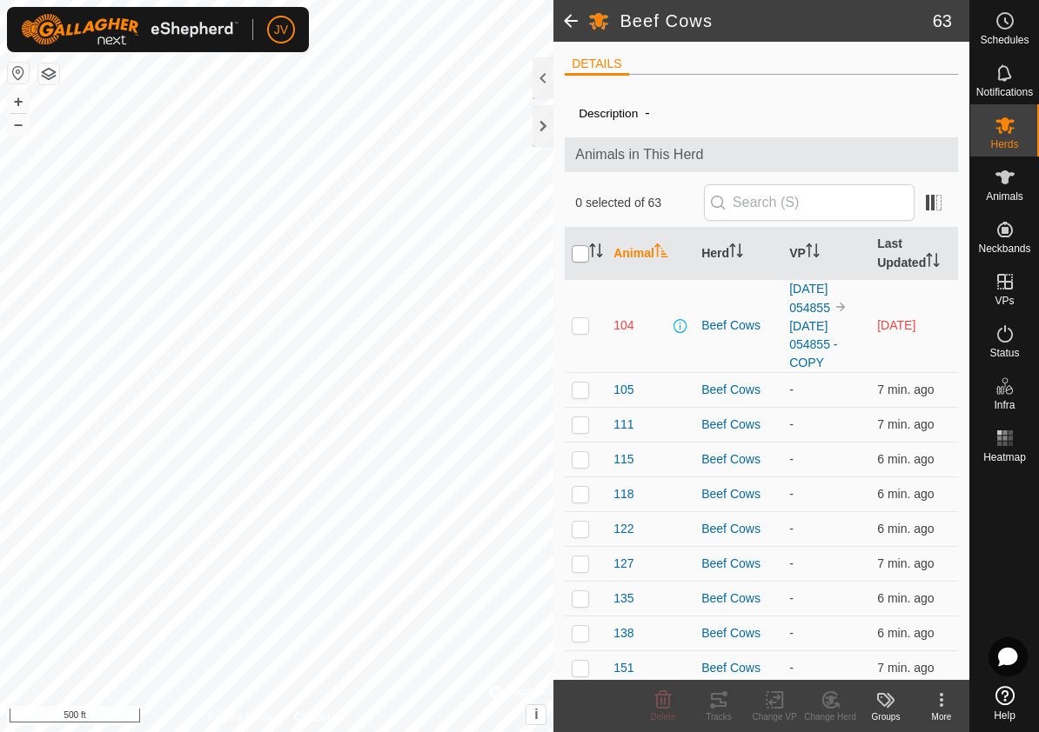
checkbox input "true"
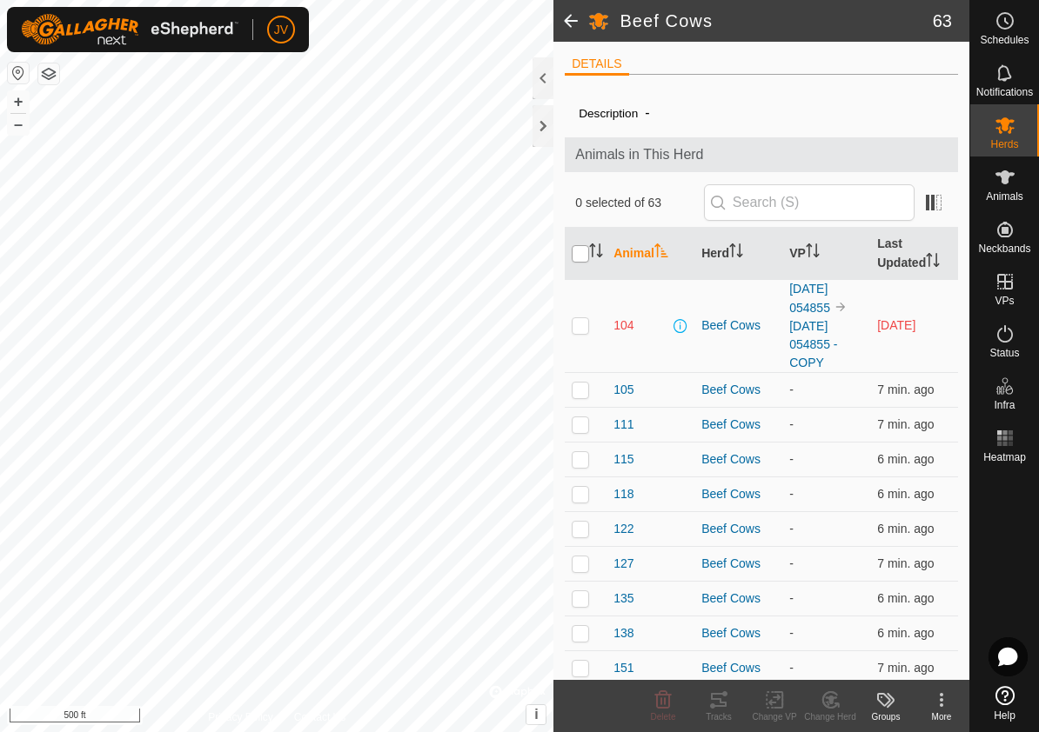
checkbox input "true"
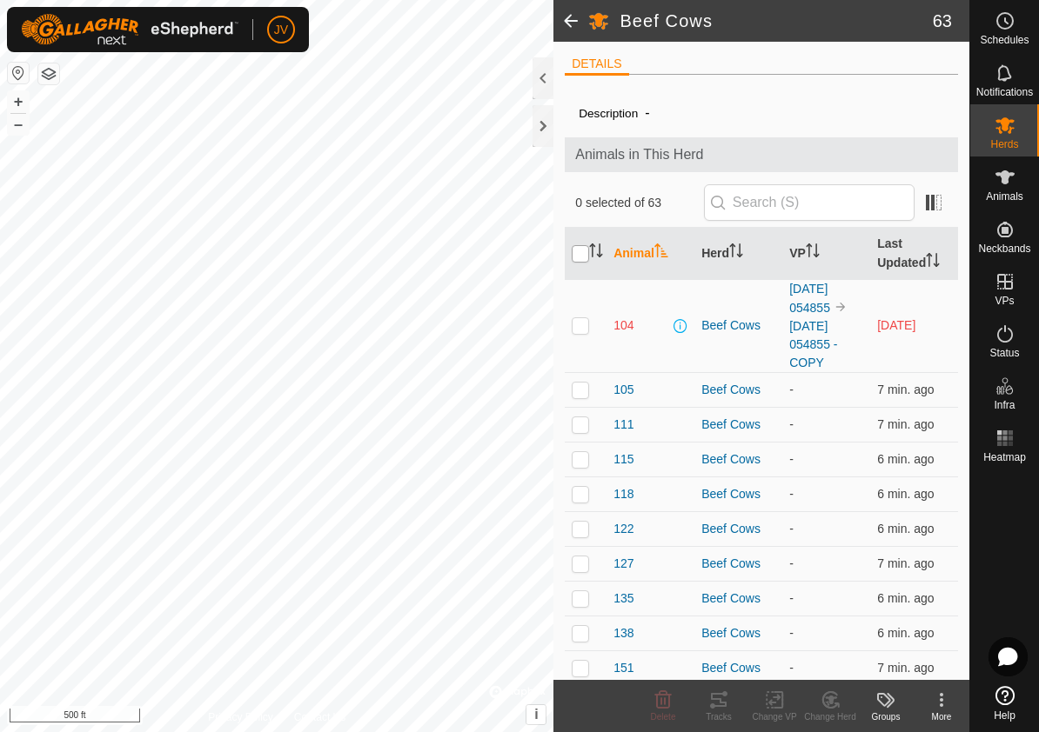
checkbox input "true"
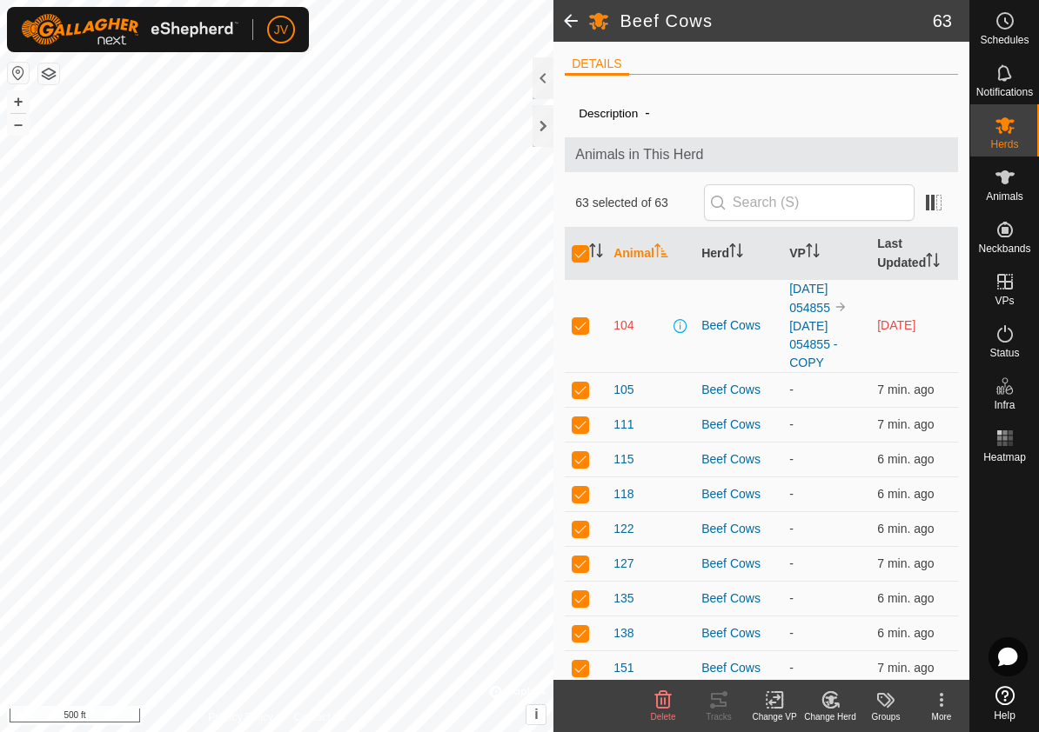
click at [778, 698] on icon at bounding box center [774, 699] width 12 height 11
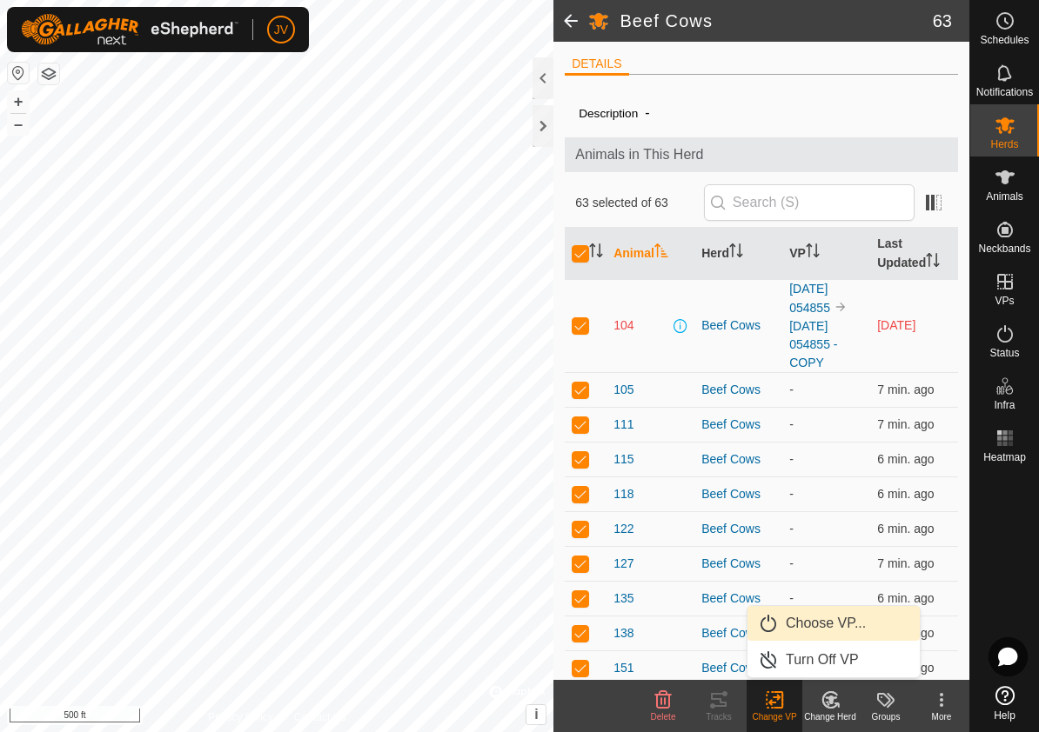
click at [823, 625] on link "Choose VP..." at bounding box center [833, 623] width 172 height 35
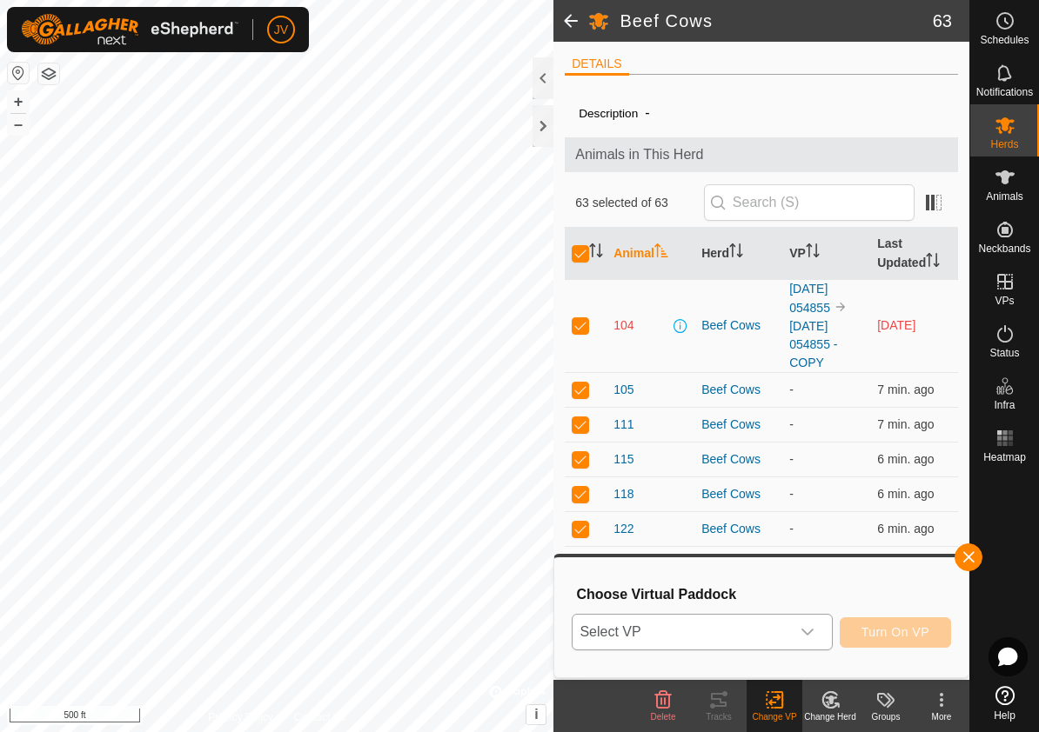
click at [811, 629] on icon "dropdown trigger" at bounding box center [807, 632] width 14 height 14
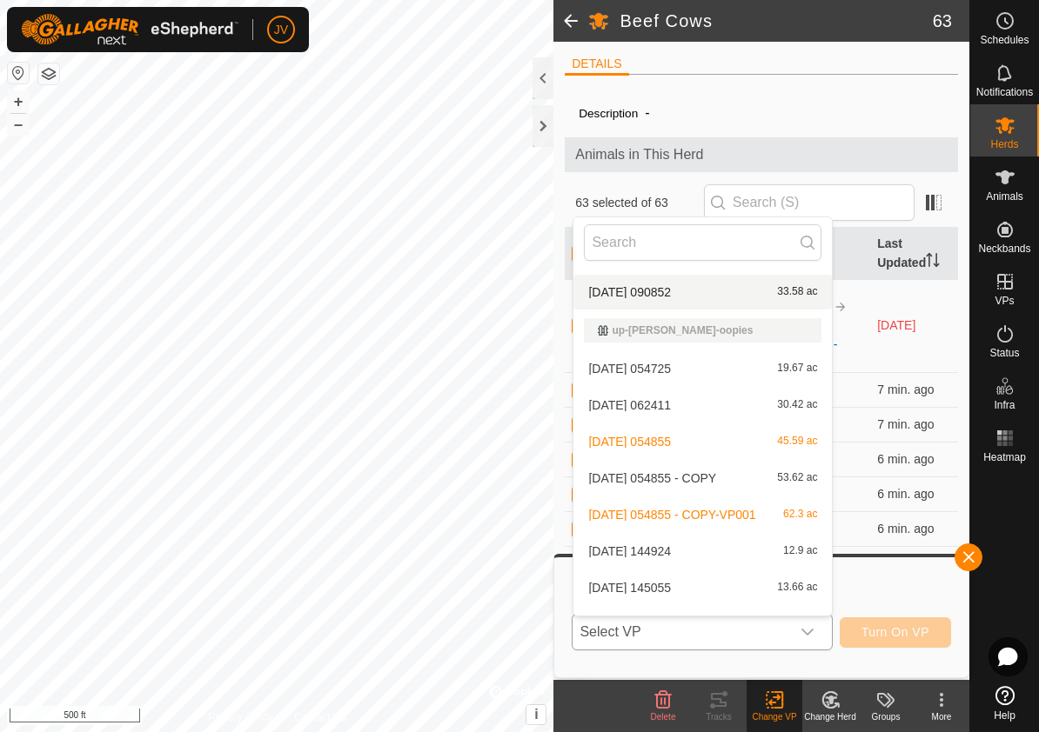
scroll to position [245, 0]
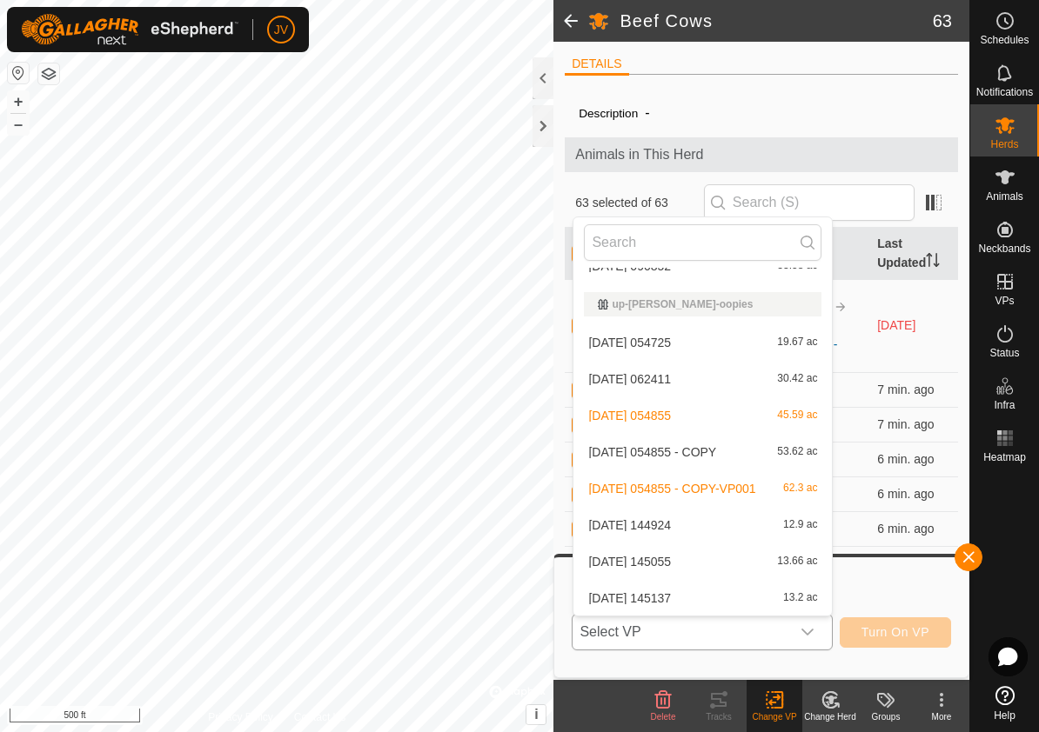
click at [795, 596] on li "[DATE] 145137 13.2 ac" at bounding box center [702, 598] width 258 height 35
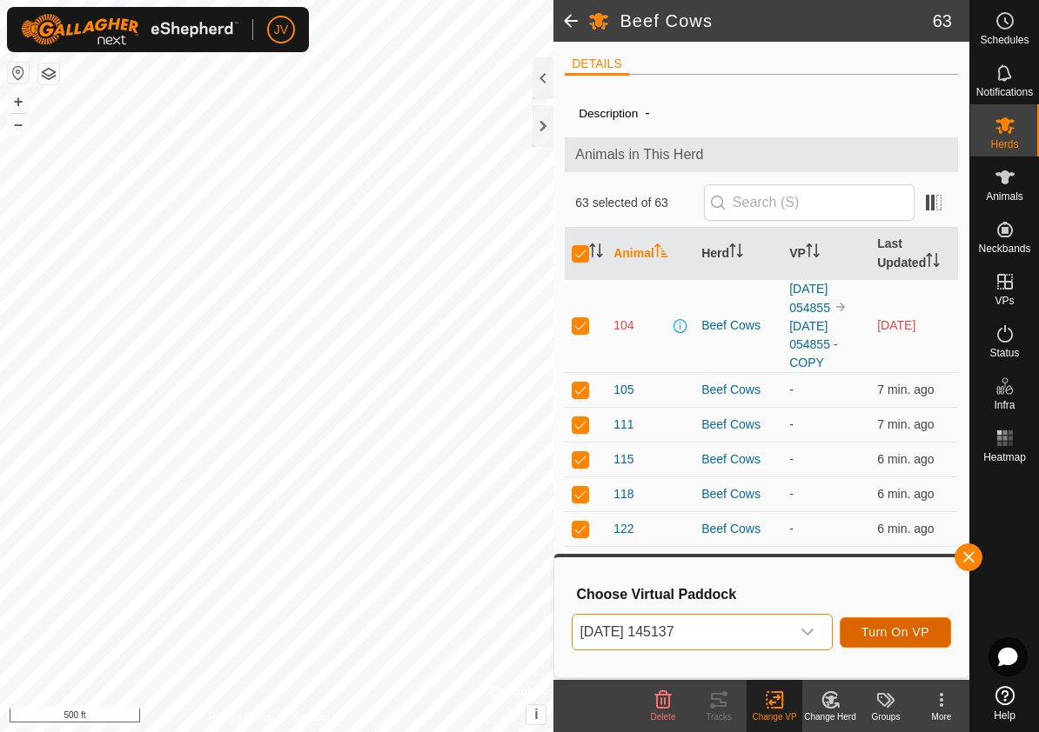
click at [893, 631] on span "Turn On VP" at bounding box center [895, 632] width 68 height 14
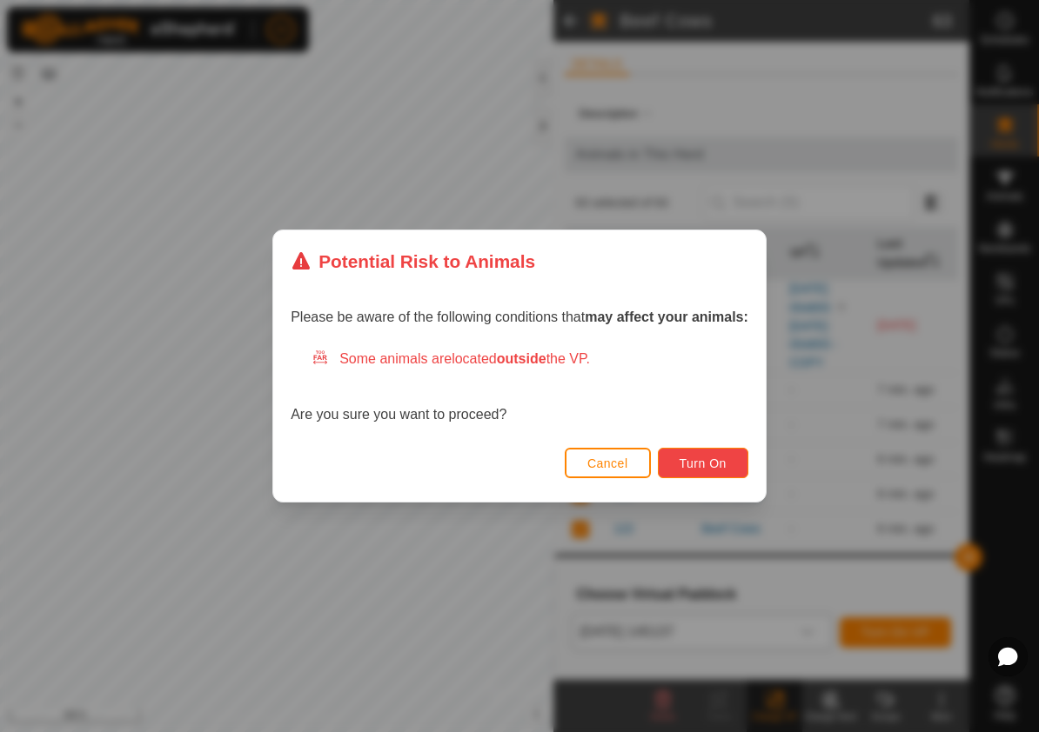
click at [714, 460] on span "Turn On" at bounding box center [702, 464] width 47 height 14
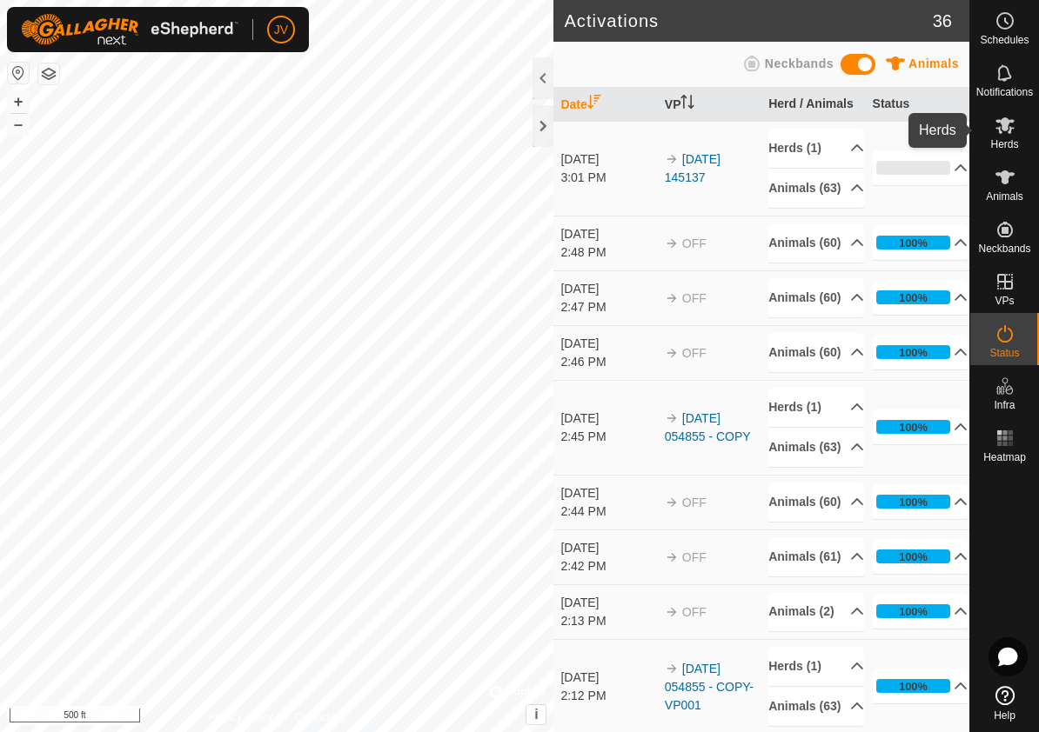
click at [1007, 139] on span "Herds" at bounding box center [1004, 144] width 28 height 10
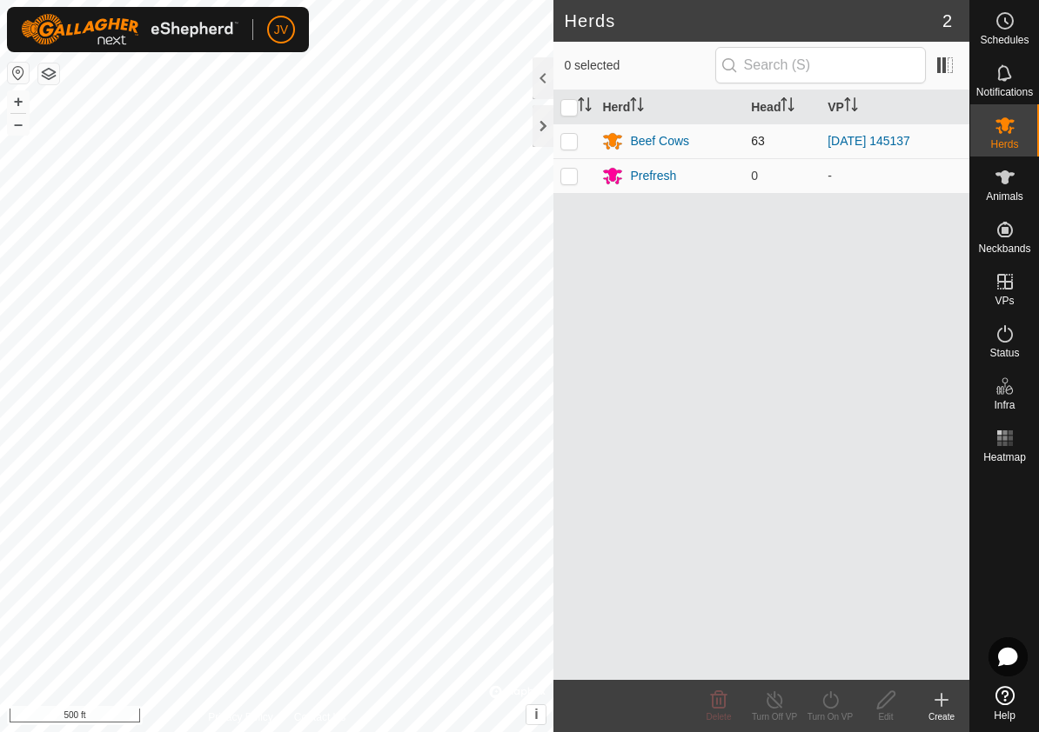
click at [570, 140] on p-checkbox at bounding box center [568, 141] width 17 height 14
checkbox input "true"
click at [772, 705] on icon at bounding box center [775, 700] width 22 height 21
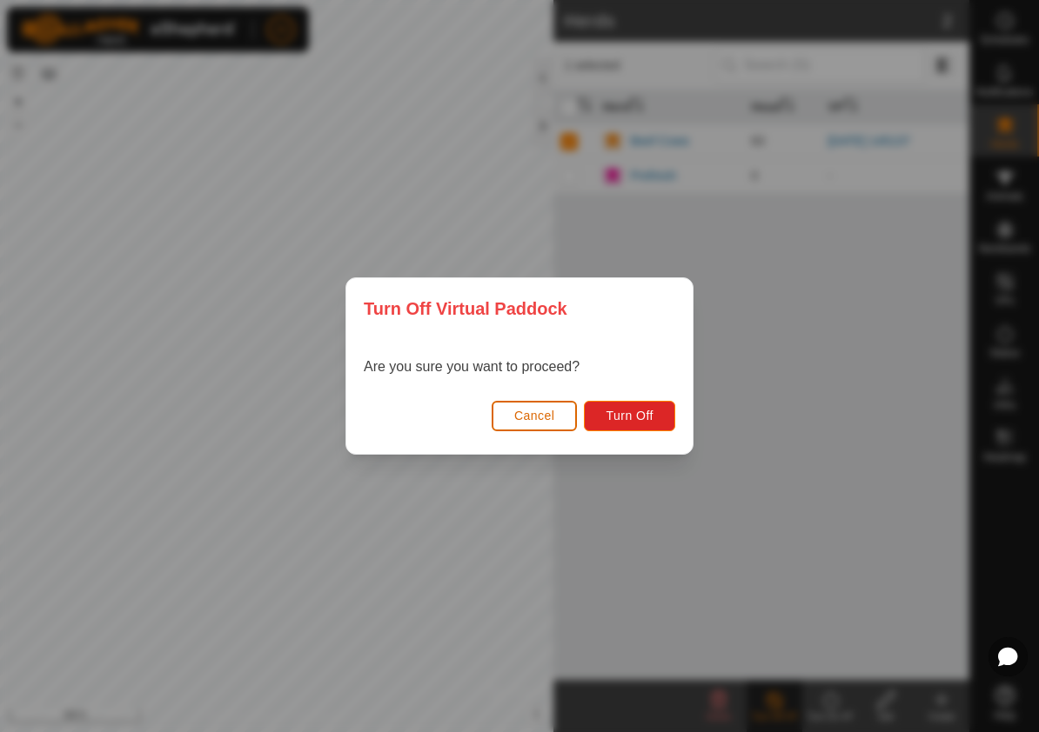
click at [535, 418] on span "Cancel" at bounding box center [534, 416] width 41 height 14
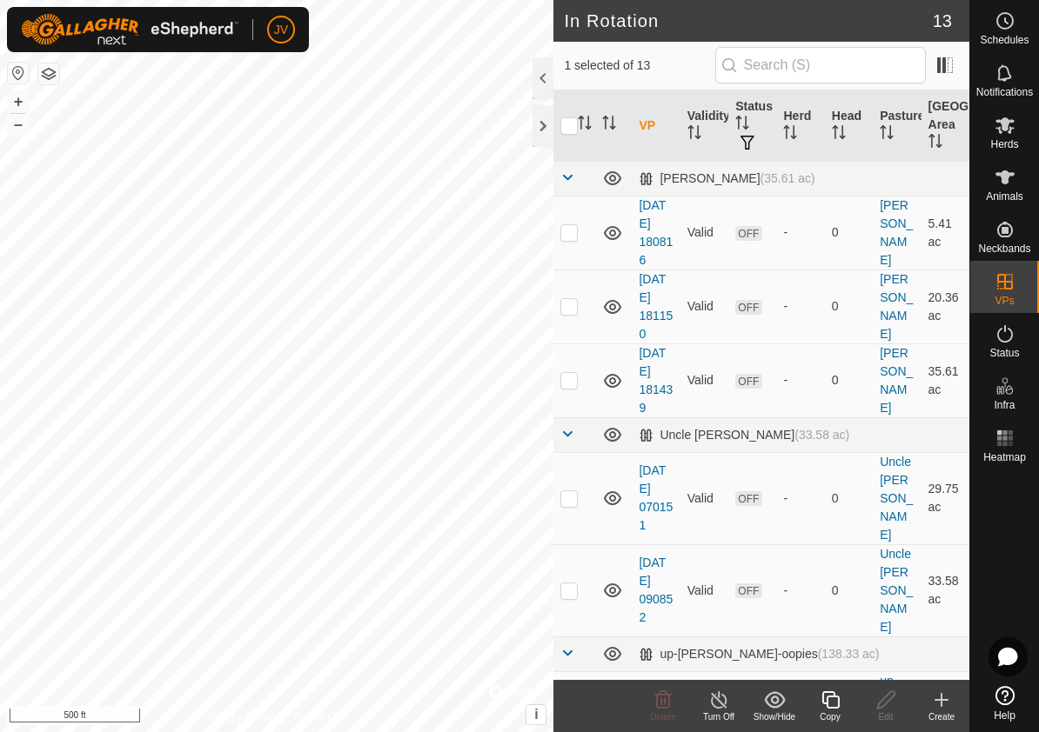
checkbox input "false"
checkbox input "true"
checkbox input "false"
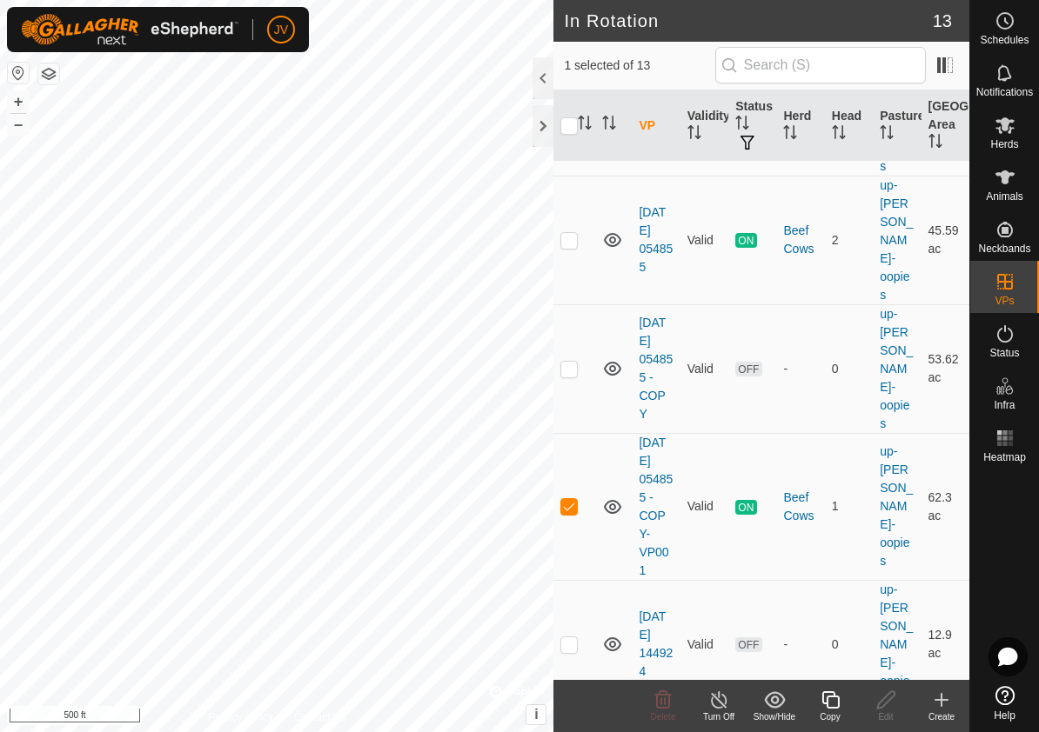
scroll to position [766, 0]
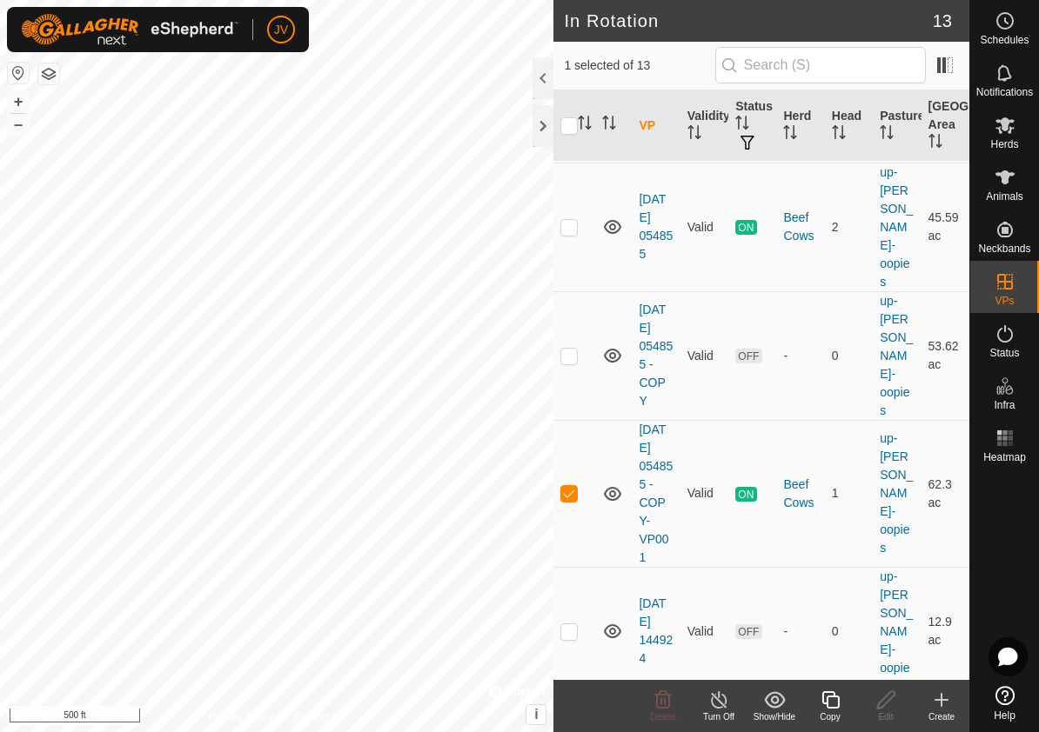
click at [721, 696] on icon at bounding box center [719, 700] width 22 height 21
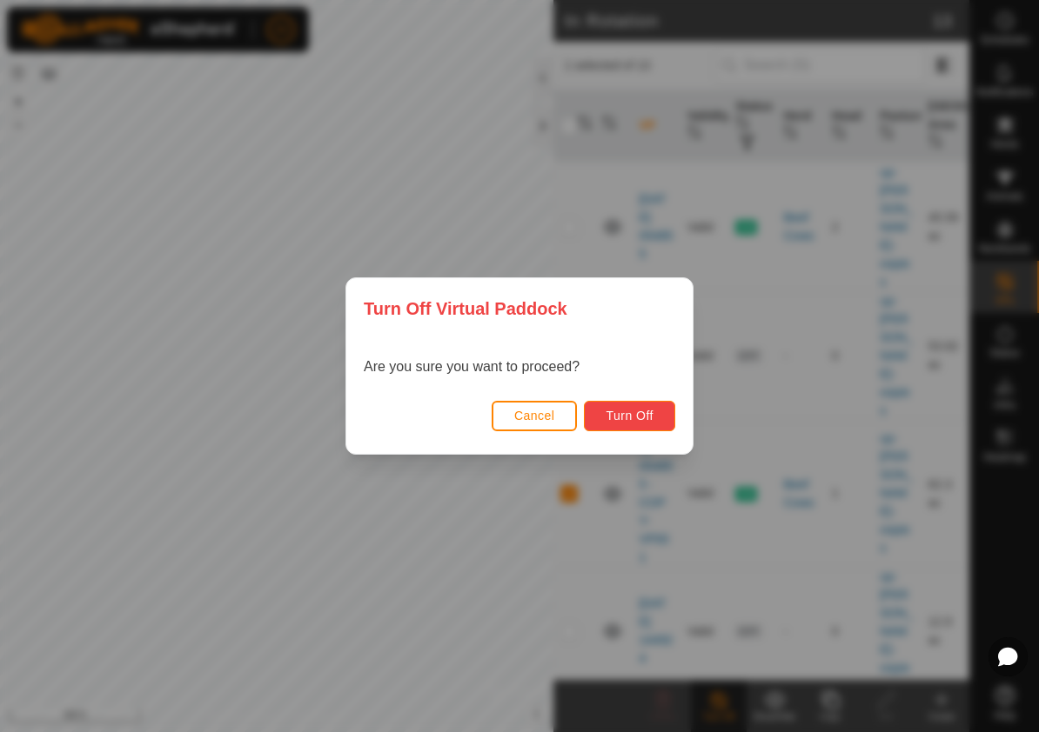
click at [620, 418] on span "Turn Off" at bounding box center [629, 416] width 48 height 14
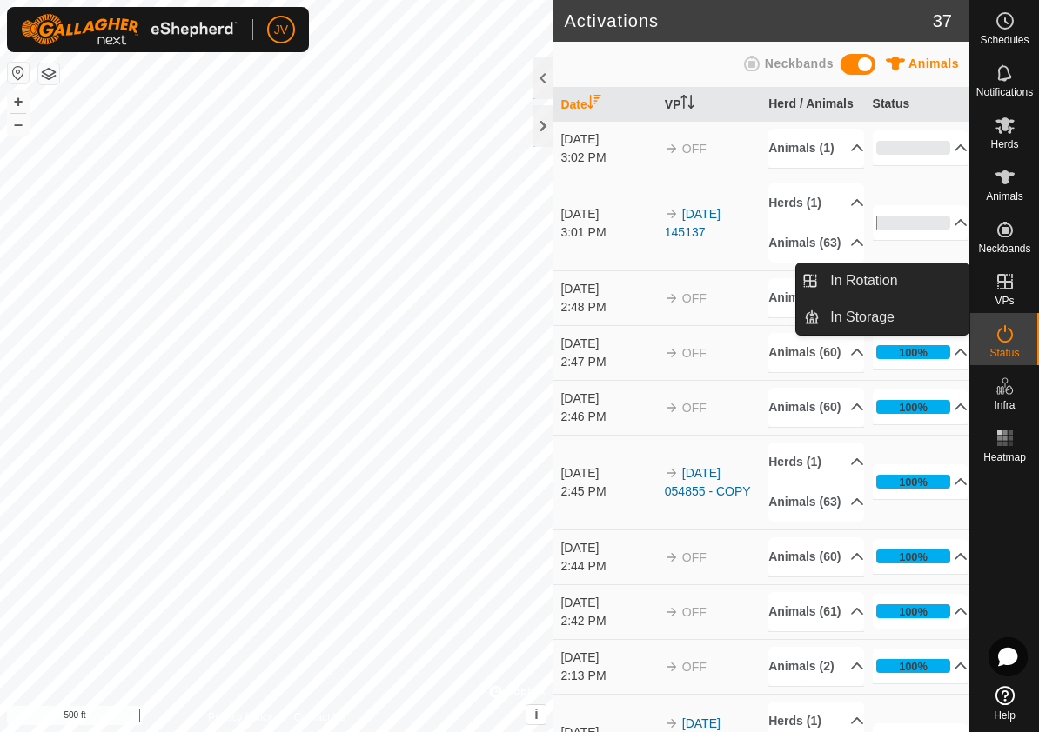
click at [1004, 286] on icon at bounding box center [1005, 282] width 16 height 16
click at [873, 285] on link "In Rotation" at bounding box center [893, 281] width 149 height 35
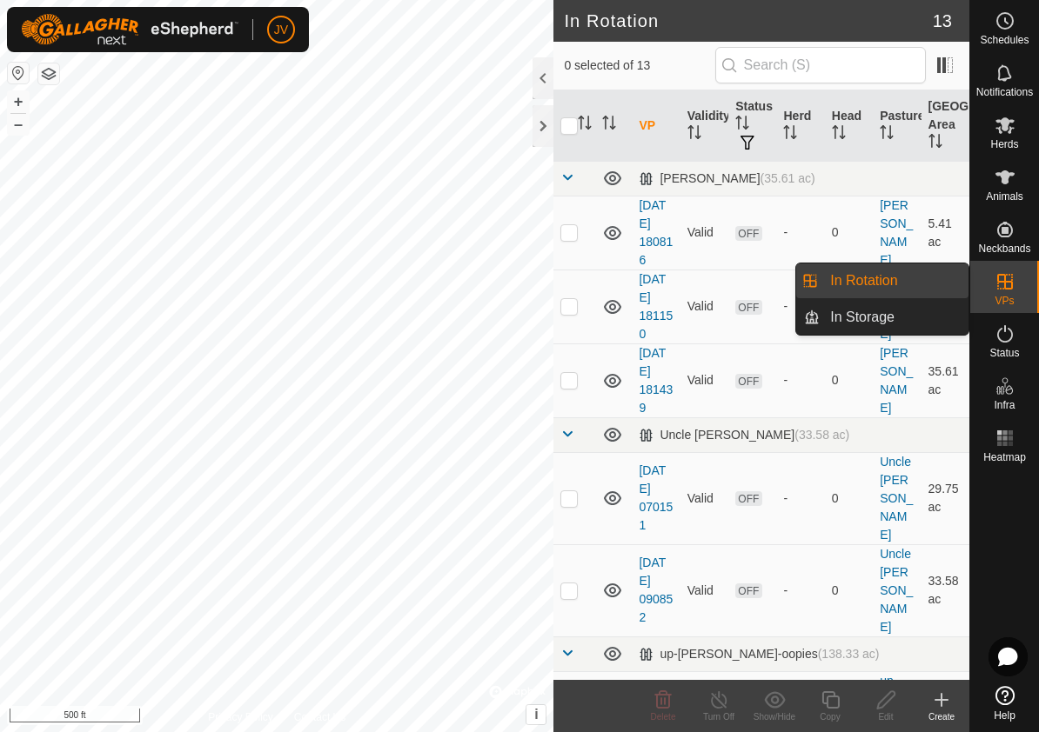
click at [873, 282] on link "In Rotation" at bounding box center [893, 281] width 149 height 35
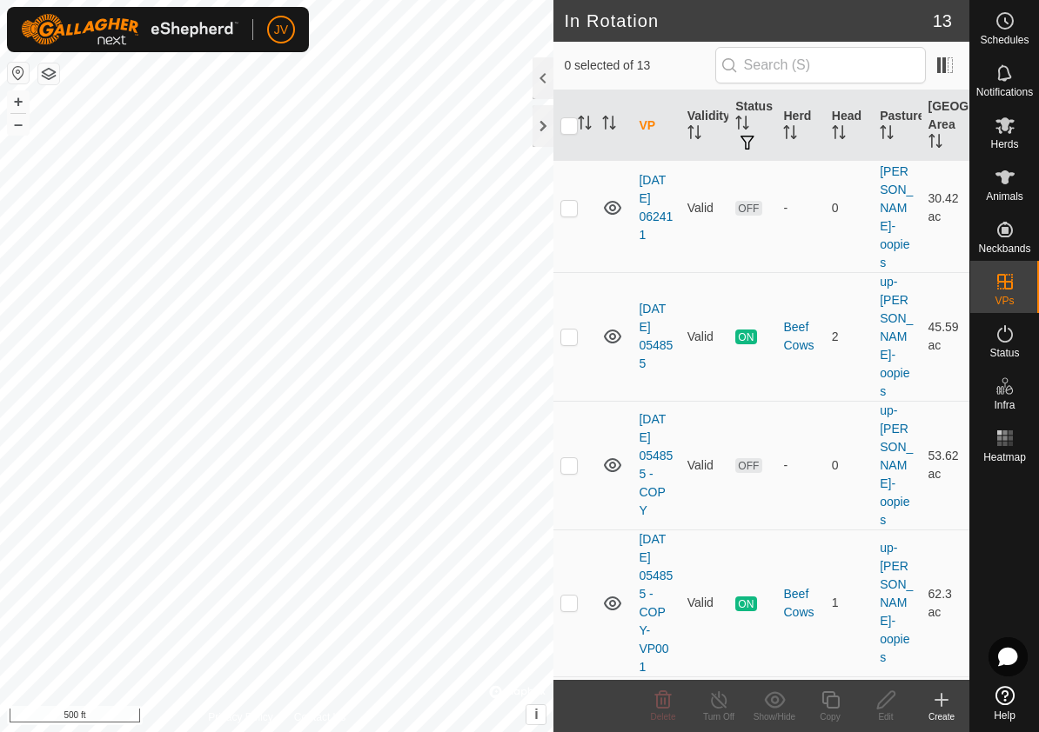
scroll to position [766, 0]
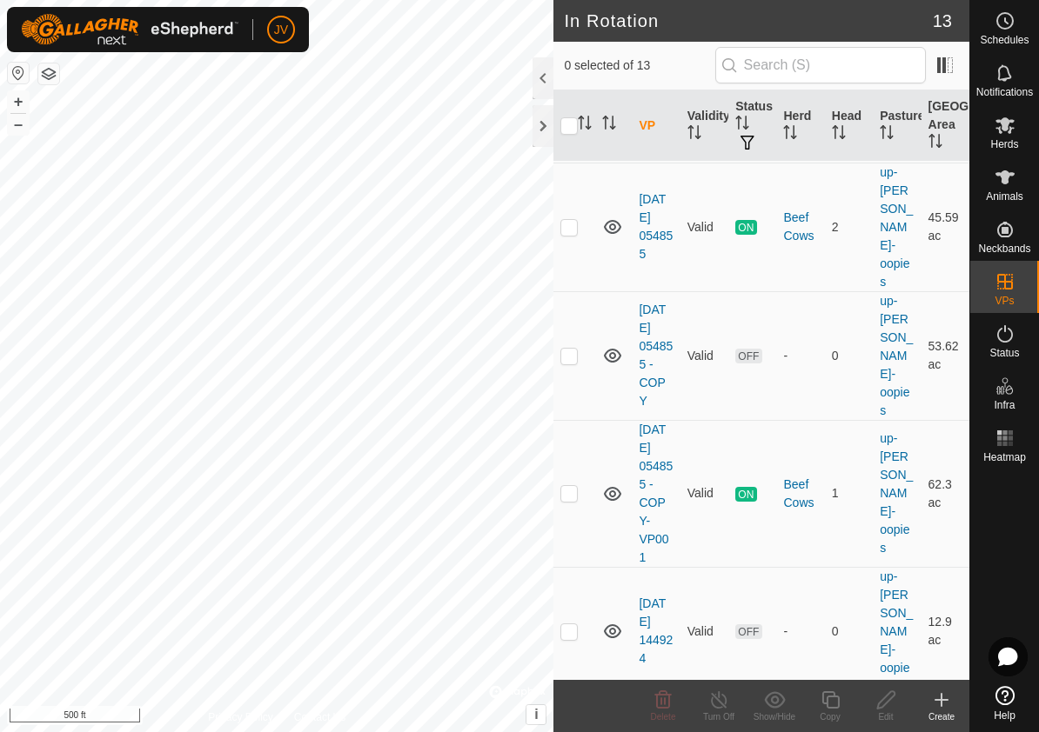
checkbox input "true"
checkbox input "false"
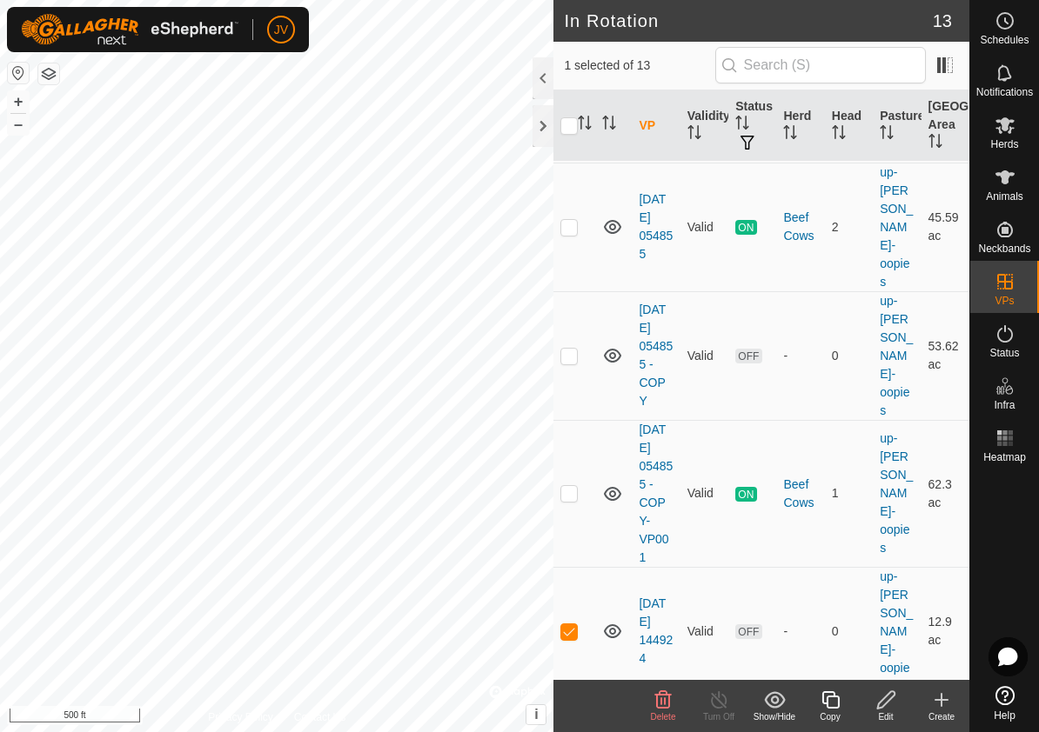
checkbox input "false"
checkbox input "true"
click at [567, 486] on p-checkbox at bounding box center [568, 493] width 17 height 14
checkbox input "true"
click at [719, 703] on line at bounding box center [719, 701] width 14 height 14
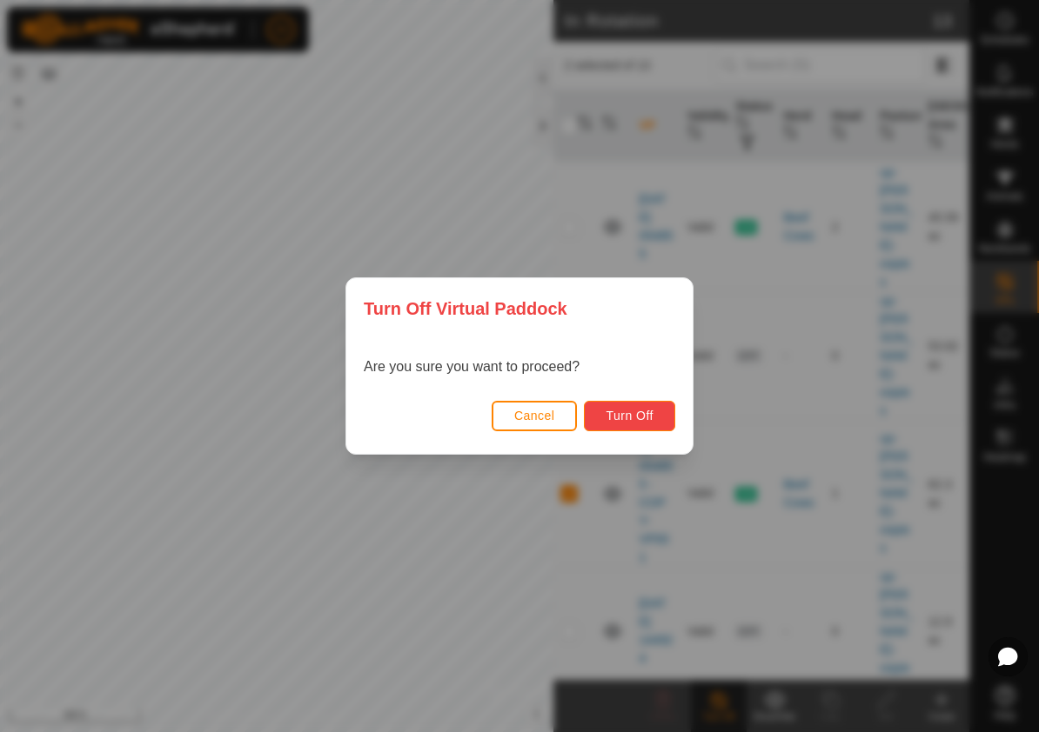
click at [652, 410] on span "Turn Off" at bounding box center [629, 416] width 48 height 14
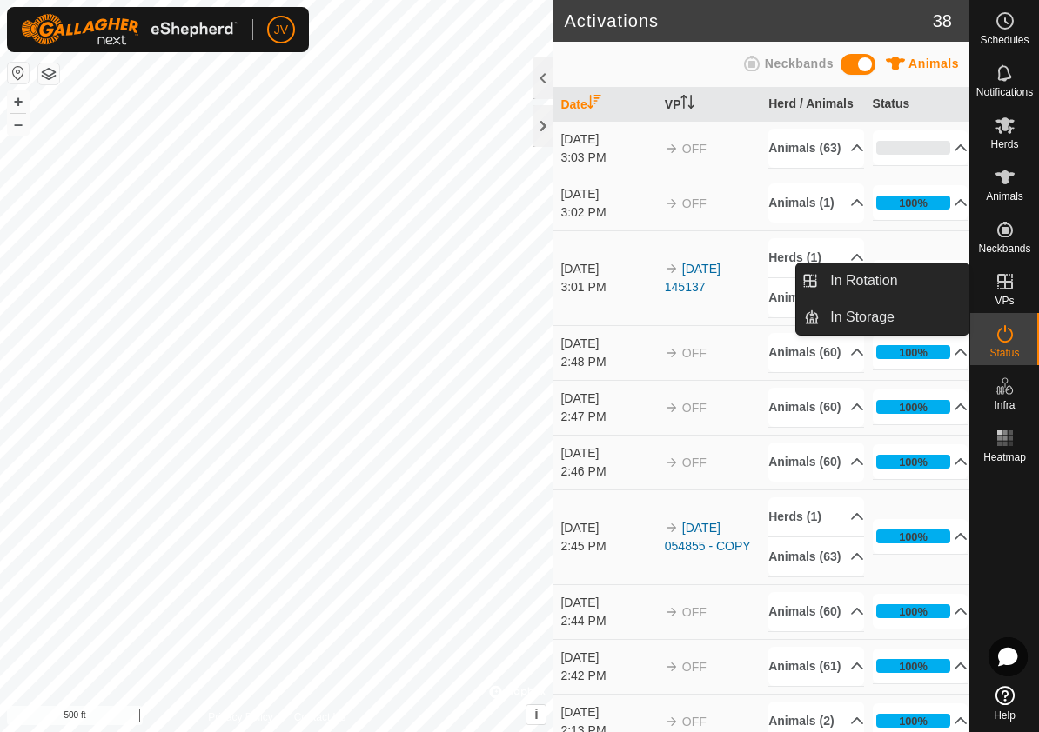
click at [999, 276] on icon at bounding box center [1005, 282] width 16 height 16
click at [887, 276] on link "In Rotation" at bounding box center [893, 281] width 149 height 35
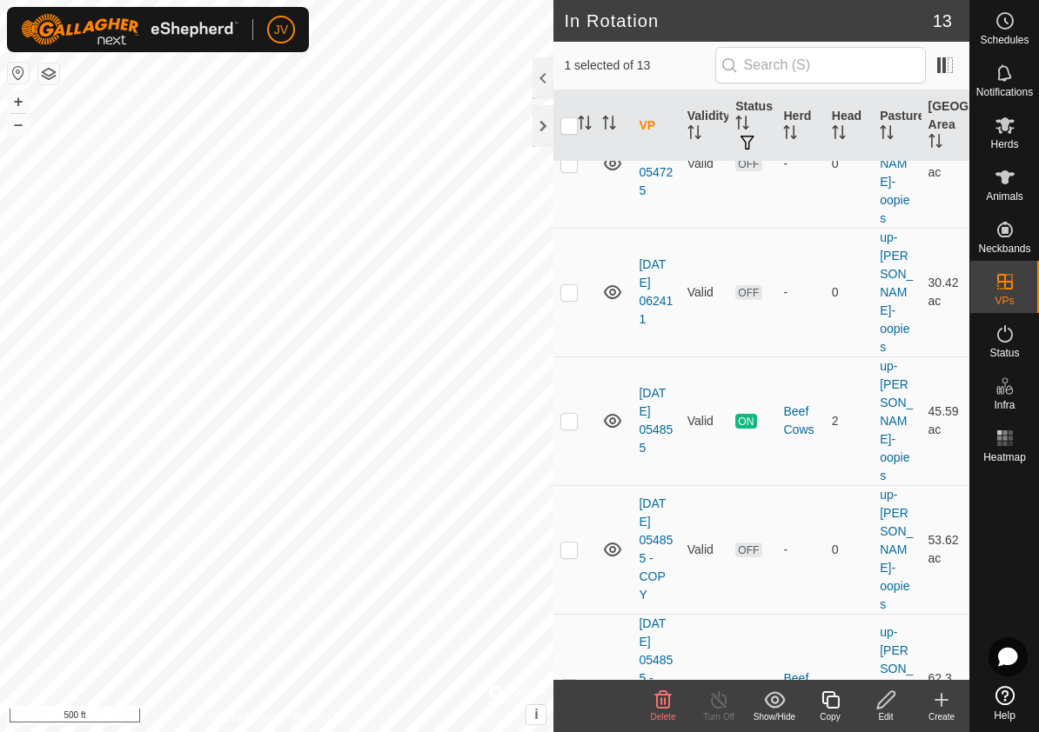
scroll to position [481, 0]
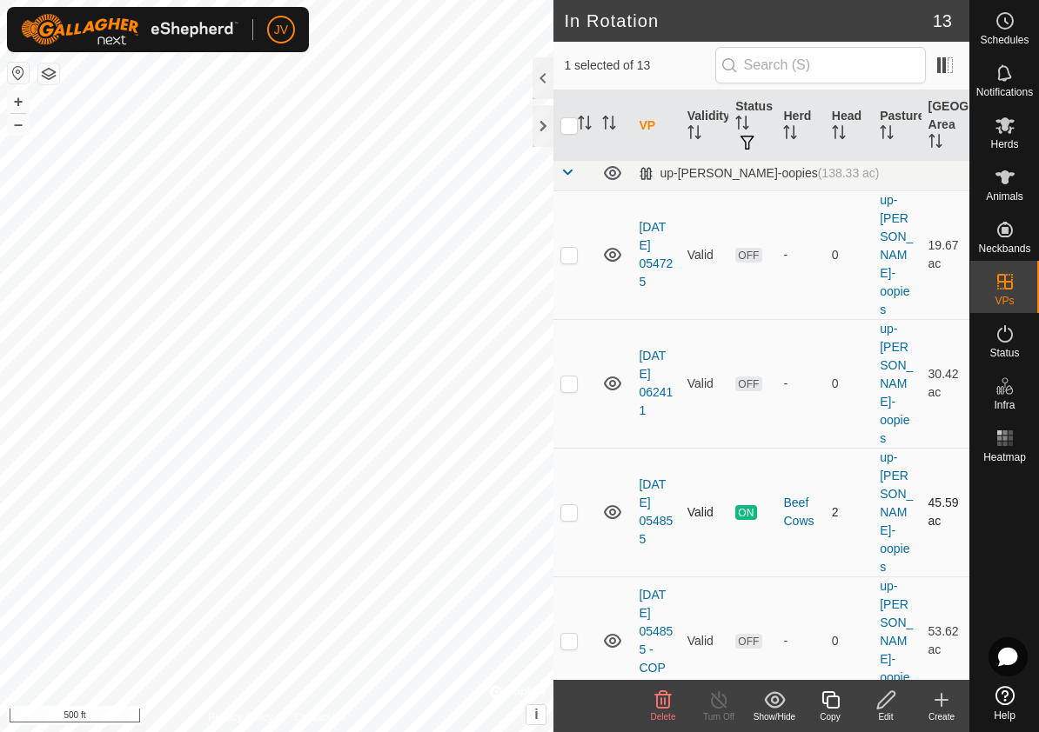
click at [569, 505] on p-checkbox at bounding box center [568, 512] width 17 height 14
checkbox input "true"
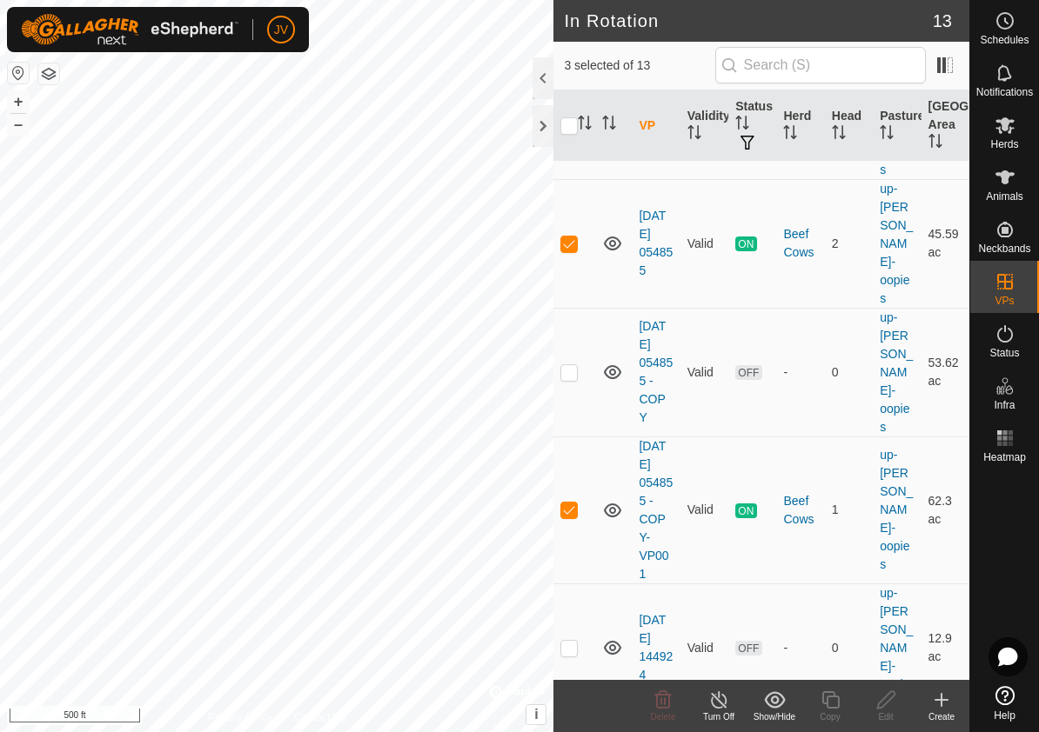
scroll to position [766, 0]
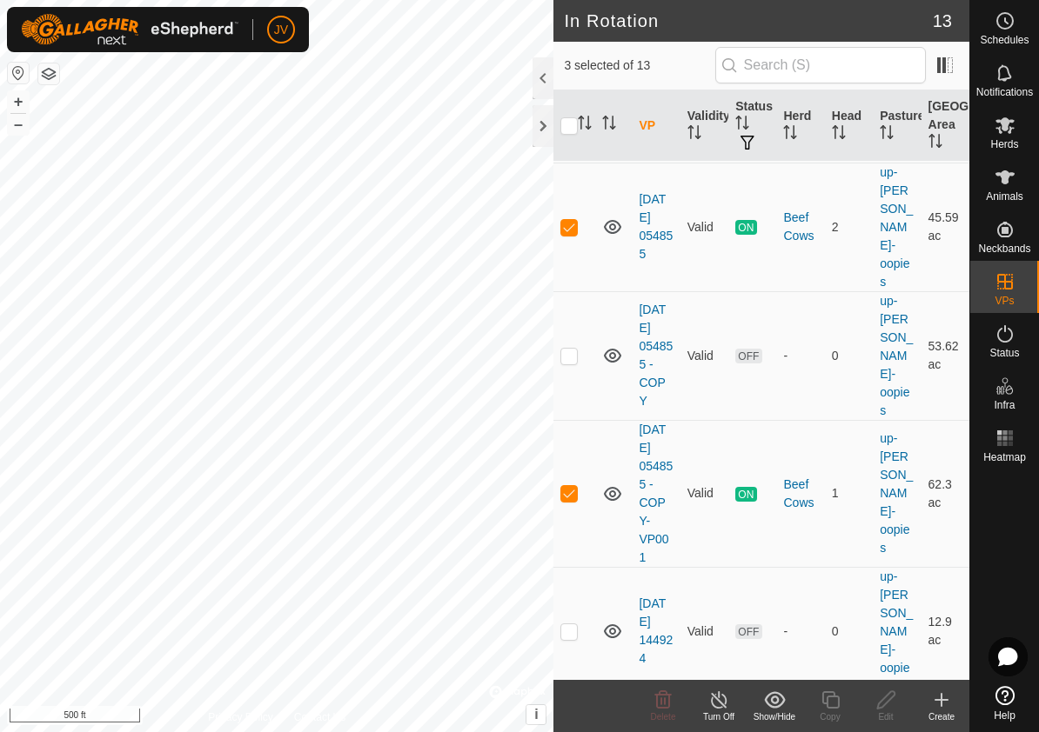
checkbox input "true"
click at [567, 486] on p-checkbox at bounding box center [568, 493] width 17 height 14
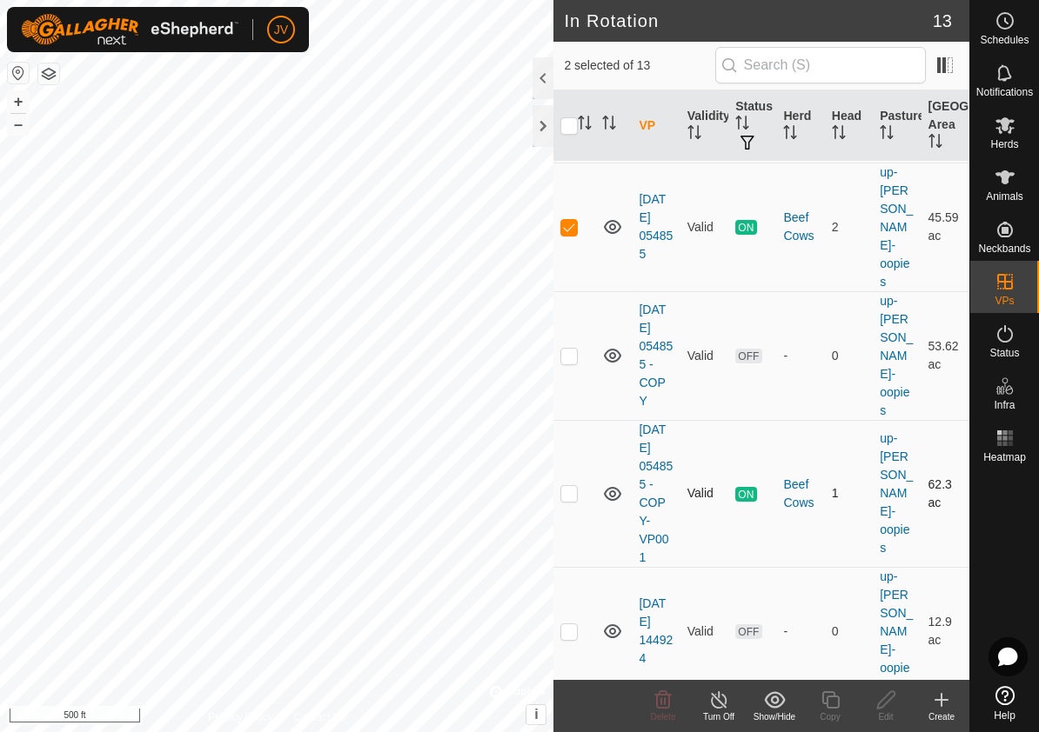
checkbox input "true"
click at [1008, 125] on icon at bounding box center [1004, 125] width 21 height 21
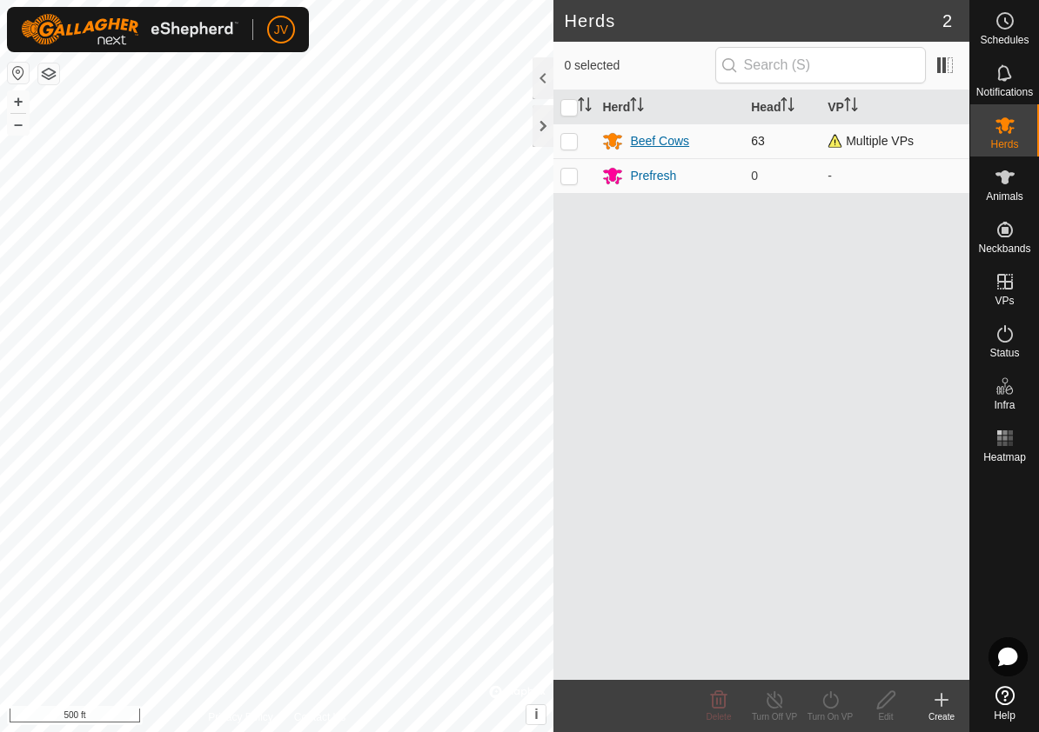
click at [652, 144] on div "Beef Cows" at bounding box center [659, 141] width 59 height 18
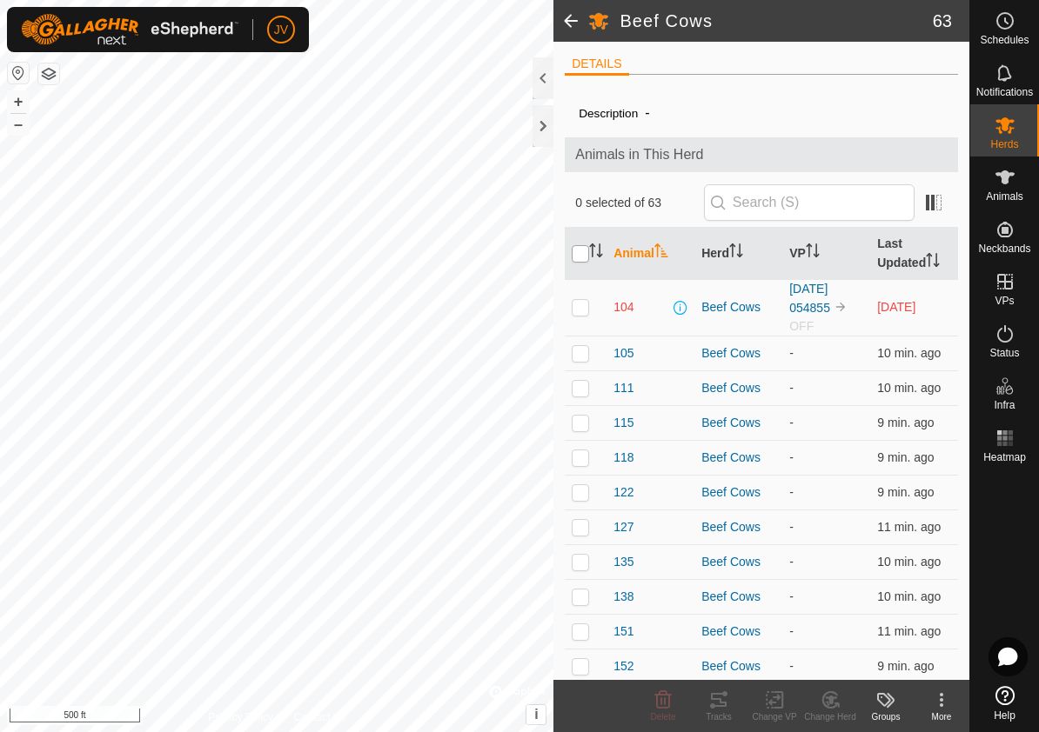
click at [582, 248] on input "checkbox" at bounding box center [580, 253] width 17 height 17
checkbox input "true"
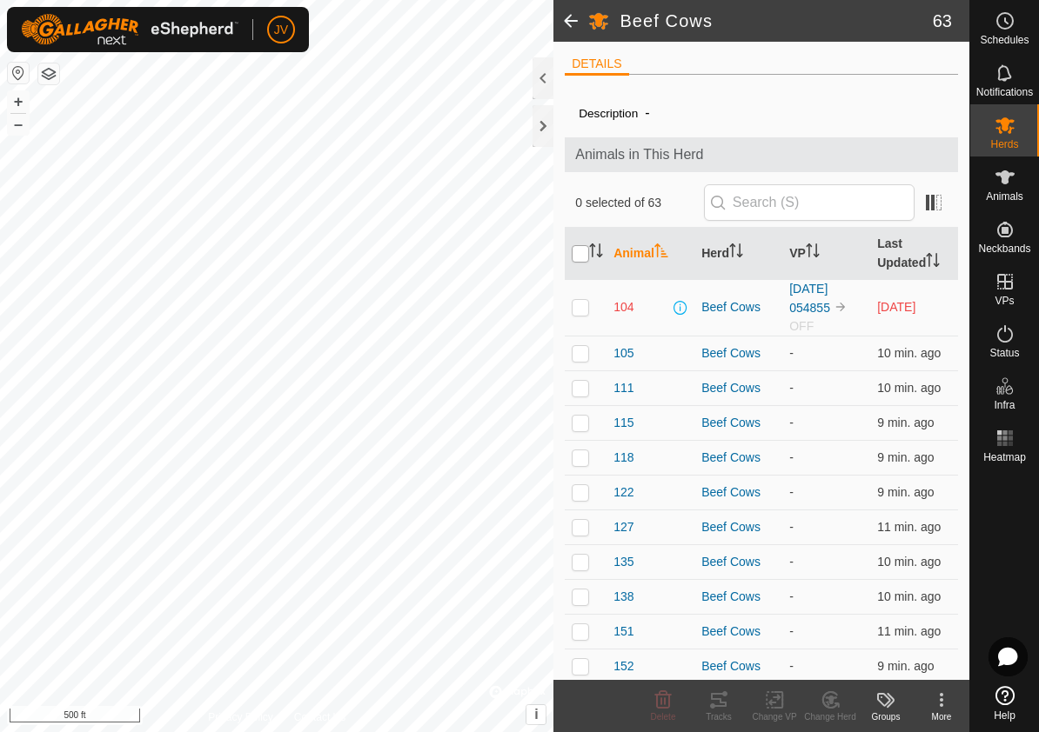
checkbox input "true"
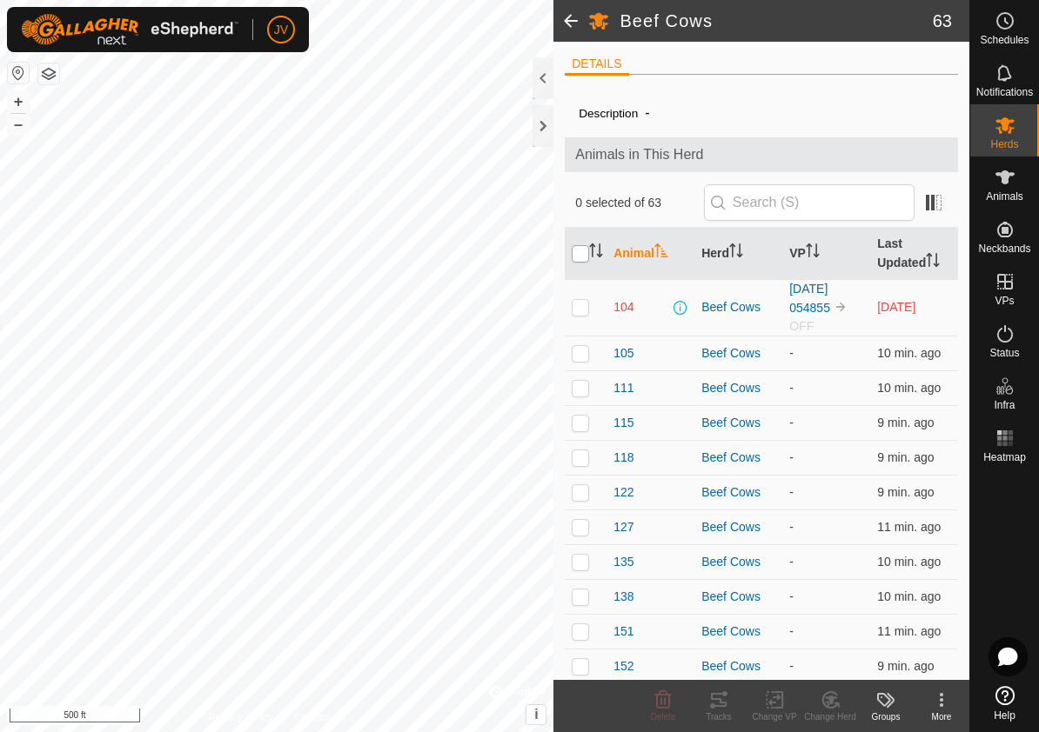
checkbox input "true"
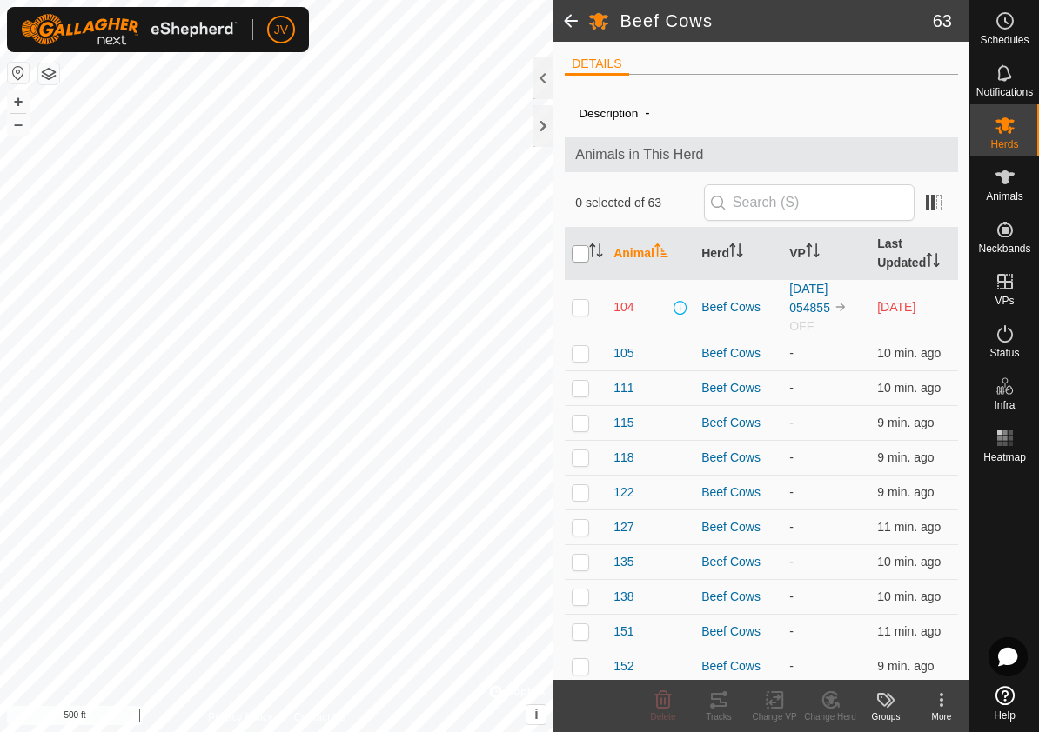
checkbox input "true"
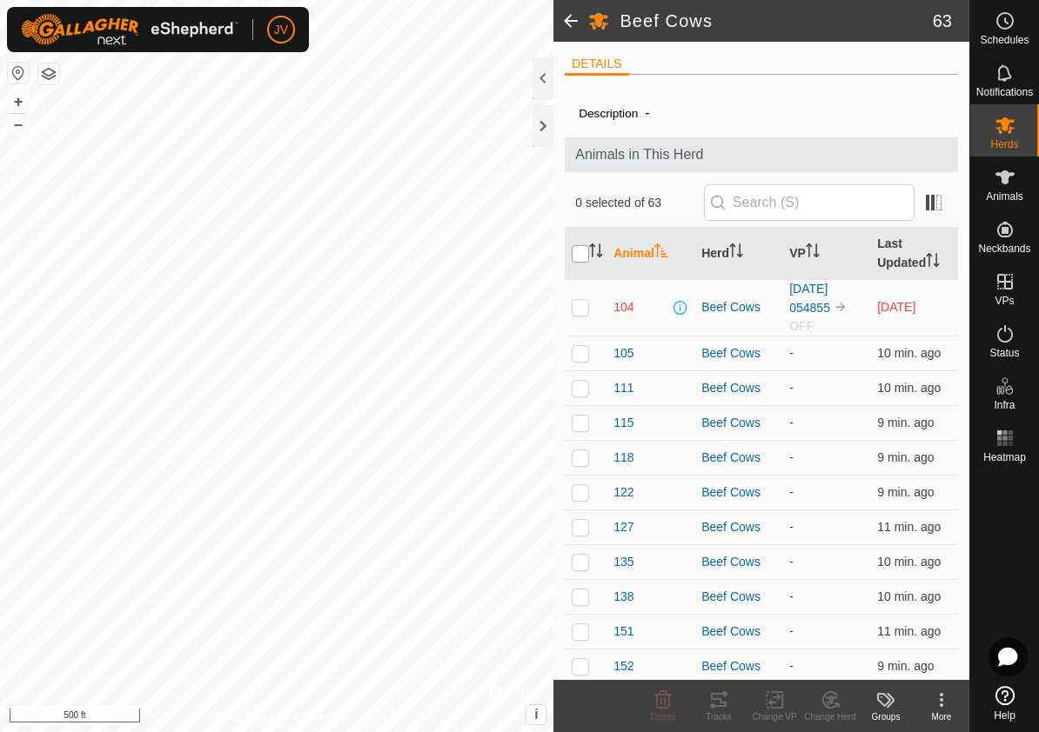
checkbox input "true"
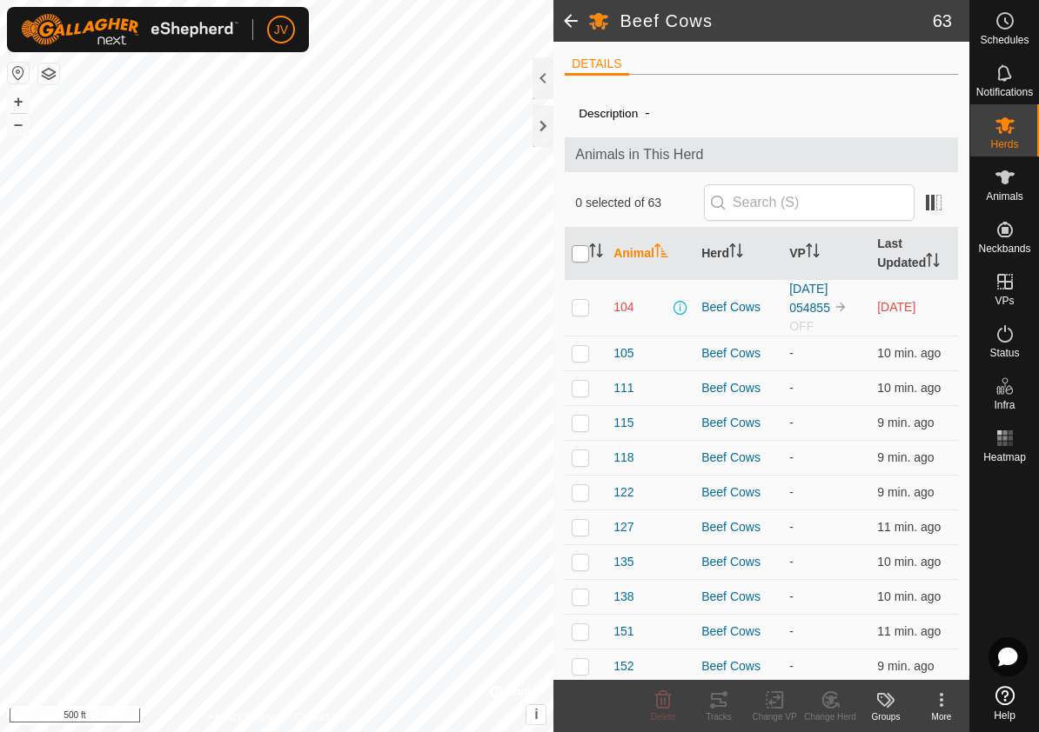
checkbox input "true"
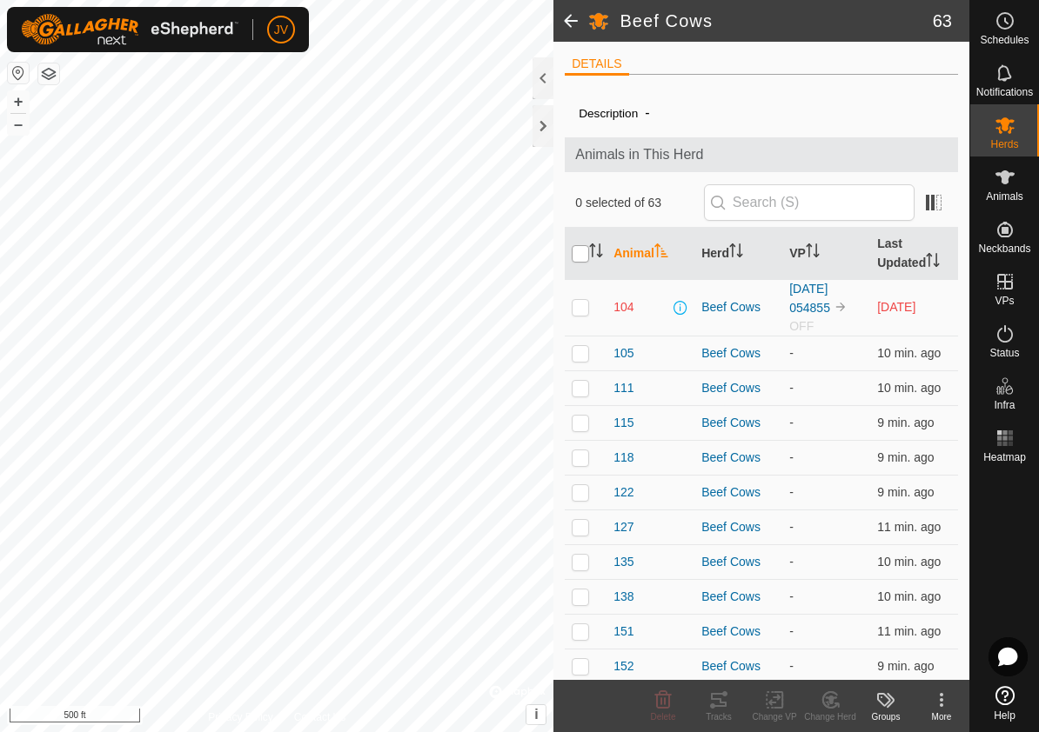
checkbox input "true"
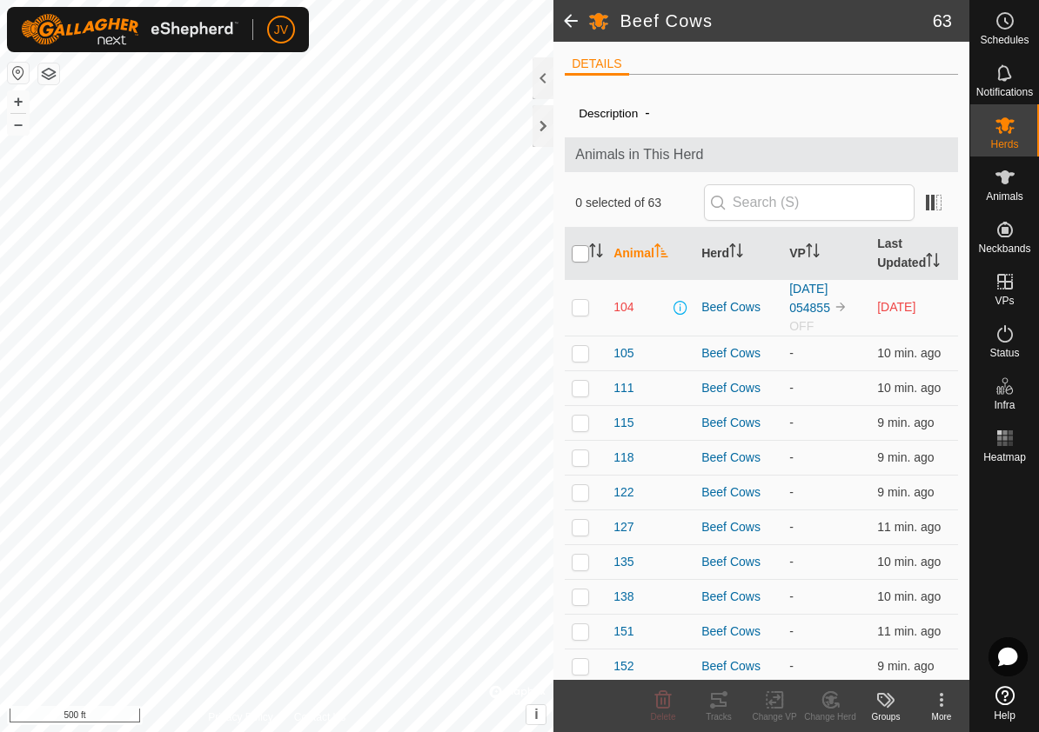
checkbox input "true"
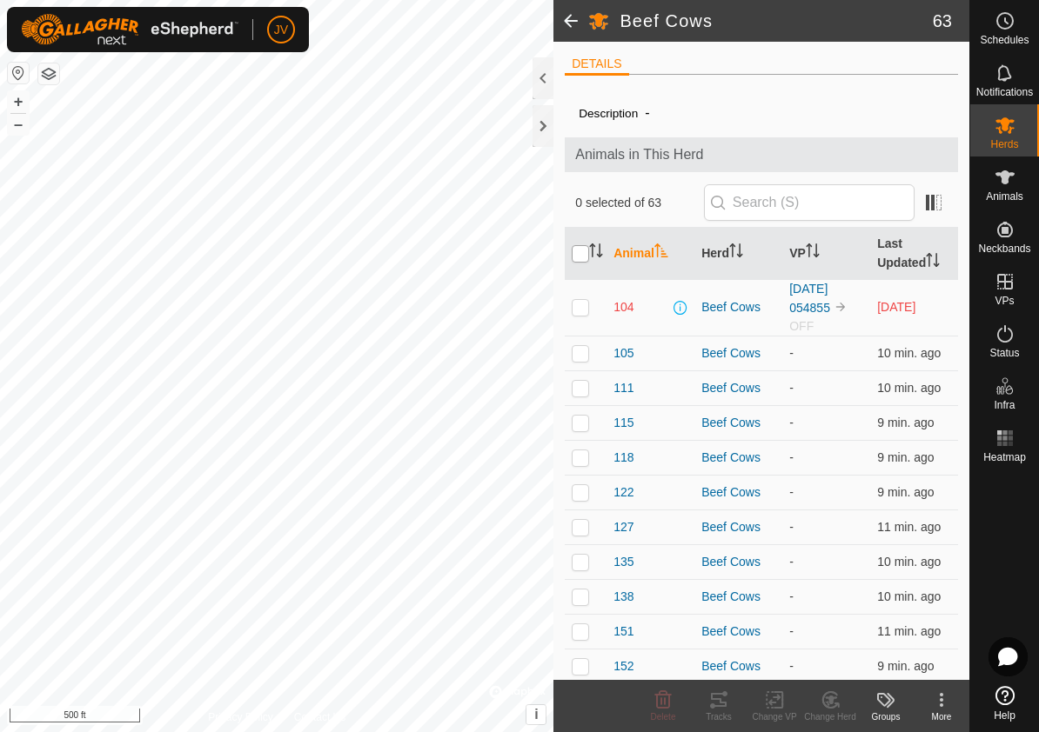
checkbox input "true"
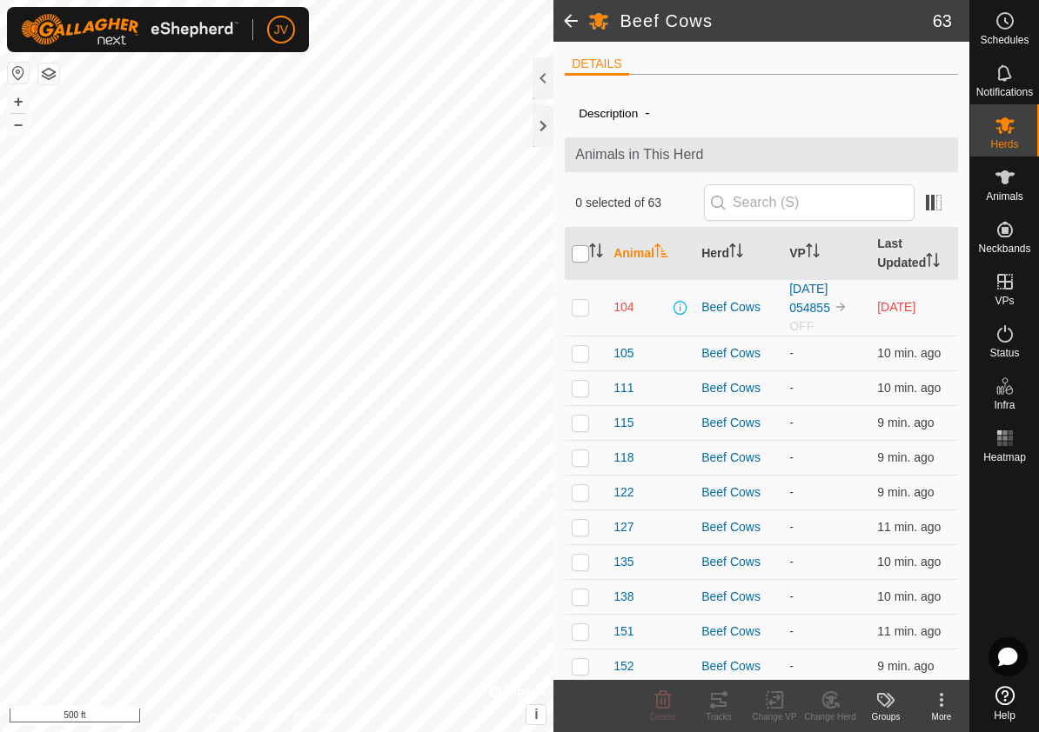
checkbox input "true"
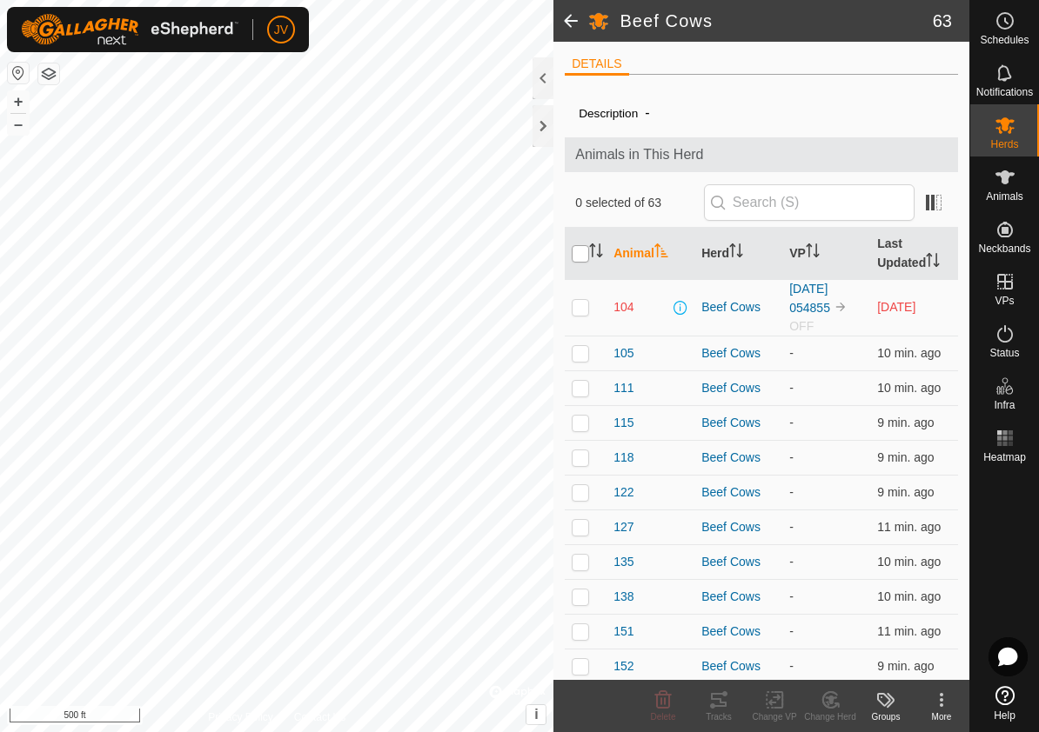
checkbox input "true"
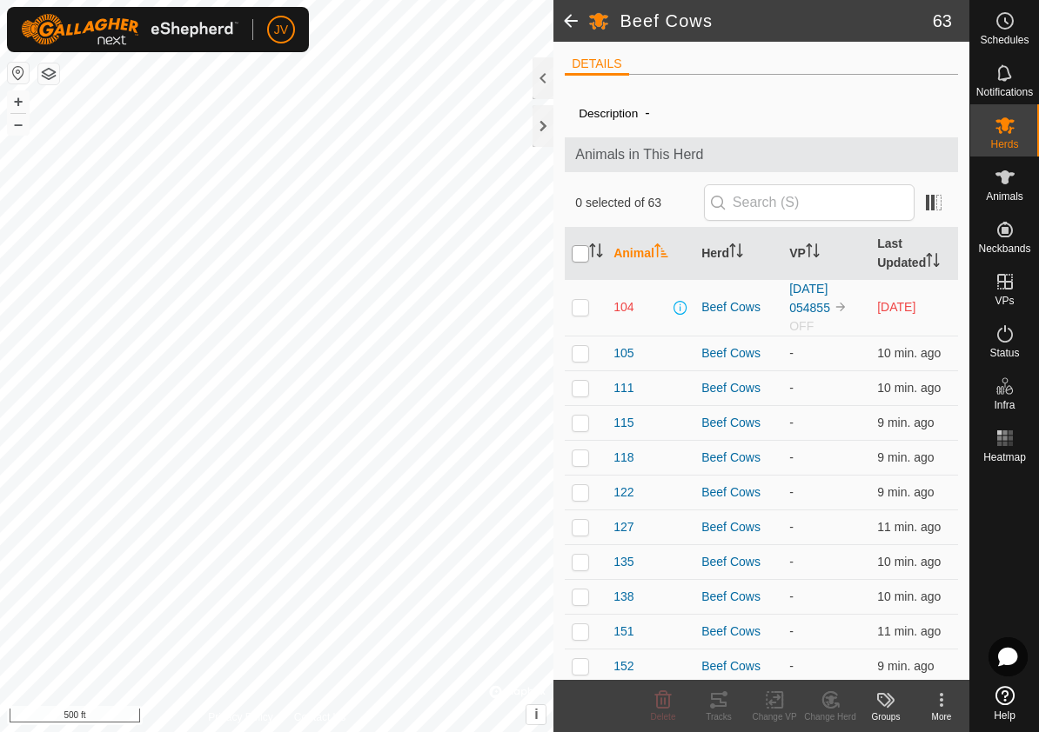
checkbox input "true"
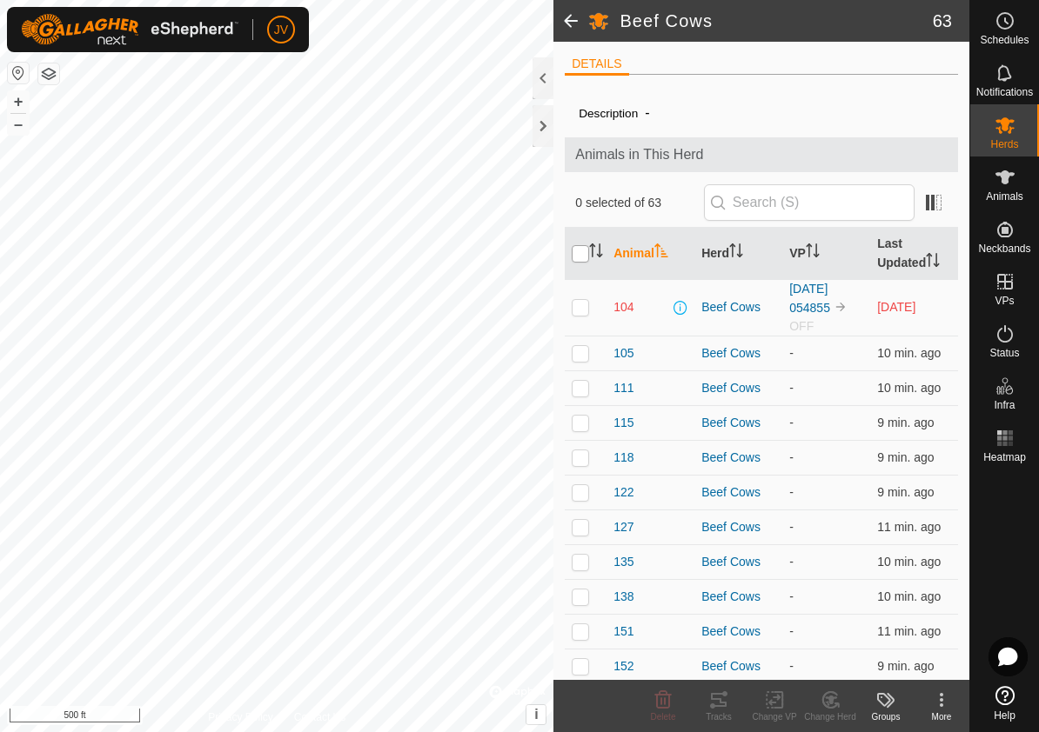
checkbox input "true"
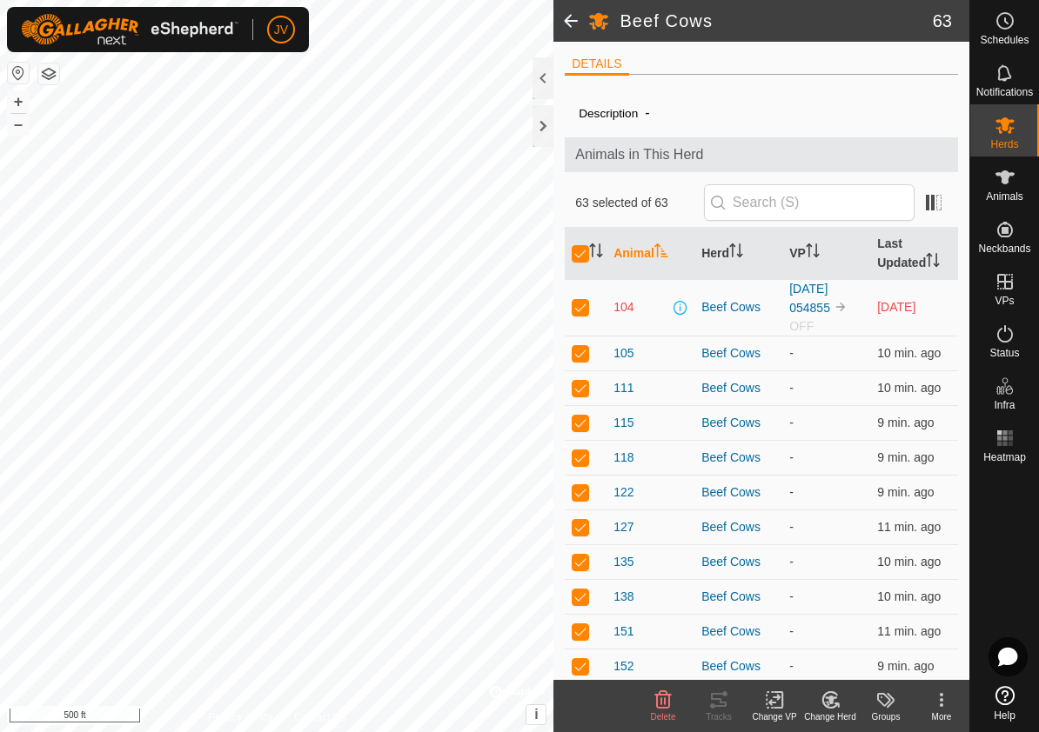
click at [771, 699] on icon at bounding box center [775, 700] width 22 height 21
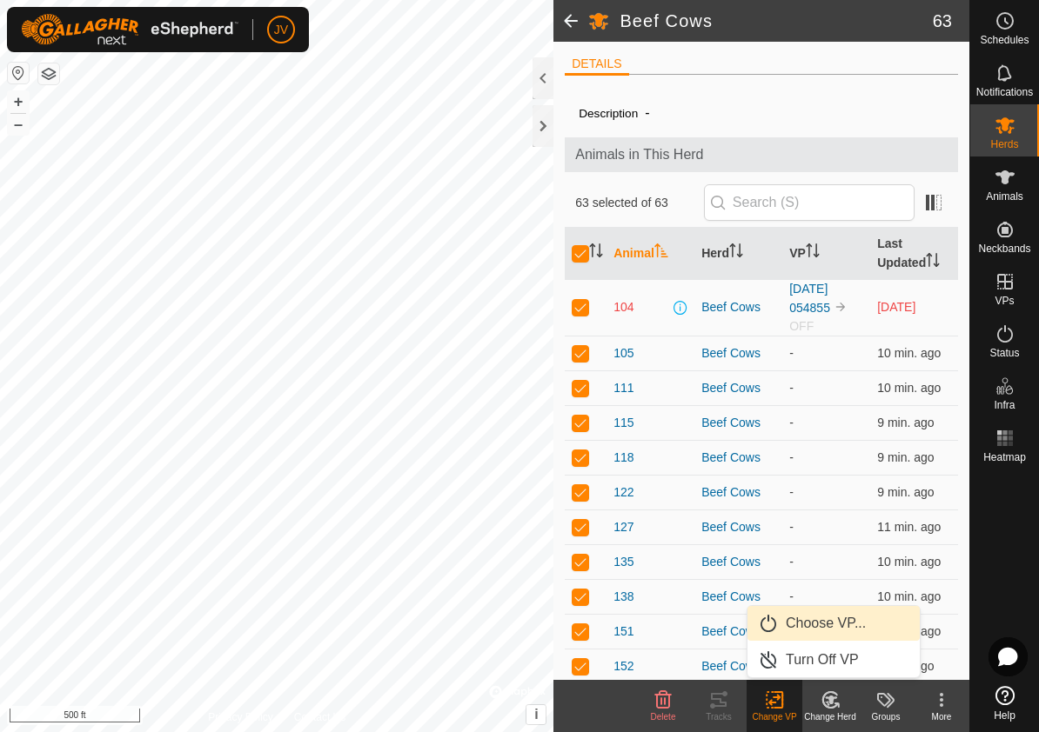
click at [805, 624] on link "Choose VP..." at bounding box center [833, 623] width 172 height 35
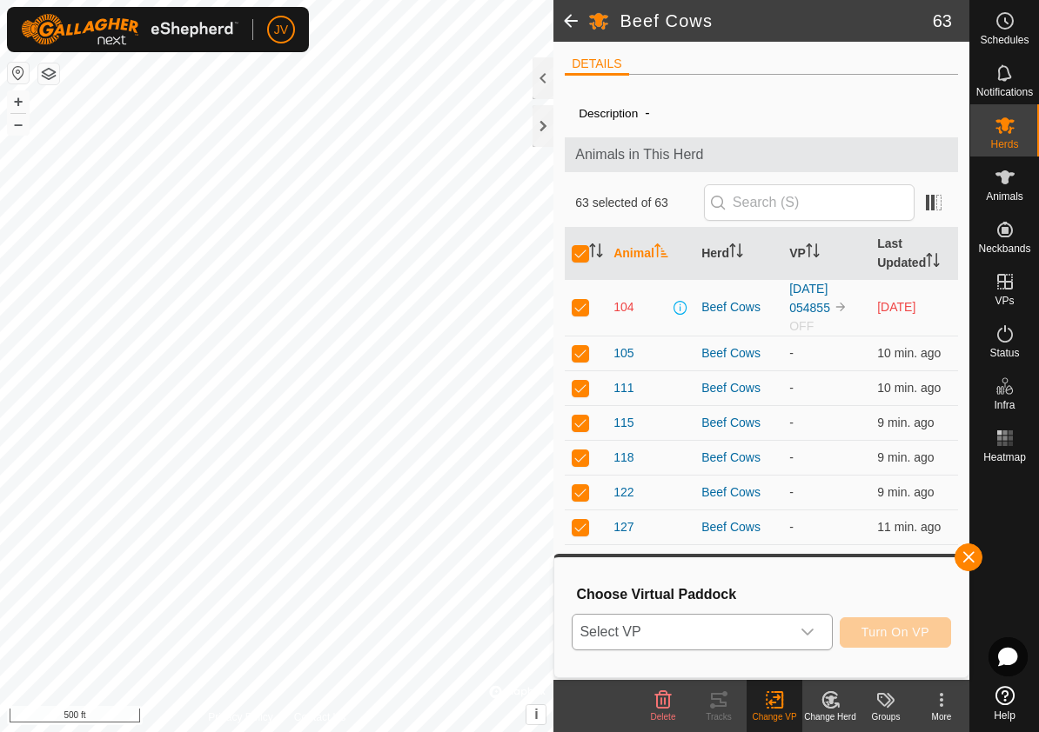
click at [812, 630] on icon "dropdown trigger" at bounding box center [807, 632] width 12 height 7
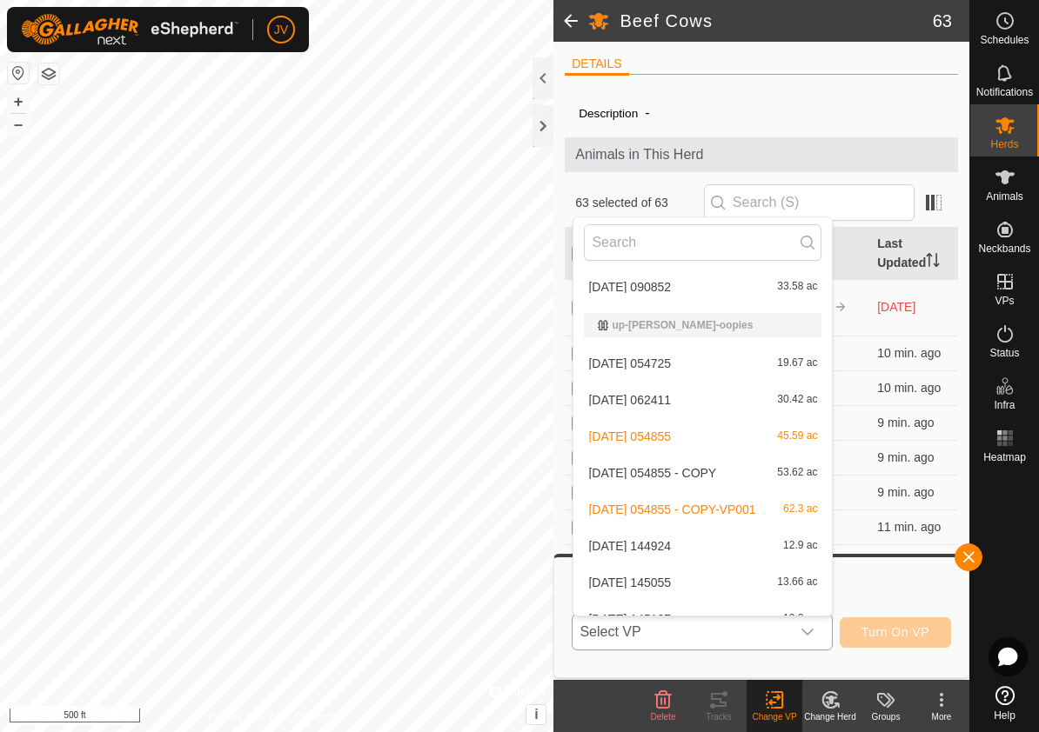
scroll to position [245, 0]
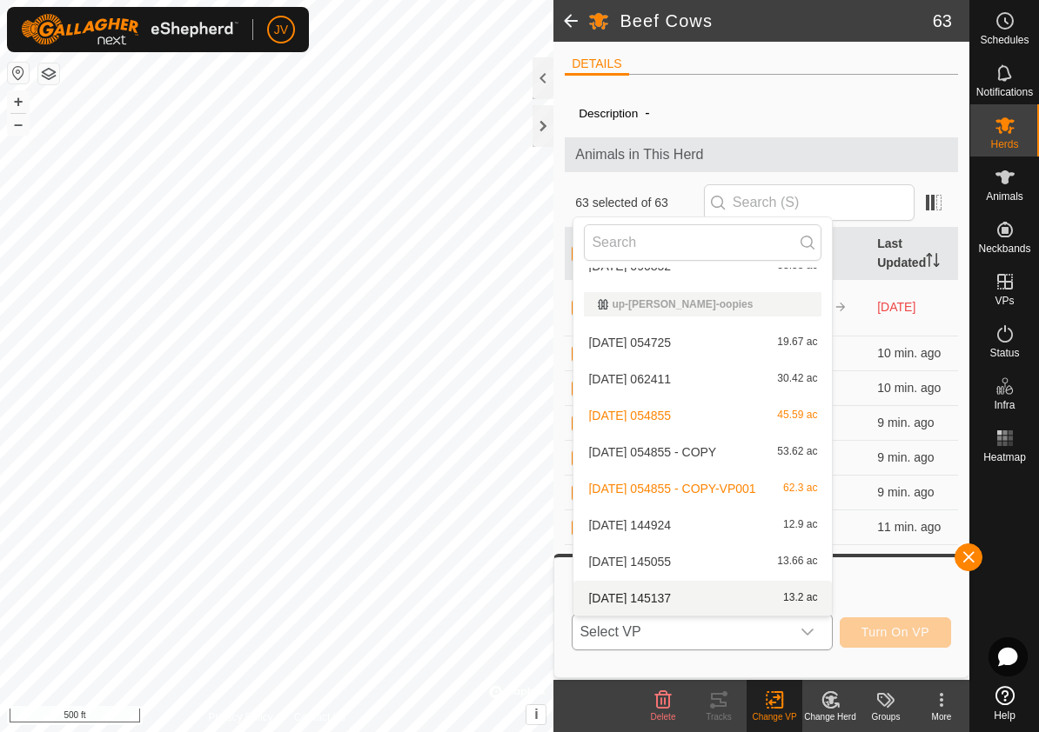
click at [685, 595] on li "2025-08-15 145137 13.2 ac" at bounding box center [702, 598] width 258 height 35
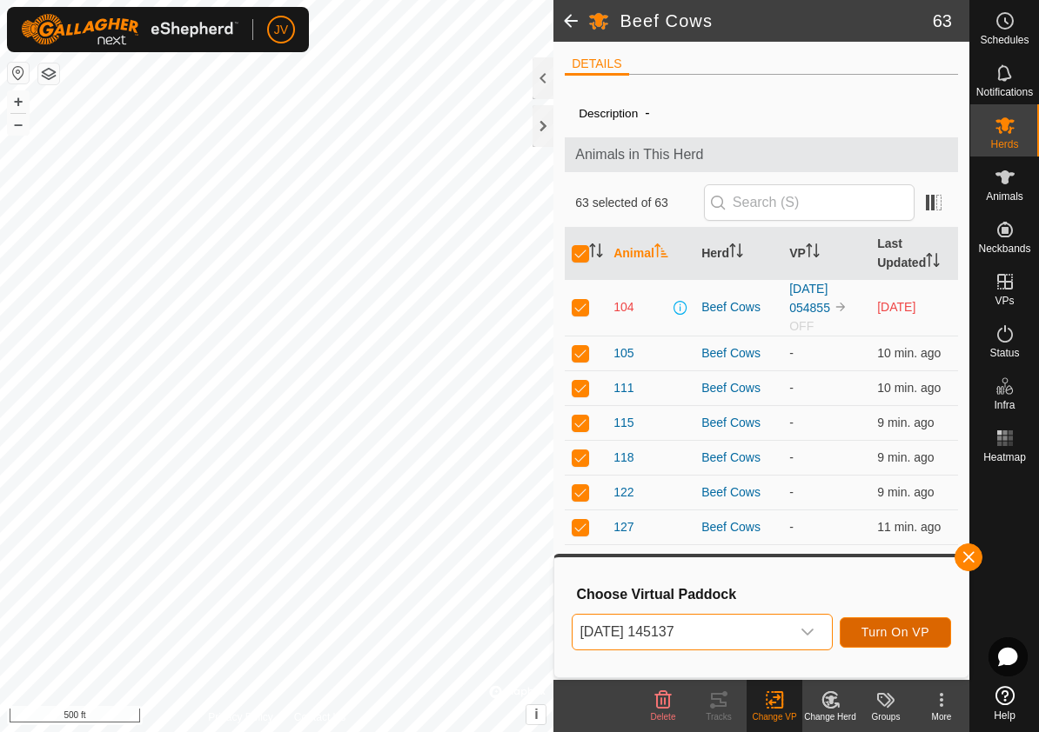
click at [866, 628] on span "Turn On VP" at bounding box center [895, 632] width 68 height 14
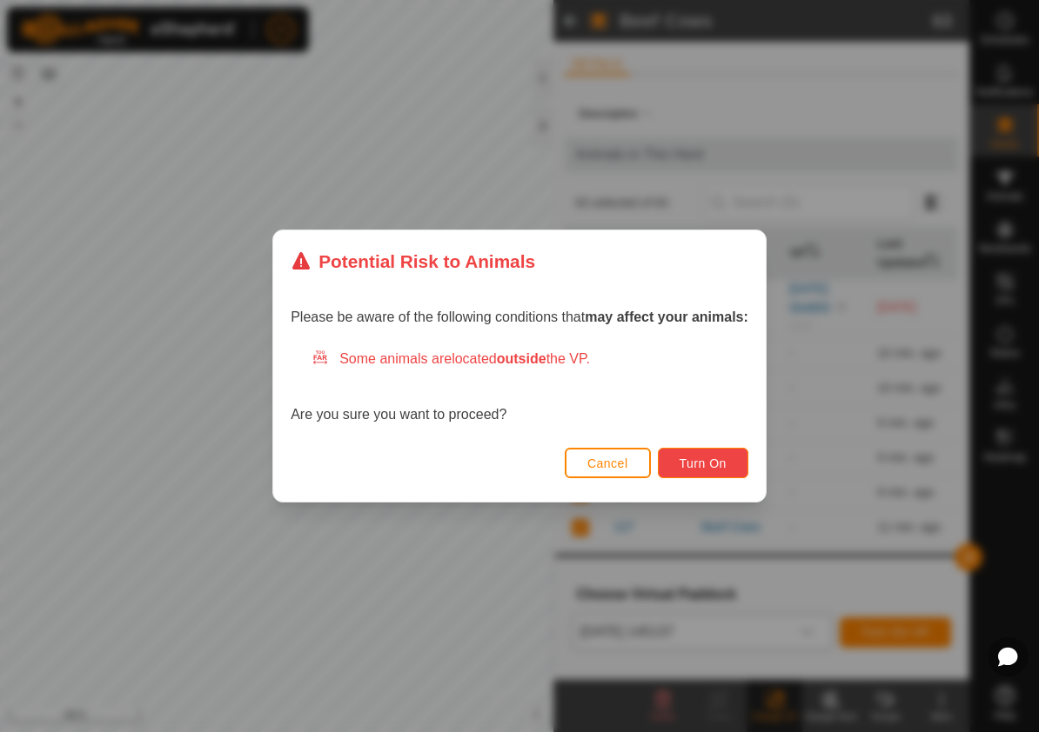
click at [706, 462] on span "Turn On" at bounding box center [702, 464] width 47 height 14
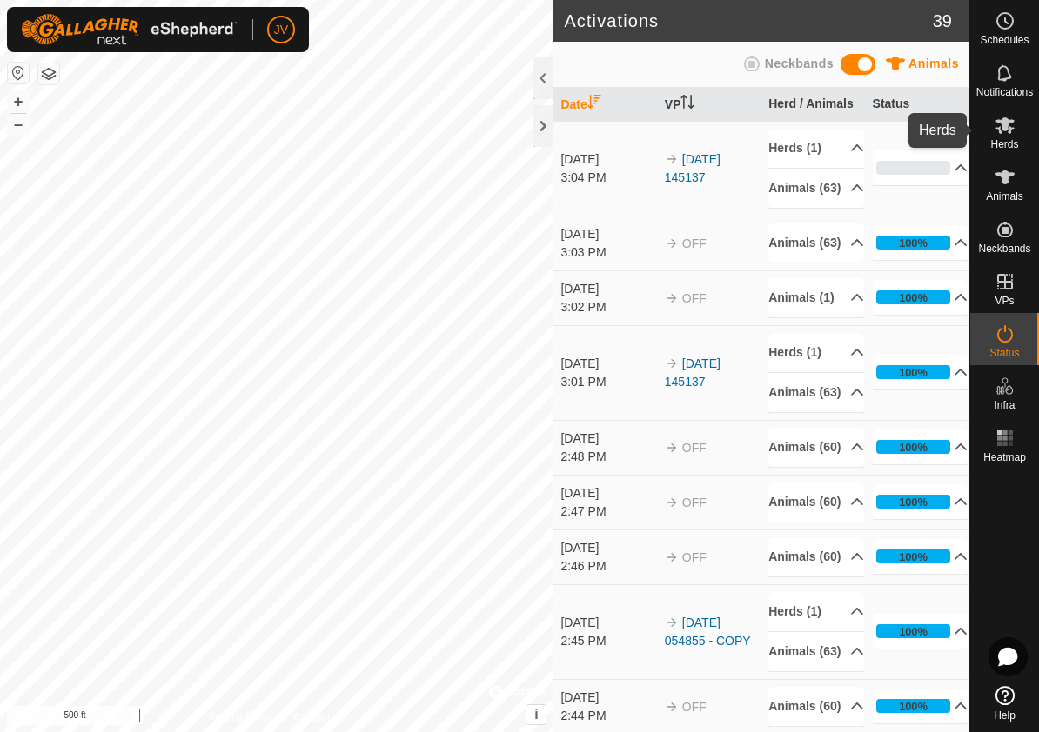
click at [1006, 131] on icon at bounding box center [1004, 125] width 21 height 21
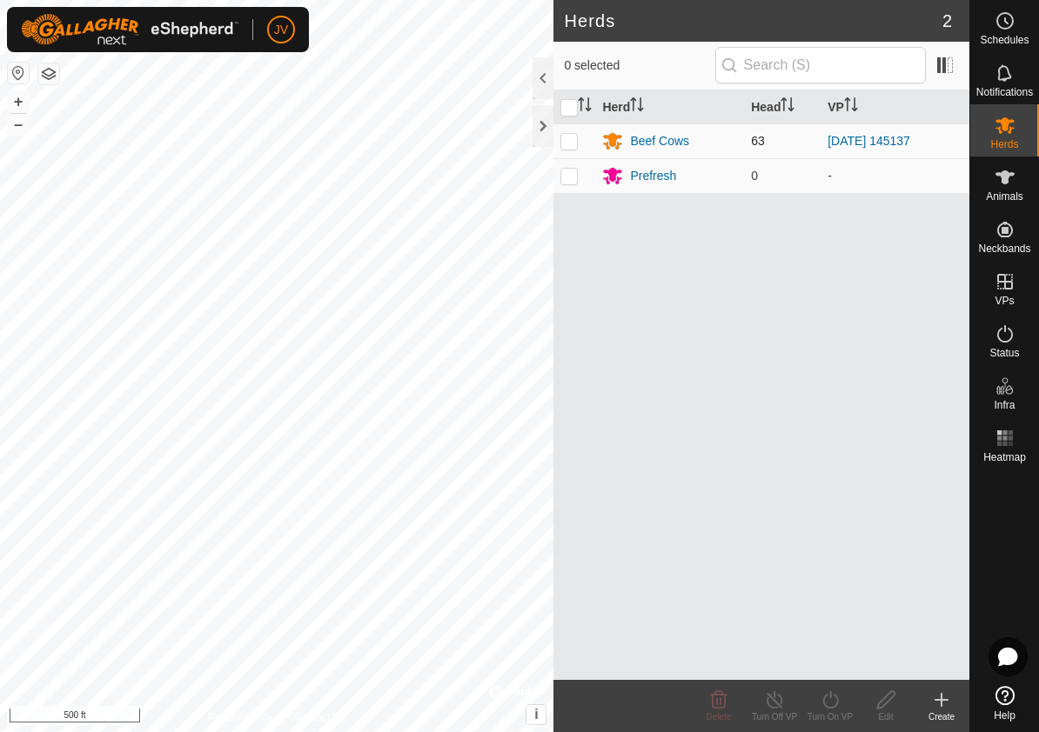
click at [566, 146] on p-checkbox at bounding box center [568, 141] width 17 height 14
checkbox input "true"
click at [829, 703] on icon at bounding box center [830, 700] width 22 height 21
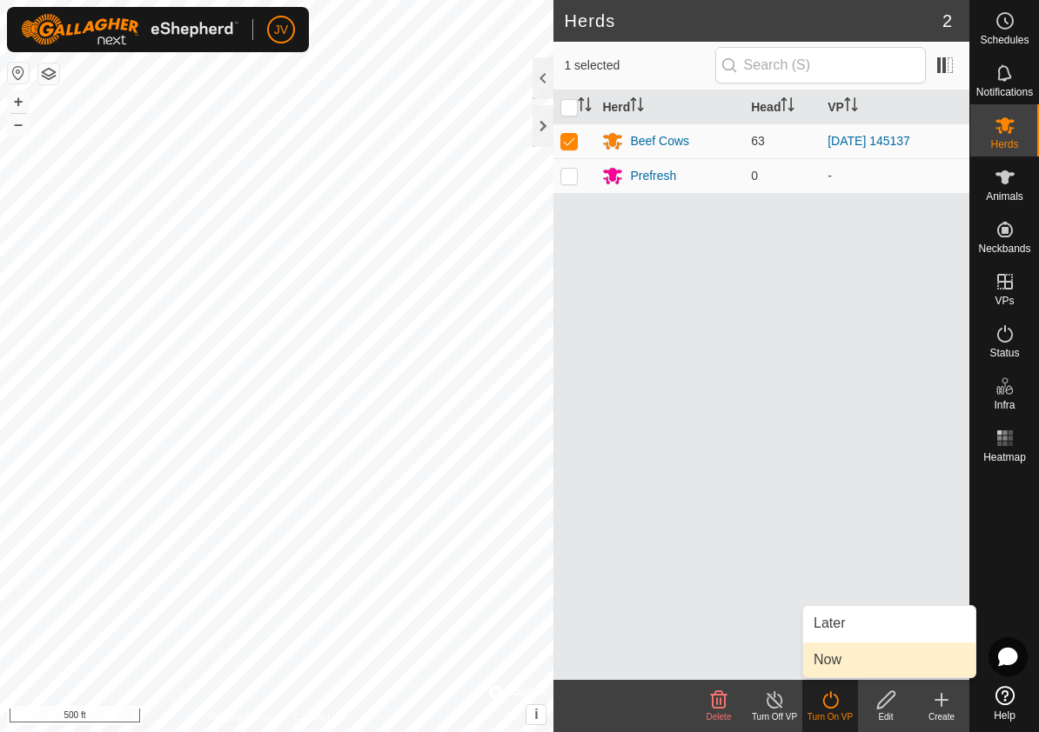
click at [832, 657] on link "Now" at bounding box center [889, 660] width 172 height 35
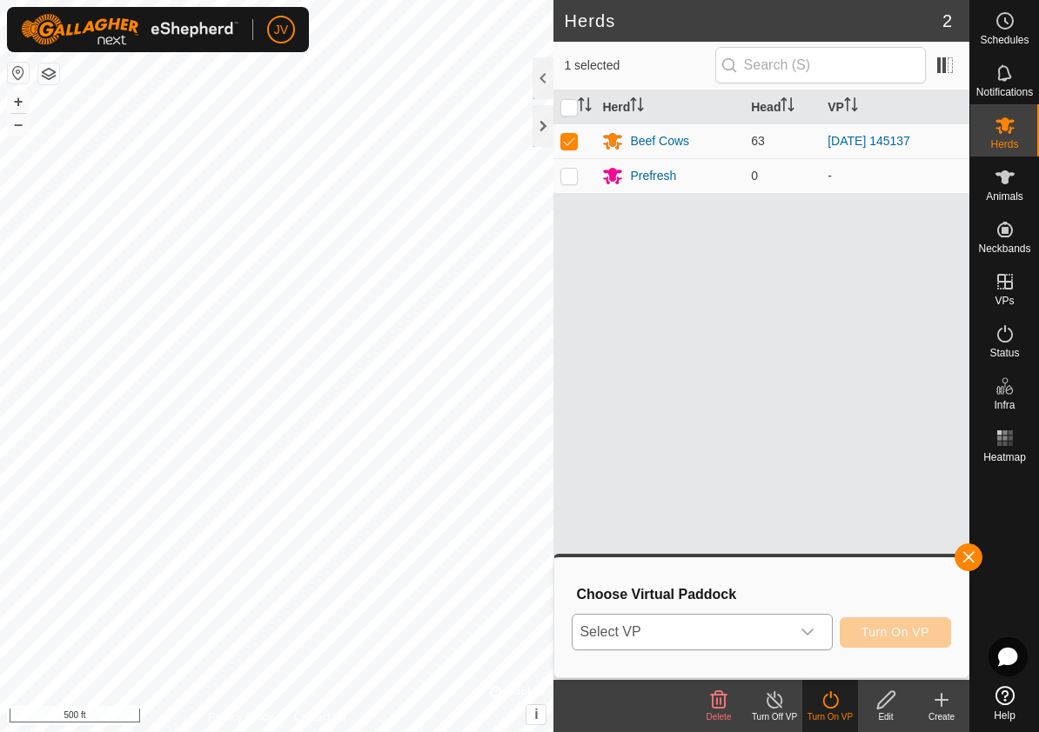
click at [807, 629] on icon "dropdown trigger" at bounding box center [807, 632] width 14 height 14
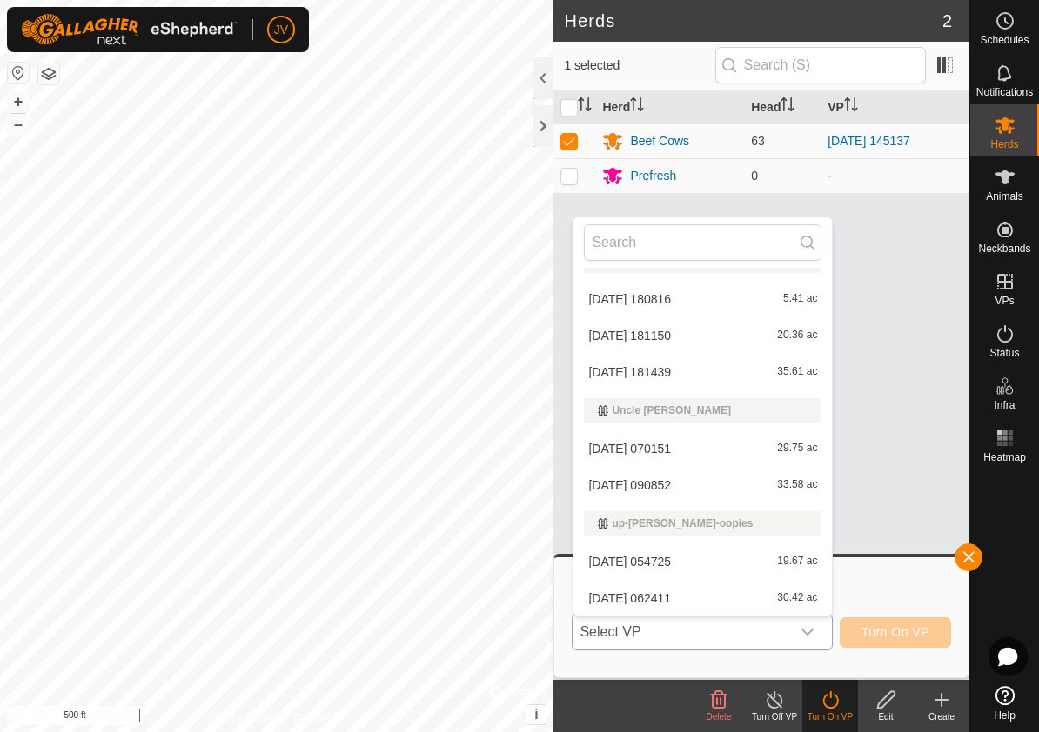
scroll to position [245, 0]
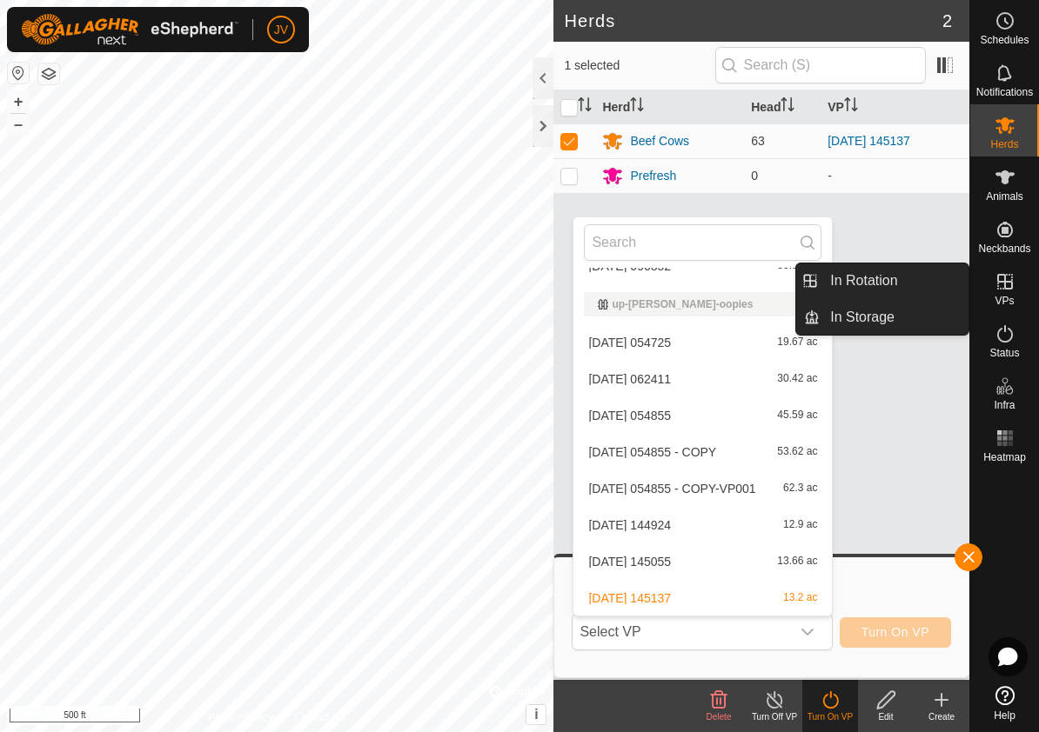
click at [1003, 278] on icon at bounding box center [1004, 281] width 21 height 21
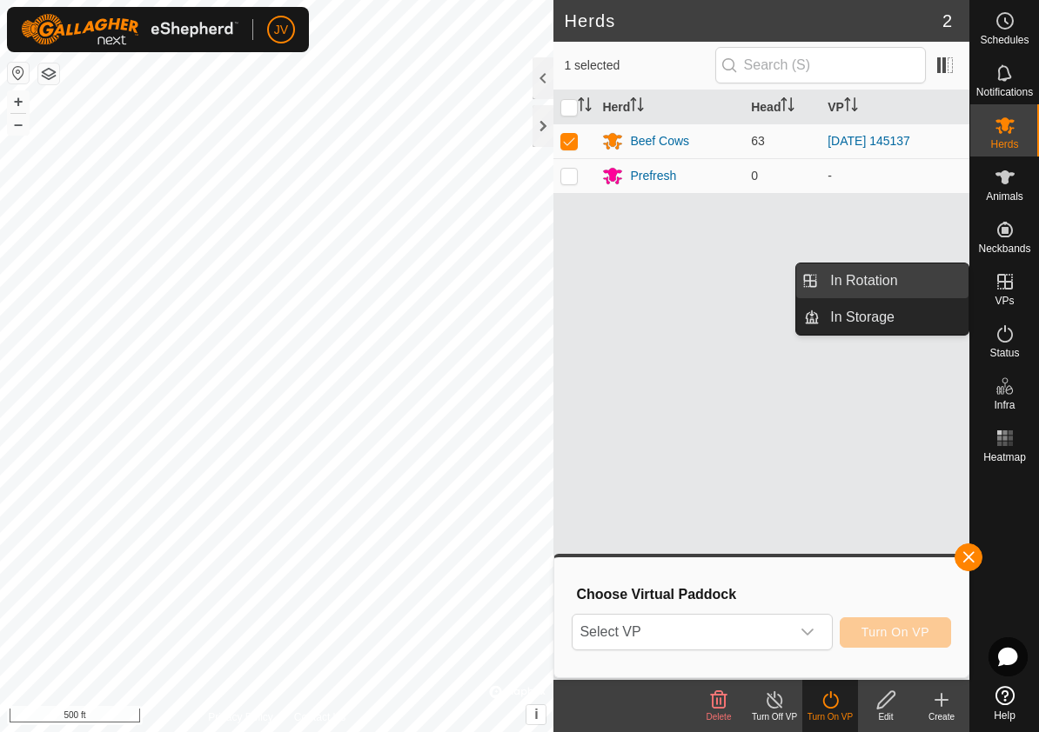
click at [916, 279] on link "In Rotation" at bounding box center [893, 281] width 149 height 35
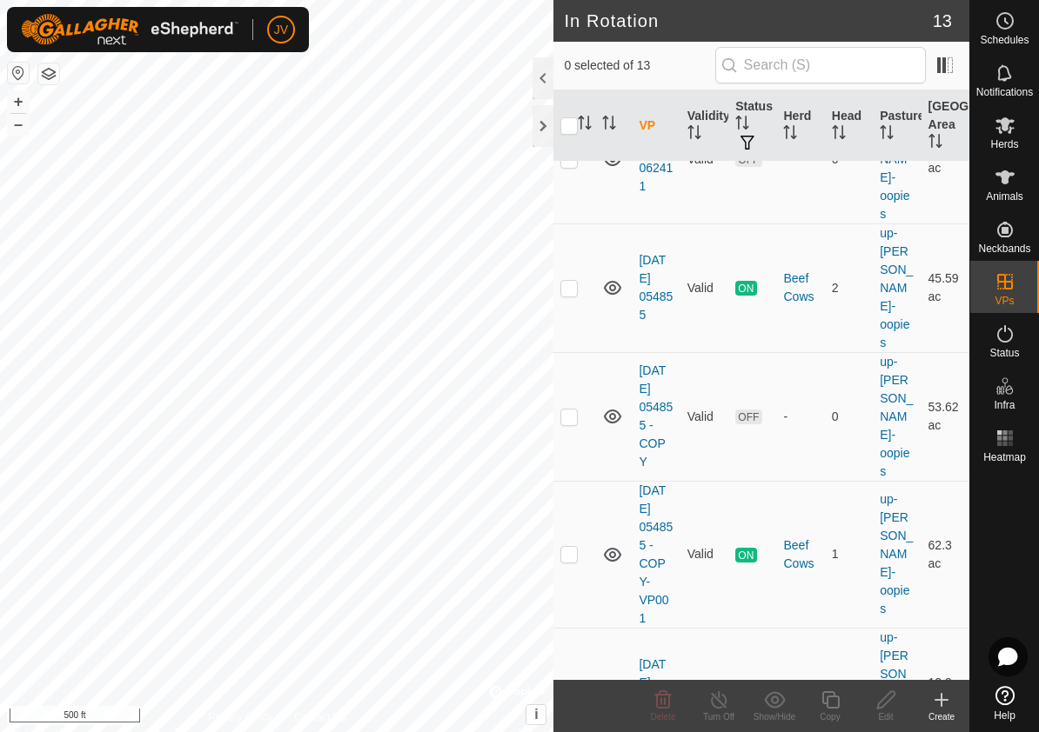
scroll to position [766, 0]
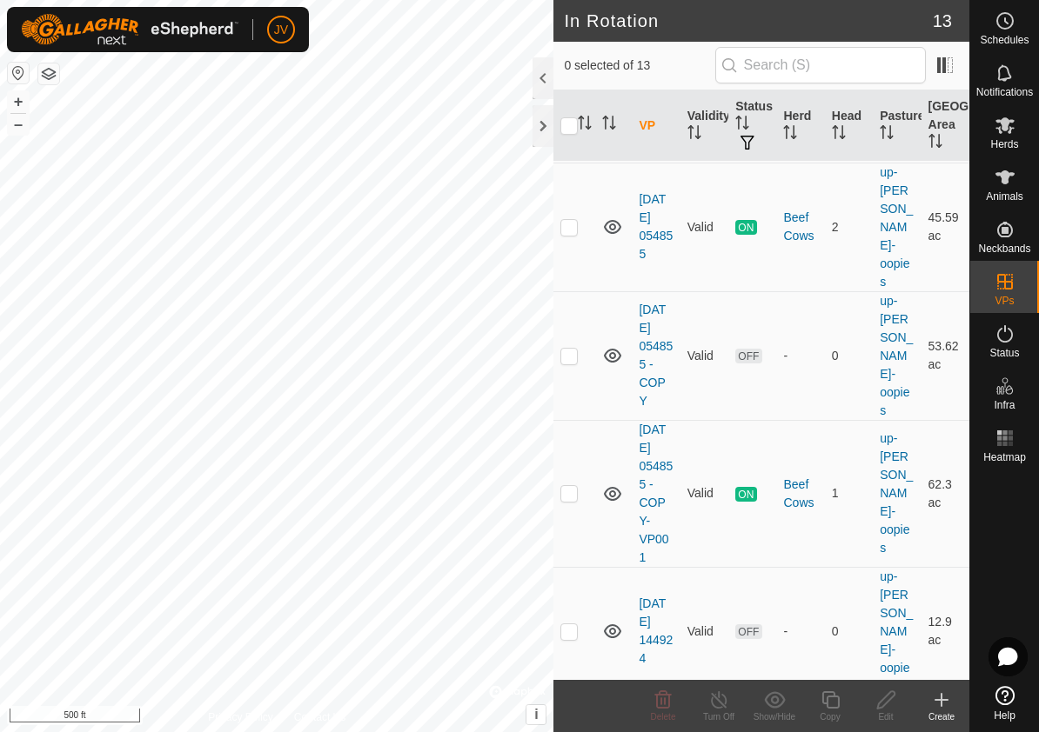
checkbox input "true"
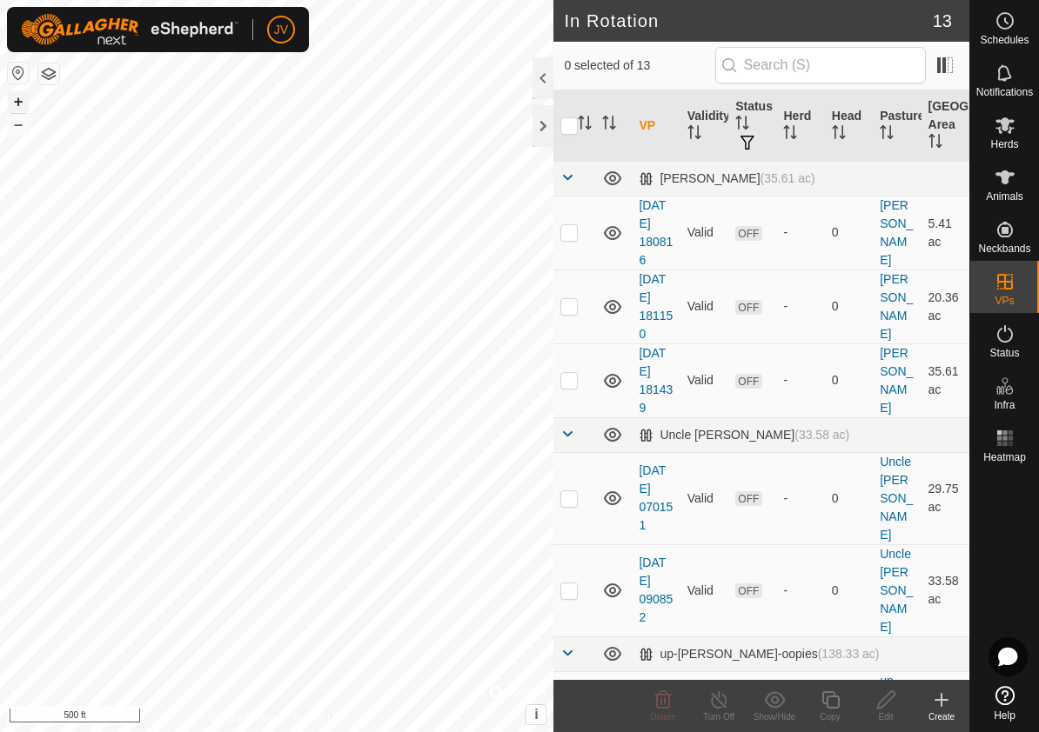
click at [19, 99] on button "+" at bounding box center [18, 101] width 21 height 21
click at [24, 123] on button "–" at bounding box center [18, 124] width 21 height 21
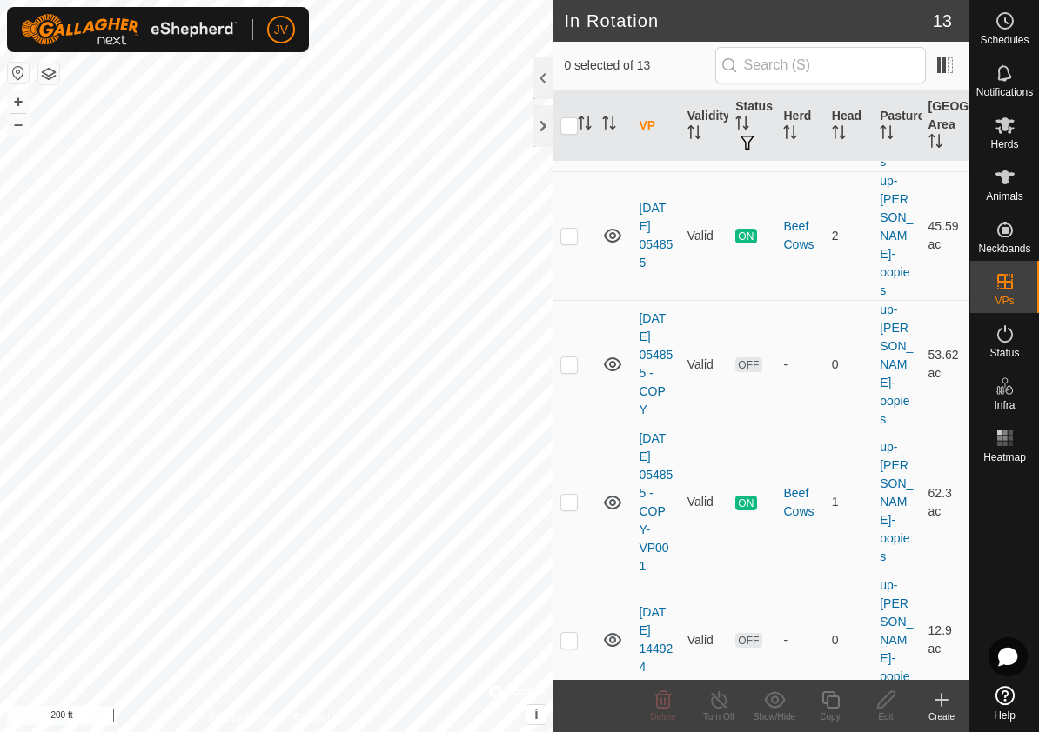
scroll to position [766, 0]
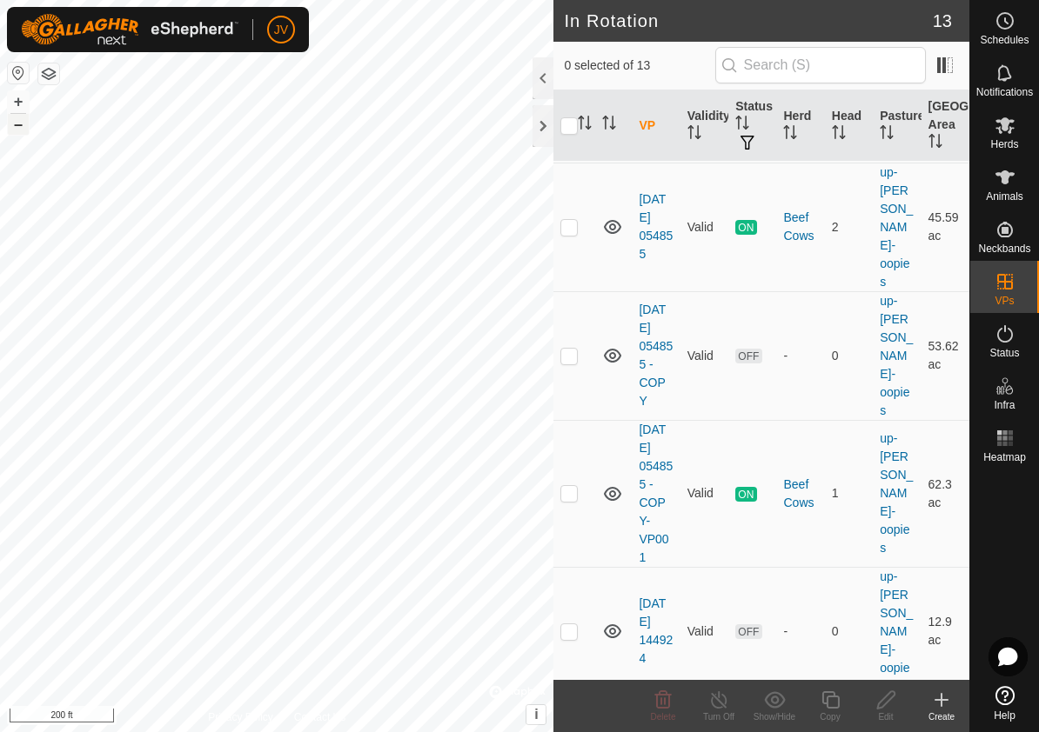
click at [17, 130] on button "–" at bounding box center [18, 124] width 21 height 21
checkbox input "false"
click at [569, 486] on p-checkbox at bounding box center [568, 493] width 17 height 14
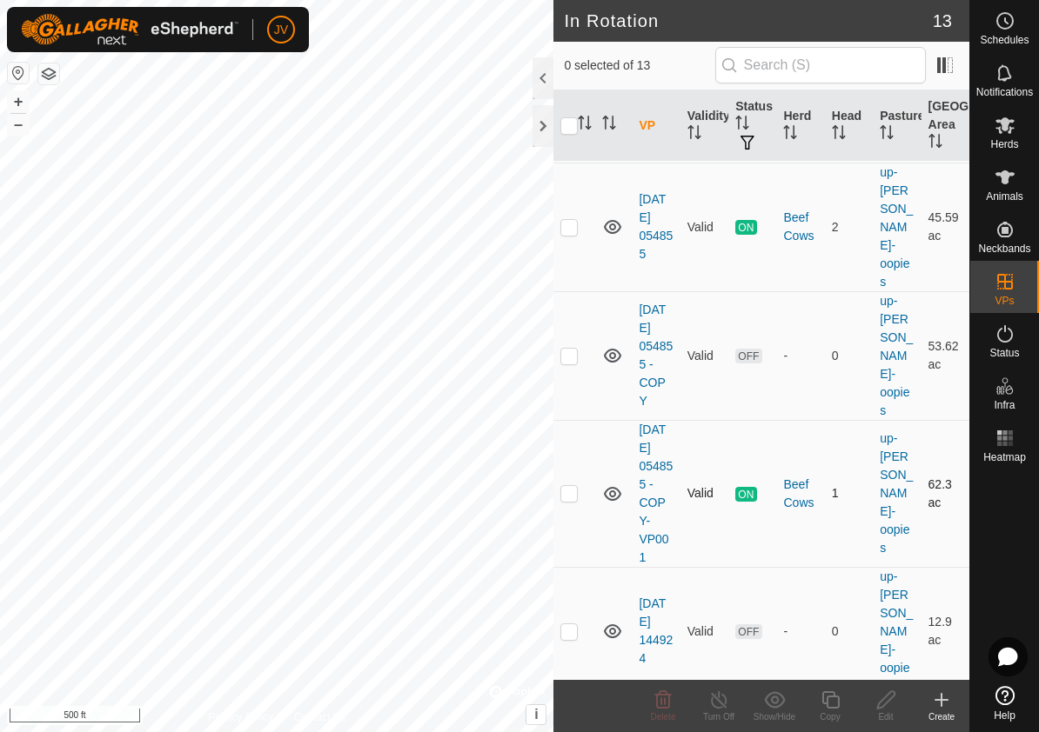
checkbox input "true"
click at [713, 705] on icon at bounding box center [719, 700] width 16 height 17
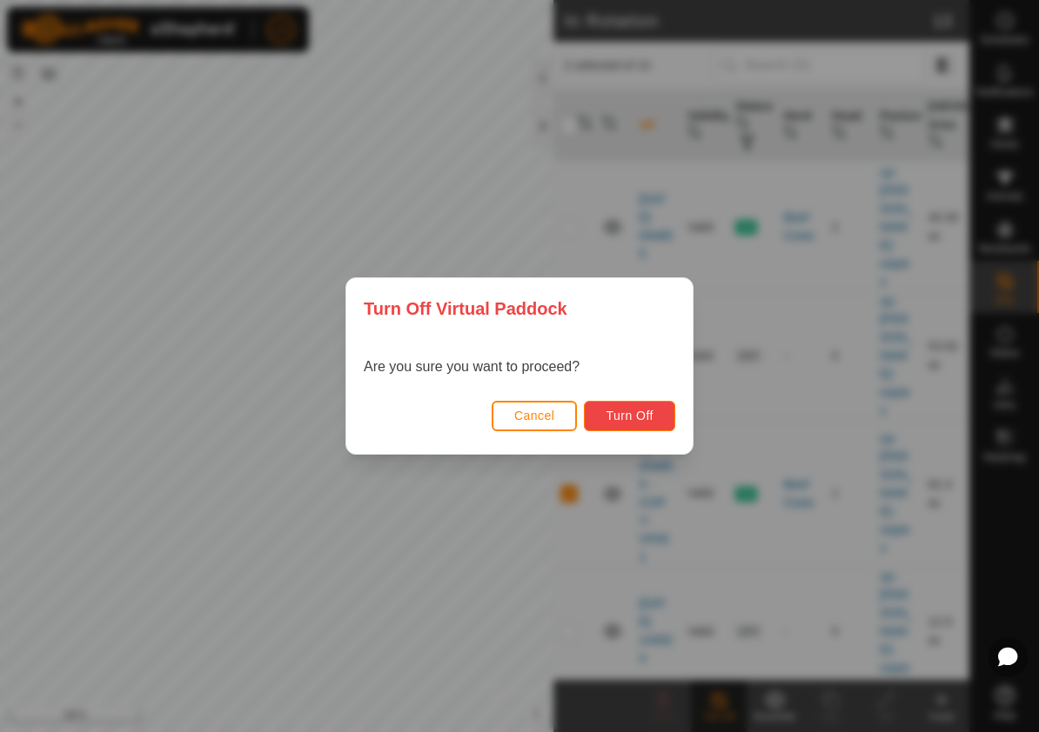
click at [626, 414] on span "Turn Off" at bounding box center [629, 416] width 48 height 14
